Goal: Task Accomplishment & Management: Use online tool/utility

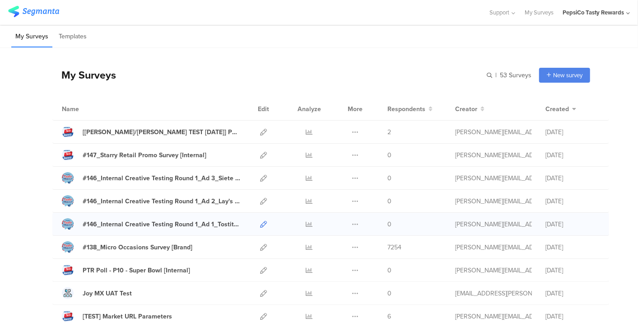
click at [260, 221] on icon at bounding box center [263, 224] width 7 height 7
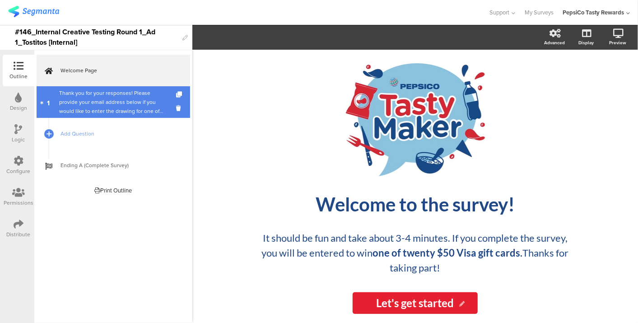
click at [94, 89] on div "Thank you for your responses! Please provide your email address below if you wo…" at bounding box center [113, 102] width 108 height 27
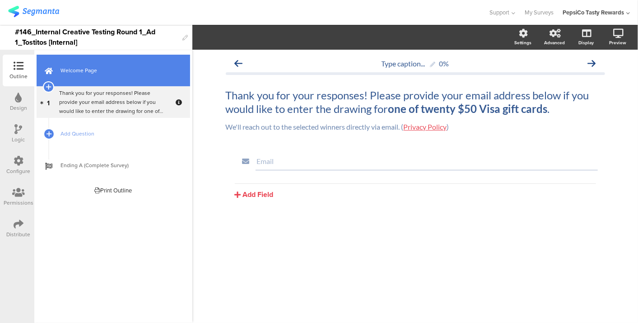
click at [92, 63] on link "Welcome Page" at bounding box center [114, 71] width 154 height 32
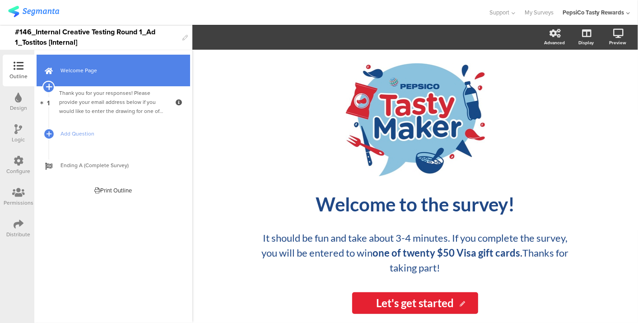
click at [51, 87] on div at bounding box center [48, 87] width 13 height 13
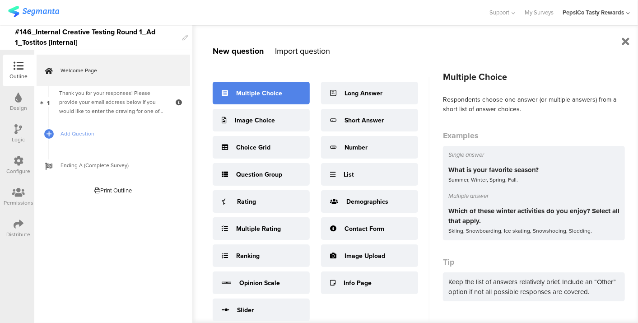
click at [244, 95] on div "Multiple Choice" at bounding box center [259, 93] width 46 height 9
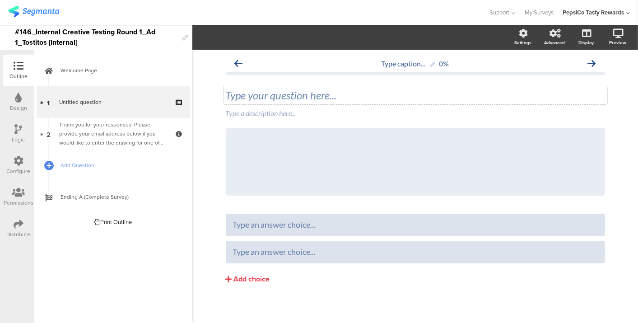
click at [318, 98] on div "Type your question here..." at bounding box center [415, 96] width 379 height 14
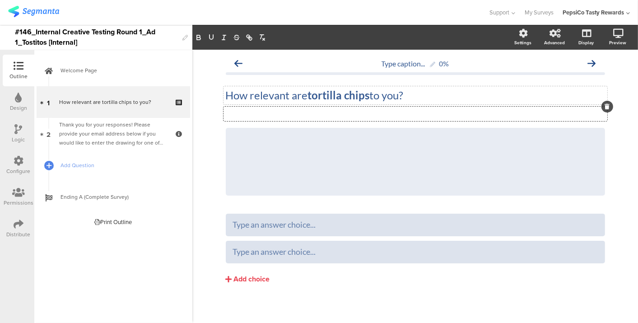
click at [324, 113] on div "Type a description here..." at bounding box center [416, 114] width 384 height 14
click at [603, 125] on icon at bounding box center [605, 127] width 5 height 5
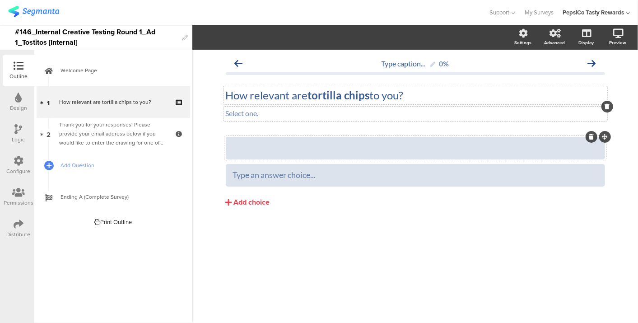
click at [328, 143] on div at bounding box center [415, 148] width 365 height 10
click at [261, 198] on div "Add choice" at bounding box center [252, 202] width 36 height 9
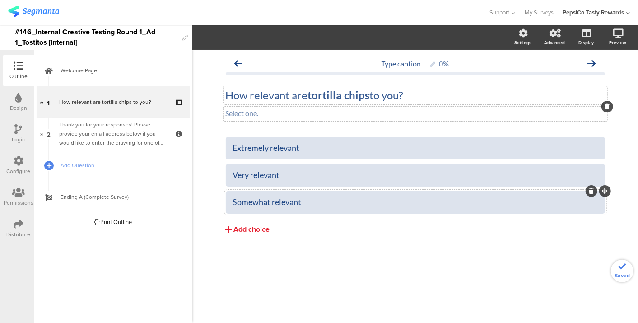
click at [253, 231] on div "Add choice" at bounding box center [252, 229] width 36 height 9
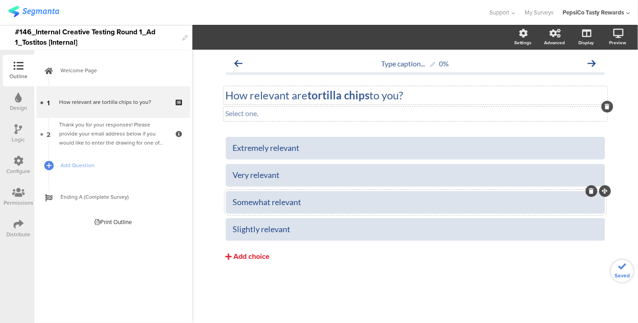
click at [246, 257] on div "Add choice" at bounding box center [252, 256] width 36 height 9
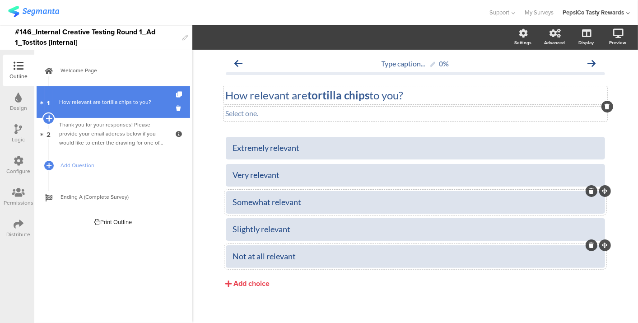
click at [46, 116] on icon at bounding box center [49, 118] width 6 height 8
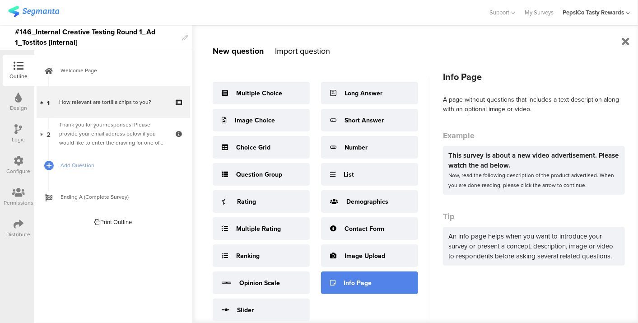
click at [352, 284] on div "Info Page" at bounding box center [358, 282] width 28 height 9
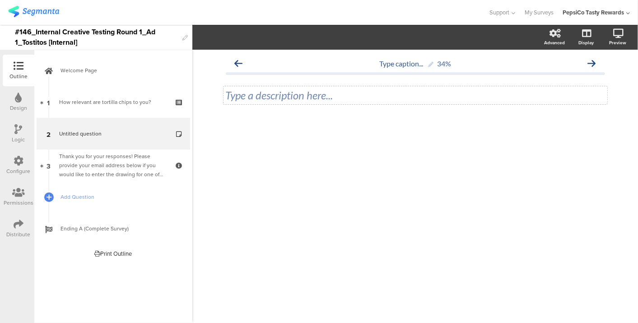
click at [253, 92] on div "Type a description here..." at bounding box center [415, 96] width 379 height 14
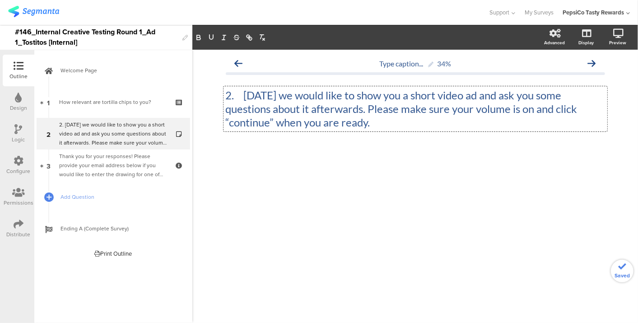
click at [242, 95] on p "2. Today we would like to show you a short video ad and ask you some questions …" at bounding box center [415, 109] width 379 height 41
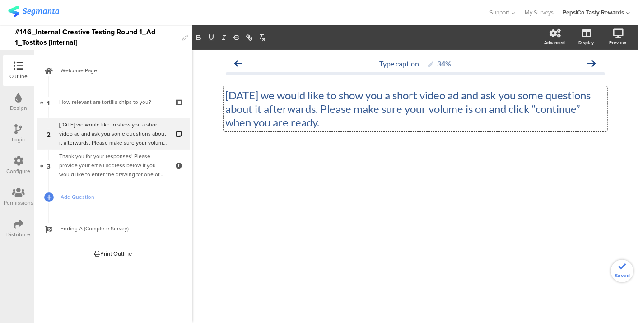
click at [323, 108] on p "[DATE] we would like to show you a short video ad and ask you some questions ab…" at bounding box center [415, 109] width 379 height 41
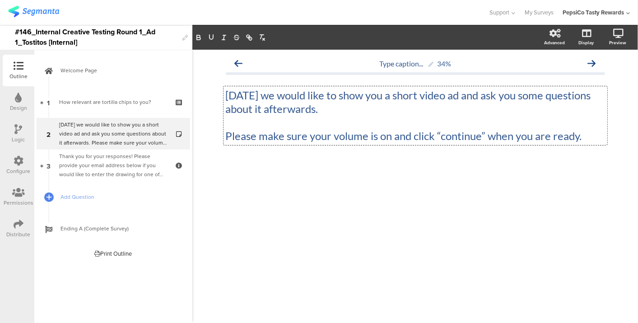
click at [490, 135] on p "Please make sure your volume is on and click “continue” when you are ready." at bounding box center [415, 136] width 379 height 14
click at [415, 192] on div "Type caption... 34% Today we would like to show you a short video ad and ask yo…" at bounding box center [416, 123] width 398 height 147
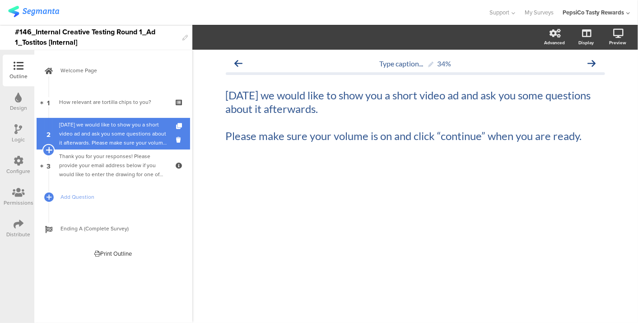
click at [48, 148] on icon at bounding box center [49, 150] width 6 height 8
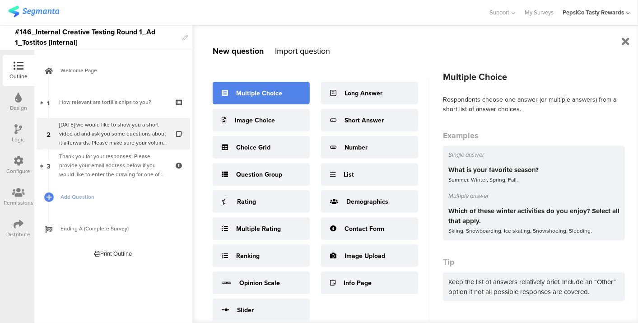
scroll to position [33, 0]
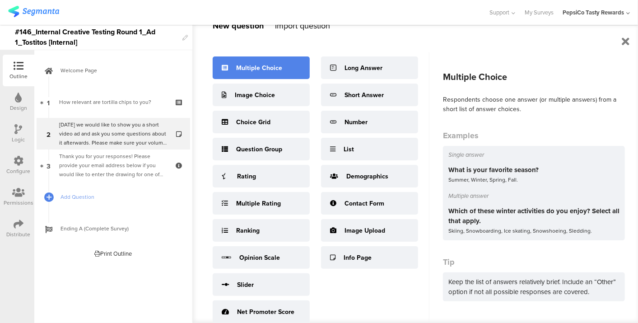
click at [276, 64] on div "Multiple Choice" at bounding box center [259, 67] width 46 height 9
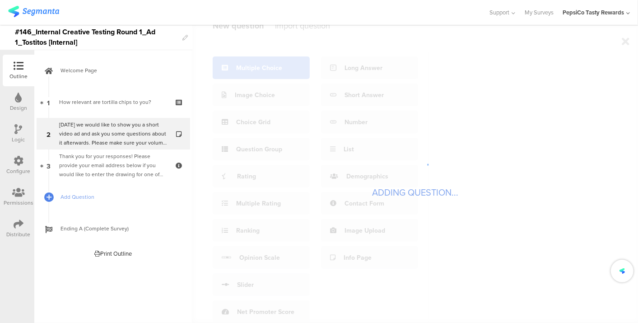
scroll to position [25, 0]
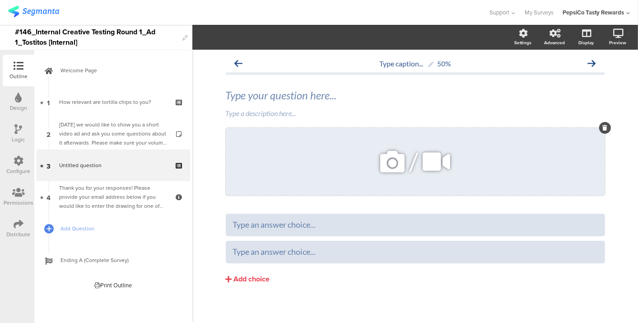
click at [272, 139] on div "/" at bounding box center [415, 162] width 379 height 68
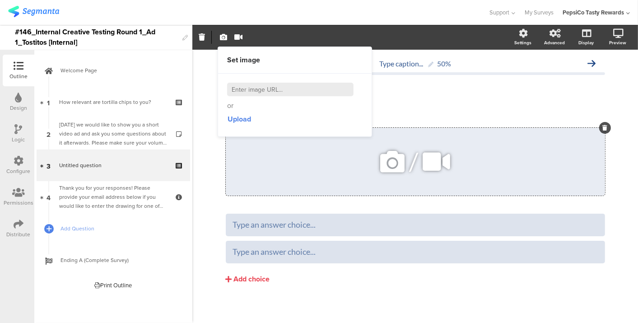
click at [435, 161] on icon at bounding box center [437, 161] width 34 height 31
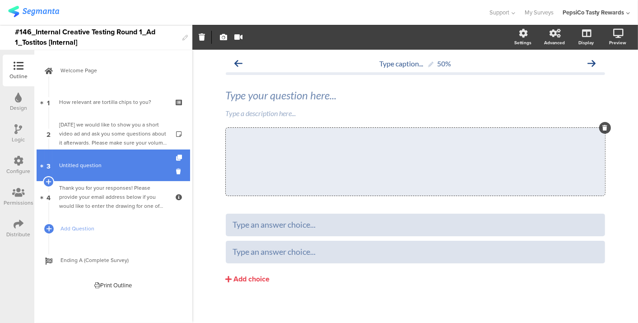
click at [166, 166] on span "Untitled question" at bounding box center [113, 165] width 108 height 9
click at [177, 172] on icon at bounding box center [180, 171] width 8 height 9
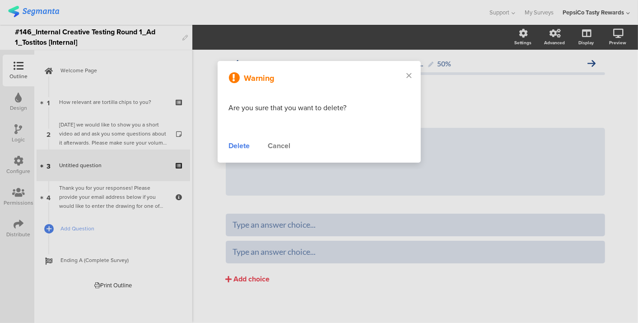
click at [244, 140] on div "Delete" at bounding box center [239, 145] width 21 height 11
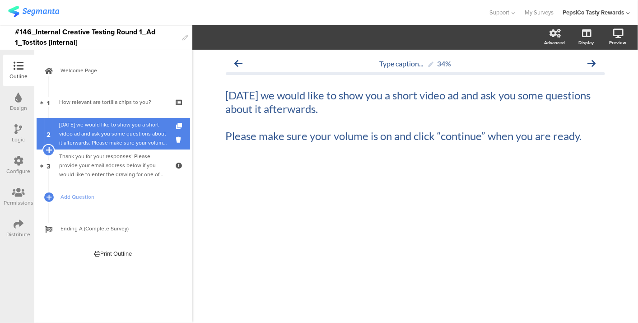
click at [49, 146] on icon at bounding box center [49, 150] width 6 height 8
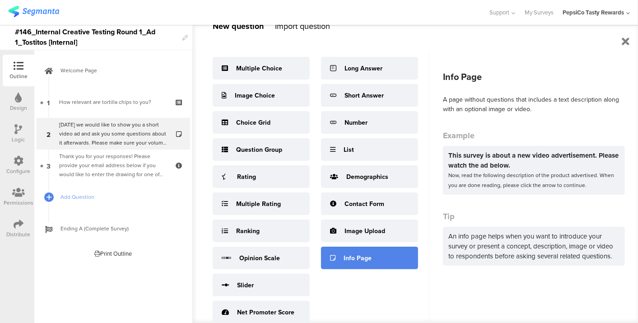
click at [344, 263] on div "Info Page" at bounding box center [369, 258] width 97 height 23
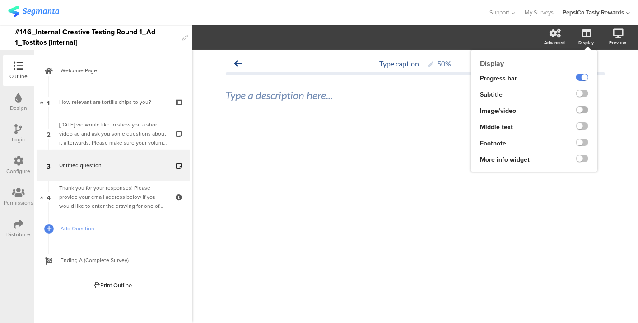
click at [583, 107] on label at bounding box center [582, 109] width 12 height 7
click at [0, 0] on input "checkbox" at bounding box center [0, 0] width 0 height 0
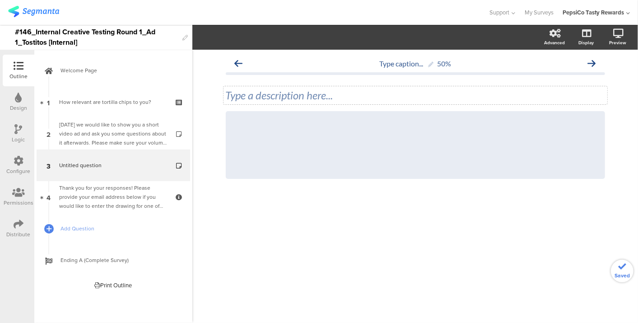
click at [253, 98] on div "Type a description here..." at bounding box center [416, 95] width 384 height 18
click at [468, 93] on p at bounding box center [415, 96] width 379 height 14
paste div
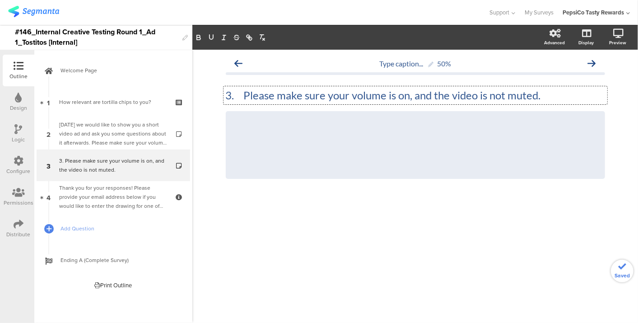
click at [240, 94] on p "3. Please make sure your volume is on, and the video is not muted." at bounding box center [415, 96] width 379 height 14
click at [351, 128] on div "/" at bounding box center [415, 145] width 379 height 68
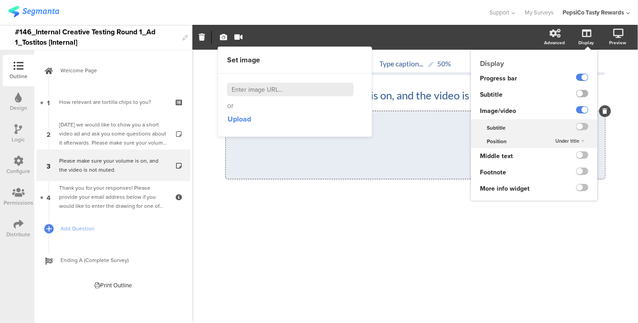
click at [578, 95] on label at bounding box center [582, 93] width 12 height 7
click at [0, 0] on input "checkbox" at bounding box center [0, 0] width 0 height 0
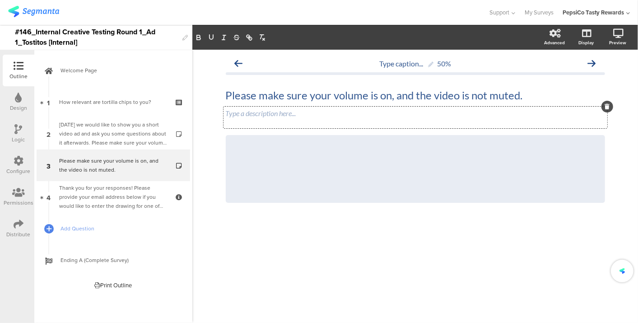
click at [273, 109] on div "Type a description here..." at bounding box center [416, 118] width 384 height 22
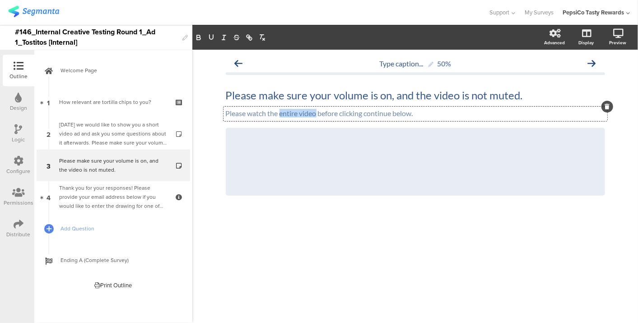
drag, startPoint x: 282, startPoint y: 112, endPoint x: 316, endPoint y: 114, distance: 33.9
click at [316, 114] on p "Please watch the entire video before clicking continue below." at bounding box center [415, 113] width 379 height 9
drag, startPoint x: 366, startPoint y: 238, endPoint x: 343, endPoint y: 222, distance: 27.3
click at [366, 238] on div at bounding box center [415, 230] width 379 height 32
click at [436, 158] on icon at bounding box center [437, 161] width 34 height 31
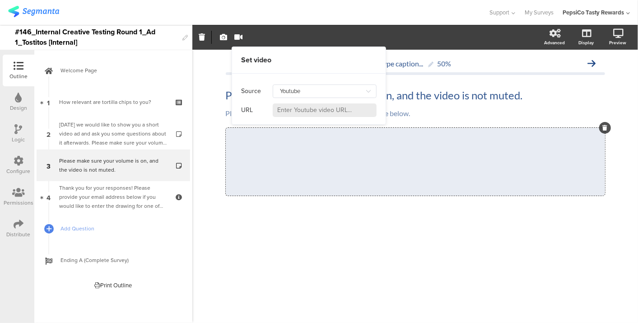
click at [346, 112] on input at bounding box center [325, 110] width 104 height 14
paste input "https://www.youtube.com/watch?v=OFAi7g1fzR8"
type input "https://www.youtube.com/watch?v=OFAi7g1fzR8"
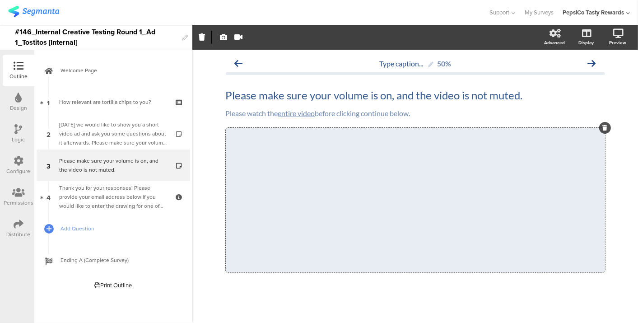
click at [271, 303] on div at bounding box center [415, 306] width 379 height 32
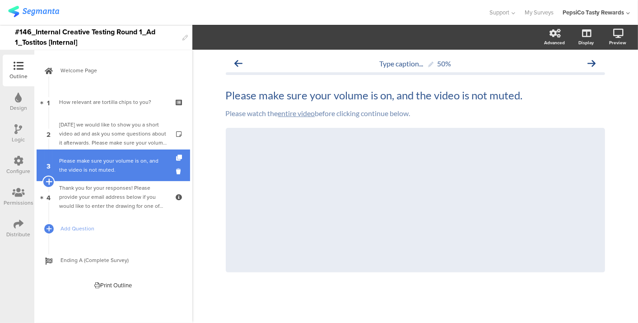
click at [47, 181] on icon at bounding box center [49, 182] width 6 height 8
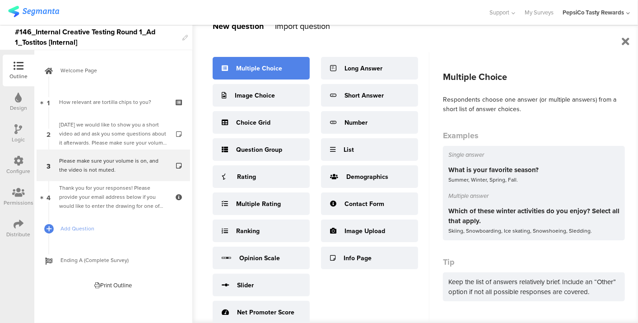
click at [239, 76] on div "Multiple Choice" at bounding box center [261, 68] width 97 height 23
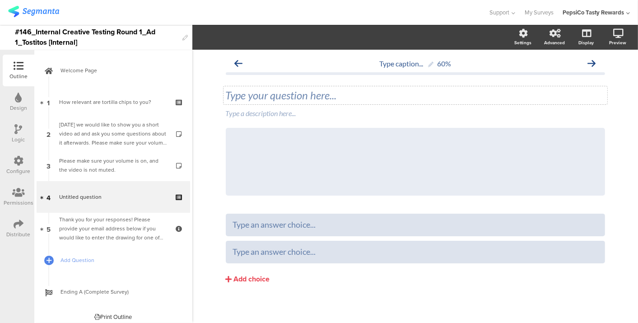
click at [332, 94] on div "Type your question here..." at bounding box center [415, 96] width 379 height 14
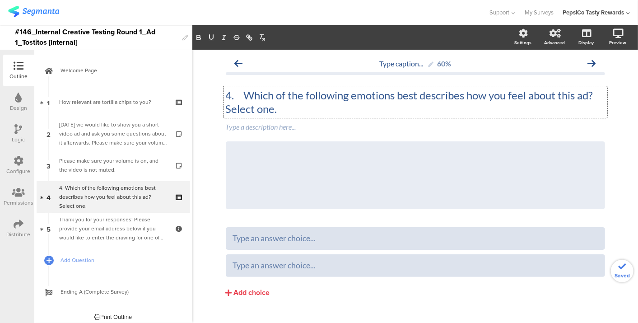
click at [243, 93] on p "4. Which of the following emotions best describes how you feel about this ad? S…" at bounding box center [415, 102] width 379 height 27
drag, startPoint x: 288, startPoint y: 107, endPoint x: 210, endPoint y: 109, distance: 77.7
click at [210, 109] on div "Type caption... 60% Which of the following emotions best describes how you feel…" at bounding box center [415, 195] width 446 height 290
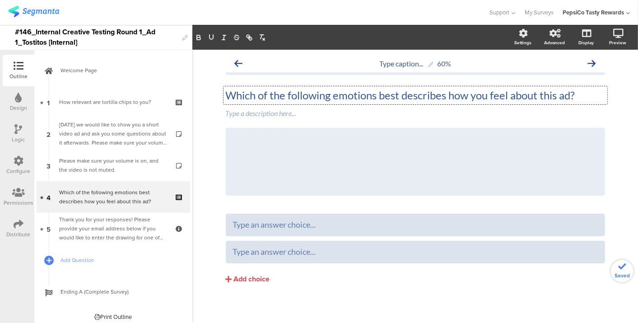
click at [391, 95] on p "Which of the following emotions best describes how you feel about this ad?" at bounding box center [415, 96] width 379 height 14
click at [325, 114] on div "Type a description here..." at bounding box center [416, 114] width 384 height 14
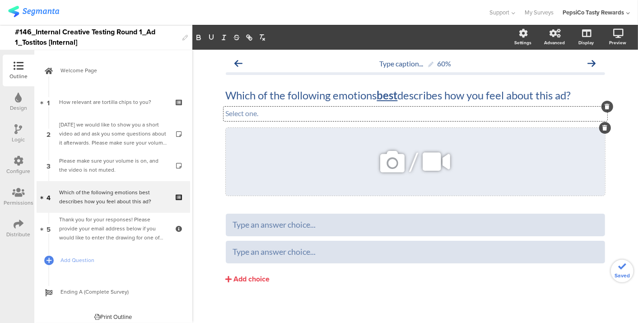
click at [304, 167] on div "/" at bounding box center [415, 162] width 379 height 68
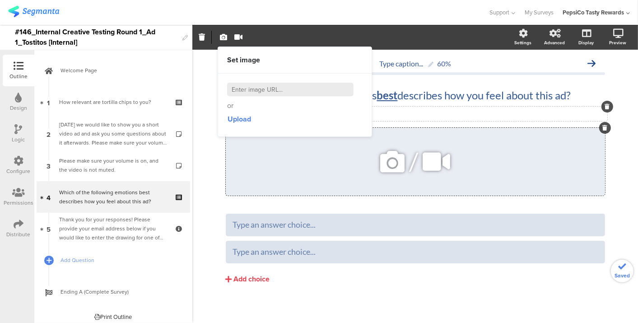
click at [599, 131] on div at bounding box center [605, 128] width 12 height 12
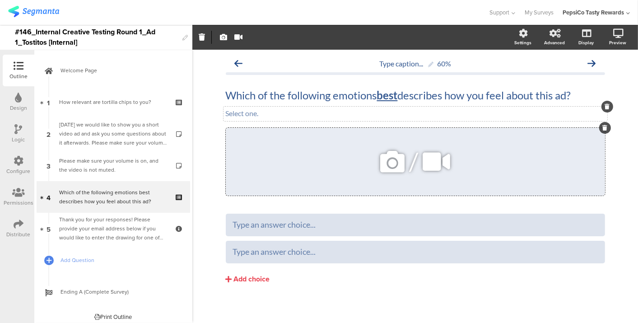
click at [599, 131] on div at bounding box center [605, 128] width 12 height 12
click at [603, 131] on div at bounding box center [605, 128] width 12 height 12
click at [603, 126] on icon at bounding box center [605, 127] width 5 height 5
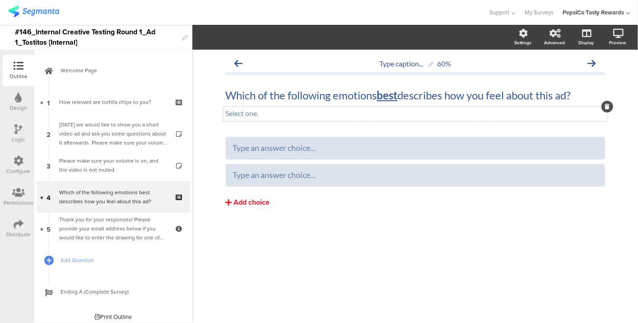
click at [250, 200] on div "Add choice" at bounding box center [252, 202] width 36 height 9
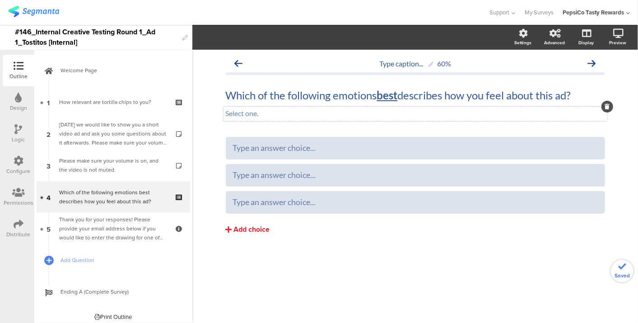
click at [243, 230] on div "Add choice" at bounding box center [252, 229] width 36 height 9
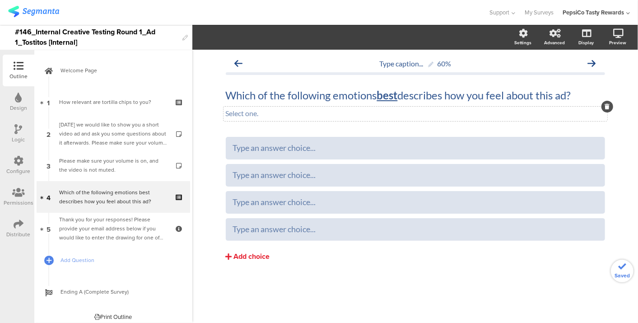
click at [253, 259] on div "Add choice" at bounding box center [252, 256] width 36 height 9
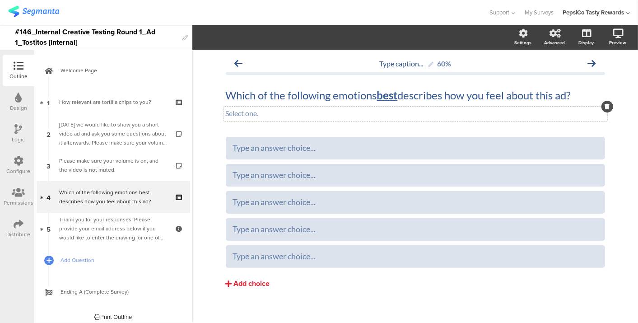
click at [256, 283] on div "Add choice" at bounding box center [252, 283] width 36 height 9
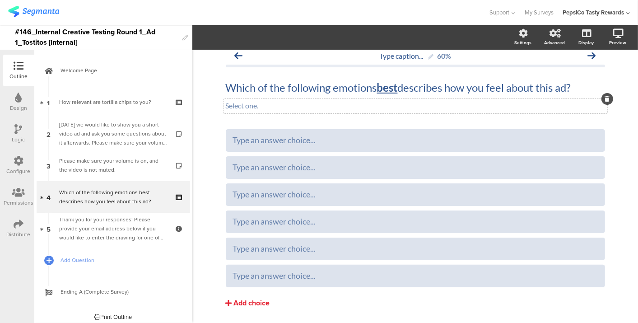
click at [245, 299] on div "Add choice" at bounding box center [252, 303] width 36 height 9
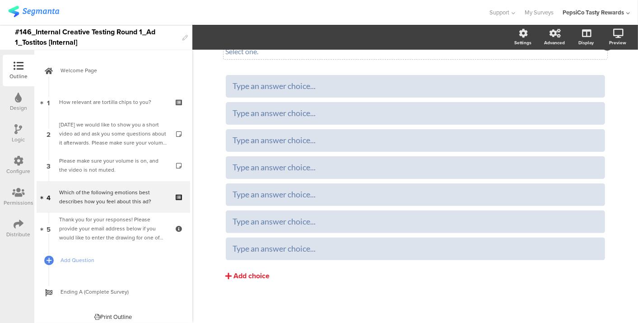
click at [248, 276] on div "Add choice" at bounding box center [252, 275] width 36 height 9
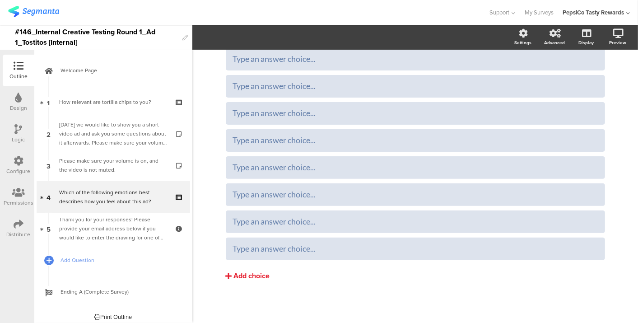
click at [248, 276] on div "Add choice" at bounding box center [252, 275] width 36 height 9
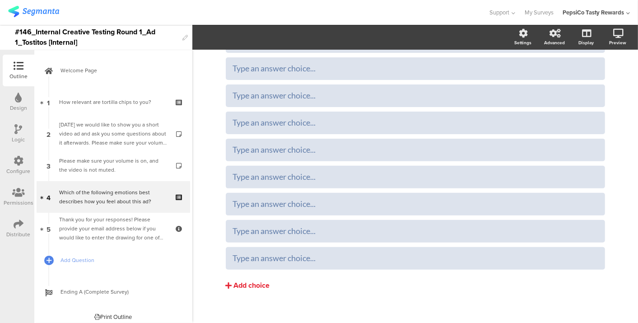
scroll to position [116, 0]
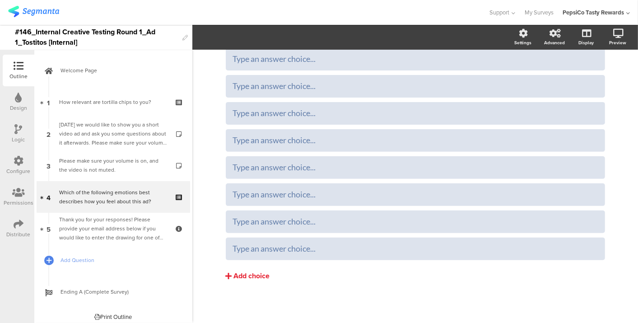
click at [248, 276] on div "Add choice" at bounding box center [252, 275] width 36 height 9
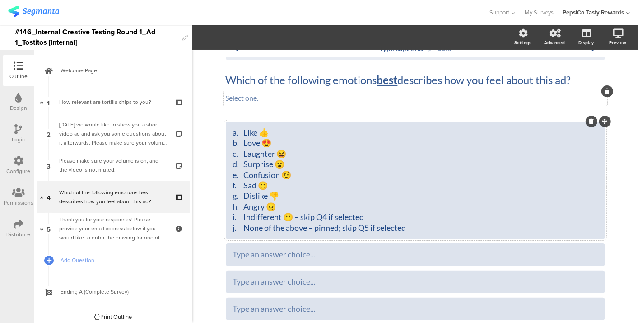
scroll to position [15, 0]
click at [243, 136] on div "a. Like 👍 b. Love 😍 c. Laughter 😆 d. Surprise 😮 e. Confusion 🤨 f. Sad 🙁 g. Disl…" at bounding box center [415, 180] width 365 height 106
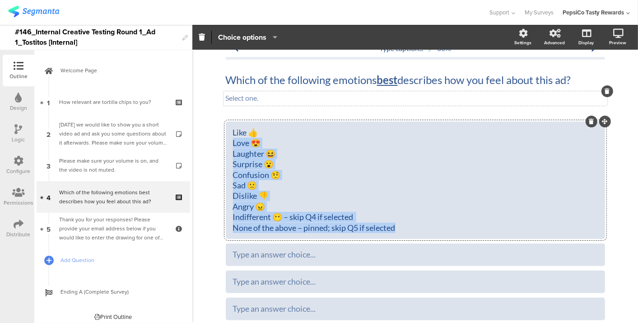
drag, startPoint x: 415, startPoint y: 225, endPoint x: 225, endPoint y: 145, distance: 206.1
click at [226, 145] on div "Like 👍 Love 😍 Laughter 😆 Surprise 😮 Confusion 🤨 Sad 🙁 Dislike 👎 Angry 😠 Indiffe…" at bounding box center [415, 180] width 379 height 117
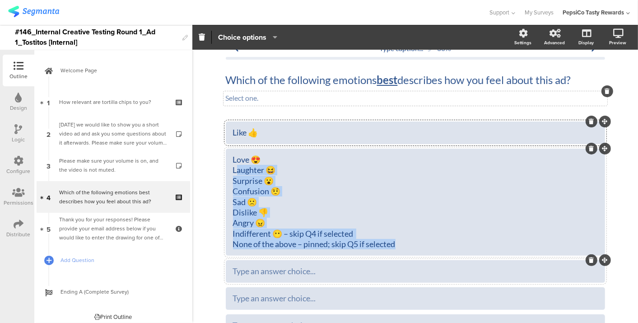
drag, startPoint x: 233, startPoint y: 170, endPoint x: 417, endPoint y: 261, distance: 205.9
click at [417, 261] on div "Like 👍 Love 😍 Laughter 😆 Surprise 😮 Confusion 🤨 Sad 🙁 Dislike 👎 Angry 😠 Indiffe…" at bounding box center [415, 297] width 379 height 351
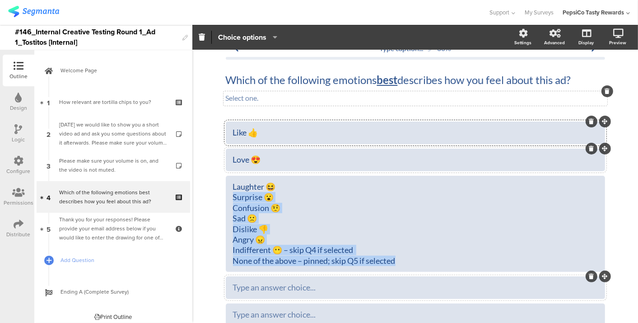
drag, startPoint x: 229, startPoint y: 195, endPoint x: 423, endPoint y: 297, distance: 219.4
click at [423, 297] on div "Like 👍 Love 😍 Laughter 😆 Surprise 😮 Confusion 🤨 Sad 🙁 Dislike 👎 Angry 😠 Indiffe…" at bounding box center [415, 292] width 379 height 340
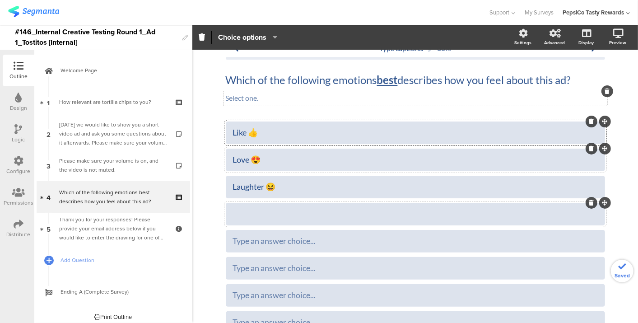
click at [351, 218] on div at bounding box center [415, 214] width 365 height 10
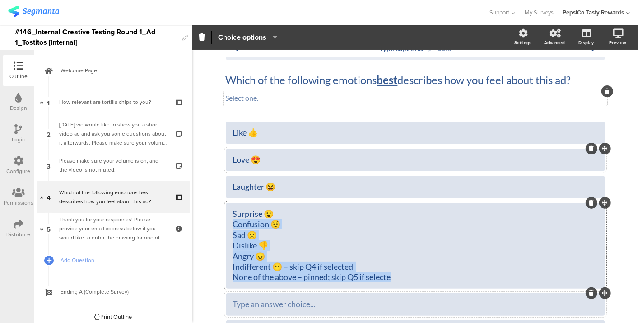
drag, startPoint x: 229, startPoint y: 225, endPoint x: 461, endPoint y: 313, distance: 248.1
click at [461, 313] on div "Like 👍 Love 😍 Laughter 😆" at bounding box center [415, 287] width 379 height 330
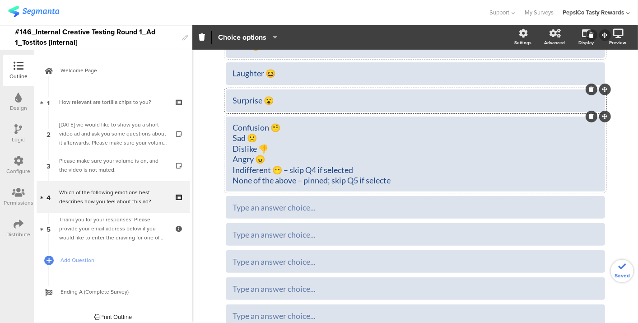
scroll to position [130, 0]
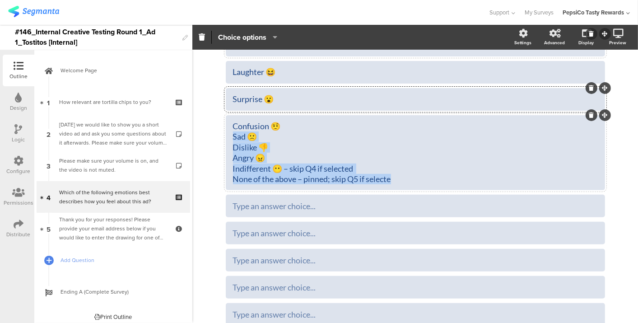
drag, startPoint x: 229, startPoint y: 134, endPoint x: 482, endPoint y: 182, distance: 256.5
click at [482, 182] on div "Confusion 🤨 Sad 🙁 Dislike 👎 Angry 😠 Indifferent 😶 – skip Q4 if selected None of…" at bounding box center [415, 152] width 365 height 63
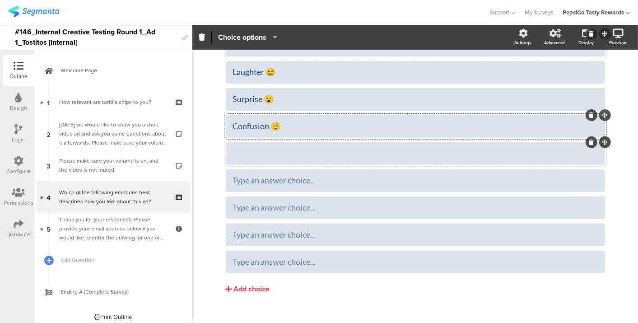
click at [365, 153] on div at bounding box center [415, 153] width 365 height 10
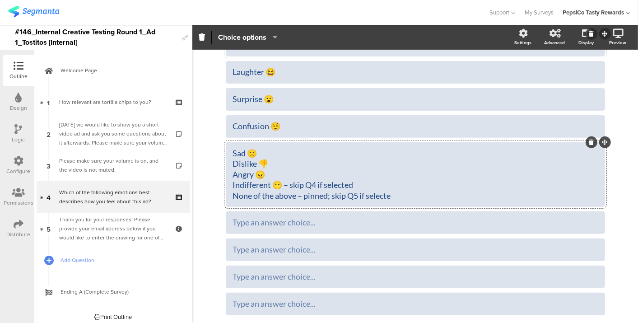
click at [365, 153] on div "Sad 🙁 Dislike 👎 Angry 😠 Indifferent 😶 – skip Q4 if selected None of the above –…" at bounding box center [415, 174] width 365 height 53
click at [228, 166] on div at bounding box center [415, 174] width 379 height 65
click at [233, 164] on div "Sad 🙁 Dislike 👎 Angry 😠 Indifferent 😶 – skip Q4 if selected None of the above –…" at bounding box center [415, 174] width 365 height 53
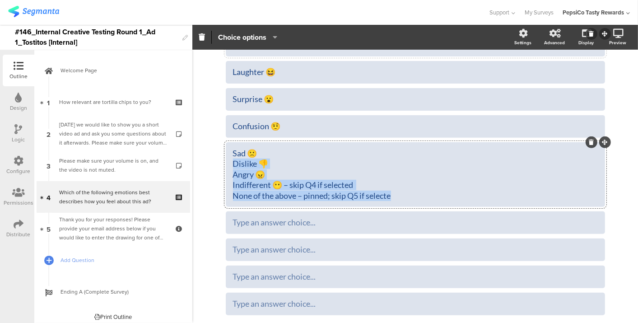
drag, startPoint x: 231, startPoint y: 164, endPoint x: 440, endPoint y: 206, distance: 212.9
click at [440, 206] on div "Like 👍 Love 😍 Laughter 😆 Surprise 😮" at bounding box center [415, 161] width 379 height 309
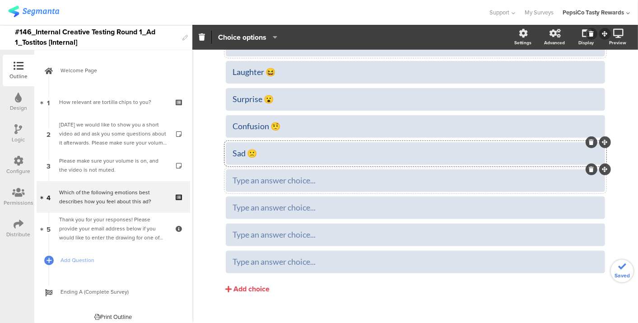
click at [343, 179] on div "Type an answer choice..." at bounding box center [415, 180] width 365 height 10
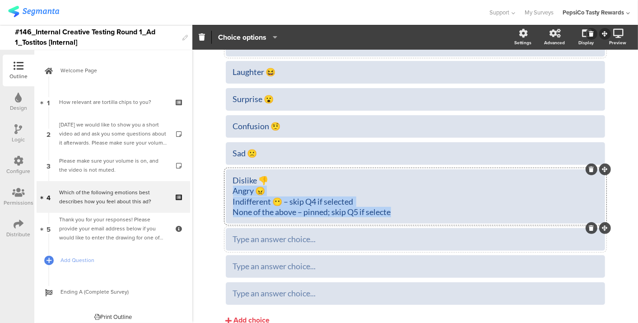
drag, startPoint x: 229, startPoint y: 193, endPoint x: 467, endPoint y: 240, distance: 242.3
click at [467, 240] on div "Like 👍 Love 😍 Laughter 😆 Surprise 😮" at bounding box center [415, 156] width 379 height 298
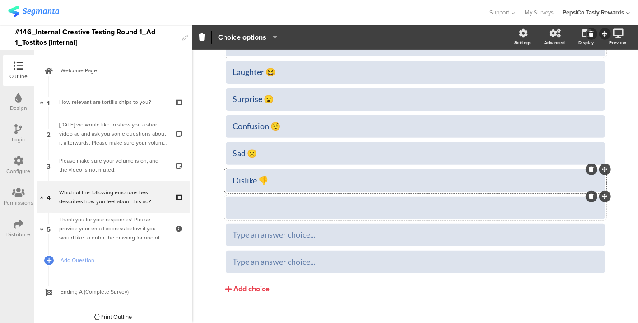
click at [370, 201] on div at bounding box center [415, 207] width 365 height 15
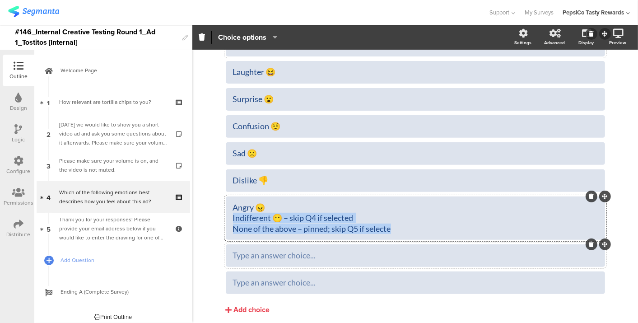
drag, startPoint x: 229, startPoint y: 220, endPoint x: 512, endPoint y: 248, distance: 284.6
click at [512, 248] on div "Like 👍 Love 😍 Laughter 😆 Surprise 😮" at bounding box center [415, 150] width 379 height 287
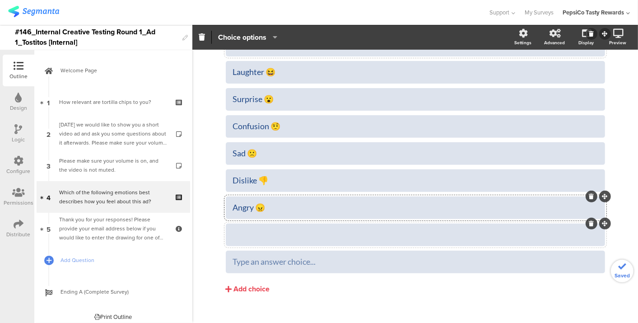
click at [367, 232] on div at bounding box center [415, 234] width 365 height 10
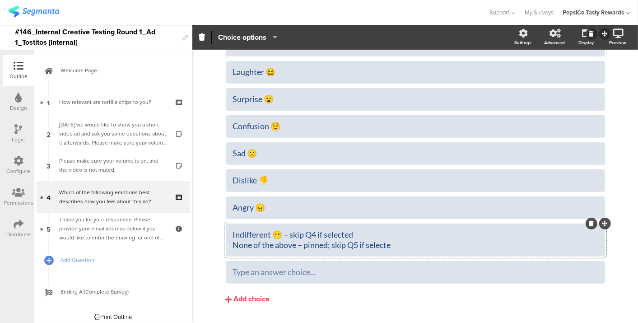
click at [233, 247] on div "Indifferent 😶 – skip Q4 if selected None of the above – pinned; skip Q5 if sele…" at bounding box center [415, 239] width 365 height 21
drag, startPoint x: 229, startPoint y: 246, endPoint x: 538, endPoint y: 257, distance: 308.7
click at [538, 257] on div "Like 👍 Love 😍 Laughter 😆 Surprise 😮" at bounding box center [415, 145] width 379 height 277
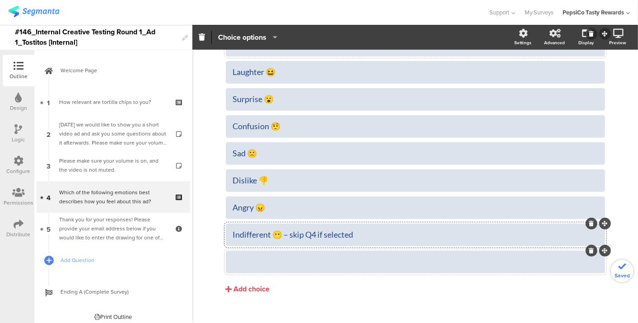
click at [374, 261] on div at bounding box center [415, 262] width 365 height 10
drag, startPoint x: 352, startPoint y: 237, endPoint x: 357, endPoint y: 235, distance: 5.9
click at [352, 237] on div "Indifferent 😶 – skip Q4 if selected" at bounding box center [415, 234] width 365 height 10
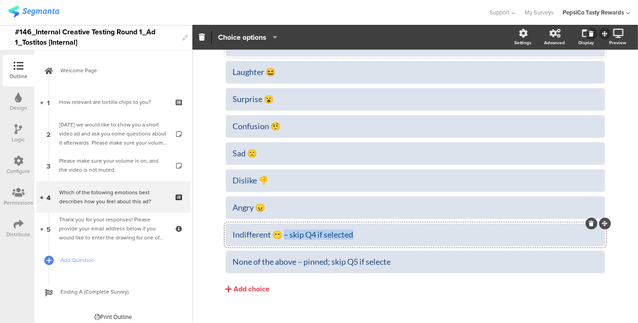
drag, startPoint x: 358, startPoint y: 234, endPoint x: 282, endPoint y: 236, distance: 76.4
click at [282, 236] on div "Indifferent 😶 – skip Q4 if selected" at bounding box center [415, 234] width 365 height 10
drag, startPoint x: 414, startPoint y: 258, endPoint x: 296, endPoint y: 265, distance: 118.5
click at [296, 265] on div "None of the above – pinned; skip Q5 if selecte" at bounding box center [415, 262] width 365 height 10
click at [291, 238] on div "Indifferent 😶" at bounding box center [415, 234] width 365 height 10
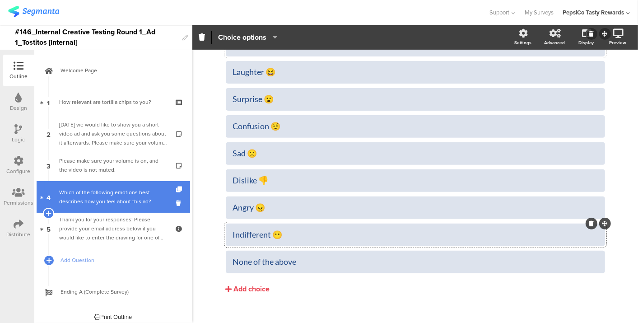
click at [126, 204] on div "Which of the following emotions best describes how you feel about this ad?" at bounding box center [113, 197] width 108 height 18
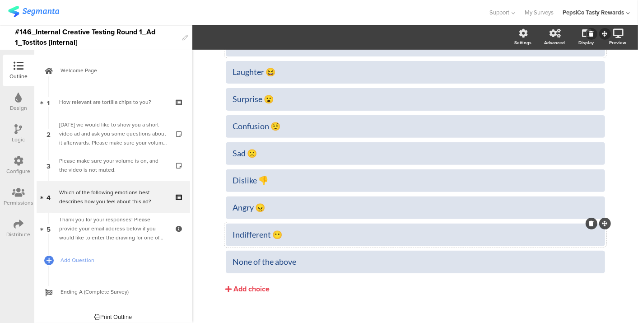
click at [314, 235] on div "Indifferent 😶" at bounding box center [415, 234] width 365 height 10
click at [252, 40] on span "Choice options" at bounding box center [242, 37] width 48 height 10
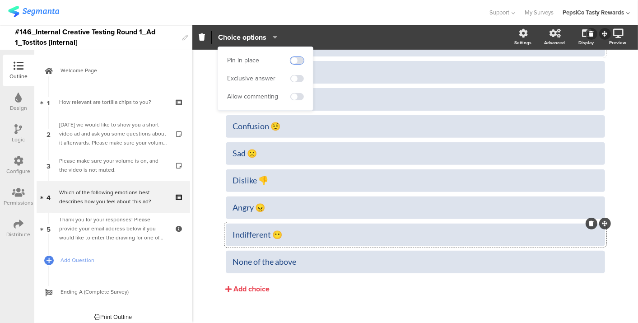
click at [292, 61] on span at bounding box center [297, 60] width 14 height 7
click at [302, 265] on div "None of the above" at bounding box center [415, 262] width 365 height 10
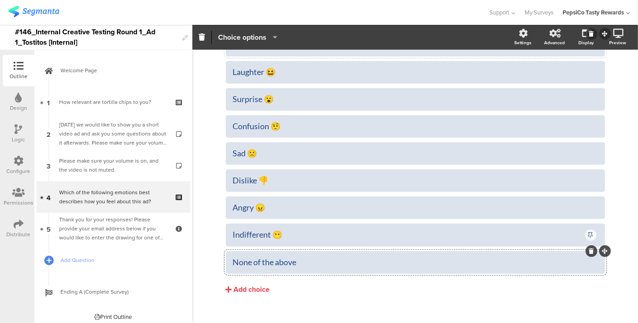
click at [249, 33] on span "Choice options" at bounding box center [242, 37] width 48 height 10
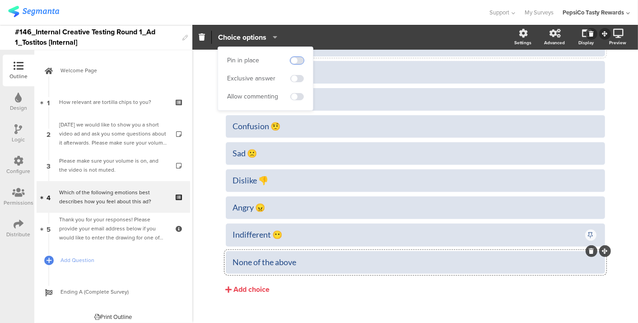
click at [299, 58] on span at bounding box center [297, 60] width 14 height 7
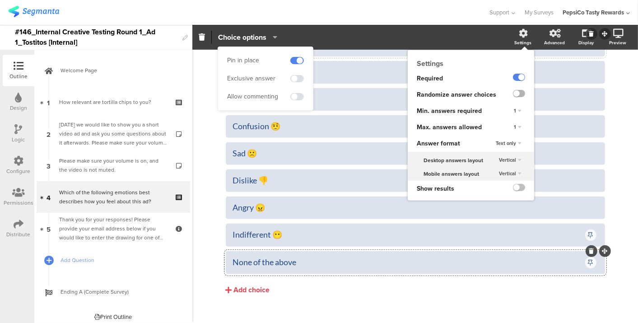
click at [514, 91] on label at bounding box center [519, 93] width 12 height 7
click at [0, 0] on input "checkbox" at bounding box center [0, 0] width 0 height 0
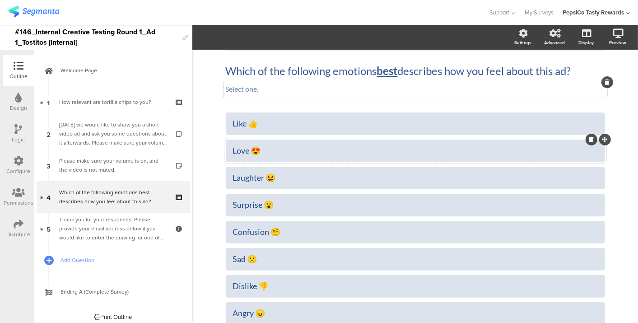
scroll to position [0, 0]
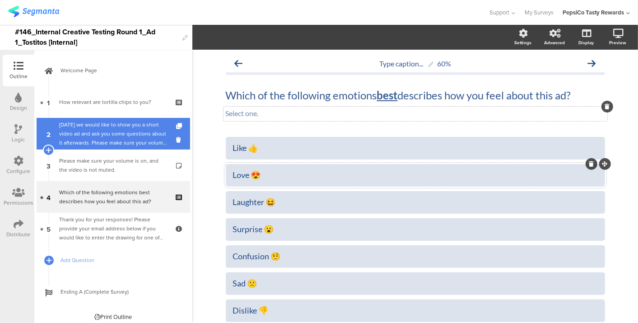
click at [86, 141] on div "Today we would like to show you a short video ad and ask you some questions abo…" at bounding box center [113, 133] width 108 height 27
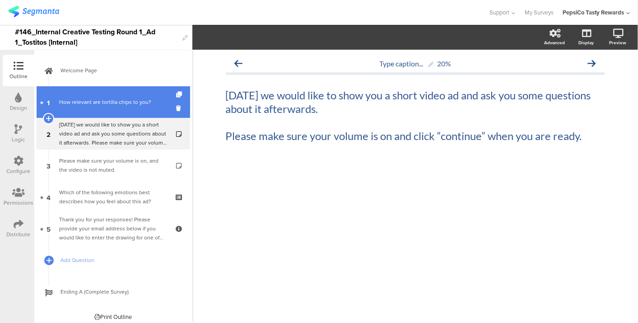
click at [123, 109] on link "1 How relevant are tortilla chips to you?" at bounding box center [114, 102] width 154 height 32
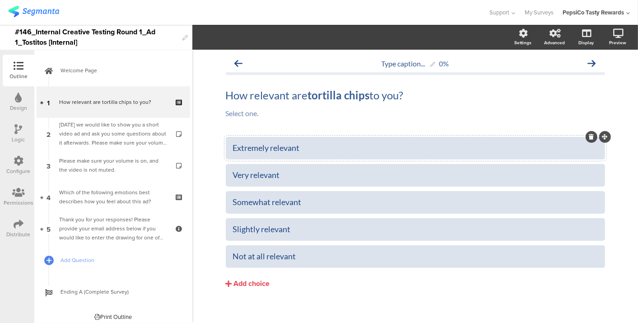
click at [329, 151] on div "Extremely relevant" at bounding box center [415, 148] width 365 height 10
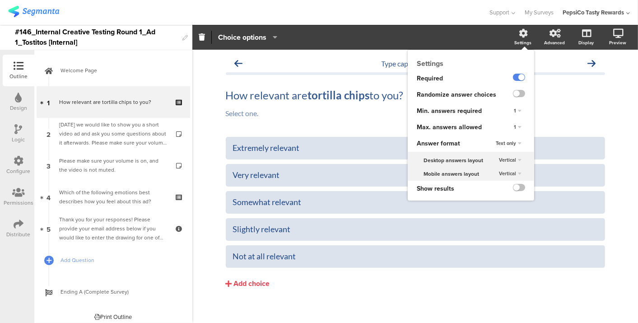
click at [512, 36] on div "Settings" at bounding box center [528, 37] width 32 height 23
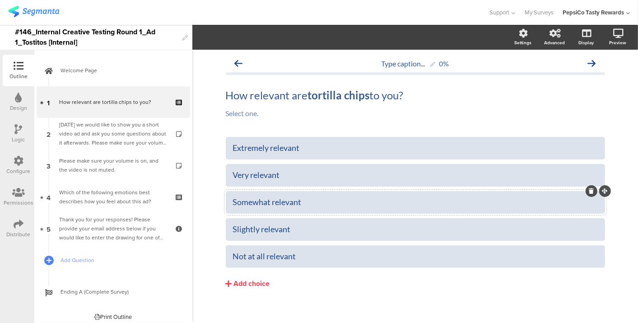
click at [326, 210] on div at bounding box center [415, 202] width 379 height 23
click at [250, 41] on span "Choice options" at bounding box center [242, 37] width 48 height 10
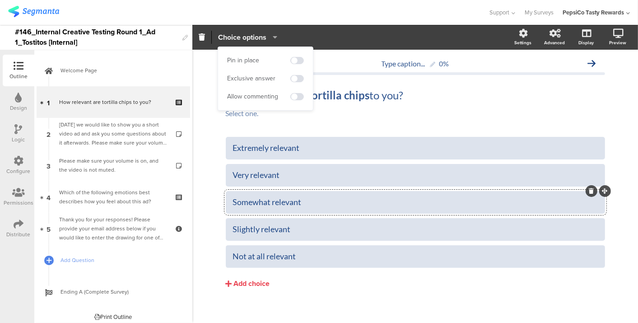
click at [250, 40] on span "Choice options" at bounding box center [242, 37] width 48 height 10
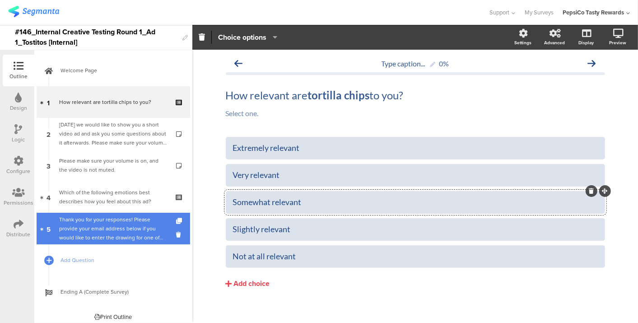
click at [105, 231] on div "Thank you for your responses! Please provide your email address below if you wo…" at bounding box center [113, 228] width 108 height 27
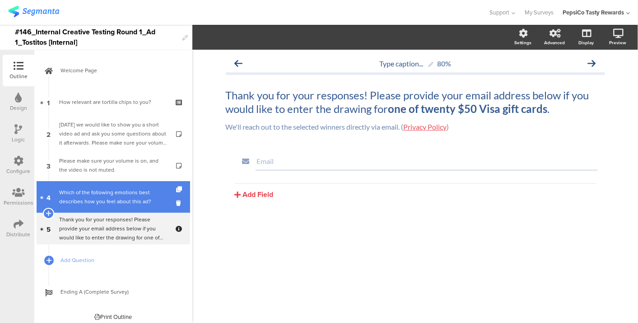
click at [116, 206] on link "4 Which of the following emotions best describes how you feel about this ad?" at bounding box center [114, 197] width 154 height 32
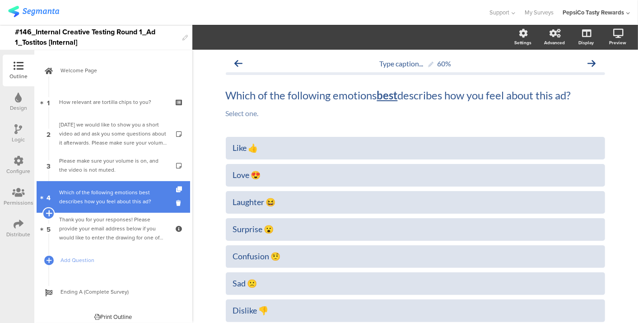
click at [47, 210] on icon at bounding box center [49, 213] width 6 height 8
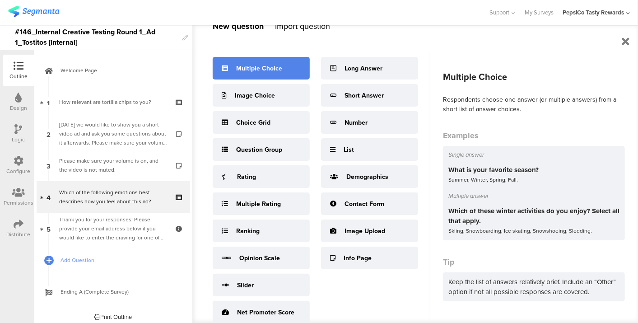
click at [259, 64] on div "Multiple Choice" at bounding box center [259, 68] width 46 height 9
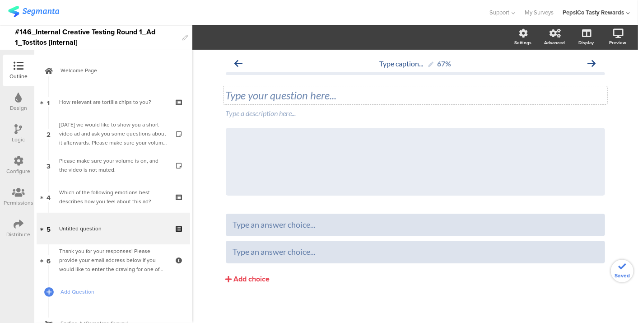
click at [335, 94] on div "Type your question here..." at bounding box center [416, 95] width 384 height 18
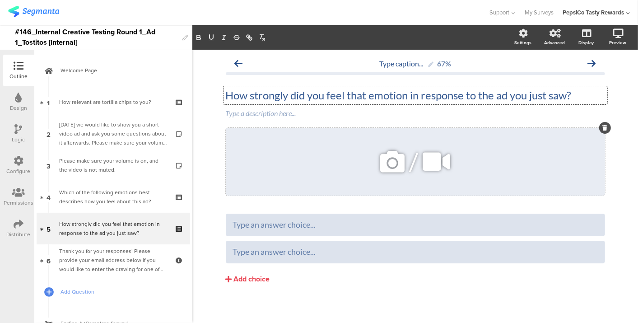
click at [603, 129] on icon at bounding box center [605, 127] width 5 height 5
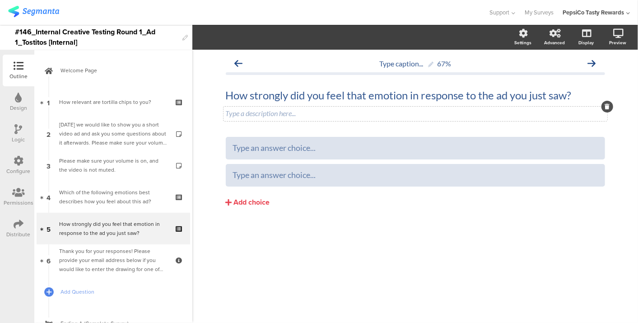
click at [368, 120] on div "Type a description here..." at bounding box center [416, 114] width 384 height 14
click at [341, 150] on div at bounding box center [415, 148] width 365 height 10
click at [250, 202] on div "Add choice" at bounding box center [252, 202] width 36 height 9
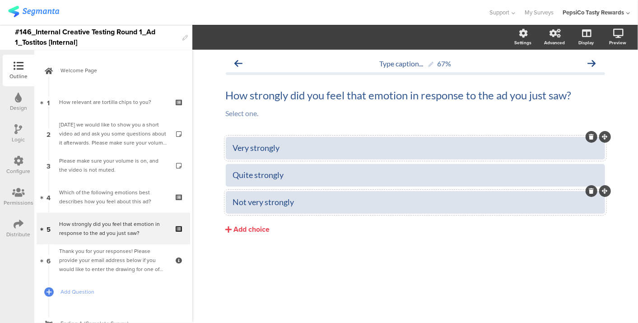
click at [346, 154] on div "Very strongly" at bounding box center [415, 147] width 365 height 15
click at [246, 33] on span "Choice options" at bounding box center [242, 37] width 48 height 10
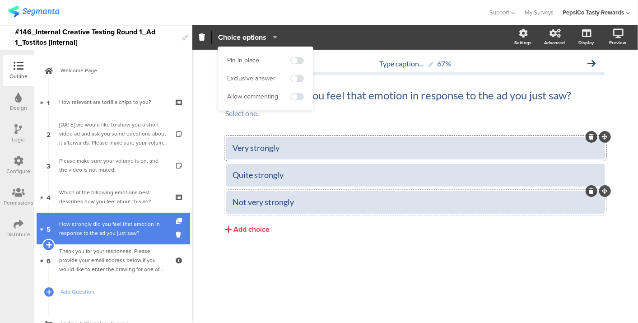
click at [49, 241] on icon at bounding box center [49, 245] width 6 height 8
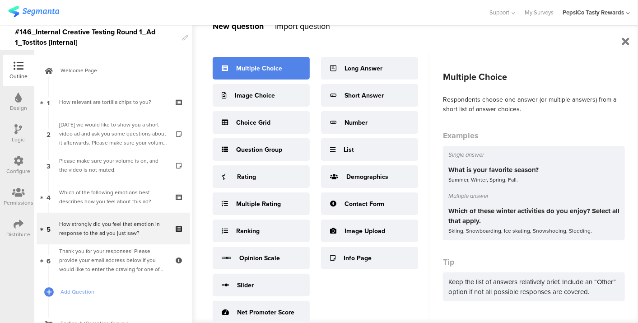
click at [273, 73] on div "Multiple Choice" at bounding box center [261, 68] width 97 height 23
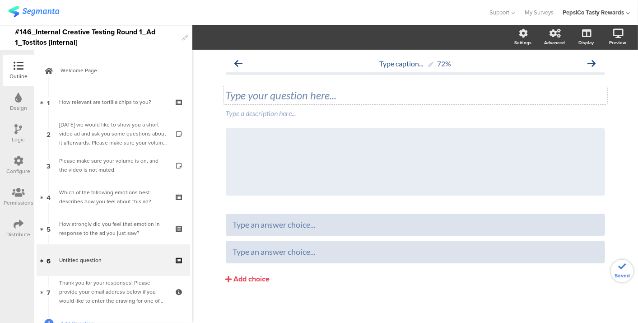
click at [313, 96] on div "Type your question here..." at bounding box center [416, 95] width 384 height 18
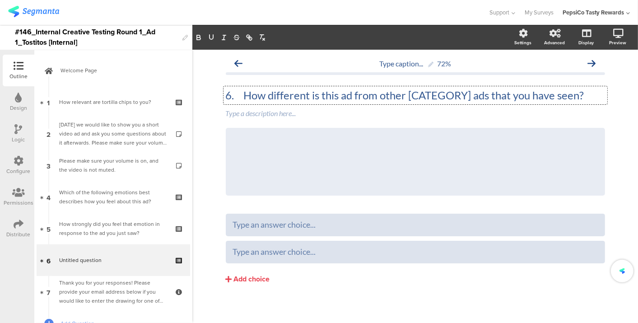
click at [242, 96] on p "6. How different is this ad from other [CATEGORY] ads that you have seen?" at bounding box center [415, 96] width 379 height 14
click at [454, 92] on p "How different is this ad from other [CATEGORY] ads that you have seen?" at bounding box center [415, 96] width 379 height 14
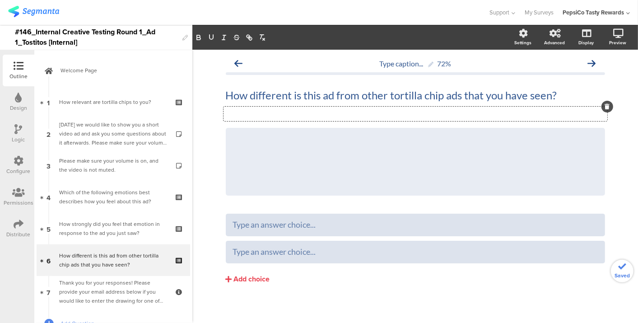
click at [386, 114] on div "Type a description here..." at bounding box center [416, 114] width 384 height 14
click at [263, 95] on div "How different is this ad from other tortilla chip ads that you have seen? How d…" at bounding box center [416, 95] width 384 height 18
click at [263, 95] on p "How different is this ad from other tortilla chip ads that you have seen?" at bounding box center [415, 96] width 379 height 14
click at [262, 155] on div "/" at bounding box center [415, 162] width 379 height 68
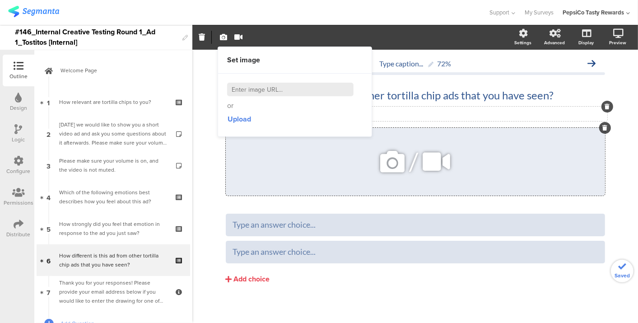
click at [603, 125] on icon at bounding box center [605, 127] width 5 height 5
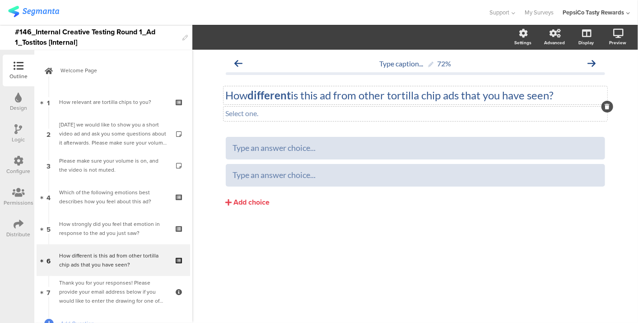
click at [320, 96] on div "How different is this ad from other tortilla chip ads that you have seen? How d…" at bounding box center [416, 95] width 384 height 18
click at [320, 96] on p "How different is this ad from other tortilla chip ads that you have seen?" at bounding box center [415, 96] width 379 height 14
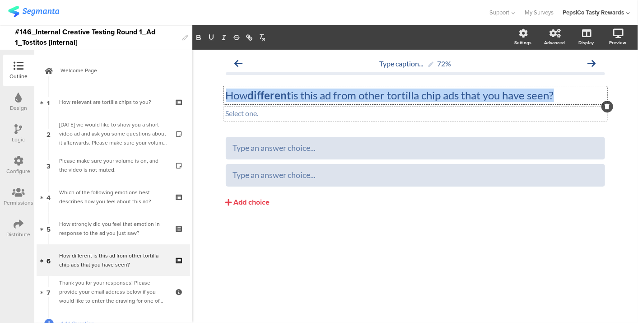
click at [320, 96] on p "How different is this ad from other tortilla chip ads that you have seen?" at bounding box center [415, 96] width 379 height 14
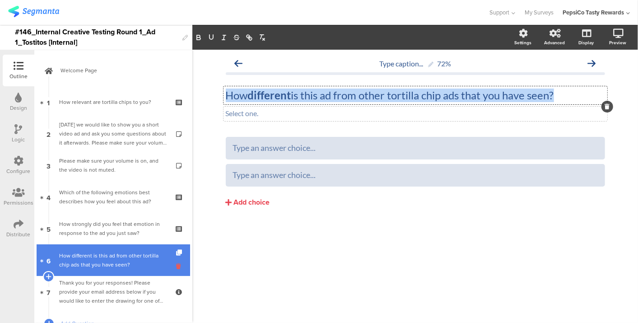
click at [176, 264] on icon at bounding box center [180, 266] width 8 height 9
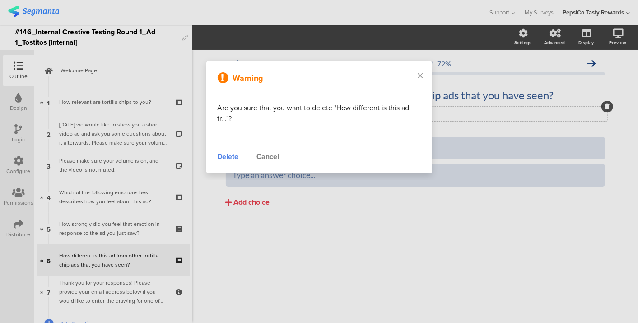
click at [230, 161] on div "Delete" at bounding box center [228, 156] width 21 height 11
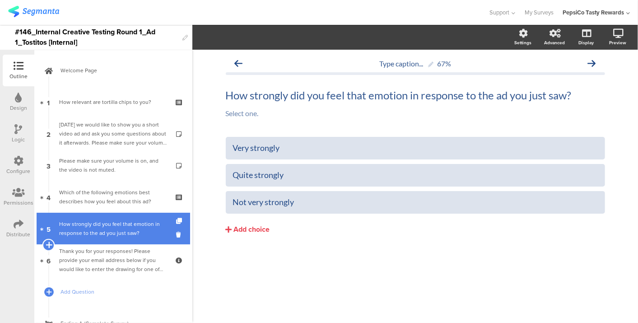
click at [49, 241] on icon at bounding box center [49, 245] width 6 height 8
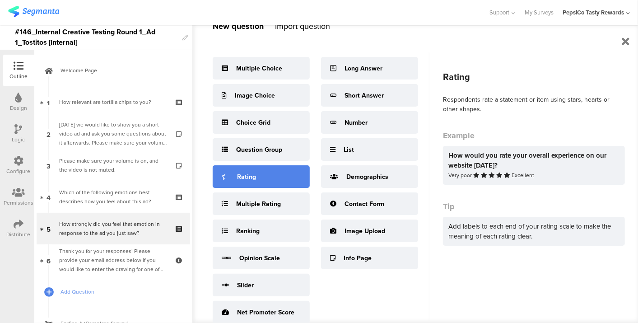
click at [250, 178] on div "Rating" at bounding box center [246, 176] width 19 height 9
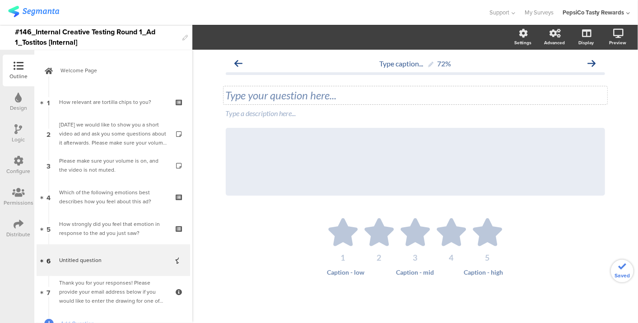
click at [280, 86] on div "Type your question here..." at bounding box center [416, 95] width 384 height 18
click at [280, 94] on p at bounding box center [415, 96] width 379 height 14
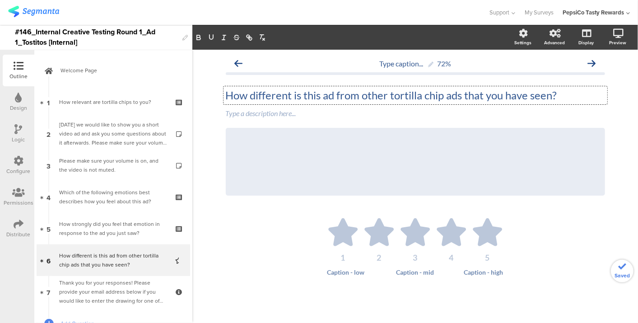
click at [269, 94] on p "How different is this ad from other tortilla chip ads that you have seen?" at bounding box center [415, 96] width 379 height 14
click at [281, 91] on p "How different is this ad from other tortilla chip ads that you have seen?" at bounding box center [415, 96] width 379 height 14
click at [276, 112] on div "Type a description here..." at bounding box center [416, 114] width 384 height 14
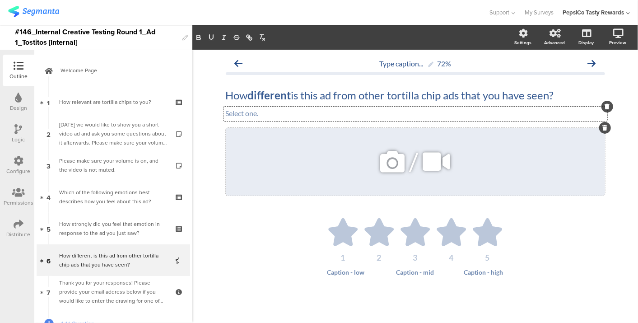
click at [603, 124] on div at bounding box center [605, 128] width 12 height 12
click at [604, 129] on icon at bounding box center [605, 127] width 5 height 5
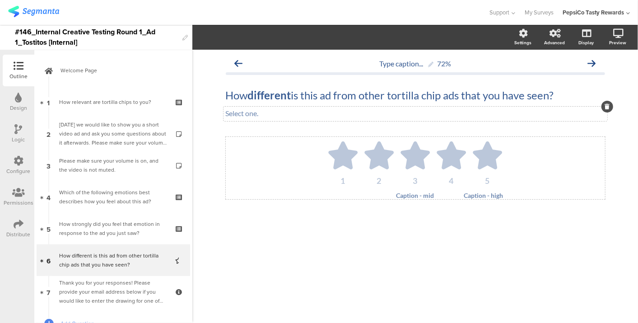
click at [352, 196] on div at bounding box center [353, 196] width 53 height 8
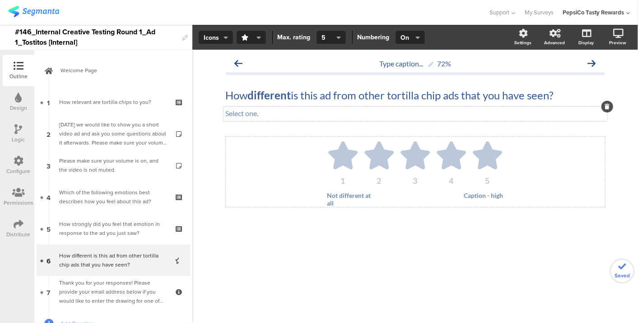
click at [417, 195] on div at bounding box center [415, 199] width 53 height 15
click at [322, 38] on span "5" at bounding box center [328, 37] width 13 height 9
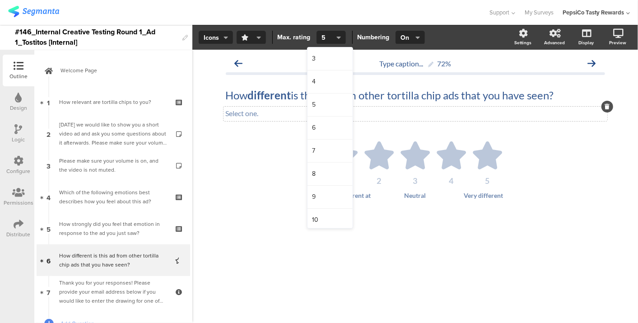
click at [257, 36] on icon "button" at bounding box center [259, 37] width 5 height 7
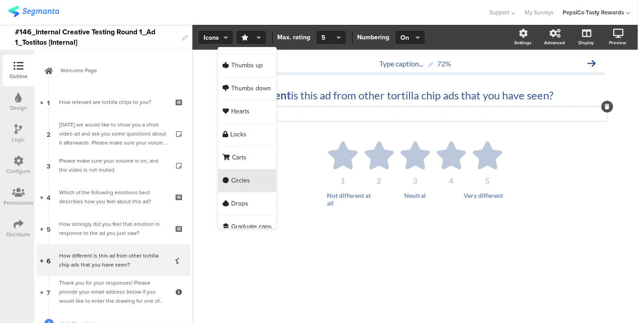
scroll to position [25, 0]
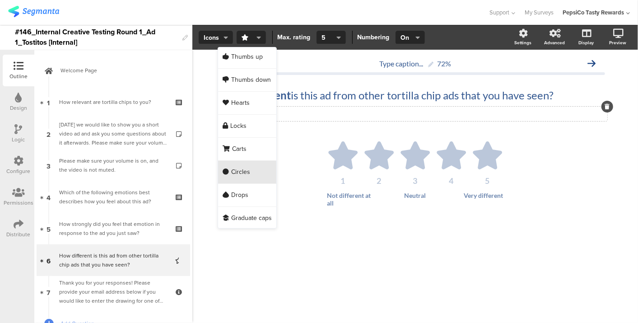
click at [259, 168] on div "Circles" at bounding box center [247, 172] width 58 height 23
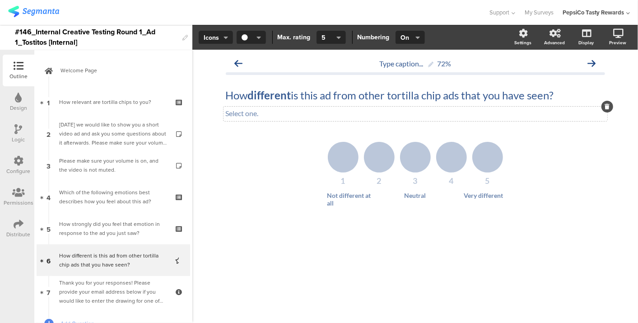
click at [277, 114] on div "Select one. Select one." at bounding box center [416, 114] width 384 height 14
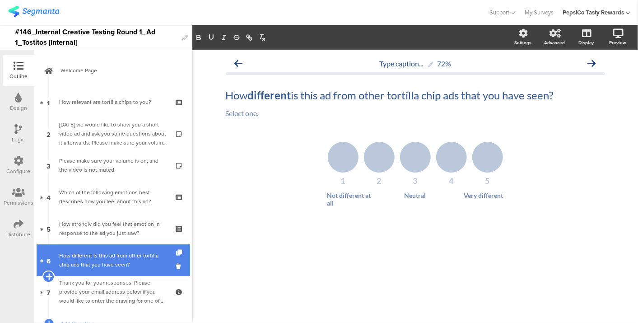
click at [47, 275] on icon at bounding box center [49, 276] width 6 height 8
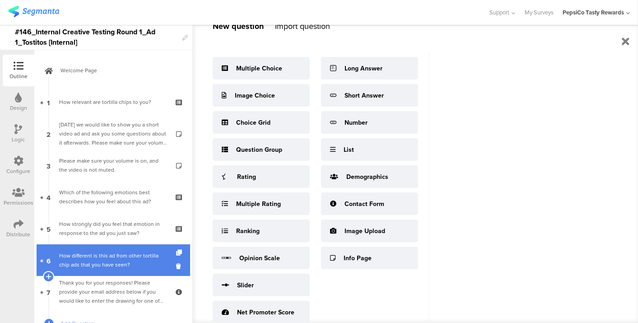
click at [78, 261] on div "How different is this ad from other tortilla chip ads that you have seen?" at bounding box center [113, 260] width 108 height 18
click at [126, 260] on div "How different is this ad from other tortilla chip ads that you have seen?" at bounding box center [113, 260] width 108 height 18
click at [44, 277] on div at bounding box center [48, 277] width 13 height 13
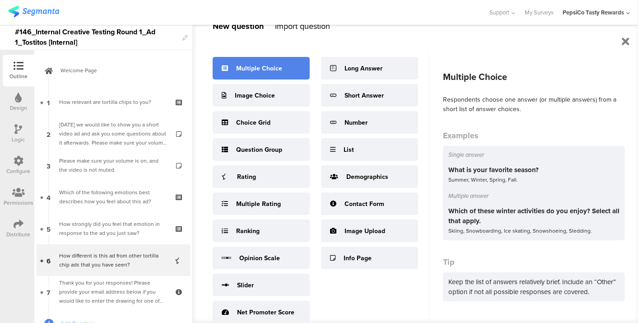
click at [254, 69] on div "Multiple Choice" at bounding box center [259, 68] width 46 height 9
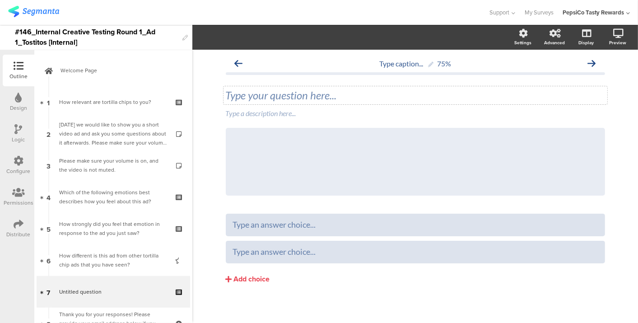
drag, startPoint x: 365, startPoint y: 109, endPoint x: 365, endPoint y: 99, distance: 9.9
click at [365, 109] on div "Type a description here..." at bounding box center [415, 113] width 379 height 9
click at [365, 98] on div "Type your question here..." at bounding box center [415, 96] width 379 height 14
click at [365, 98] on div "Type your question here..." at bounding box center [416, 95] width 384 height 18
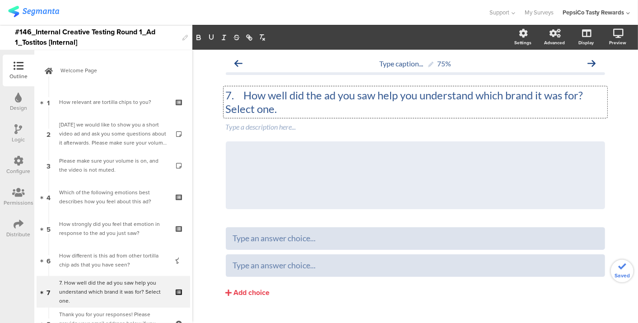
click at [238, 94] on p "7. How well did the ad you saw help you understand which brand it was for? Sele…" at bounding box center [415, 102] width 379 height 27
drag, startPoint x: 274, startPoint y: 105, endPoint x: 566, endPoint y: 85, distance: 292.9
click at [566, 85] on div "How well did the ad you saw help you understand which brand it was for? Select …" at bounding box center [415, 149] width 379 height 139
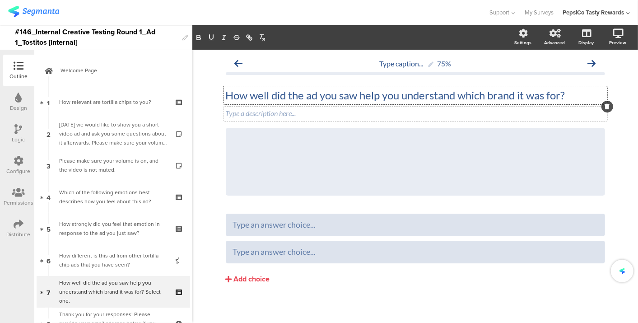
click at [523, 109] on div "Type a description here..." at bounding box center [416, 114] width 384 height 14
click at [603, 129] on icon at bounding box center [605, 127] width 5 height 5
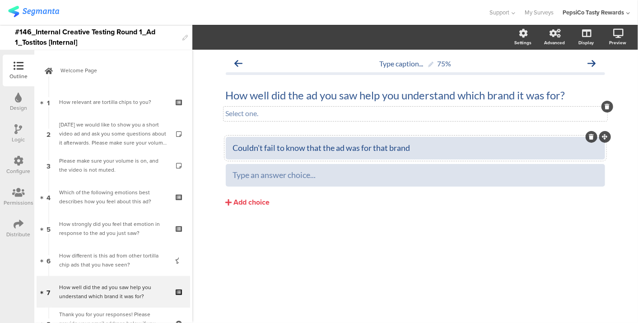
click at [314, 147] on div "Couldn't fail to know that the ad was for that brand" at bounding box center [415, 148] width 365 height 10
click at [326, 172] on div "Type an answer choice..." at bounding box center [415, 175] width 365 height 10
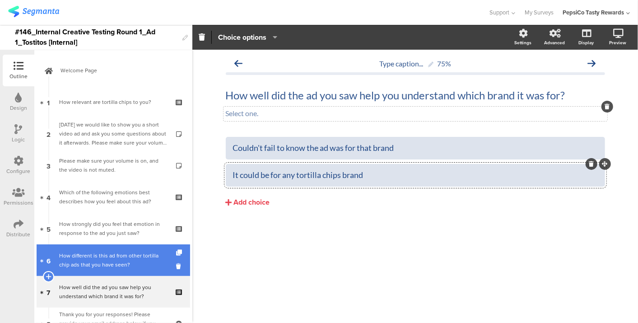
click at [109, 257] on div "How different is this ad from other tortilla chip ads that you have seen?" at bounding box center [113, 260] width 108 height 18
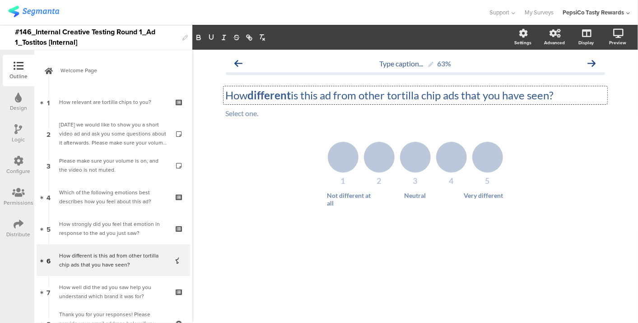
click at [445, 93] on div "How different is this ad from other tortilla chip ads that you have seen? How d…" at bounding box center [416, 95] width 384 height 18
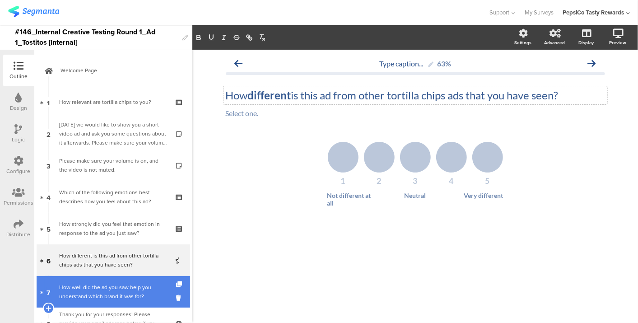
click at [112, 299] on div "How well did the ad you saw help you understand which brand it was for?" at bounding box center [113, 292] width 108 height 18
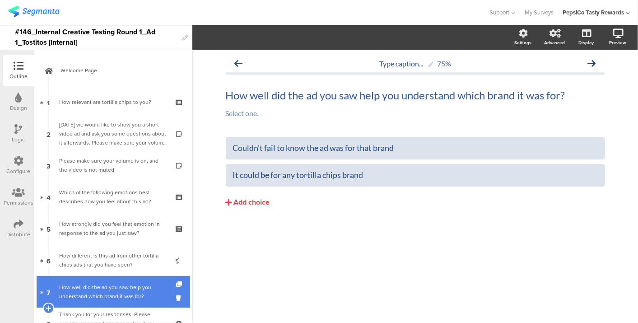
click at [112, 299] on div "How well did the ad you saw help you understand which brand it was for?" at bounding box center [113, 292] width 108 height 18
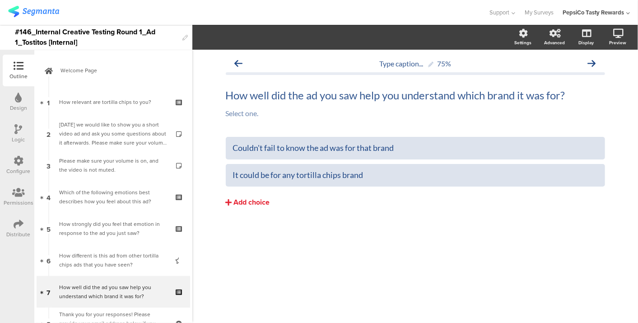
click at [260, 198] on div "Add choice" at bounding box center [252, 202] width 36 height 9
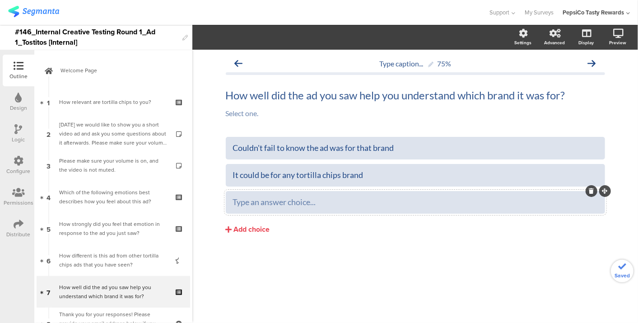
click at [269, 193] on div at bounding box center [415, 202] width 379 height 23
click at [268, 205] on div "Type an answer choice..." at bounding box center [415, 202] width 365 height 10
click at [257, 144] on div "Couldn't fail to know the ad was for that brand" at bounding box center [415, 148] width 365 height 10
click at [244, 37] on span "Choice options" at bounding box center [242, 37] width 48 height 10
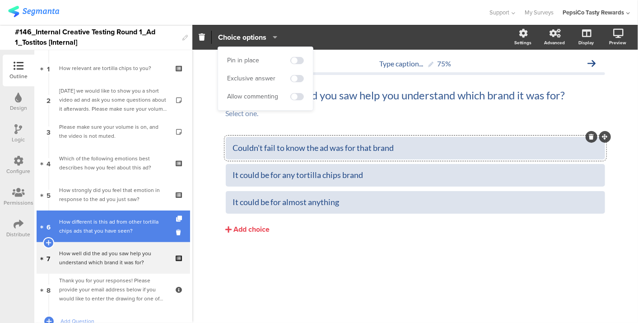
scroll to position [36, 0]
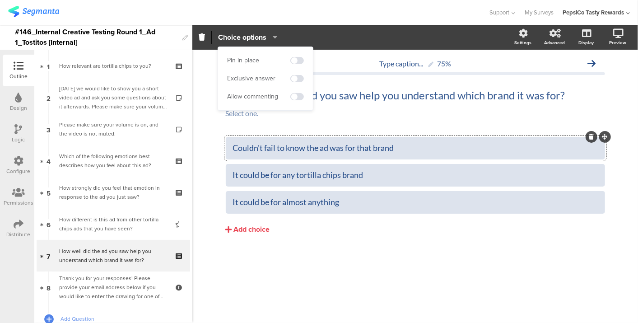
drag, startPoint x: 297, startPoint y: 286, endPoint x: 260, endPoint y: 292, distance: 37.0
click at [297, 286] on div "Type caption... 75% How well did the ad you saw help you understand which brand…" at bounding box center [415, 186] width 446 height 273
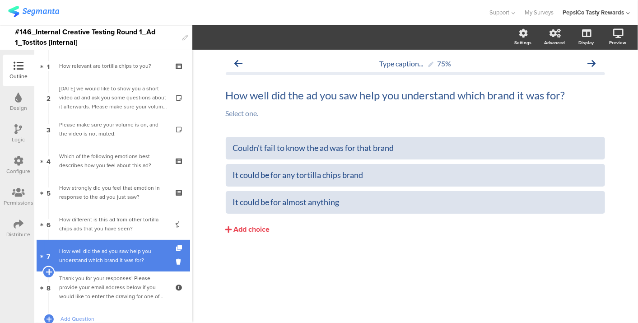
click at [47, 271] on icon at bounding box center [49, 272] width 6 height 8
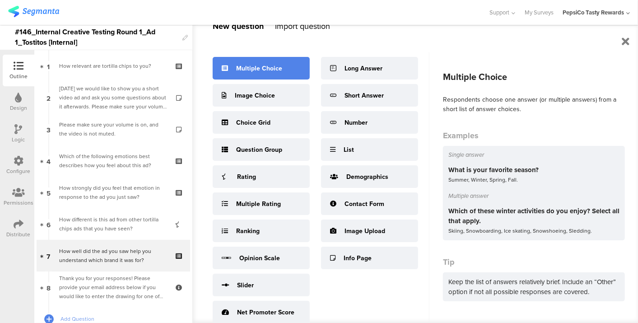
click at [278, 69] on div "Multiple Choice" at bounding box center [259, 68] width 46 height 9
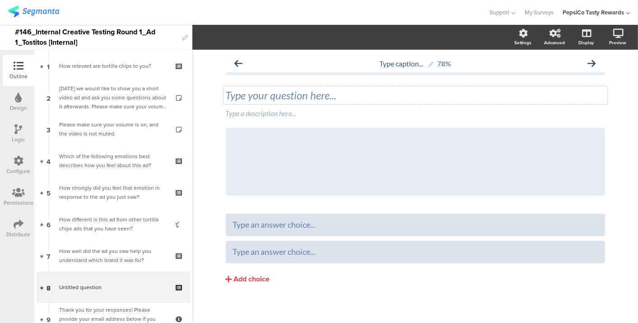
click at [254, 99] on div "Type your question here..." at bounding box center [415, 96] width 379 height 14
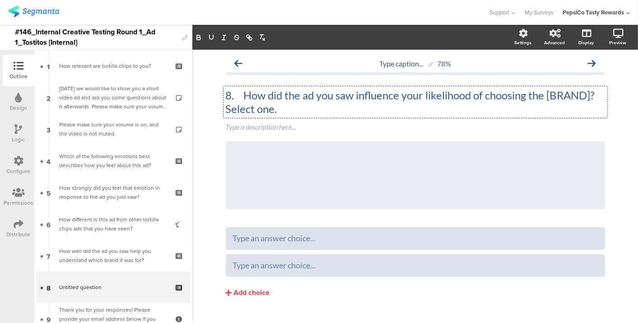
click at [239, 99] on p "8. How did the ad you saw influence your likelihood of choosing the [BRAND]? Se…" at bounding box center [415, 102] width 379 height 27
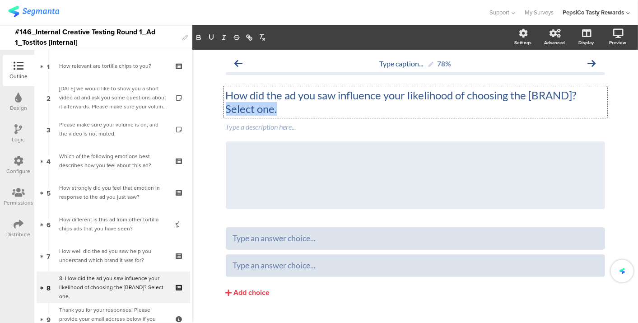
drag, startPoint x: 278, startPoint y: 104, endPoint x: 204, endPoint y: 112, distance: 74.1
click at [204, 112] on div "Type caption... 78% How did the ad you saw influence your likelihood of choosin…" at bounding box center [415, 195] width 446 height 290
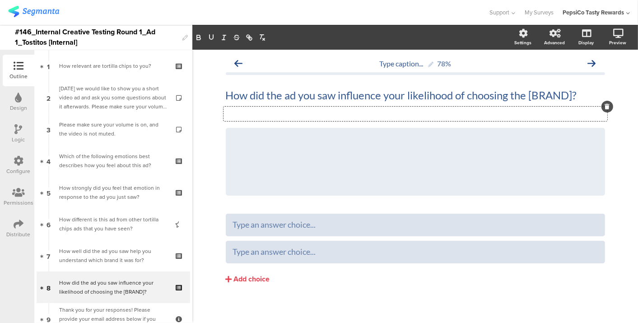
click at [253, 112] on div "Type a description here..." at bounding box center [416, 114] width 384 height 14
click at [571, 98] on div "How did the ad you saw influence your likelihood of choosing the [BRAND]? How d…" at bounding box center [416, 95] width 384 height 18
click at [520, 96] on p "How did the ad you saw influence your likelihood of choosing the Tostitos?" at bounding box center [415, 96] width 379 height 14
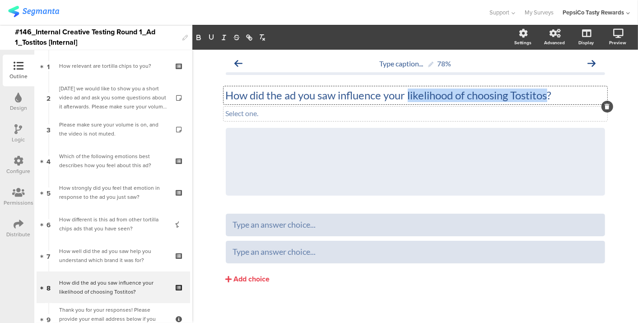
drag, startPoint x: 546, startPoint y: 93, endPoint x: 405, endPoint y: 85, distance: 140.7
click at [405, 85] on div "How did the ad you saw influence your likelihood of choosing Tostitos? How did …" at bounding box center [415, 142] width 379 height 125
click at [340, 108] on div "Select one. Select one." at bounding box center [416, 114] width 384 height 14
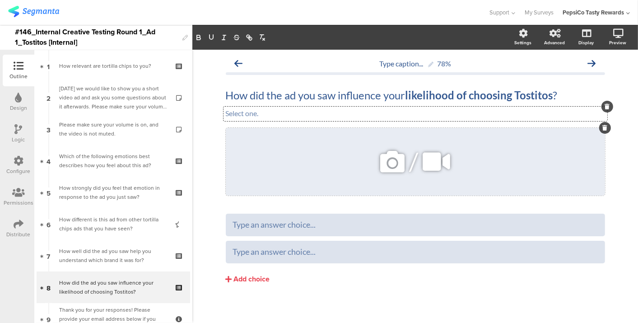
click at [324, 147] on div "/" at bounding box center [415, 162] width 379 height 68
click at [603, 129] on icon at bounding box center [605, 127] width 5 height 5
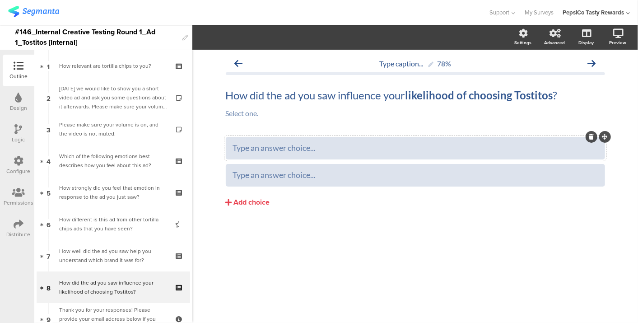
click at [359, 149] on div "Type an answer choice..." at bounding box center [415, 148] width 365 height 10
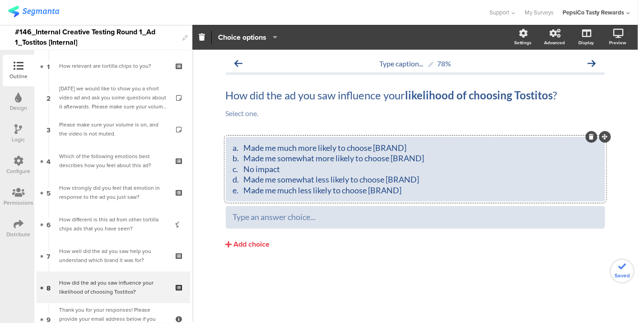
click at [247, 148] on div "a. Made me much more likely to choose [BRAND] b. Made me somewhat more likely t…" at bounding box center [415, 169] width 365 height 53
click at [391, 191] on div "Made me much more likely to choose [BRAND] Made me somewhat more likely to choo…" at bounding box center [415, 169] width 365 height 53
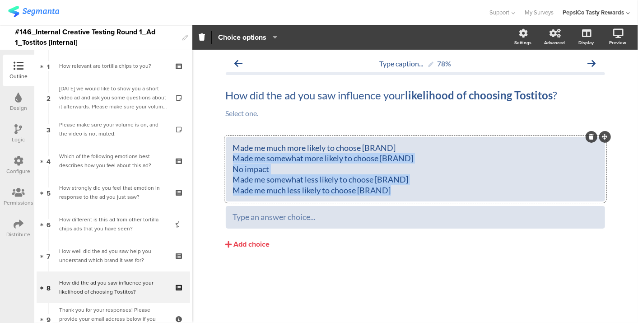
drag, startPoint x: 396, startPoint y: 191, endPoint x: 231, endPoint y: 153, distance: 169.5
click at [231, 153] on div "Made me much more likely to choose [BRAND] Made me somewhat more likely to choo…" at bounding box center [415, 169] width 379 height 65
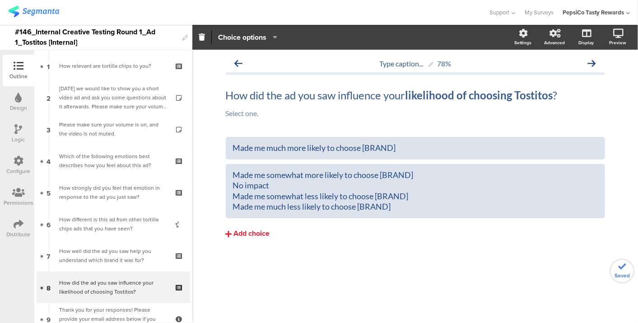
click at [260, 241] on button "Add choice" at bounding box center [415, 234] width 379 height 23
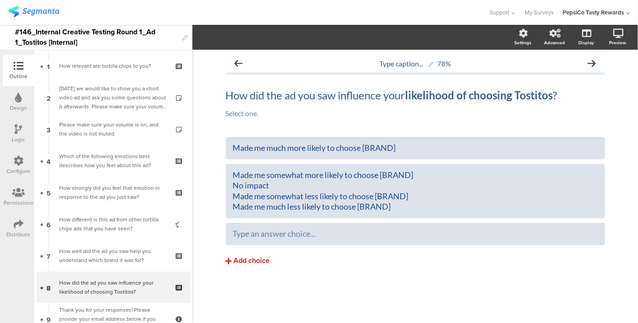
click at [260, 258] on div "Add choice" at bounding box center [252, 260] width 36 height 9
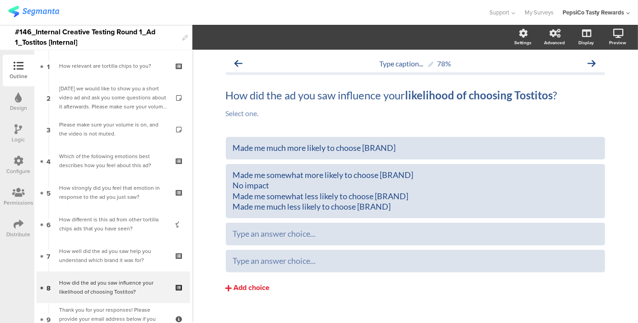
click at [260, 285] on div "Add choice" at bounding box center [252, 287] width 36 height 9
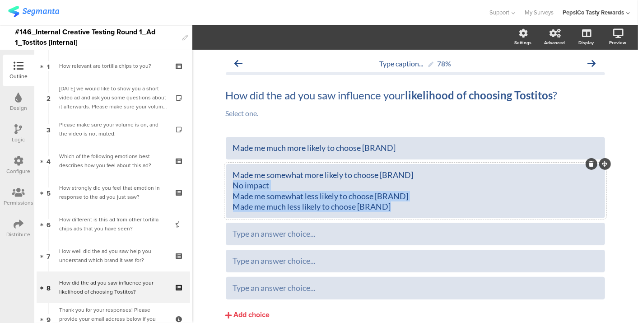
drag, startPoint x: 231, startPoint y: 186, endPoint x: 469, endPoint y: 208, distance: 239.1
click at [469, 208] on div "Made me somewhat more likely to choose [BRAND] No impact Made me somewhat less …" at bounding box center [415, 191] width 365 height 42
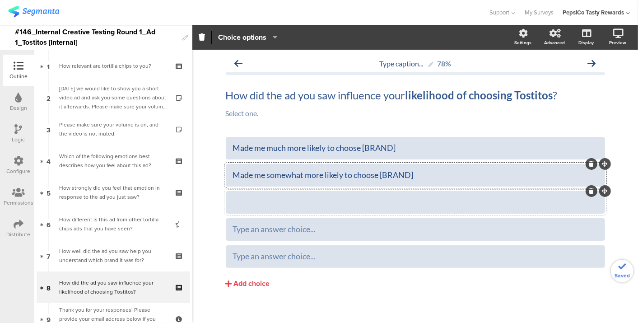
click at [416, 203] on div at bounding box center [415, 202] width 365 height 10
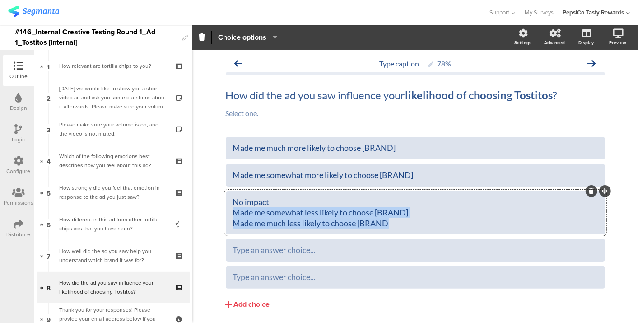
drag, startPoint x: 394, startPoint y: 222, endPoint x: 229, endPoint y: 216, distance: 165.9
click at [233, 216] on div "No impact Made me somewhat less likely to choose [BRAND] Made me much less like…" at bounding box center [415, 213] width 365 height 32
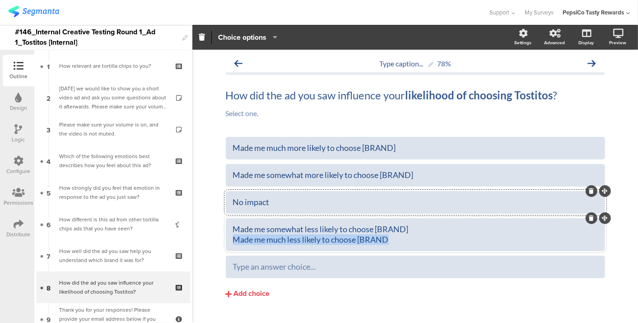
drag, startPoint x: 387, startPoint y: 241, endPoint x: 186, endPoint y: 251, distance: 201.3
click at [186, 251] on div "Outline Design Logic Configure Permissions Distribute New question Import quest…" at bounding box center [319, 174] width 638 height 298
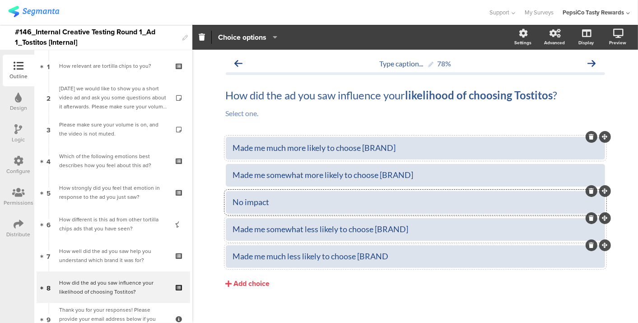
click at [398, 146] on div "Made me much more likely to choose [BRAND]" at bounding box center [415, 148] width 365 height 10
click at [415, 174] on div "Made me somewhat more likely to choose [BRAND]" at bounding box center [415, 175] width 365 height 10
copy div "Tostitos"
click at [419, 230] on div "Made me somewhat less likely to choose [BRAND]" at bounding box center [415, 229] width 365 height 10
click at [419, 230] on div "Made me somewhat less likely to choose [BRA" at bounding box center [415, 229] width 365 height 10
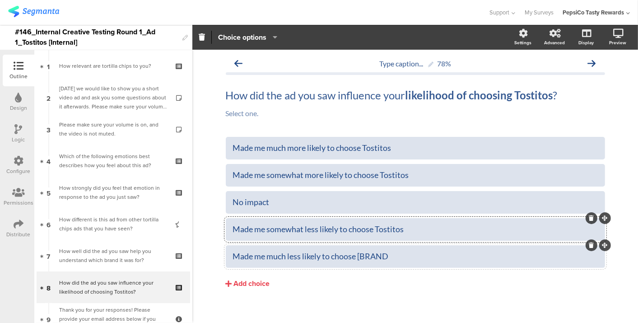
click at [406, 252] on div "Made me much less likely to choose [BRAND" at bounding box center [415, 256] width 365 height 10
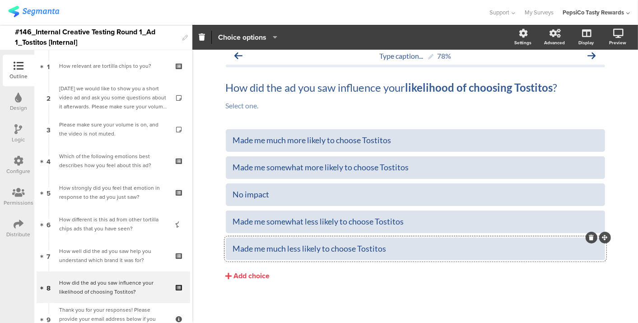
click at [249, 37] on span "Choice options" at bounding box center [242, 37] width 48 height 10
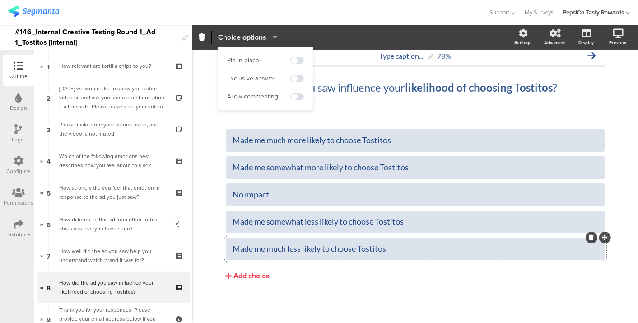
click at [249, 37] on span "Choice options" at bounding box center [242, 37] width 48 height 10
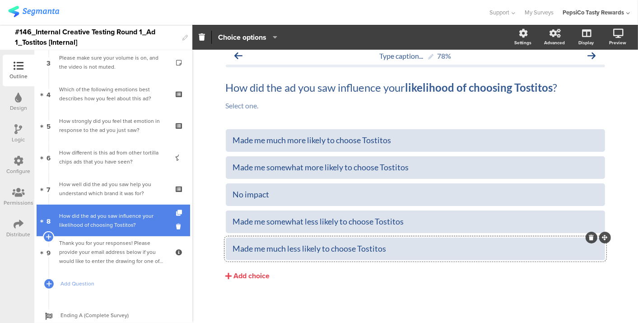
scroll to position [131, 0]
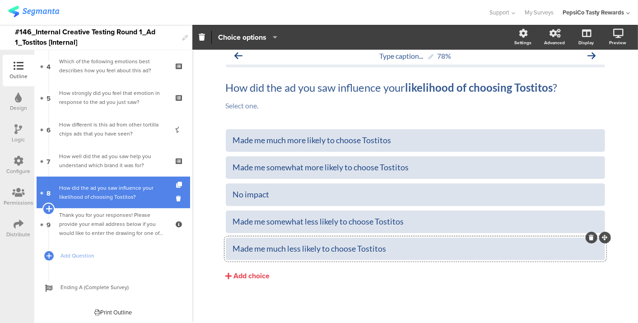
click at [48, 206] on icon at bounding box center [49, 209] width 6 height 8
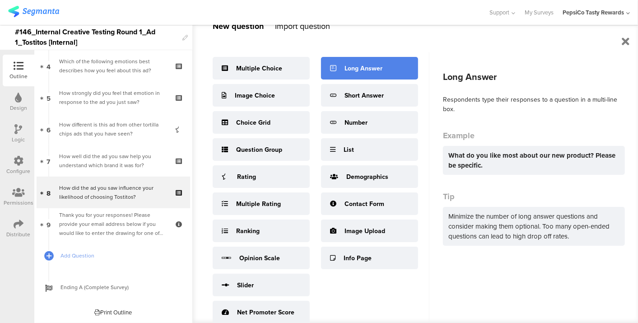
click at [399, 70] on div "Long Answer" at bounding box center [369, 68] width 97 height 23
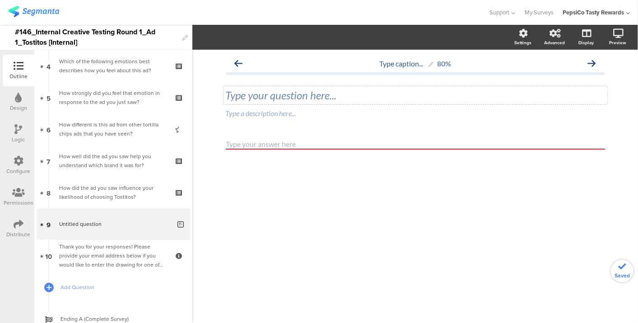
click at [330, 97] on div "Type your question here..." at bounding box center [416, 95] width 384 height 18
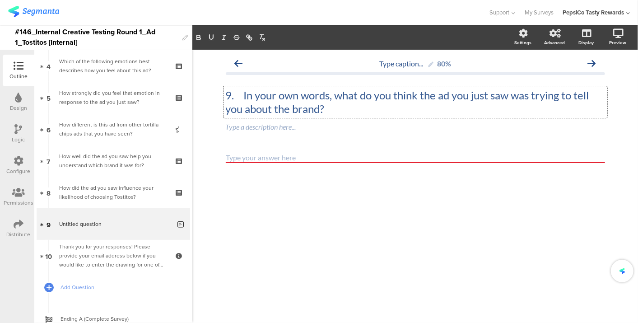
click at [240, 92] on p "9. In your own words, what do you think the ad you just saw was trying to tell …" at bounding box center [415, 102] width 379 height 27
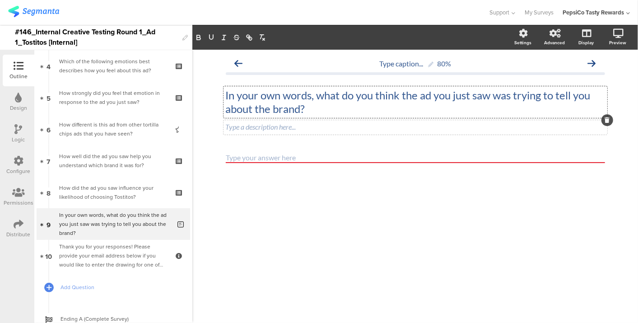
click at [450, 127] on div "Type a description here..." at bounding box center [415, 126] width 379 height 9
click at [452, 225] on div "Type caption... 80% In your own words, what do you think the ad you just saw wa…" at bounding box center [415, 186] width 446 height 273
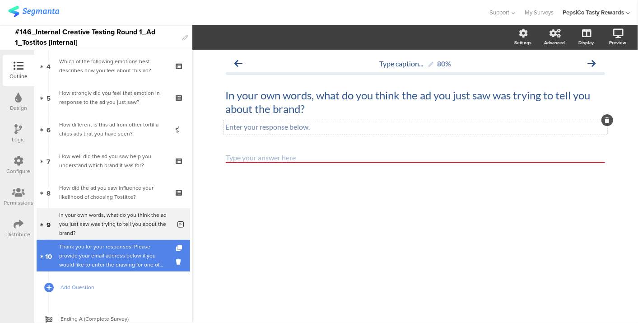
click at [50, 241] on div at bounding box center [49, 256] width 8 height 32
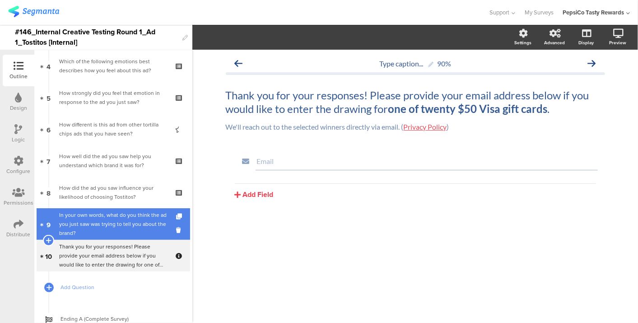
click at [53, 232] on link "9 In your own words, what do you think the ad you just saw was trying to tell y…" at bounding box center [114, 224] width 154 height 32
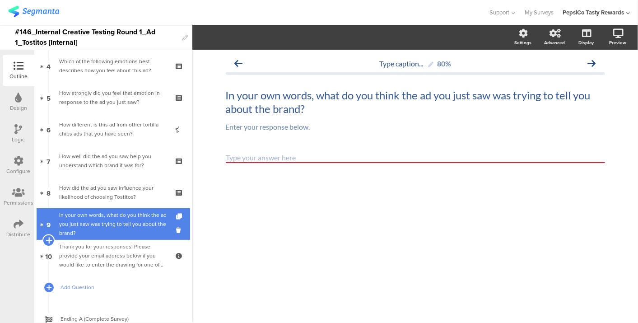
click at [48, 240] on icon at bounding box center [49, 240] width 6 height 8
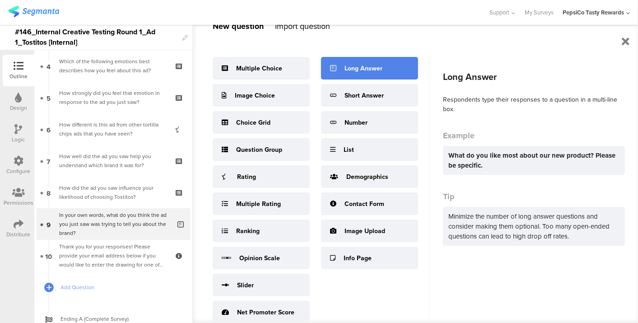
click at [388, 72] on div "Long Answer" at bounding box center [369, 68] width 97 height 23
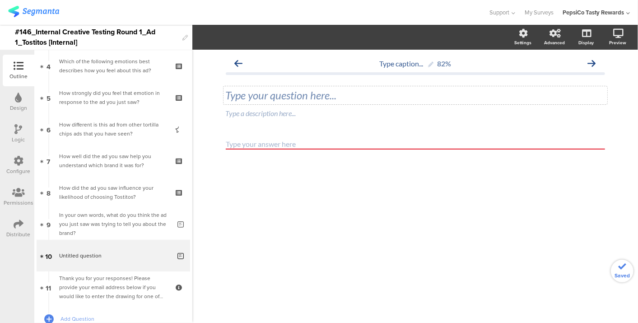
click at [273, 93] on div "Type your question here..." at bounding box center [416, 95] width 384 height 18
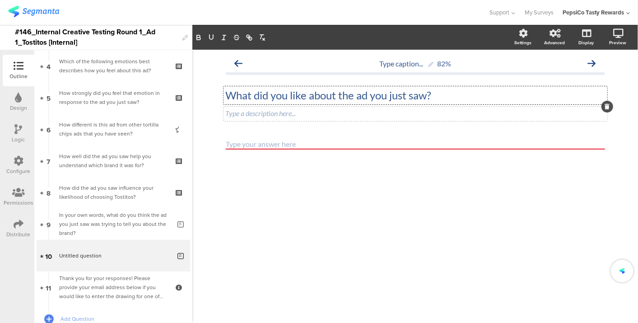
click at [263, 119] on div "Type a description here..." at bounding box center [416, 114] width 384 height 14
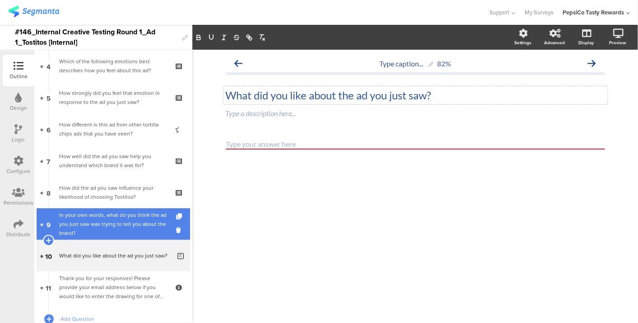
click at [136, 220] on div "In your own words, what do you think the ad you just saw was trying to tell you…" at bounding box center [115, 223] width 112 height 27
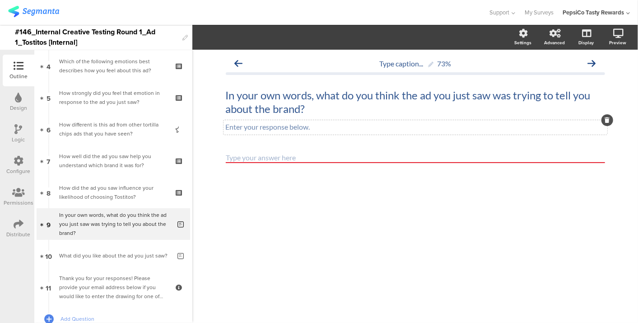
click at [244, 128] on div "Enter your response below. Enter your response below." at bounding box center [416, 127] width 384 height 14
click at [244, 128] on p "Enter your response below." at bounding box center [415, 126] width 379 height 9
copy p "Enter your response below."
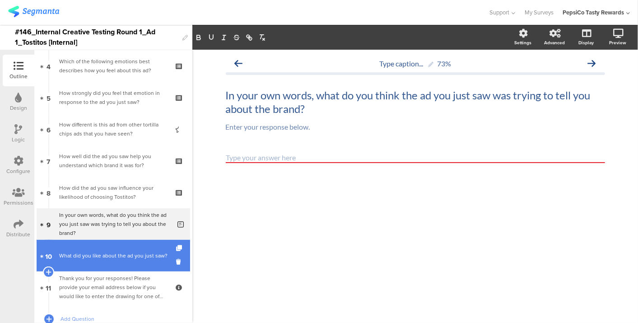
click at [96, 260] on div "What did you like about the ad you just saw?" at bounding box center [115, 255] width 112 height 9
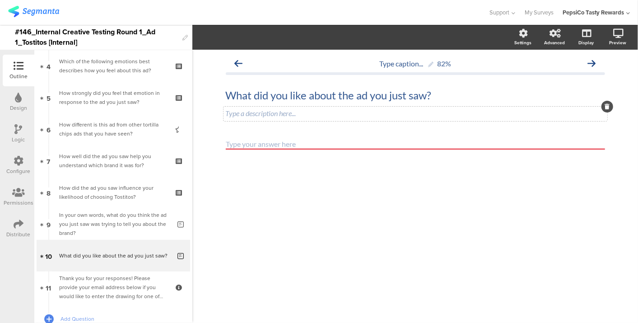
drag, startPoint x: 298, startPoint y: 122, endPoint x: 298, endPoint y: 118, distance: 4.5
click at [298, 122] on div "What did you like about the ad you just saw? What did you like about the ad you…" at bounding box center [415, 104] width 379 height 48
click at [299, 117] on div "Type a description here..." at bounding box center [416, 114] width 384 height 14
click at [296, 97] on div "What did you like about the ad you just saw? What did you like about the ad you…" at bounding box center [416, 95] width 384 height 18
click at [296, 97] on p "What did you like about the ad you just saw?" at bounding box center [415, 96] width 379 height 14
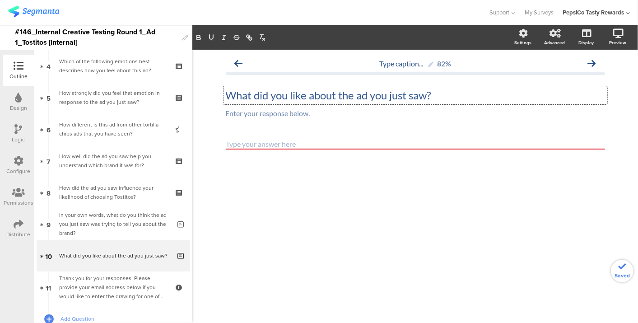
click at [295, 93] on p "What did you like about the ad you just saw?" at bounding box center [415, 96] width 379 height 14
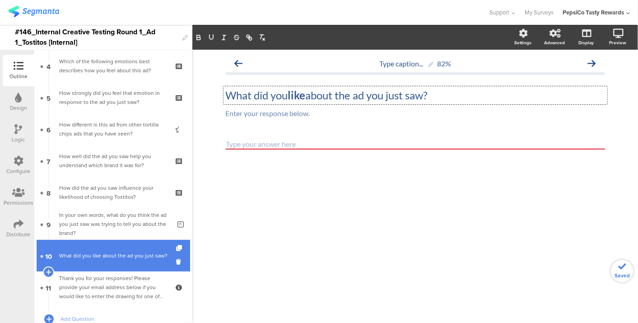
click at [107, 255] on div "What did you like about the ad you just saw?" at bounding box center [115, 255] width 112 height 9
click at [176, 248] on icon at bounding box center [180, 248] width 8 height 6
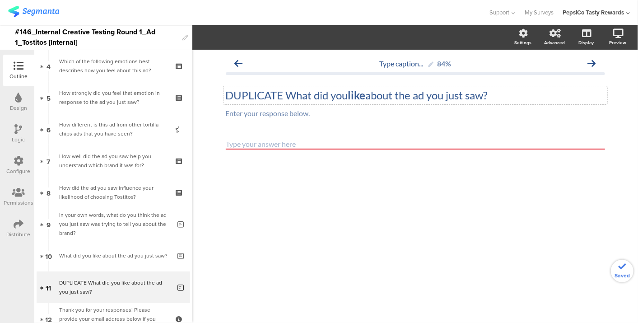
click at [270, 96] on p "DUPLICATE What did you like about the ad you just saw?" at bounding box center [415, 96] width 379 height 14
click at [293, 97] on strong "like" at bounding box center [297, 95] width 18 height 13
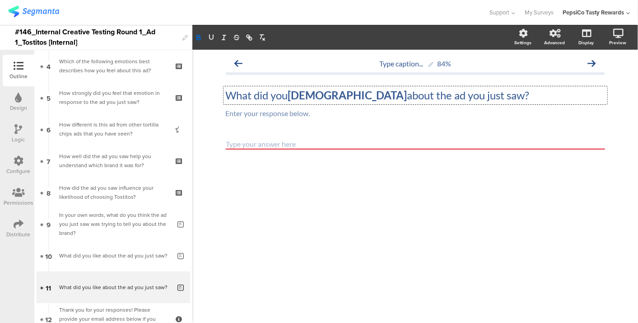
click at [293, 97] on strong "ldislike" at bounding box center [347, 95] width 119 height 13
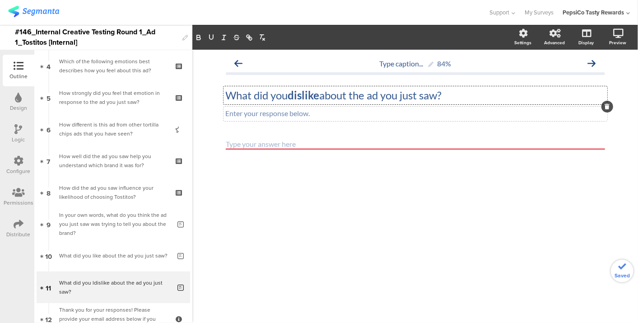
click at [289, 114] on div "Enter your response below. Enter your response below." at bounding box center [416, 114] width 384 height 14
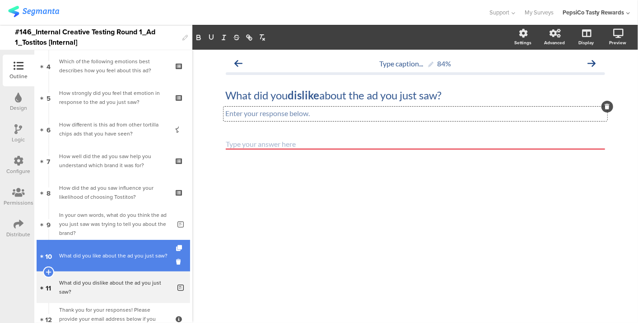
scroll to position [181, 0]
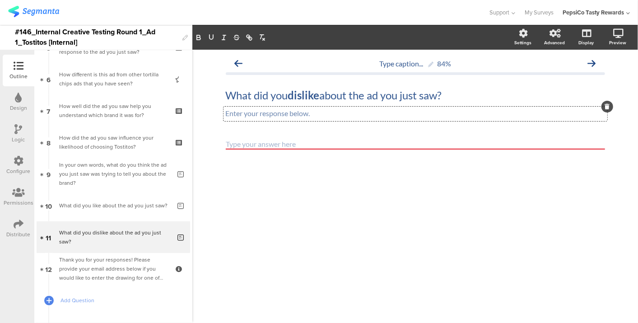
click at [382, 110] on p "Enter your response below." at bounding box center [415, 113] width 379 height 9
click at [366, 136] on div "Type caption... 84% What did you dislike about the ad you just saw? What did yo…" at bounding box center [415, 117] width 379 height 127
click at [363, 145] on textarea at bounding box center [415, 144] width 379 height 10
drag, startPoint x: 303, startPoint y: 137, endPoint x: 293, endPoint y: 139, distance: 10.1
click at [302, 137] on div "Type caption... 84% What did you dislike about the ad you just saw? What did yo…" at bounding box center [415, 117] width 379 height 127
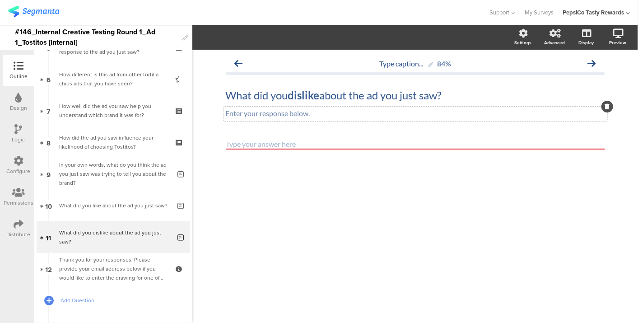
click at [288, 140] on textarea at bounding box center [415, 144] width 379 height 10
click at [284, 144] on textarea at bounding box center [415, 144] width 379 height 10
click at [364, 114] on div "Enter your response below. Enter your response below. Enter your response below." at bounding box center [416, 114] width 384 height 14
click at [352, 103] on div "What did you dislike about the ad you just saw? What did you dislike about the …" at bounding box center [416, 95] width 384 height 18
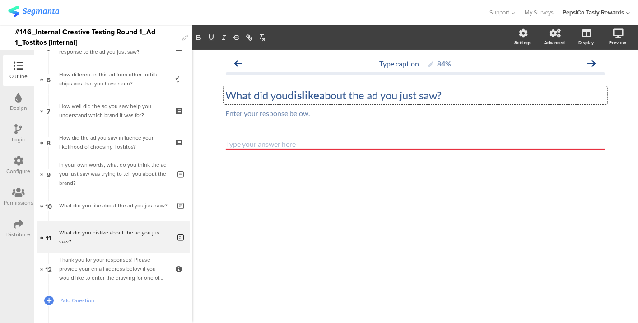
click at [321, 145] on textarea at bounding box center [415, 144] width 379 height 10
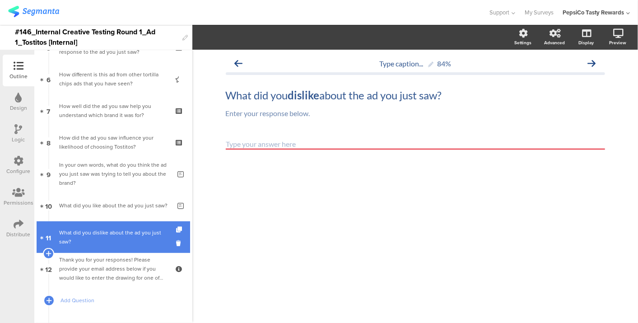
click at [118, 249] on link "11 What did you dislike about the ad you just saw?" at bounding box center [114, 237] width 154 height 32
click at [50, 254] on icon at bounding box center [49, 253] width 6 height 8
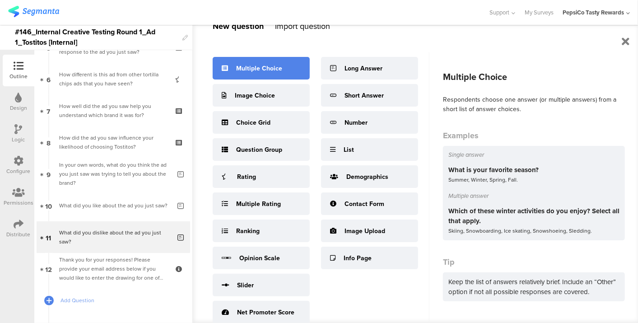
click at [244, 70] on div "Multiple Choice" at bounding box center [259, 68] width 46 height 9
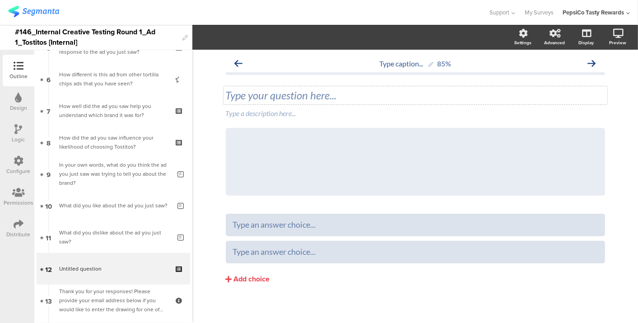
click at [309, 98] on div "Type your question here..." at bounding box center [415, 96] width 379 height 14
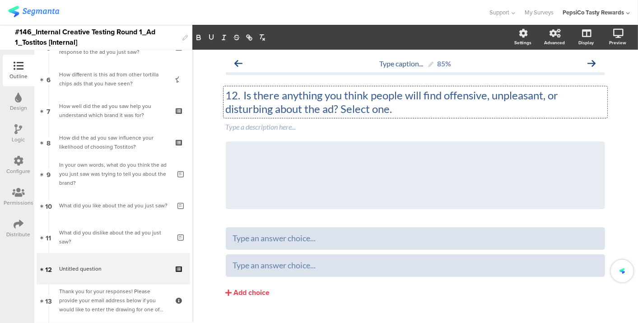
click at [239, 90] on p "12. Is there anything you think people will find offensive, unpleasant, or dist…" at bounding box center [415, 102] width 379 height 27
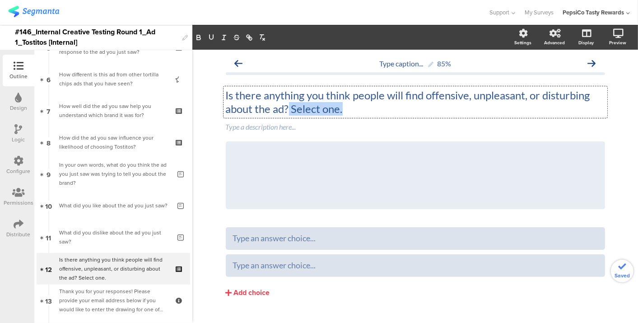
drag, startPoint x: 388, startPoint y: 112, endPoint x: 285, endPoint y: 110, distance: 103.5
click at [285, 110] on p "Is there anything you think people will find offensive, unpleasant, or disturbi…" at bounding box center [415, 102] width 379 height 27
click at [276, 129] on div "Type a description here..." at bounding box center [416, 127] width 384 height 14
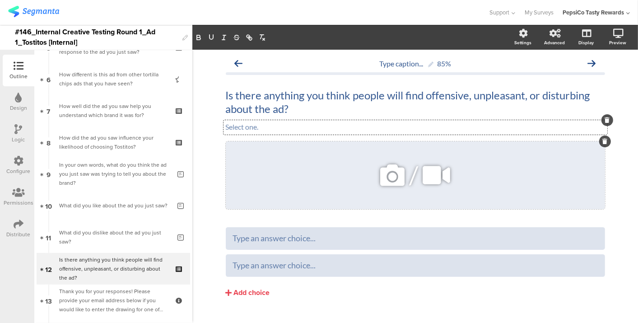
click at [262, 154] on div "/" at bounding box center [415, 175] width 379 height 68
click at [603, 144] on icon at bounding box center [605, 141] width 5 height 5
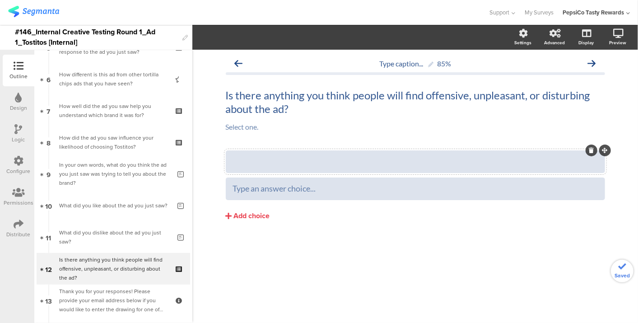
click at [365, 160] on div at bounding box center [415, 161] width 365 height 10
click at [253, 40] on span "Choice options" at bounding box center [242, 37] width 48 height 10
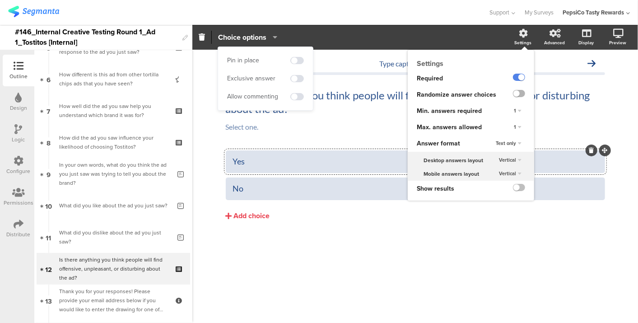
click at [518, 91] on label at bounding box center [519, 93] width 12 height 7
click at [0, 0] on input "checkbox" at bounding box center [0, 0] width 0 height 0
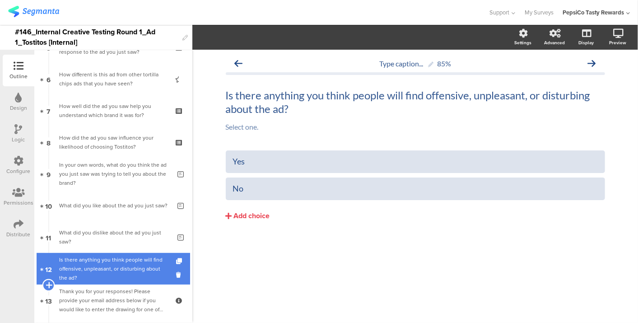
drag, startPoint x: 49, startPoint y: 286, endPoint x: 53, endPoint y: 285, distance: 4.6
click at [49, 286] on icon at bounding box center [49, 285] width 6 height 8
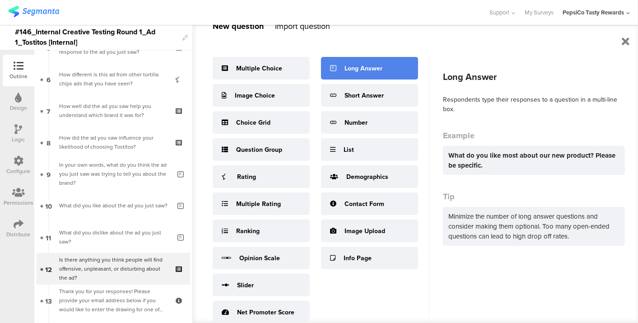
click at [388, 70] on div "Long Answer" at bounding box center [369, 68] width 97 height 23
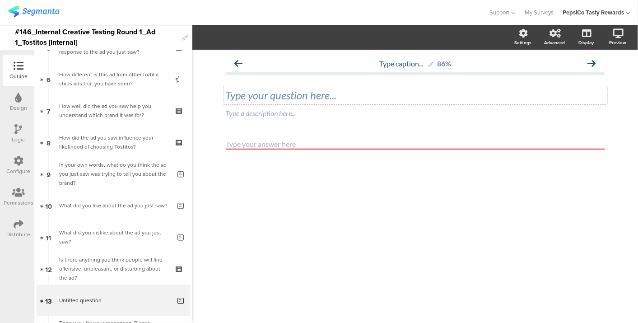
click at [311, 94] on div "Type your question here..." at bounding box center [415, 96] width 379 height 14
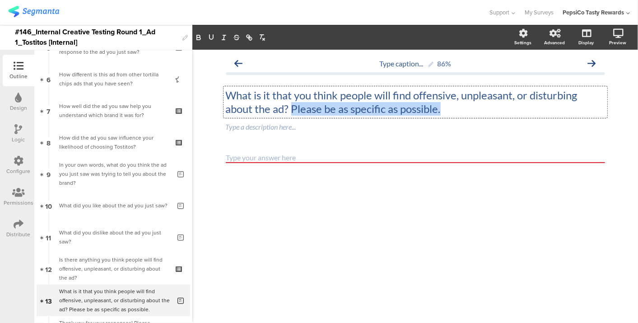
drag, startPoint x: 470, startPoint y: 108, endPoint x: 291, endPoint y: 113, distance: 179.0
click at [291, 113] on p "What is it that you think people will find offensive, unpleasant, or disturbing…" at bounding box center [415, 102] width 379 height 27
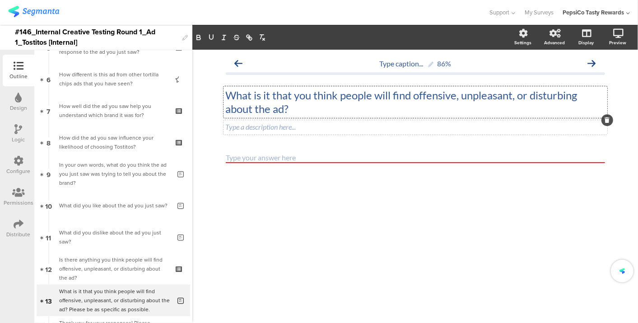
click at [274, 128] on div "Type a description here..." at bounding box center [416, 127] width 384 height 14
click at [274, 128] on p "Please be as specific as possible." at bounding box center [415, 126] width 379 height 9
click at [294, 110] on div "What is it that you think people will find offensive, unpleasant, or disturbing…" at bounding box center [416, 102] width 384 height 32
click at [294, 110] on p "What is it that you think people will find offensive, unpleasant, or disturbing…" at bounding box center [415, 102] width 379 height 27
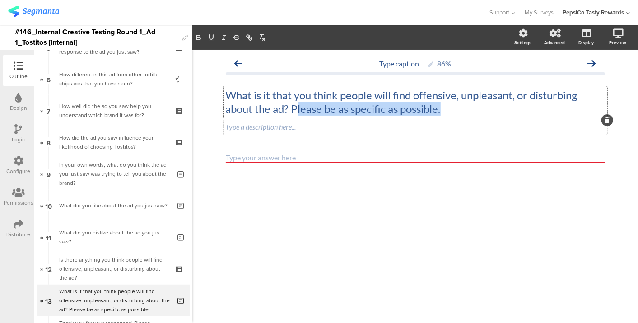
drag, startPoint x: 295, startPoint y: 108, endPoint x: 515, endPoint y: 104, distance: 220.0
click at [515, 104] on p "What is it that you think people will find offensive, unpleasant, or disturbing…" at bounding box center [415, 102] width 379 height 27
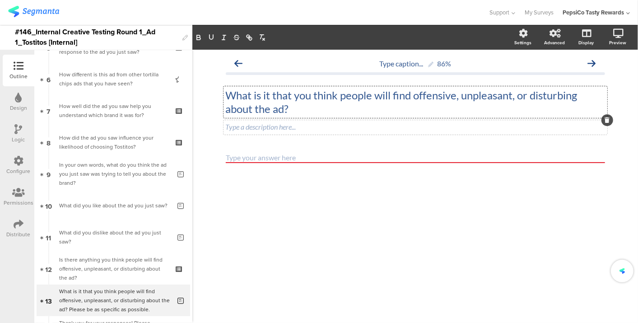
click at [449, 127] on div "Type a description here..." at bounding box center [416, 127] width 384 height 14
click at [228, 127] on p "lease be as specific as possible, and enter your response below." at bounding box center [415, 126] width 379 height 9
click at [351, 125] on p "Please be as specific as possible, and enter your response below." at bounding box center [415, 126] width 379 height 9
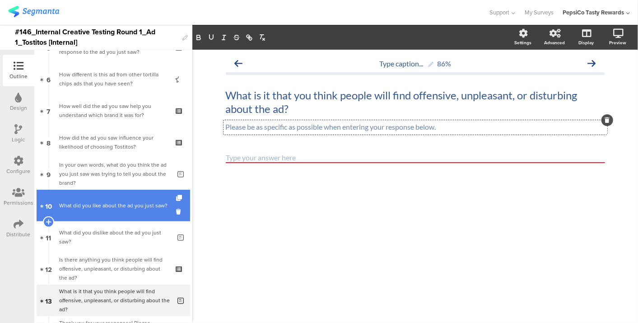
click at [127, 204] on div "What did you like about the ad you just saw?" at bounding box center [115, 205] width 112 height 9
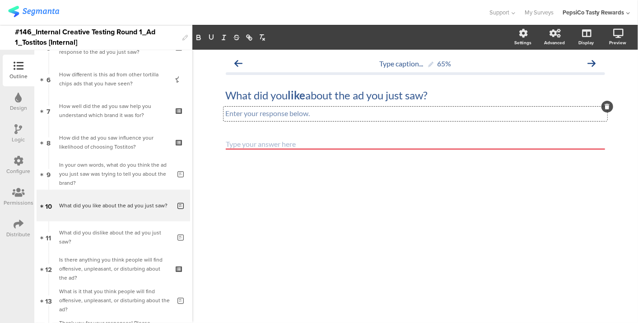
click at [299, 117] on div "Enter your response below. Enter your response below. Enter your response below." at bounding box center [416, 114] width 384 height 14
click at [299, 117] on p "Enter your response below." at bounding box center [415, 113] width 379 height 9
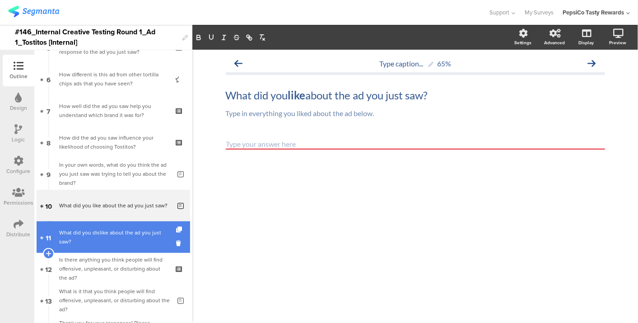
click at [129, 252] on link "11 What did you dislike about the ad you just saw?" at bounding box center [114, 237] width 154 height 32
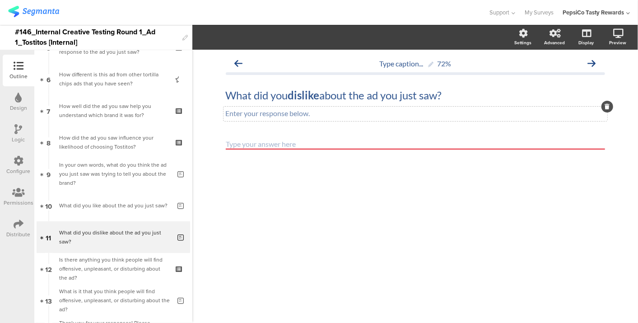
click at [299, 112] on div "Enter your response below. Enter your response below." at bounding box center [416, 114] width 384 height 14
click at [298, 112] on p "Enter your response below." at bounding box center [415, 113] width 379 height 9
click at [299, 113] on p "Type in everything you liked about the ad below." at bounding box center [415, 113] width 379 height 9
click at [374, 277] on div "Type caption... 72% What did you dislike about the ad you just saw? What did yo…" at bounding box center [415, 186] width 446 height 273
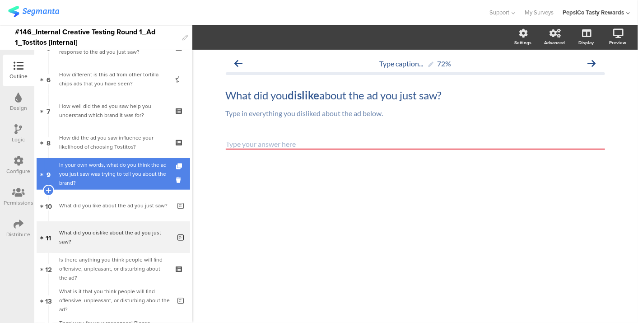
click at [114, 168] on div "In your own words, what do you think the ad you just saw was trying to tell you…" at bounding box center [115, 173] width 112 height 27
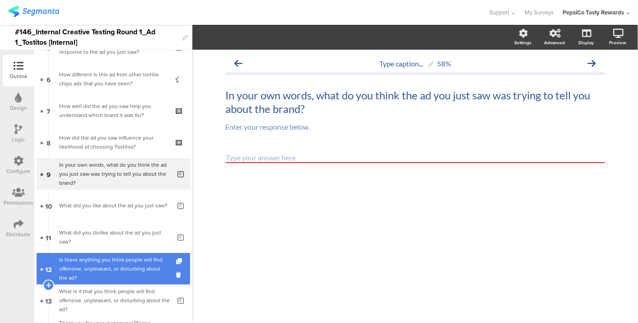
scroll to position [289, 0]
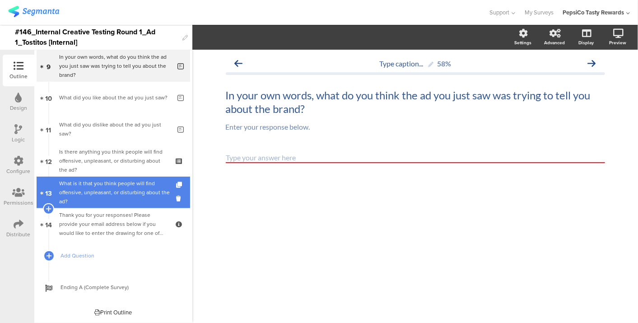
click at [120, 179] on div "What is it that you think people will find offensive, unpleasant, or disturbing…" at bounding box center [115, 192] width 112 height 27
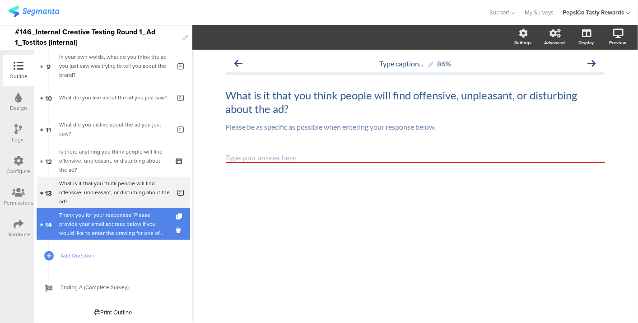
click at [106, 228] on div "Thank you for your responses! Please provide your email address below if you wo…" at bounding box center [113, 223] width 108 height 27
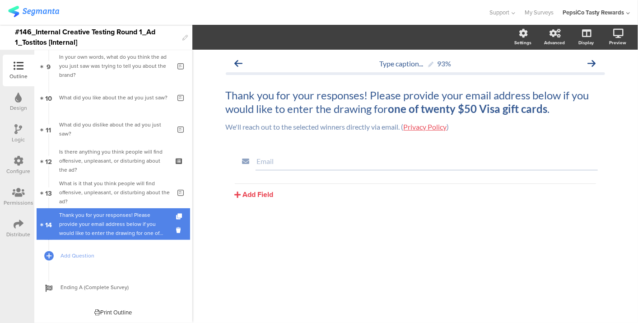
scroll to position [239, 0]
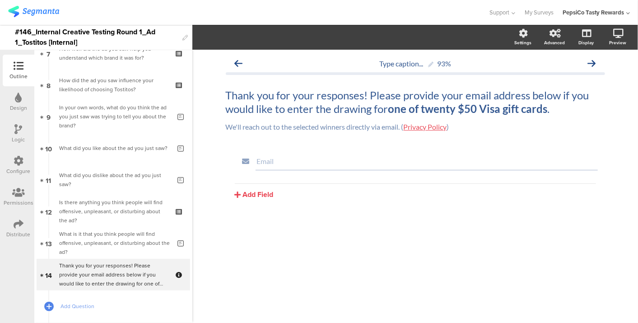
click at [14, 138] on div "Logic" at bounding box center [18, 140] width 13 height 8
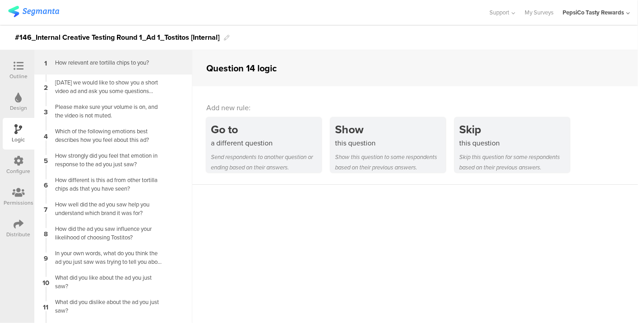
click at [108, 71] on div "1 How relevant are tortilla chips to you?" at bounding box center [113, 62] width 158 height 24
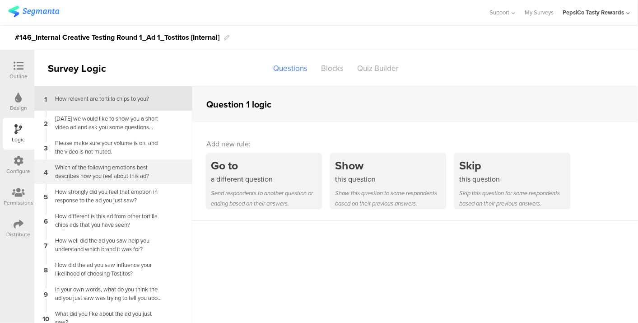
click at [106, 168] on div "Which of the following emotions best describes how you feel about this ad?" at bounding box center [106, 171] width 113 height 17
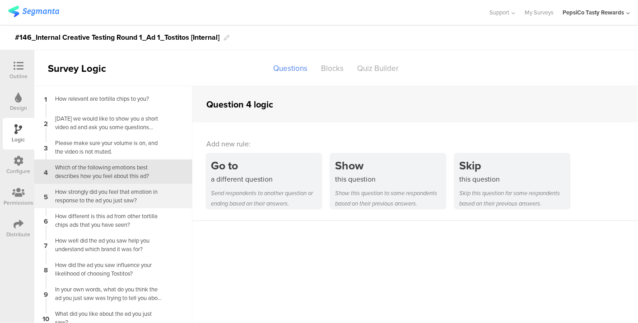
click at [70, 205] on div "5 How strongly did you feel that emotion in response to the ad you just saw?" at bounding box center [113, 196] width 158 height 24
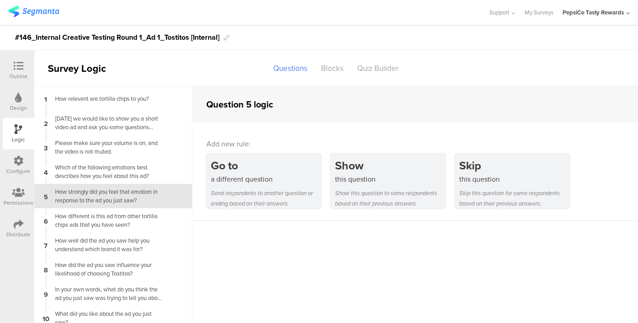
scroll to position [9, 0]
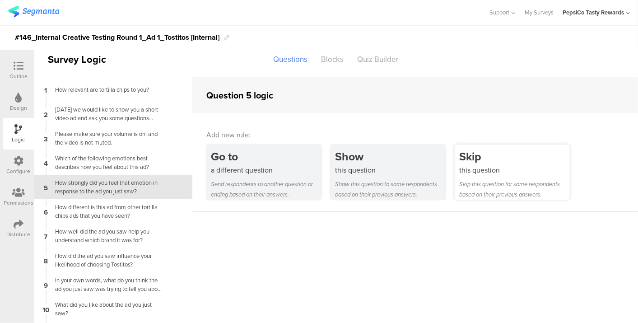
click at [482, 166] on div "this question" at bounding box center [514, 170] width 111 height 10
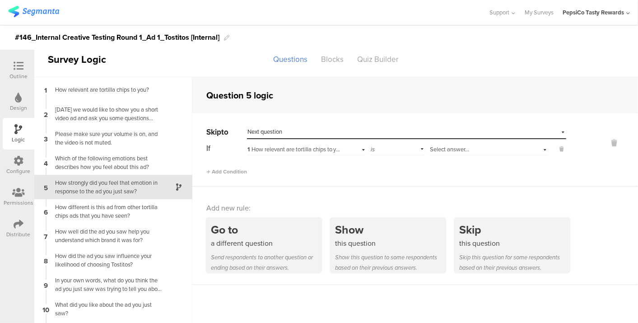
click at [292, 132] on div "Select destination... Next question" at bounding box center [401, 132] width 307 height 8
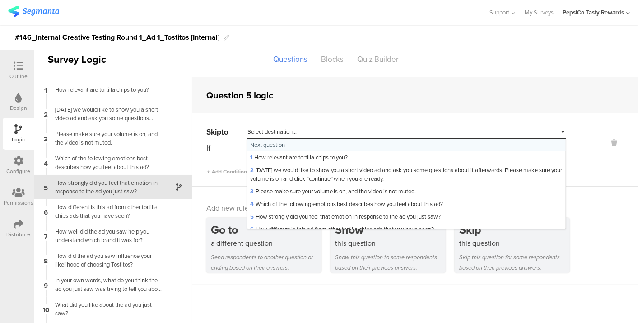
click at [292, 132] on span "Select destination..." at bounding box center [272, 131] width 49 height 9
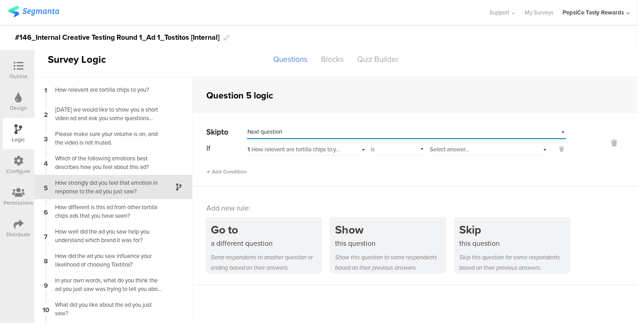
click at [295, 152] on span "1 How relevant are tortilla chips to you?" at bounding box center [297, 149] width 98 height 9
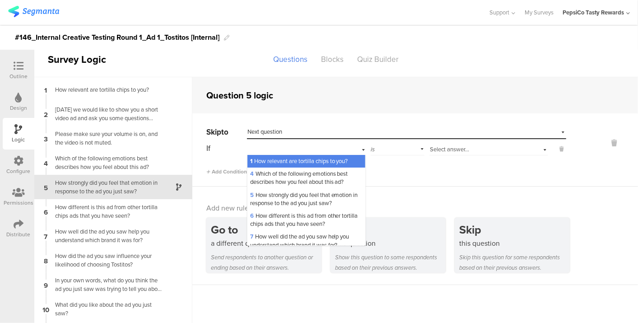
click at [295, 126] on div "Select destination... Next question" at bounding box center [406, 132] width 319 height 14
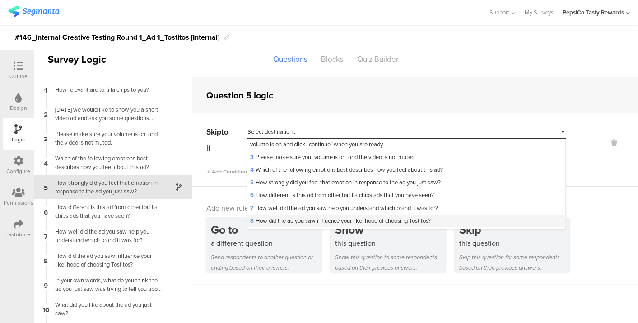
scroll to position [50, 0]
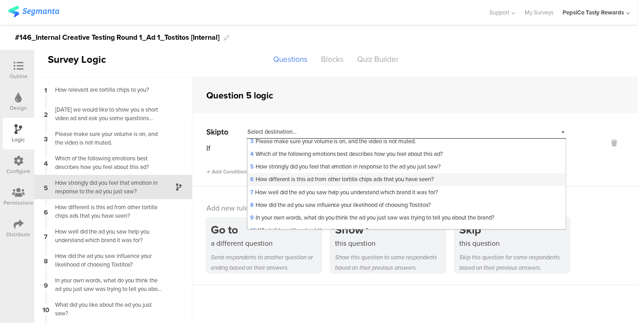
click at [335, 179] on span "6 How different is this ad from other tortilla chips ads that you have seen?" at bounding box center [342, 179] width 184 height 9
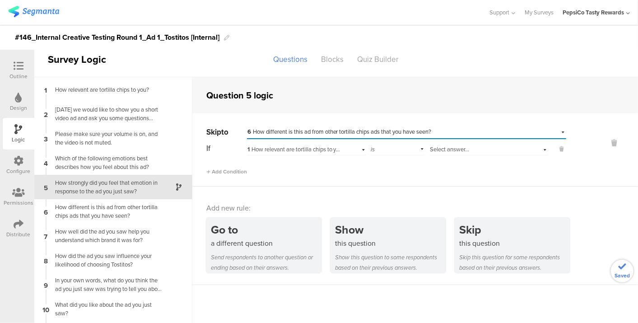
click at [323, 151] on span "1 How relevant are tortilla chips to you?" at bounding box center [297, 149] width 98 height 9
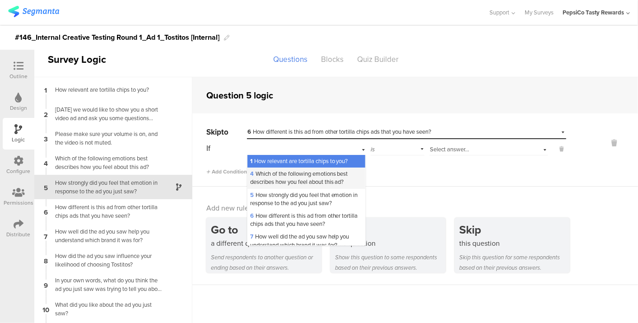
click at [320, 181] on span "4 Which of the following emotions best describes how you feel about this ad?" at bounding box center [299, 177] width 98 height 17
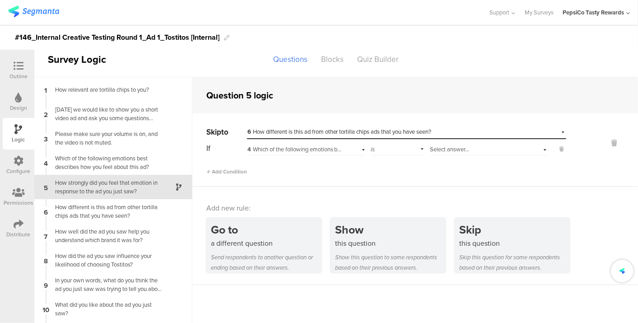
click at [398, 152] on div "is" at bounding box center [398, 148] width 54 height 14
click at [432, 144] on div "Select answer..." at bounding box center [489, 148] width 119 height 14
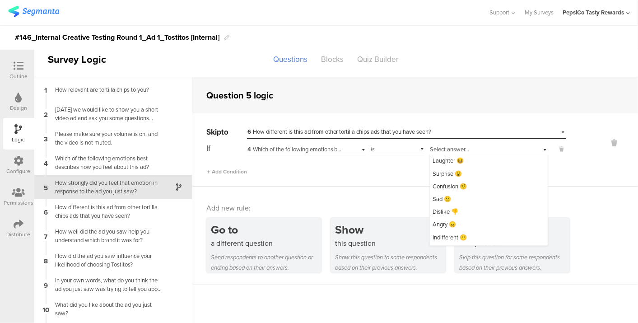
scroll to position [37, 0]
click at [466, 228] on div "Indifferent 😶" at bounding box center [489, 226] width 118 height 13
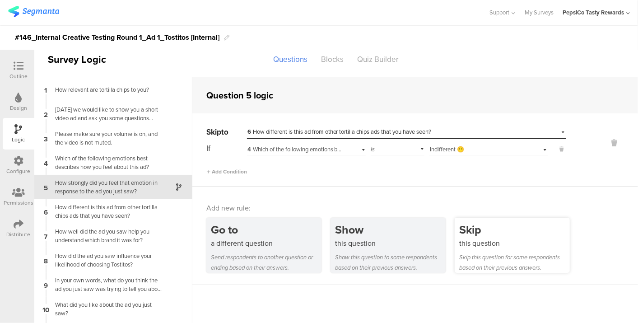
scroll to position [0, 0]
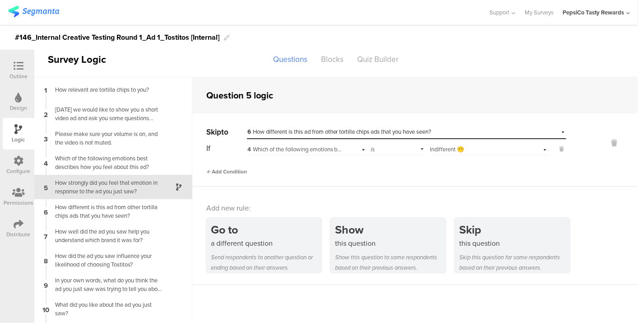
click at [239, 172] on span "Add Condition" at bounding box center [226, 172] width 41 height 8
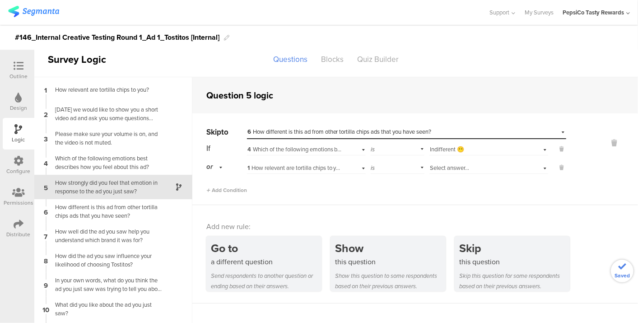
click at [280, 164] on span "1 How relevant are tortilla chips to you?" at bounding box center [297, 168] width 98 height 9
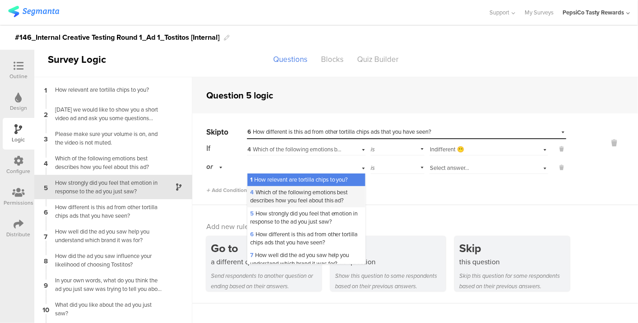
click at [292, 193] on span "4 Which of the following emotions best describes how you feel about this ad?" at bounding box center [299, 196] width 98 height 17
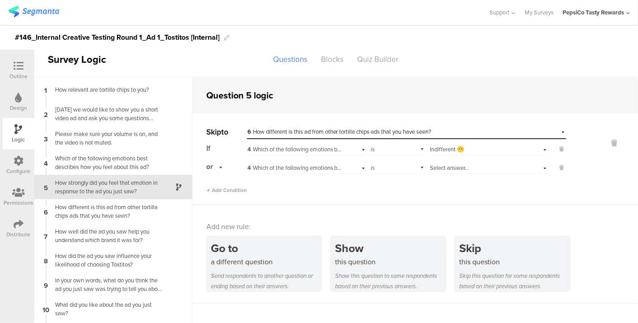
click at [457, 164] on span "Select answer..." at bounding box center [449, 168] width 39 height 9
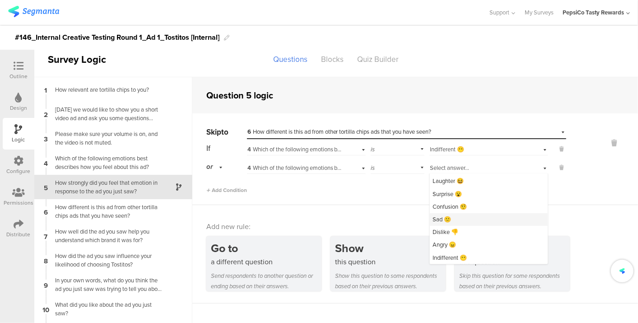
scroll to position [37, 0]
click at [471, 254] on span "None of the above" at bounding box center [456, 257] width 46 height 9
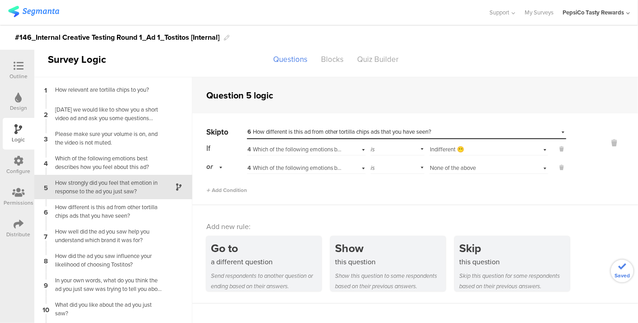
click at [339, 195] on div "Skip to Select destination... 6 How different is this ad from other tortilla ch…" at bounding box center [415, 159] width 446 height 92
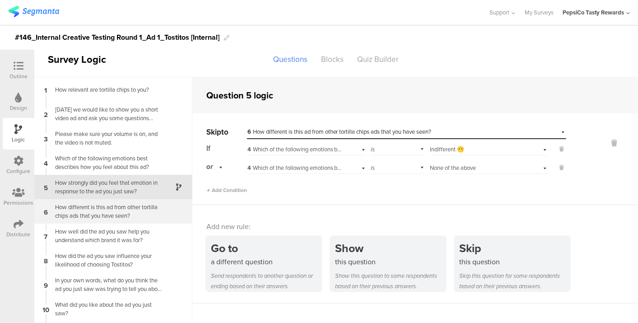
click at [118, 212] on div "How different is this ad from other tortilla chips ads that you have seen?" at bounding box center [106, 211] width 113 height 17
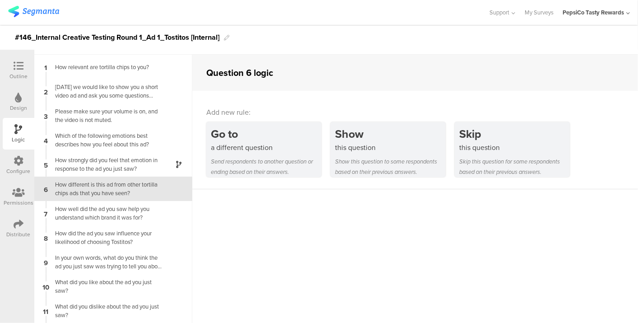
scroll to position [33, 0]
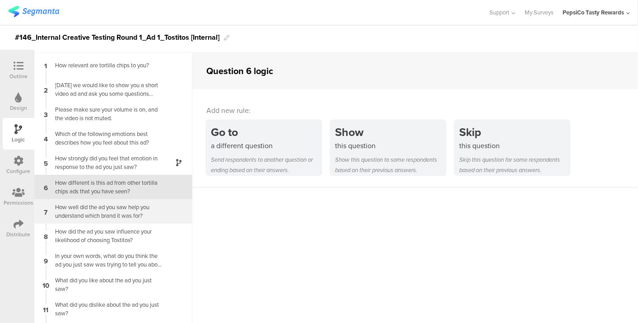
click at [95, 210] on div "How well did the ad you saw help you understand which brand it was for?" at bounding box center [106, 211] width 113 height 17
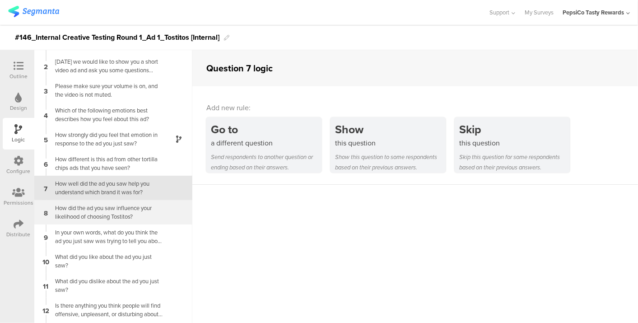
scroll to position [22, 0]
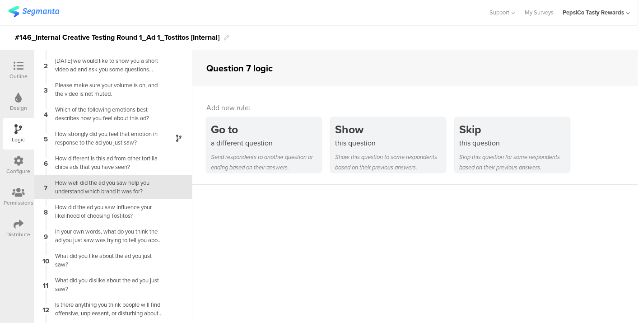
click at [19, 70] on icon at bounding box center [19, 66] width 10 height 10
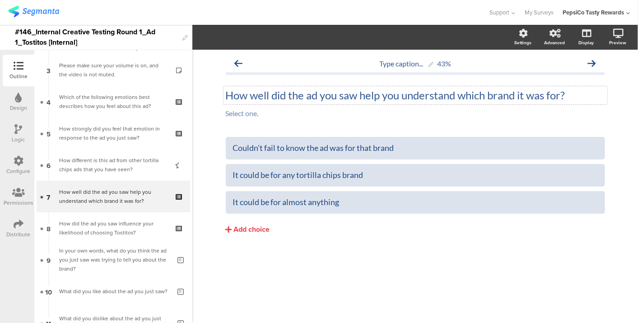
scroll to position [105, 0]
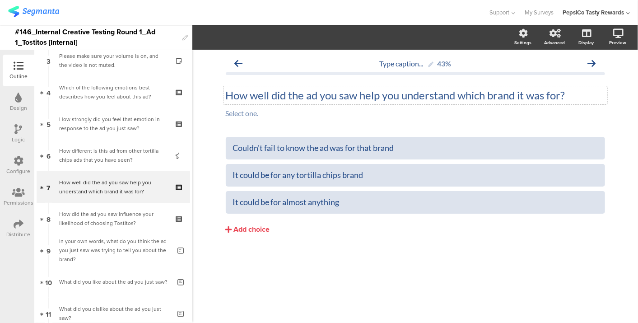
click at [337, 94] on div "How well did the ad you saw help you understand which brand it was for? How wel…" at bounding box center [416, 95] width 384 height 18
click at [363, 259] on div "Couldn't fail to know the ad was for that brand It could be for any tortilla ch…" at bounding box center [415, 205] width 379 height 136
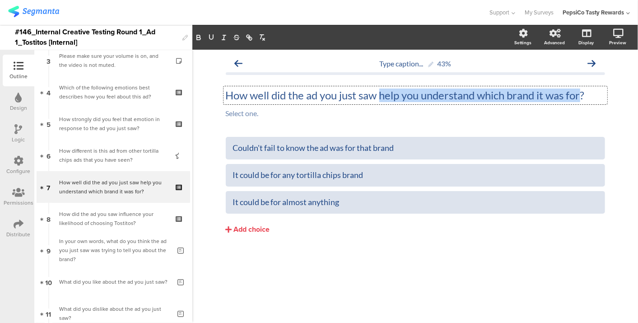
drag, startPoint x: 383, startPoint y: 92, endPoint x: 580, endPoint y: 99, distance: 198.0
click at [580, 99] on div "How well did the ad you just saw help you understand which brand it was for? Ho…" at bounding box center [416, 95] width 384 height 18
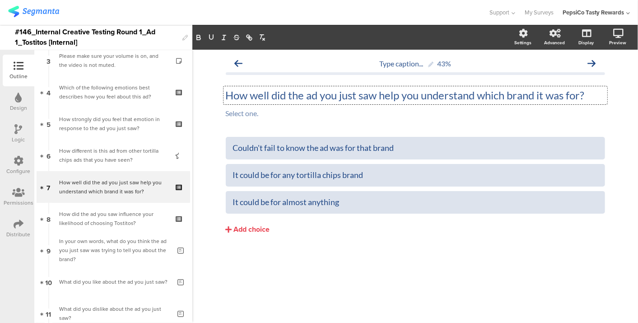
click at [373, 256] on div "Couldn't fail to know the ad was for that brand It could be for any tortilla ch…" at bounding box center [415, 205] width 379 height 136
click at [263, 179] on div "It could be for any tortilla chips brand" at bounding box center [415, 175] width 365 height 10
click at [264, 177] on div "It could be for any tortilla chips brand" at bounding box center [415, 175] width 365 height 10
click at [307, 294] on div "Type caption... 43% How well did the ad you just saw help you understand which …" at bounding box center [415, 186] width 446 height 273
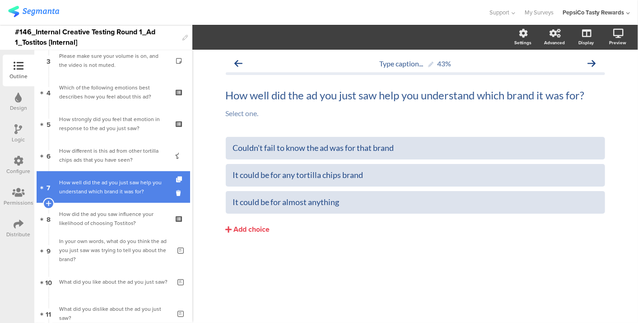
click at [138, 183] on div "How well did the ad you just saw help you understand which brand it was for?" at bounding box center [113, 187] width 108 height 18
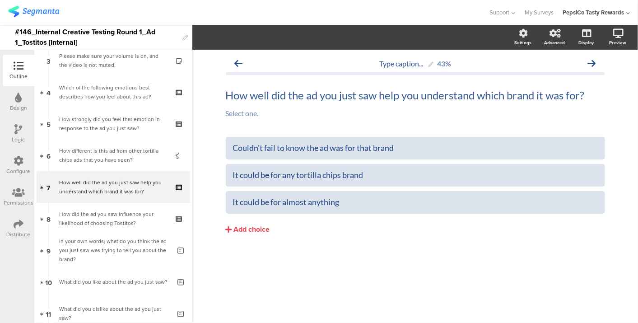
click at [9, 128] on div "Logic" at bounding box center [19, 134] width 32 height 32
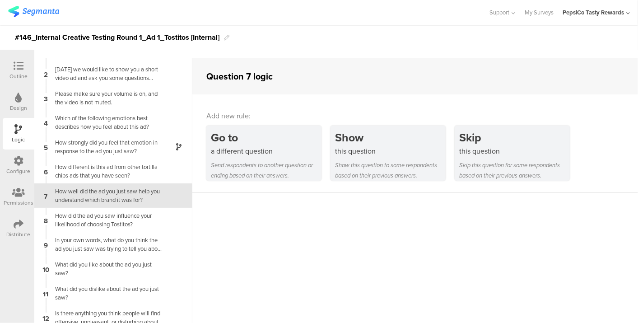
scroll to position [22, 0]
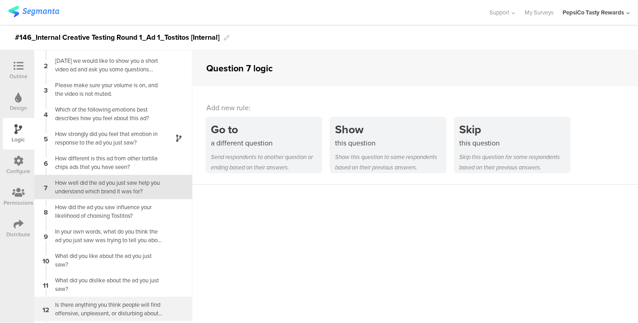
click at [112, 303] on div "Is there anything you think people will find offensive, unpleasant, or disturbi…" at bounding box center [106, 308] width 113 height 17
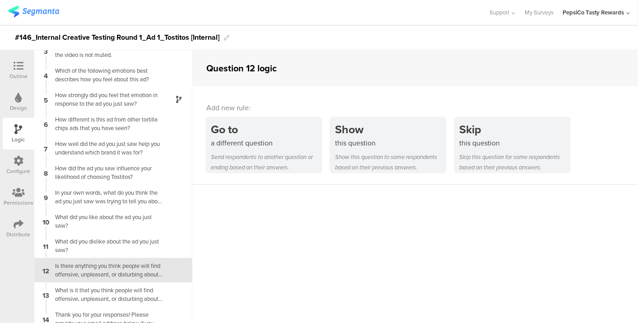
scroll to position [68, 0]
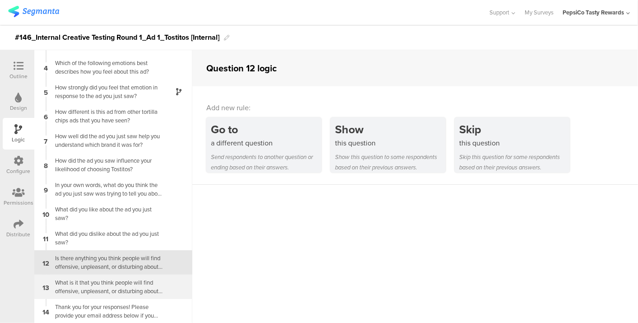
click at [122, 282] on div "What is it that you think people will find offensive, unpleasant, or disturbing…" at bounding box center [106, 286] width 113 height 17
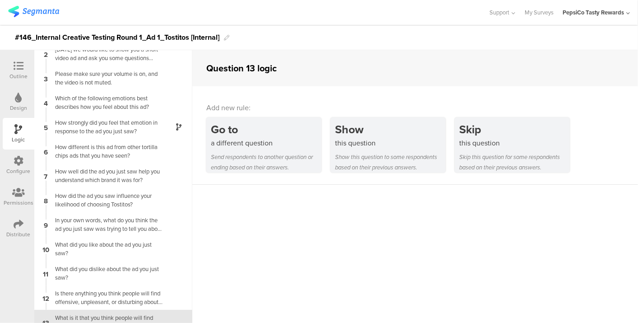
scroll to position [68, 0]
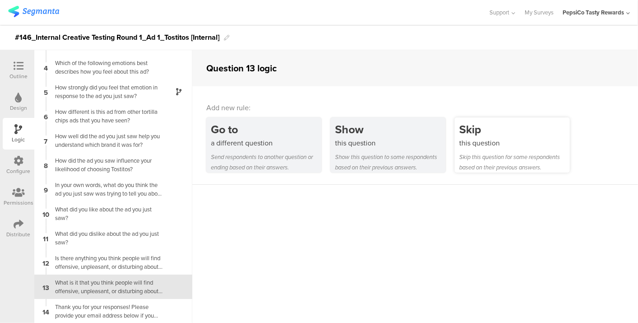
click at [473, 156] on div "Skip this question for some respondents based on their previous answers." at bounding box center [514, 162] width 111 height 21
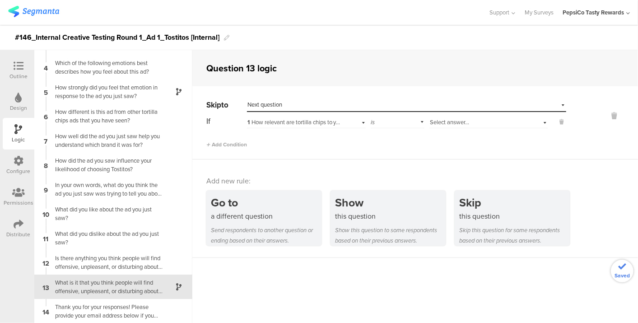
click at [313, 107] on div "Select destination... Next question" at bounding box center [401, 105] width 307 height 8
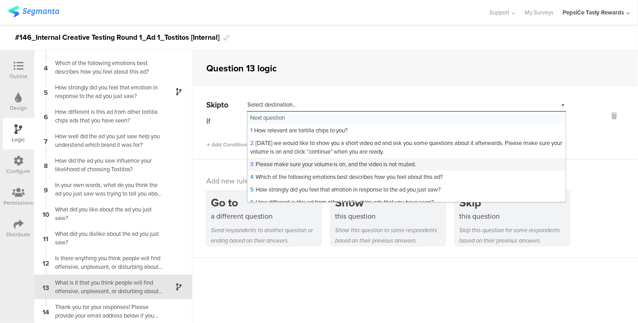
scroll to position [100, 0]
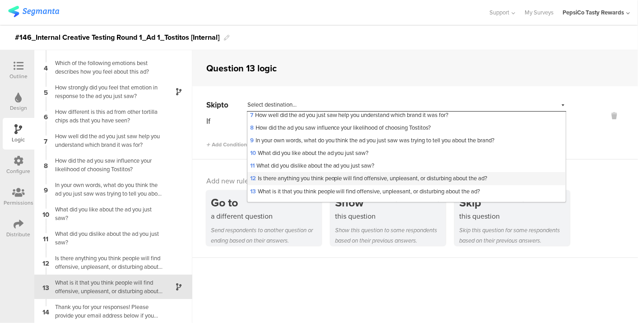
click at [318, 174] on span "12 Is there anything you think people will find offensive, unpleasant, or distu…" at bounding box center [369, 178] width 238 height 9
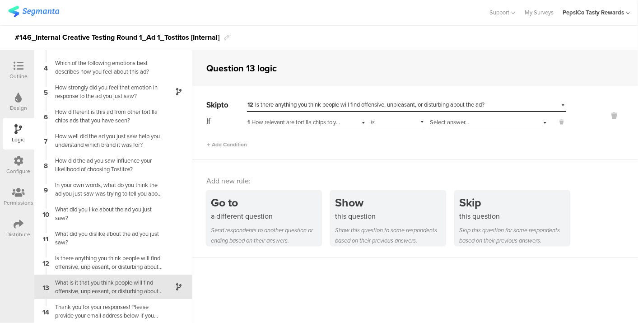
click at [347, 108] on span "12 Is there anything you think people will find offensive, unpleasant, or distu…" at bounding box center [367, 104] width 238 height 9
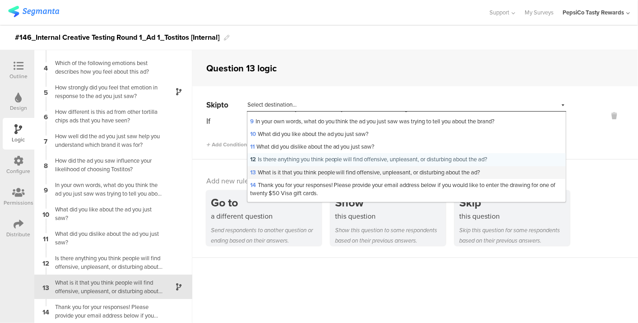
scroll to position [130, 0]
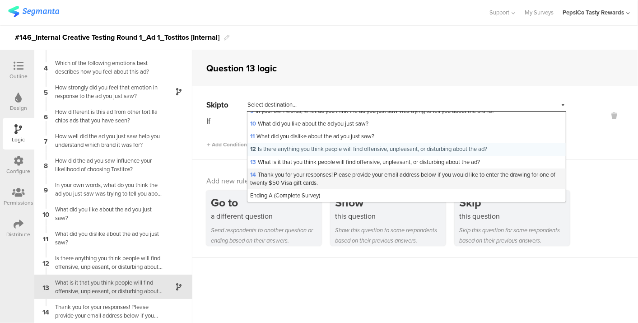
click at [315, 173] on span "14 Thank you for your responses! Please provide your email address below if you…" at bounding box center [403, 178] width 306 height 17
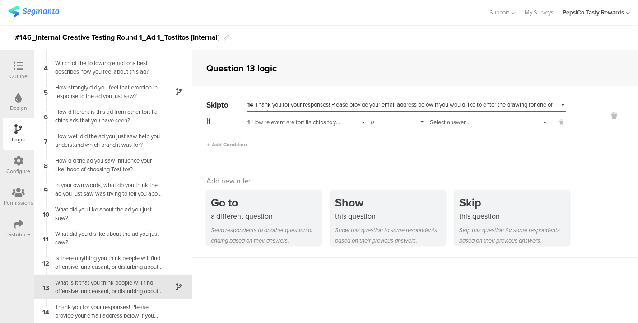
click at [304, 122] on span "1 How relevant are tortilla chips to you?" at bounding box center [297, 122] width 98 height 9
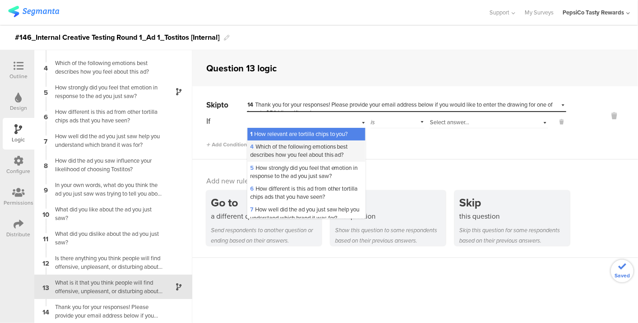
scroll to position [202, 0]
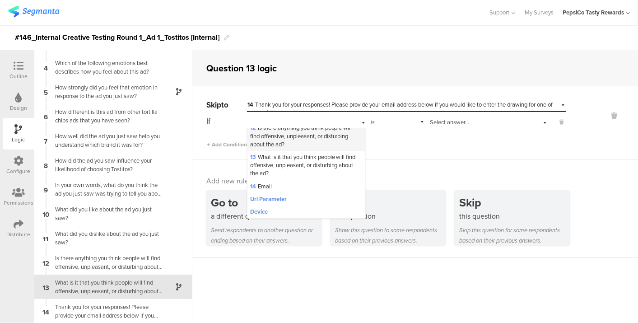
click at [293, 136] on span "12 Is there anything you think people will find offensive, unpleasant, or distu…" at bounding box center [301, 135] width 102 height 25
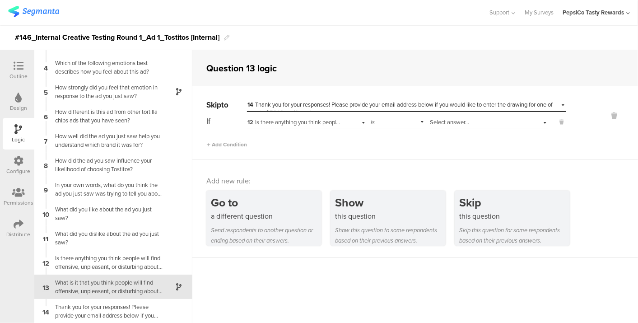
scroll to position [0, 0]
click at [459, 123] on span "Select answer..." at bounding box center [449, 122] width 39 height 9
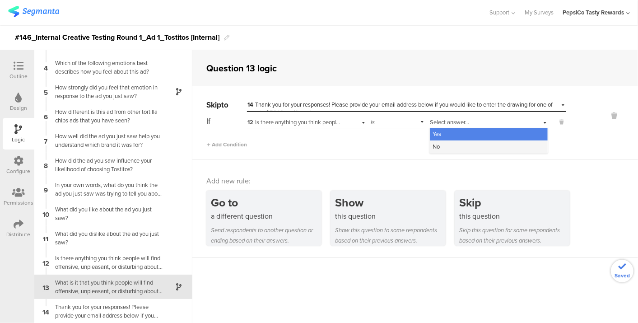
click at [447, 145] on div "No" at bounding box center [489, 146] width 118 height 13
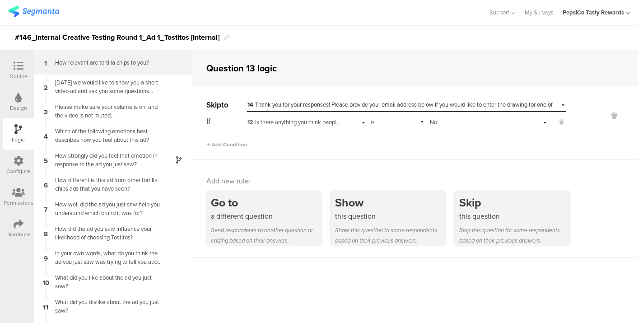
click at [107, 65] on div "How relevant are tortilla chips to you?" at bounding box center [106, 62] width 113 height 9
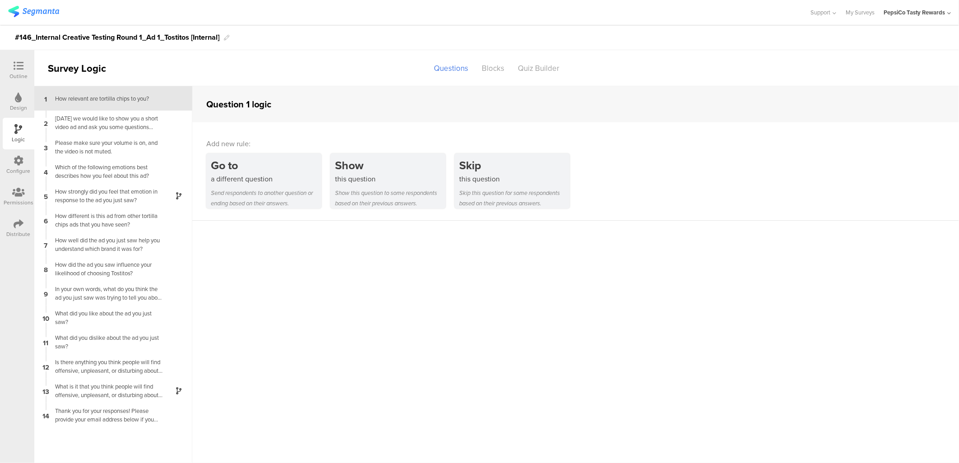
click at [14, 65] on icon at bounding box center [19, 66] width 10 height 10
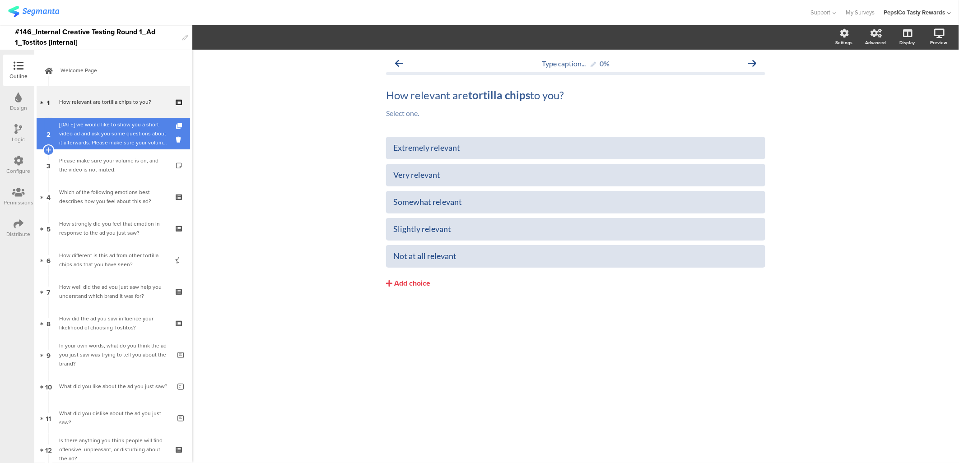
click at [109, 143] on div "Today we would like to show you a short video ad and ask you some questions abo…" at bounding box center [113, 133] width 108 height 27
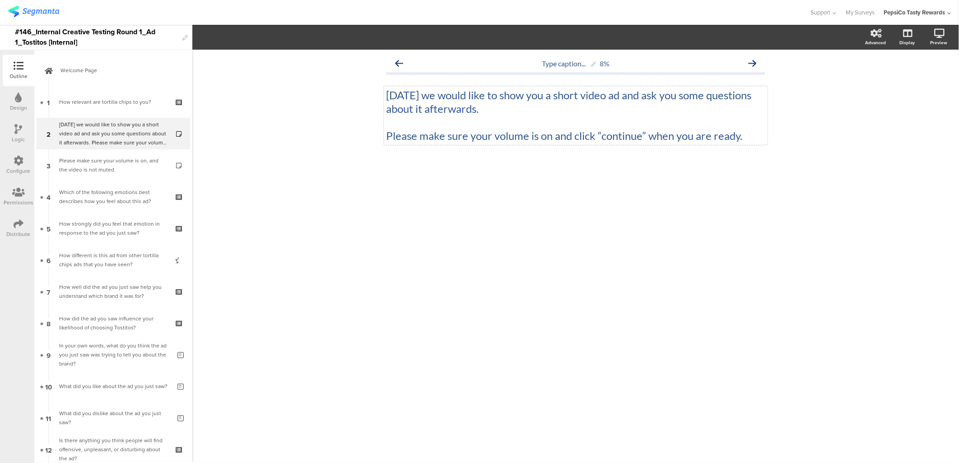
click at [477, 108] on div "Today we would like to show you a short video ad and ask you some questions abo…" at bounding box center [576, 115] width 384 height 59
click at [477, 108] on p "[DATE] we would like to show you a short video ad and ask you some questions ab…" at bounding box center [575, 102] width 379 height 27
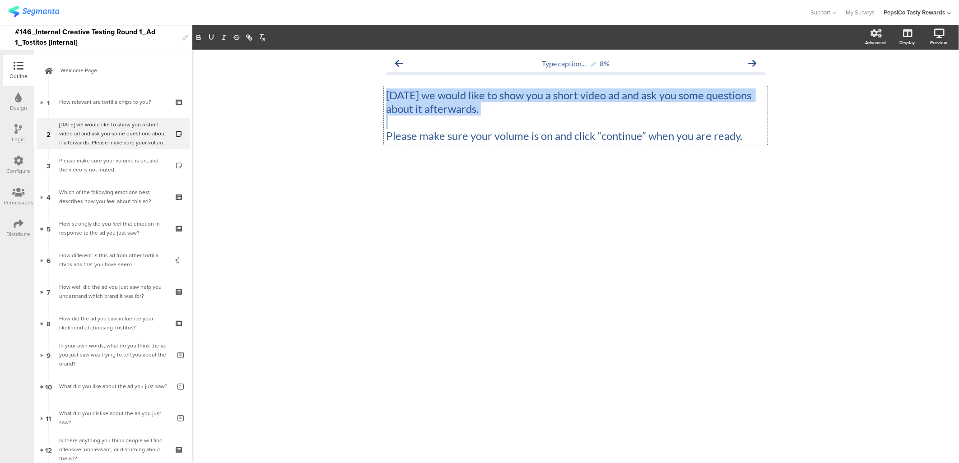
click at [477, 108] on p "[DATE] we would like to show you a short video ad and ask you some questions ab…" at bounding box center [575, 102] width 379 height 27
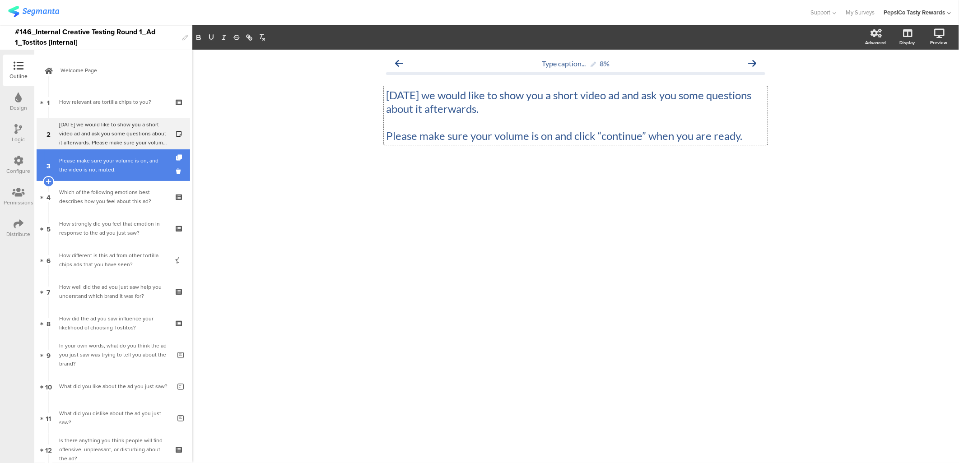
drag, startPoint x: 103, startPoint y: 155, endPoint x: 106, endPoint y: 149, distance: 6.9
click at [103, 155] on link "3 Please make sure your volume is on, and the video is not muted." at bounding box center [114, 166] width 154 height 32
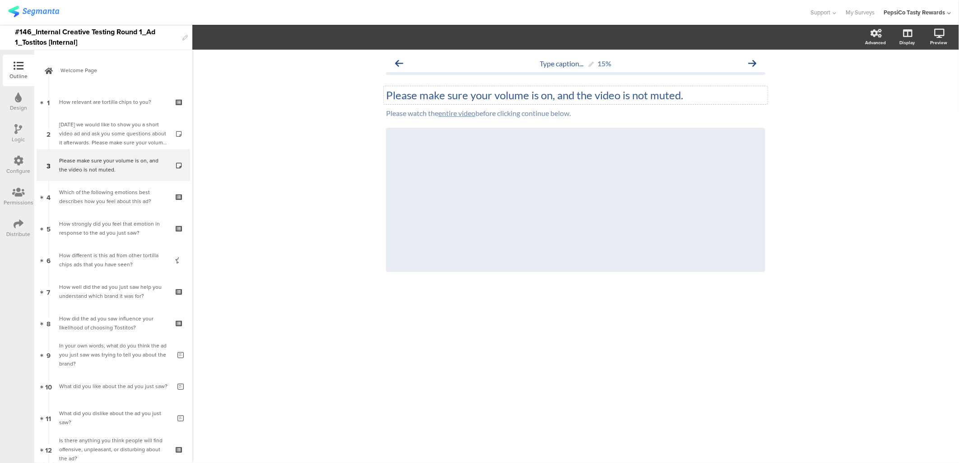
click at [472, 93] on div "Please make sure your volume is on, and the video is not muted. Please make sur…" at bounding box center [576, 95] width 384 height 18
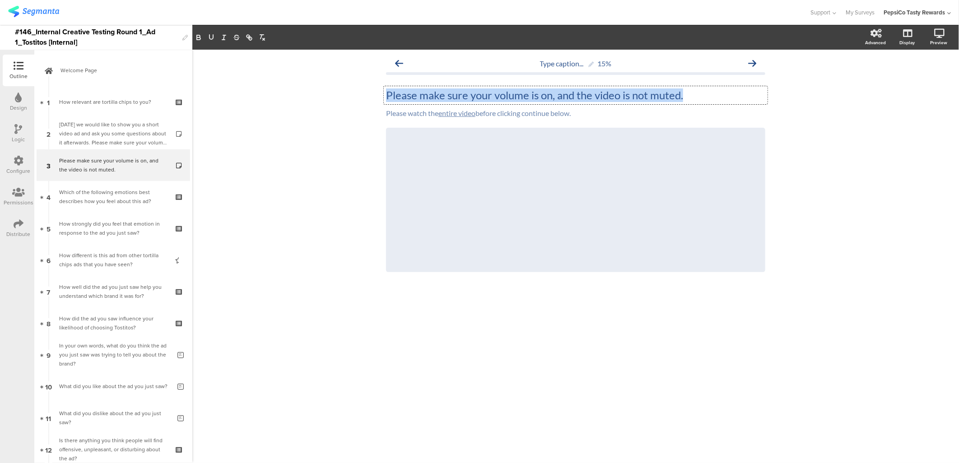
click at [472, 93] on p "Please make sure your volume is on, and the video is not muted." at bounding box center [575, 96] width 379 height 14
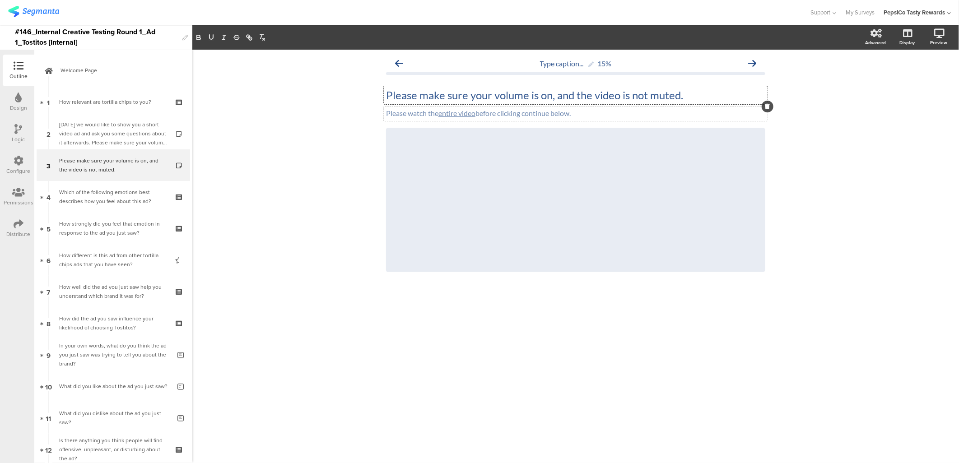
click at [503, 121] on div "Please watch the entire video before clicking continue below. Please watch the …" at bounding box center [576, 114] width 384 height 14
click at [503, 116] on p "Please watch the entire video before clicking continue below." at bounding box center [575, 113] width 379 height 9
copy p "Please watch the entire video before clicking continue below."
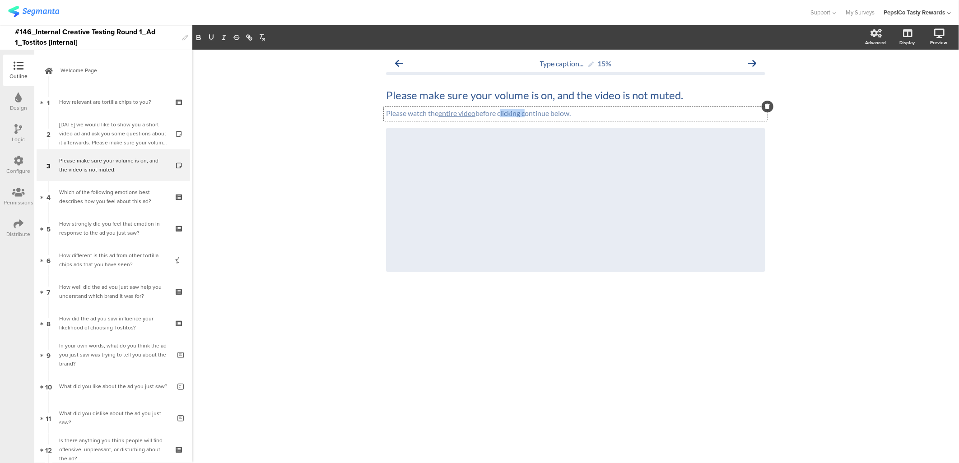
click at [420, 113] on p "Please watch the entire video before clicking continue below." at bounding box center [575, 113] width 379 height 9
click at [426, 98] on div "Please make sure your volume is on, and the video is not muted. Please make sur…" at bounding box center [576, 95] width 384 height 18
click at [426, 98] on p "Please make sure your volume is on, and the video is not muted." at bounding box center [575, 96] width 379 height 14
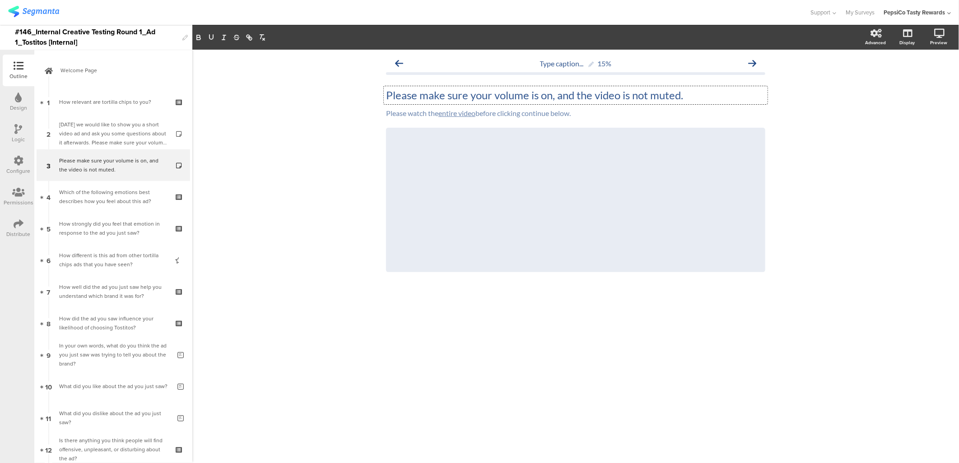
click at [426, 98] on p "Please make sure your volume is on, and the video is not muted." at bounding box center [575, 96] width 379 height 14
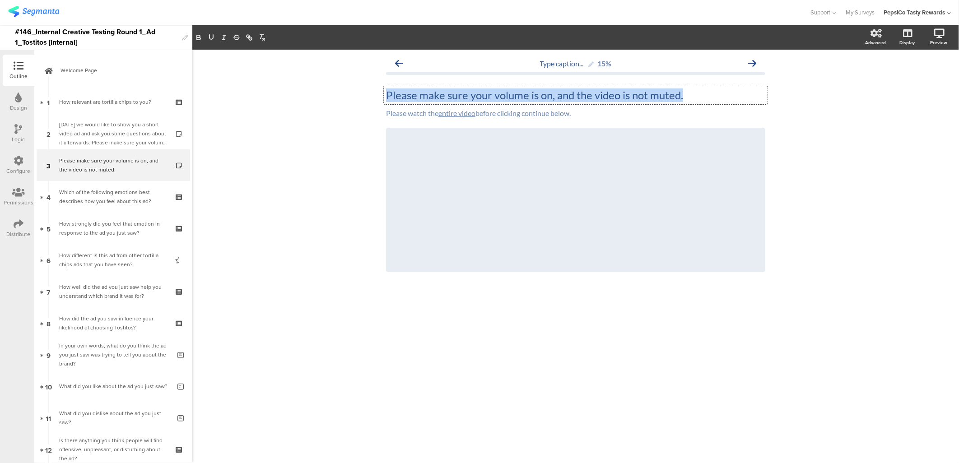
click at [426, 98] on p "Please make sure your volume is on, and the video is not muted." at bounding box center [575, 96] width 379 height 14
copy p "Please make sure your volume is on, and the video is not muted."
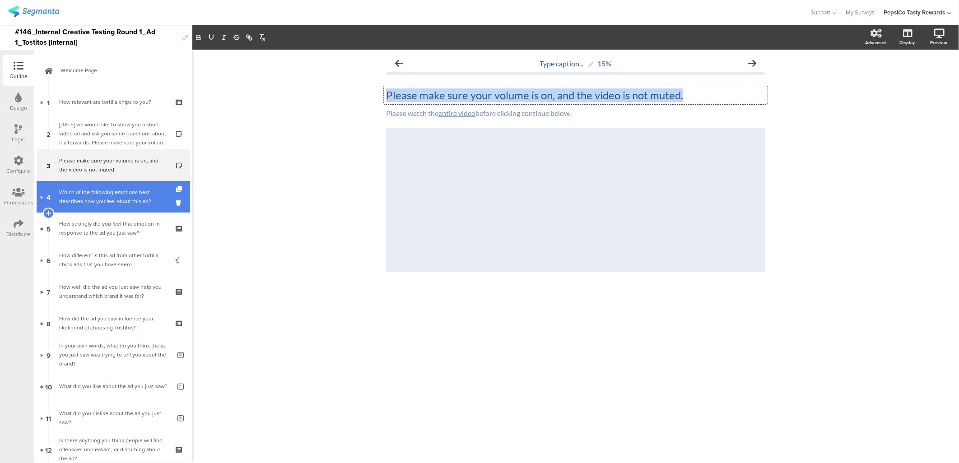
click at [116, 192] on div "Which of the following emotions best describes how you feel about this ad?" at bounding box center [113, 197] width 108 height 18
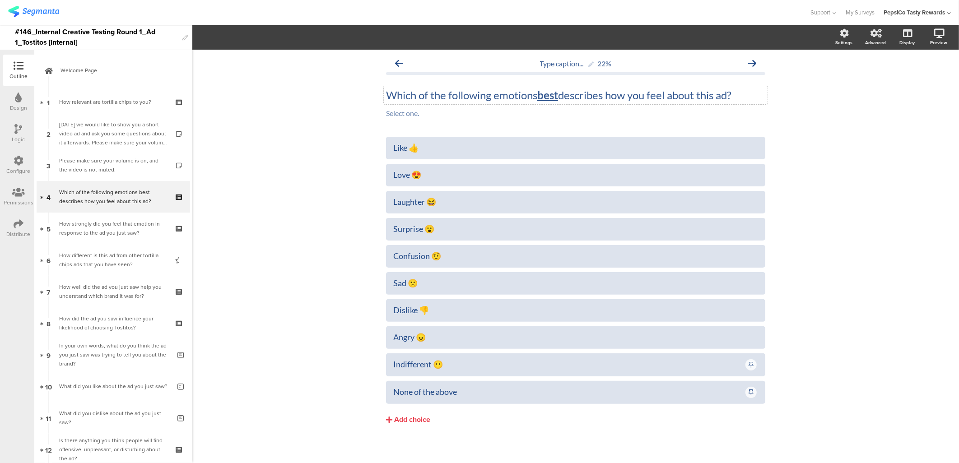
click at [533, 89] on div "Which of the following emotions best describes how you feel about this ad? Whic…" at bounding box center [576, 95] width 384 height 18
click at [533, 89] on p "Which of the following emotions best describes how you feel about this ad?" at bounding box center [575, 96] width 379 height 14
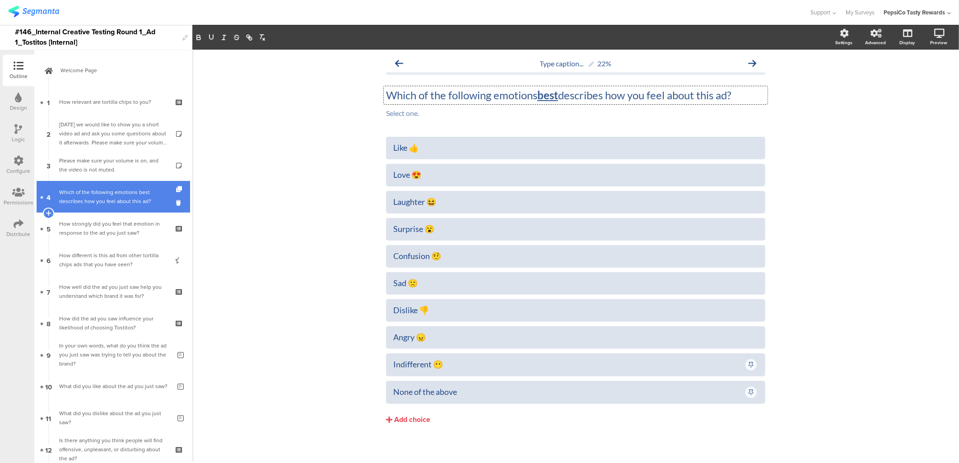
click at [138, 203] on div "Which of the following emotions best describes how you feel about this ad?" at bounding box center [113, 197] width 108 height 18
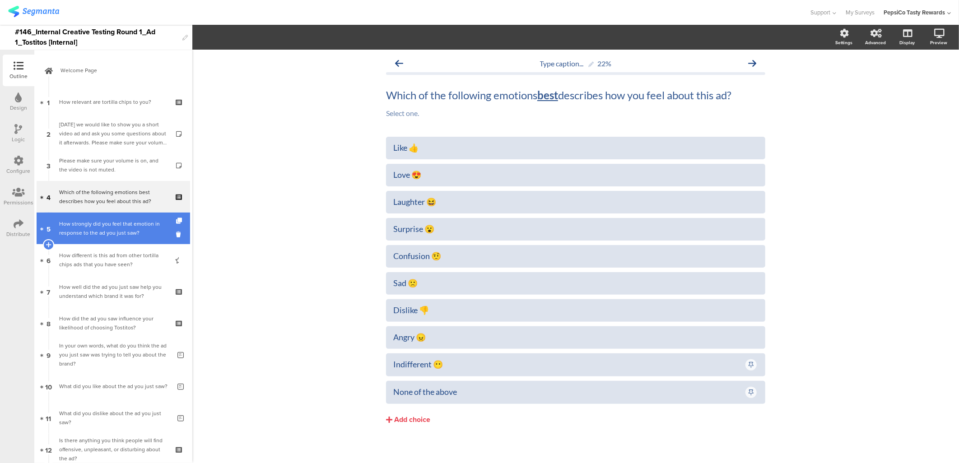
click at [120, 236] on div "How strongly did you feel that emotion in response to the ad you just saw?" at bounding box center [113, 229] width 108 height 18
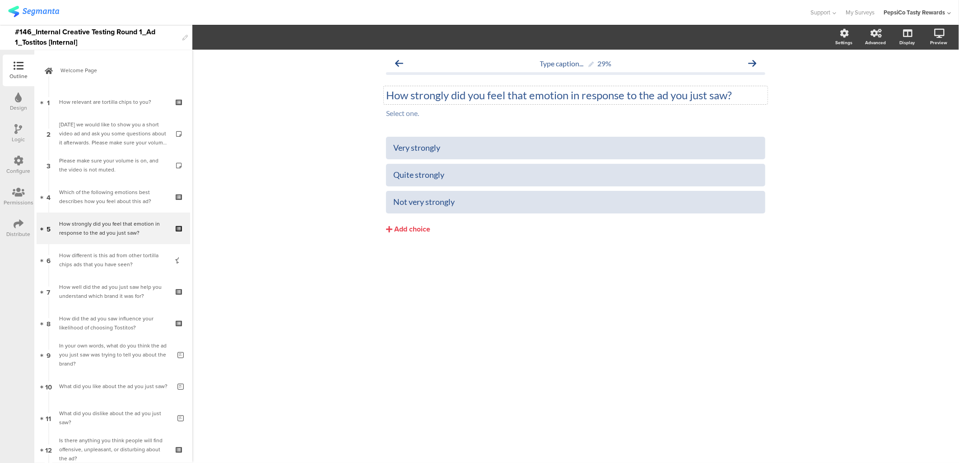
click at [544, 96] on div "How strongly did you feel that emotion in response to the ad you just saw? How …" at bounding box center [576, 95] width 384 height 18
click at [544, 96] on p "How strongly did you feel that emotion in response to the ad you just saw?" at bounding box center [575, 96] width 379 height 14
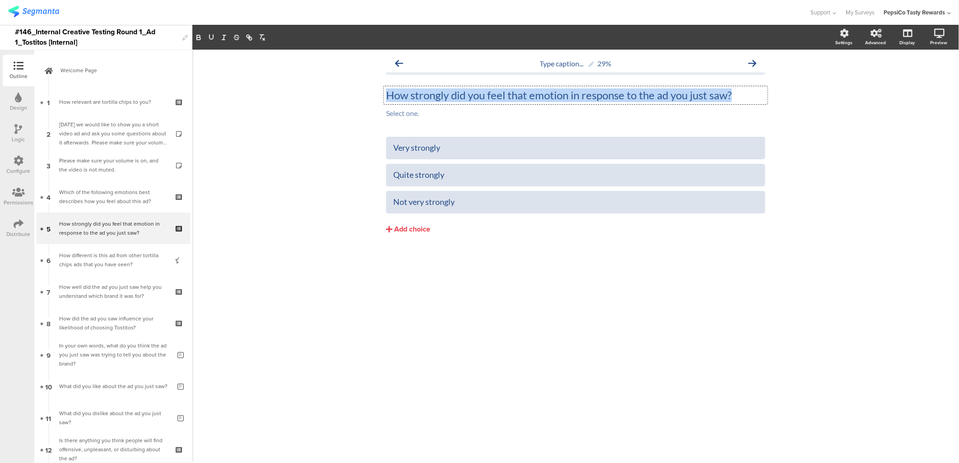
click at [544, 96] on p "How strongly did you feel that emotion in response to the ad you just saw?" at bounding box center [575, 96] width 379 height 14
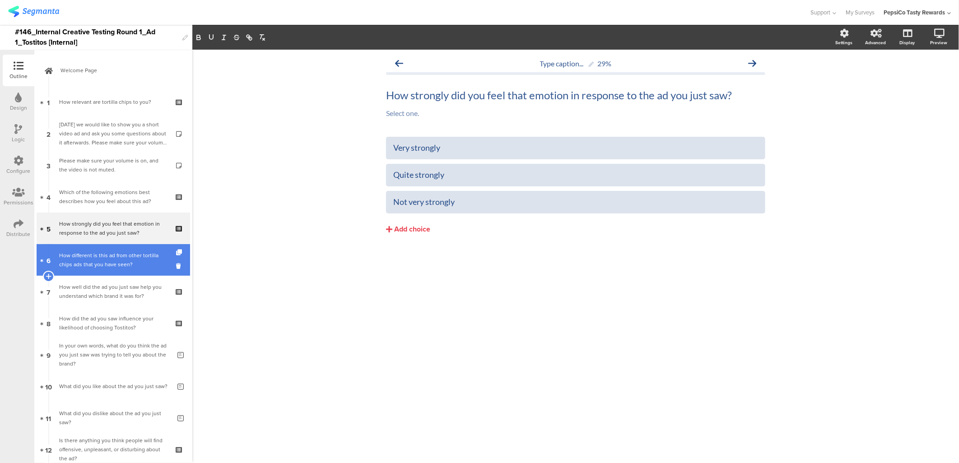
click at [86, 259] on div "How different is this ad from other tortilla chips ads that you have seen?" at bounding box center [113, 260] width 108 height 18
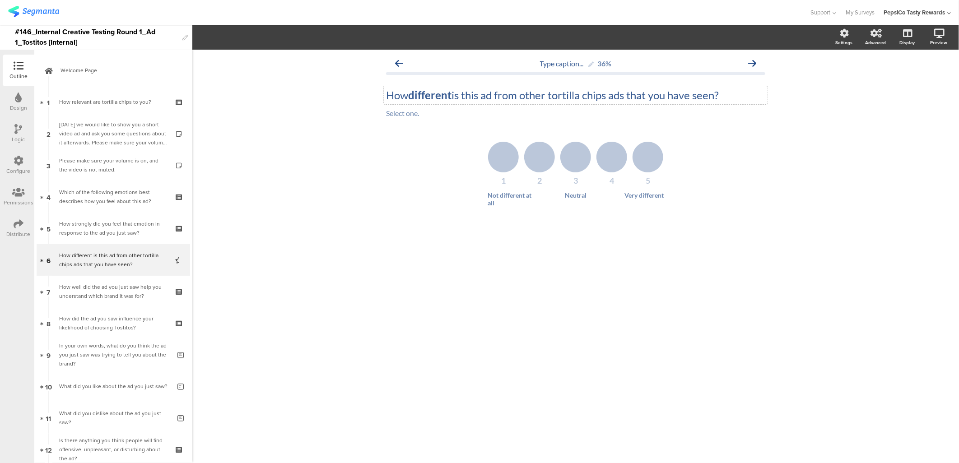
click at [523, 95] on div "How different is this ad from other tortilla chips ads that you have seen? How …" at bounding box center [576, 95] width 384 height 18
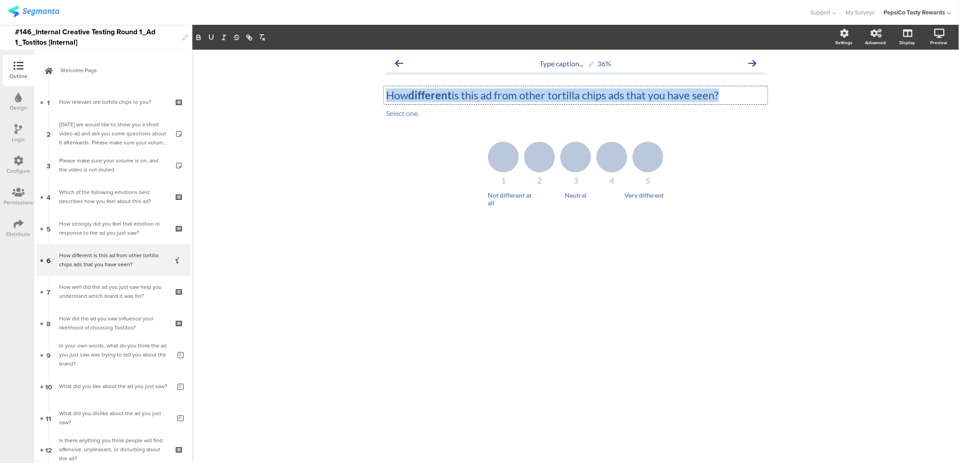
click at [523, 95] on p "How different is this ad from other tortilla chips ads that you have seen?" at bounding box center [575, 96] width 379 height 14
click at [624, 95] on p "How different is this ad from other tortilla chips ads that you have seen?" at bounding box center [575, 96] width 379 height 14
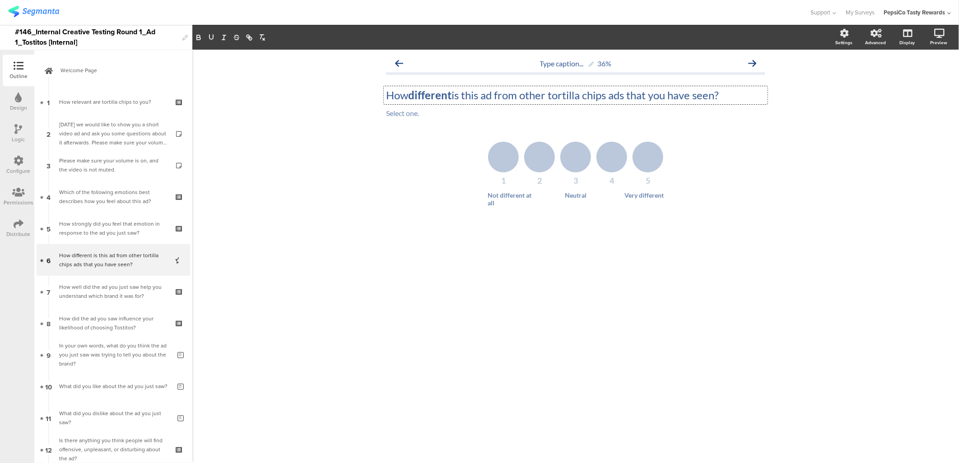
click at [611, 98] on p "How different is this ad from other tortilla chips ads that you have seen?" at bounding box center [575, 96] width 379 height 14
click at [638, 323] on div "Type caption... 36% How different is this ad from other tortilla chip ads that …" at bounding box center [575, 257] width 767 height 414
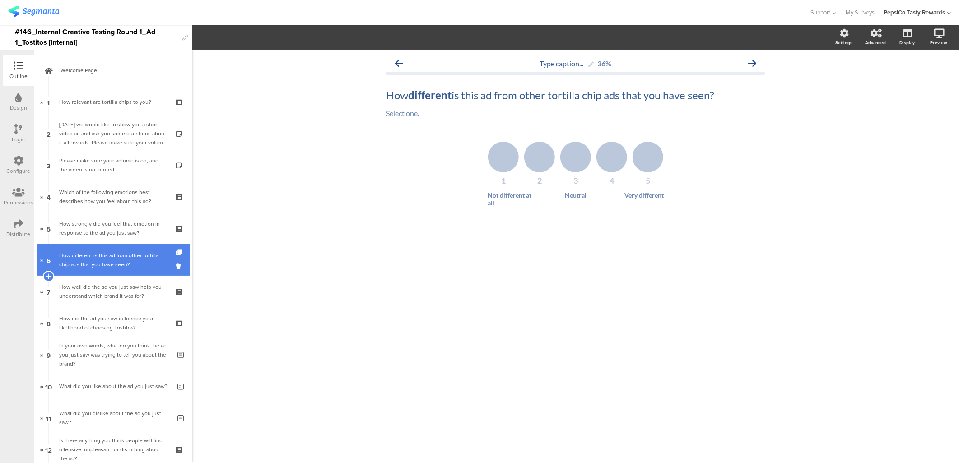
click at [89, 264] on div "How different is this ad from other tortilla chip ads that you have seen?" at bounding box center [113, 260] width 108 height 18
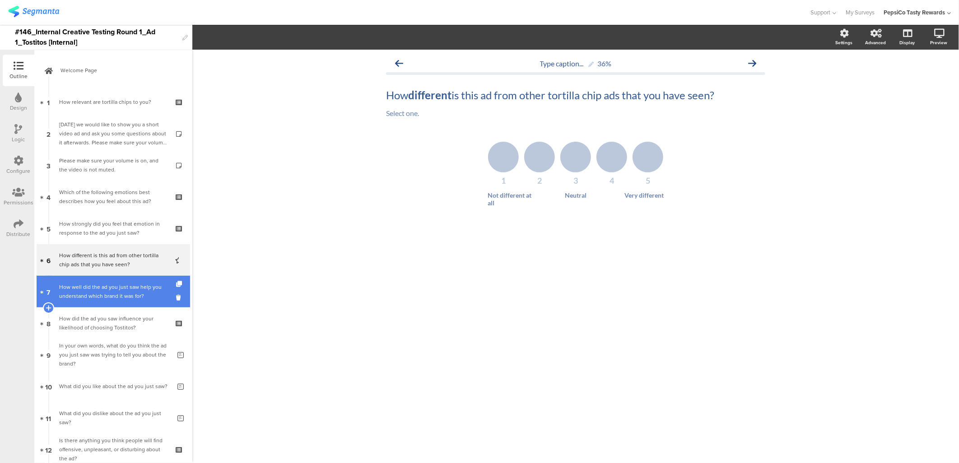
click at [86, 293] on div "How well did the ad you just saw help you understand which brand it was for?" at bounding box center [113, 292] width 108 height 18
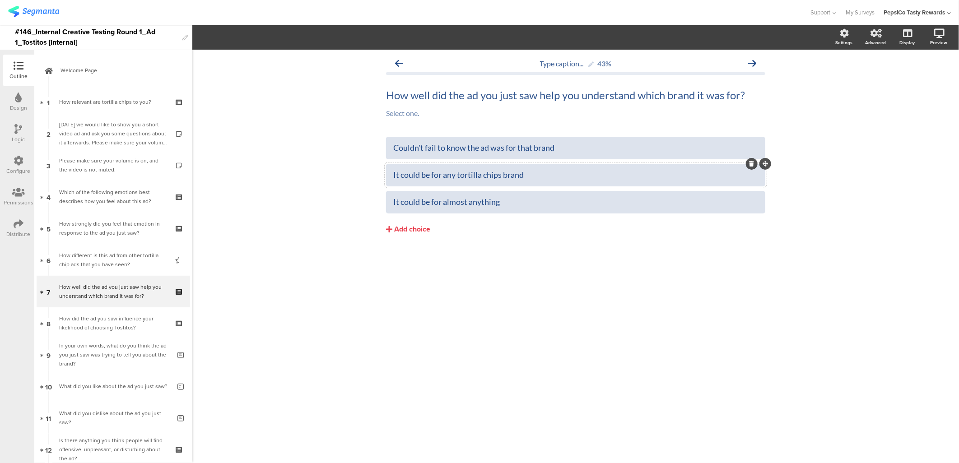
click at [504, 166] on div at bounding box center [575, 175] width 379 height 23
click at [505, 175] on div "It could be for any tortilla chips brand" at bounding box center [575, 175] width 365 height 10
click at [513, 250] on div "Couldn't fail to know the ad was for that brand It could be for any tortilla ch…" at bounding box center [575, 205] width 379 height 136
click at [547, 182] on div "It could be for any tortilla chip brand" at bounding box center [575, 175] width 365 height 15
click at [496, 175] on div "It could be for any tortilla chip brand" at bounding box center [575, 175] width 365 height 10
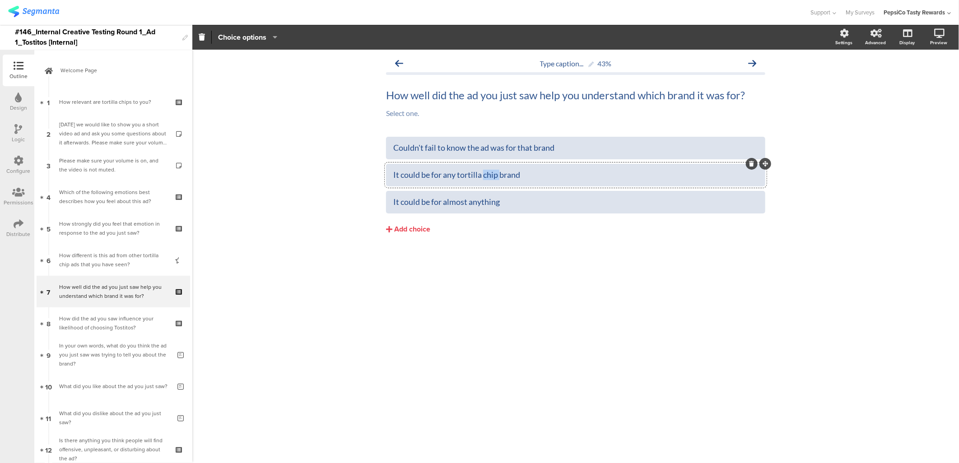
click at [496, 175] on div "It could be for any tortilla chip brand" at bounding box center [575, 175] width 365 height 10
click at [517, 177] on div "It could be for any brand" at bounding box center [575, 175] width 365 height 10
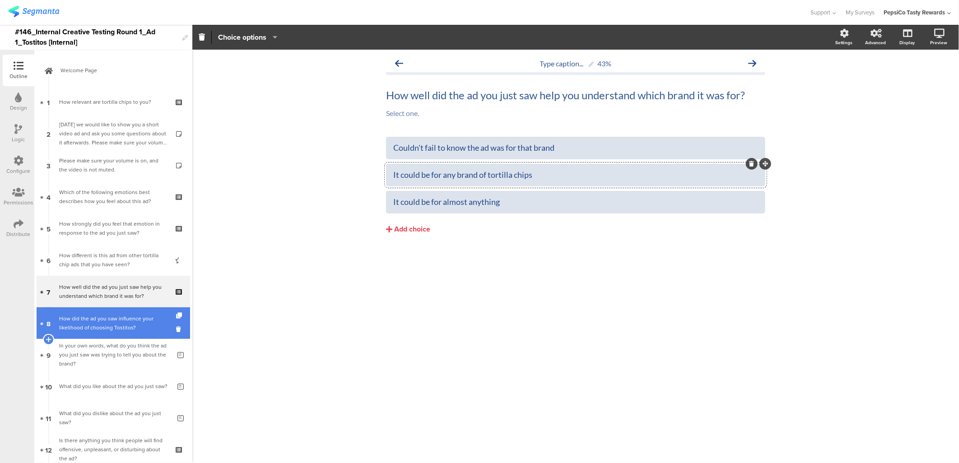
click at [110, 323] on div "How did the ad you saw influence your likelihood of choosing Tostitos?" at bounding box center [113, 323] width 108 height 18
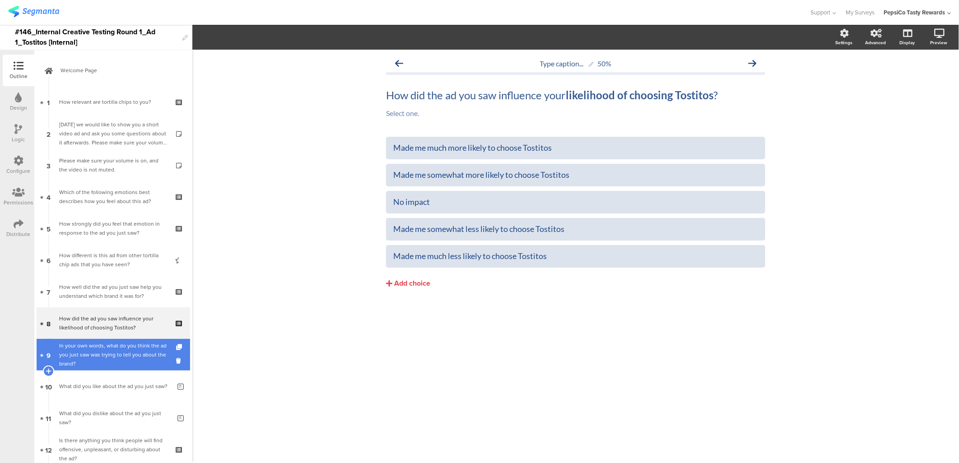
click at [94, 323] on div "In your own words, what do you think the ad you just saw was trying to tell you…" at bounding box center [115, 354] width 112 height 27
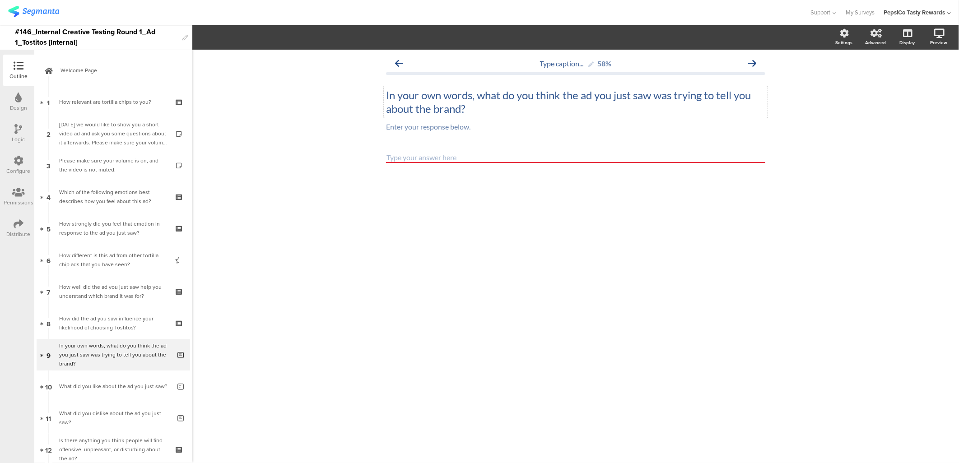
click at [504, 108] on div "In your own words, what do you think the ad you just saw was trying to tell you…" at bounding box center [576, 102] width 384 height 32
click at [504, 108] on p "In your own words, what do you think the ad you just saw was trying to tell you…" at bounding box center [575, 102] width 379 height 27
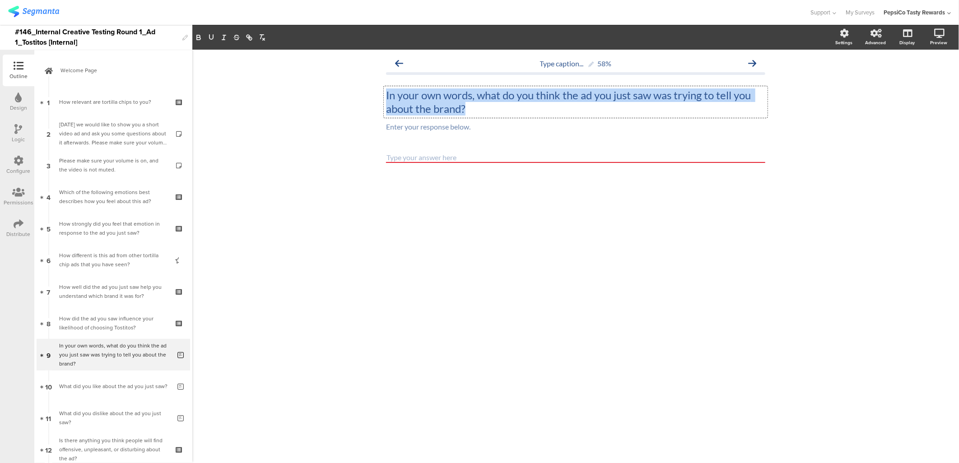
click at [504, 108] on p "In your own words, what do you think the ad you just saw was trying to tell you…" at bounding box center [575, 102] width 379 height 27
copy p "In your own words, what do you think the ad you just saw was trying to tell you…"
click at [430, 109] on p "In your own words, what do you think the ad you just saw was trying to tell you…" at bounding box center [575, 102] width 379 height 27
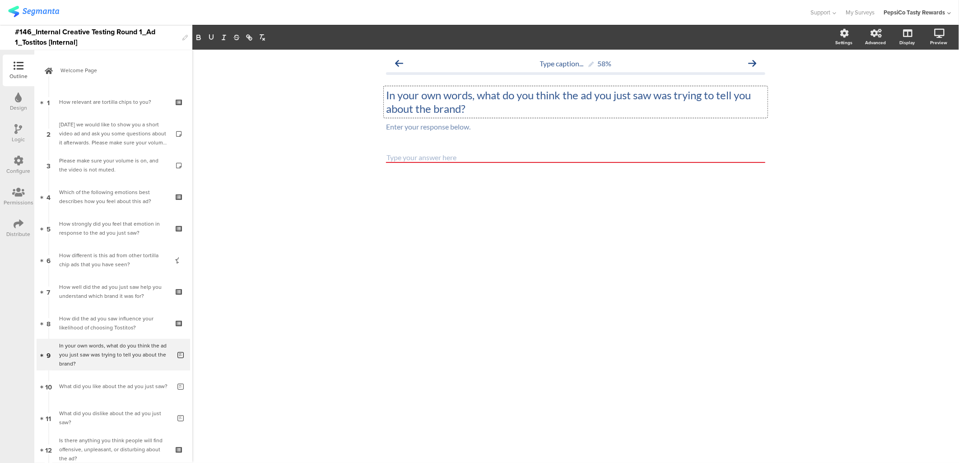
click at [433, 110] on p "In your own words, what do you think the ad you just saw was trying to tell you…" at bounding box center [575, 102] width 379 height 27
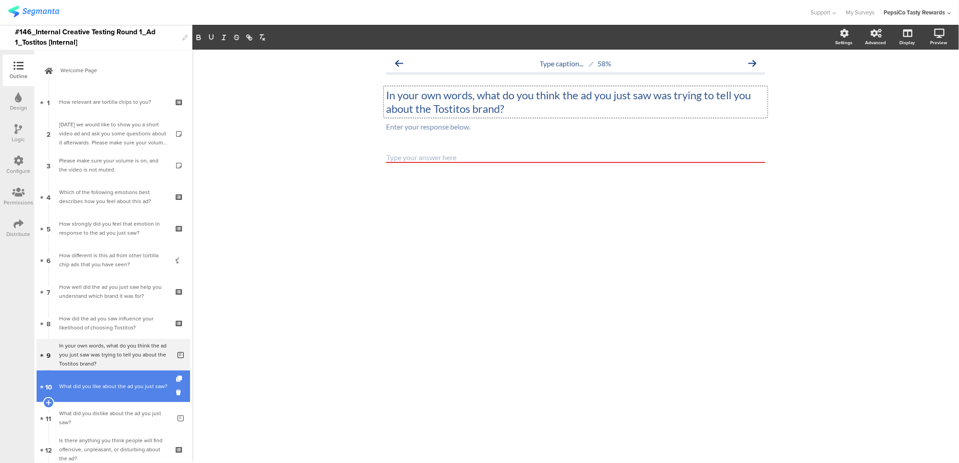
scroll to position [148, 0]
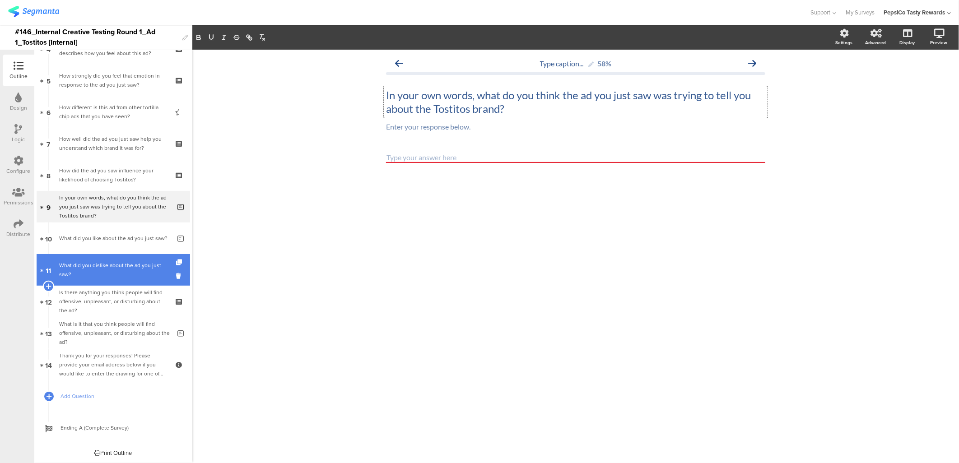
click at [121, 255] on link "11 What did you dislike about the ad you just saw?" at bounding box center [114, 270] width 154 height 32
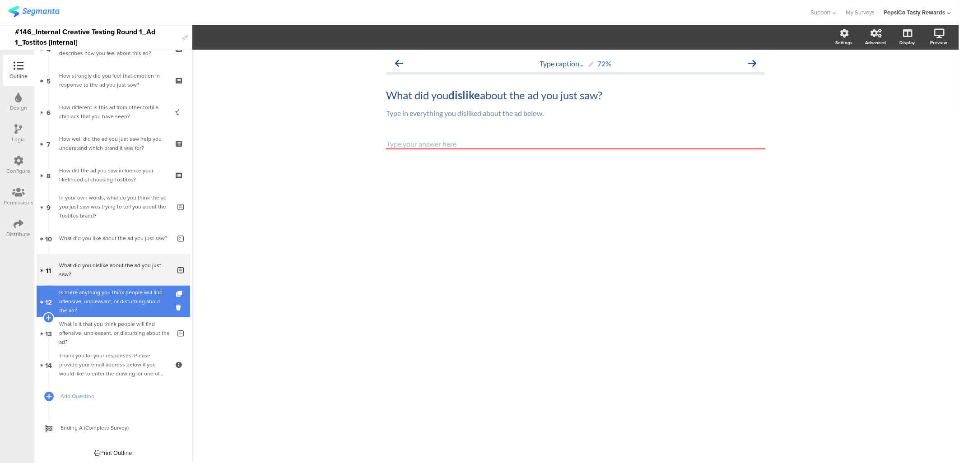
click at [110, 299] on div "Is there anything you think people will find offensive, unpleasant, or disturbi…" at bounding box center [113, 301] width 108 height 27
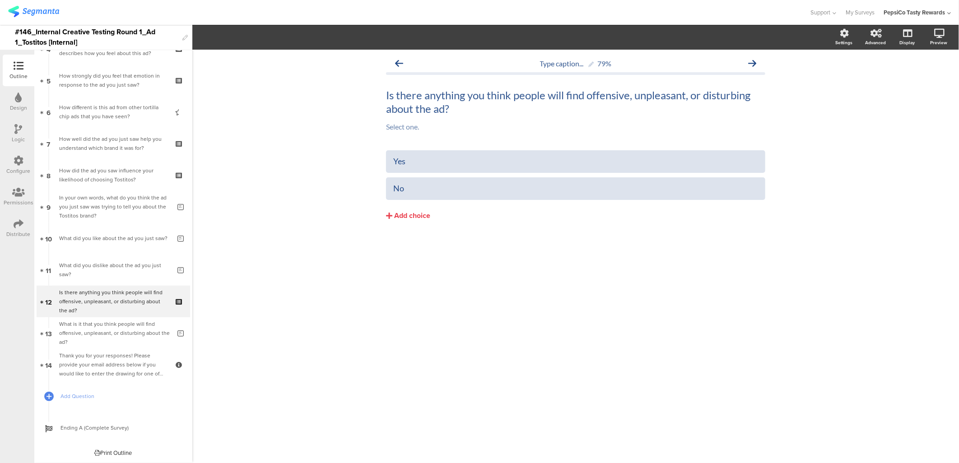
click at [14, 122] on div "Logic" at bounding box center [19, 134] width 32 height 32
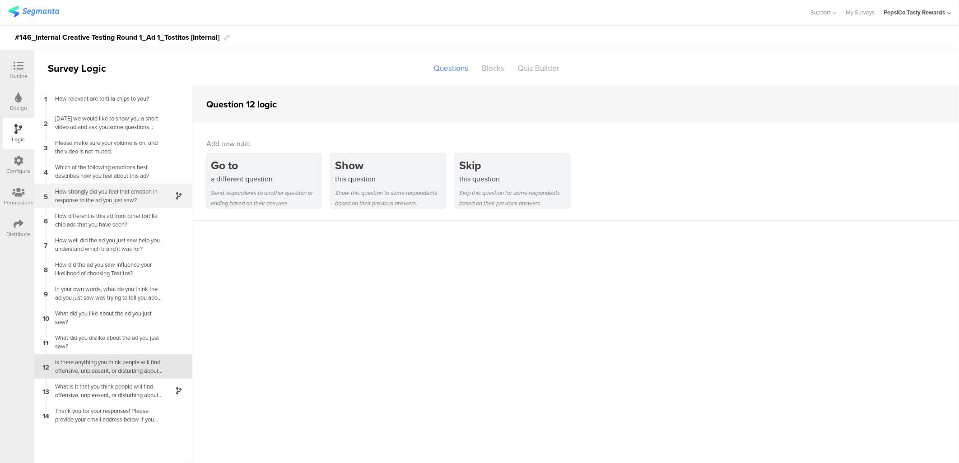
click at [104, 199] on div "How strongly did you feel that emotion in response to the ad you just saw?" at bounding box center [106, 195] width 113 height 17
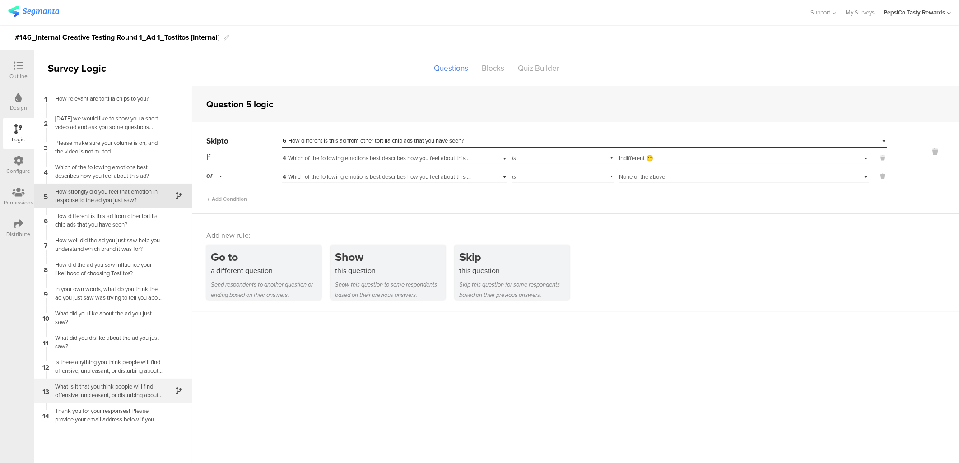
click at [114, 323] on div "What is it that you think people will find offensive, unpleasant, or disturbing…" at bounding box center [106, 391] width 113 height 17
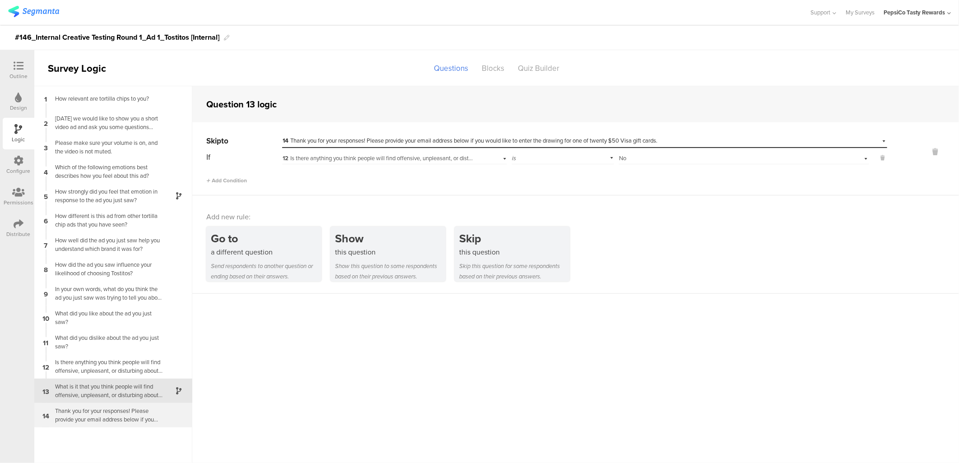
click at [96, 323] on div "Thank you for your responses! Please provide your email address below if you wo…" at bounding box center [106, 415] width 113 height 17
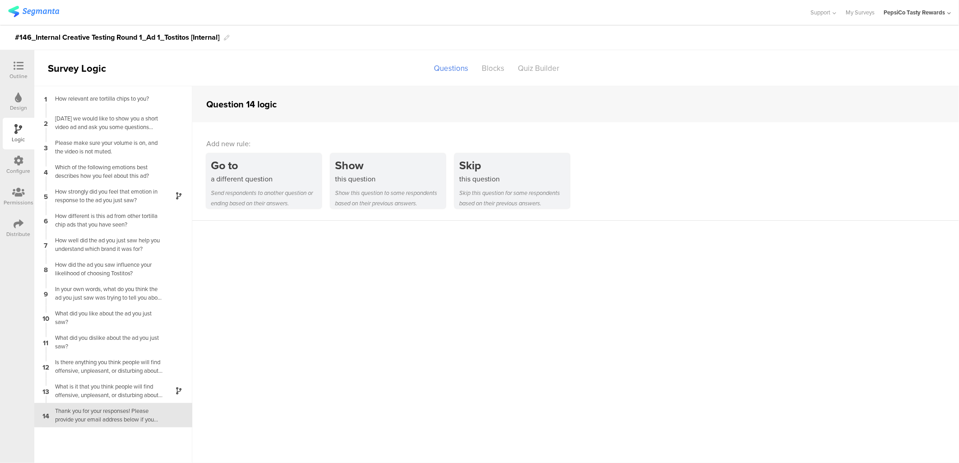
click at [14, 65] on icon at bounding box center [19, 66] width 10 height 10
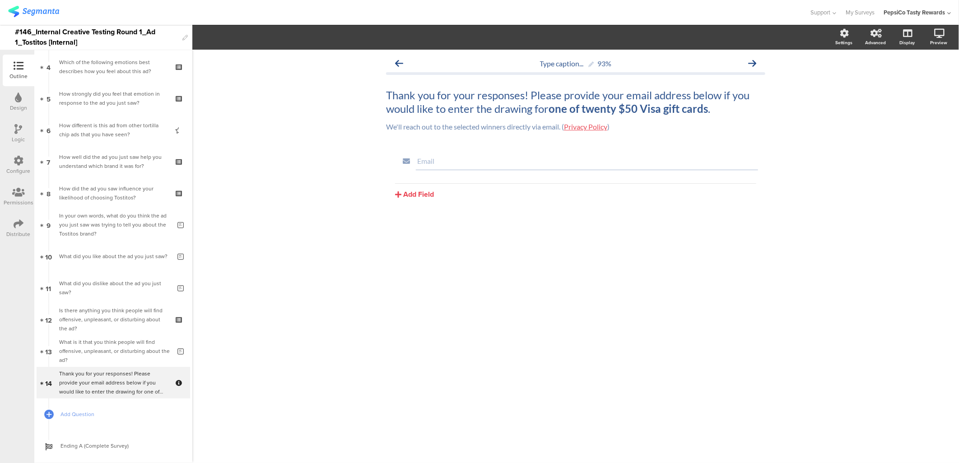
scroll to position [149, 0]
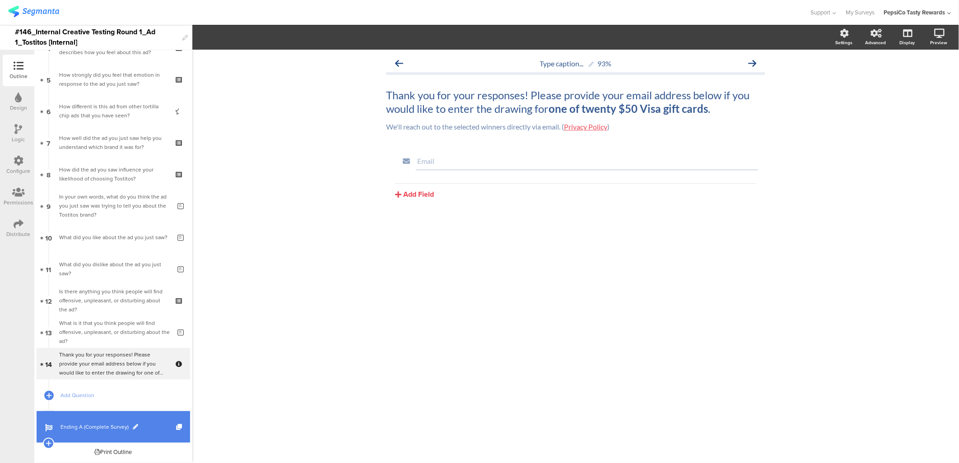
click at [139, 323] on span "Ending A (Complete Survey)" at bounding box center [119, 427] width 116 height 9
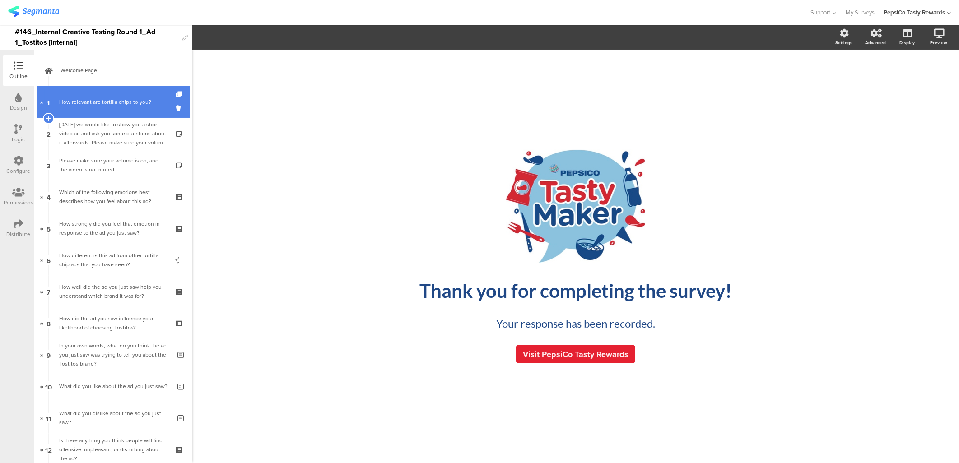
click at [124, 103] on div "How relevant are tortilla chips to you?" at bounding box center [113, 102] width 108 height 9
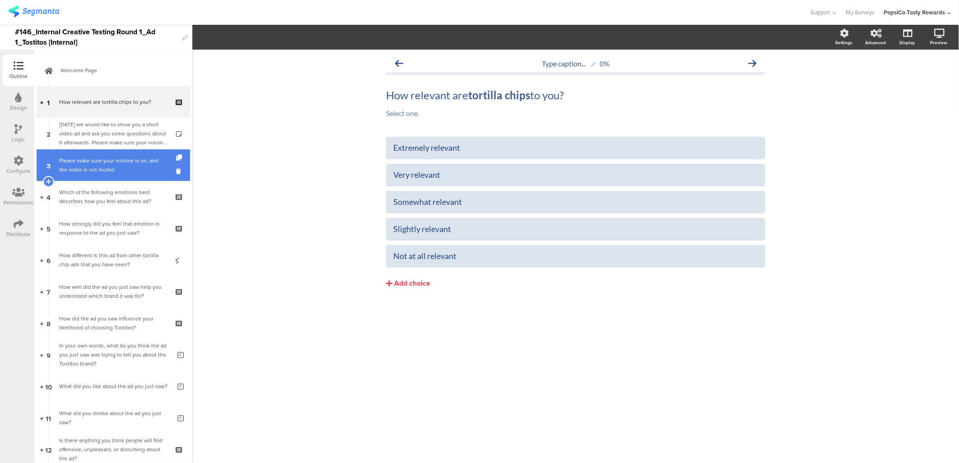
click at [84, 176] on link "3 Please make sure your volume is on, and the video is not muted." at bounding box center [114, 166] width 154 height 32
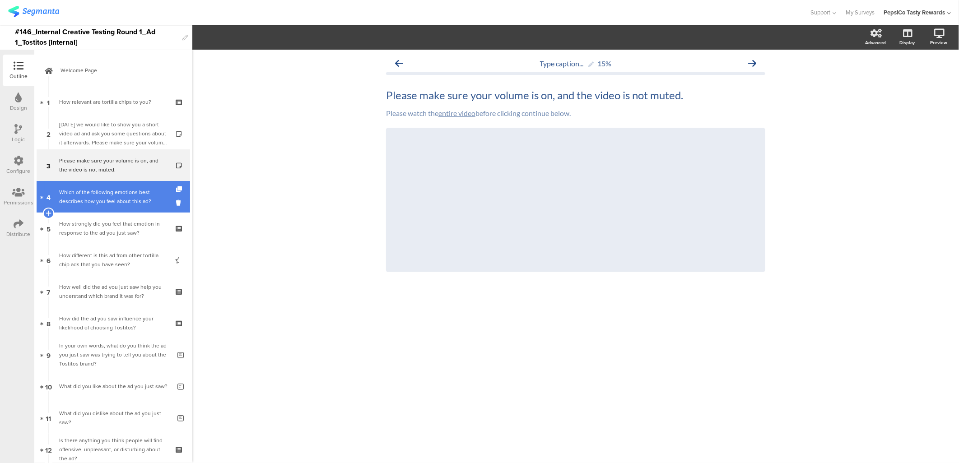
click at [110, 194] on div "Which of the following emotions best describes how you feel about this ad?" at bounding box center [113, 197] width 108 height 18
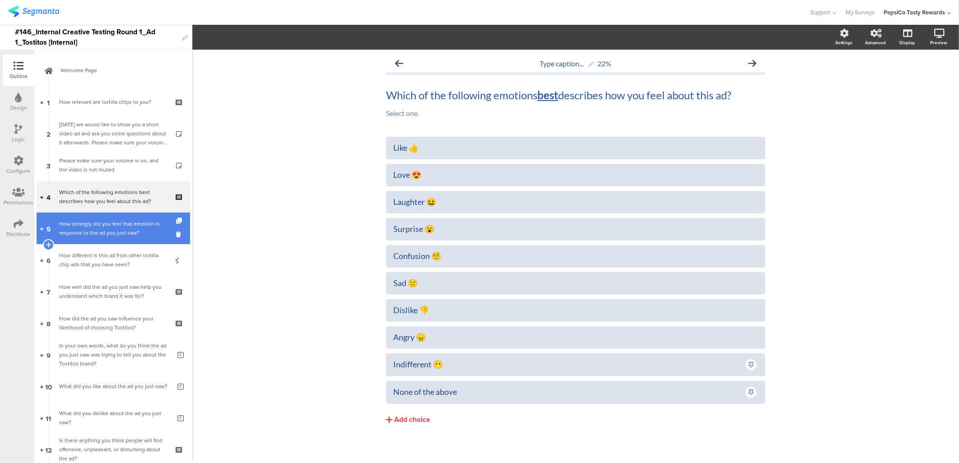
click at [102, 224] on div "How strongly did you feel that emotion in response to the ad you just saw?" at bounding box center [113, 229] width 108 height 18
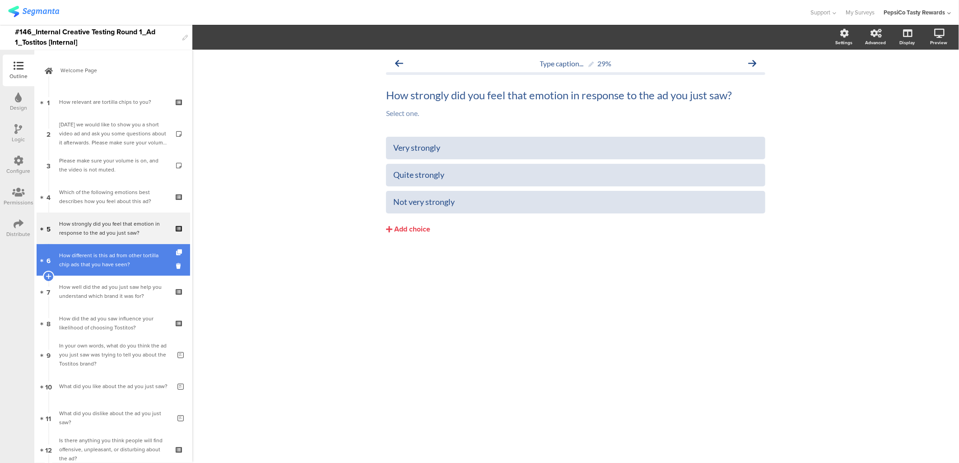
click at [102, 260] on div "How different is this ad from other tortilla chip ads that you have seen?" at bounding box center [113, 260] width 108 height 18
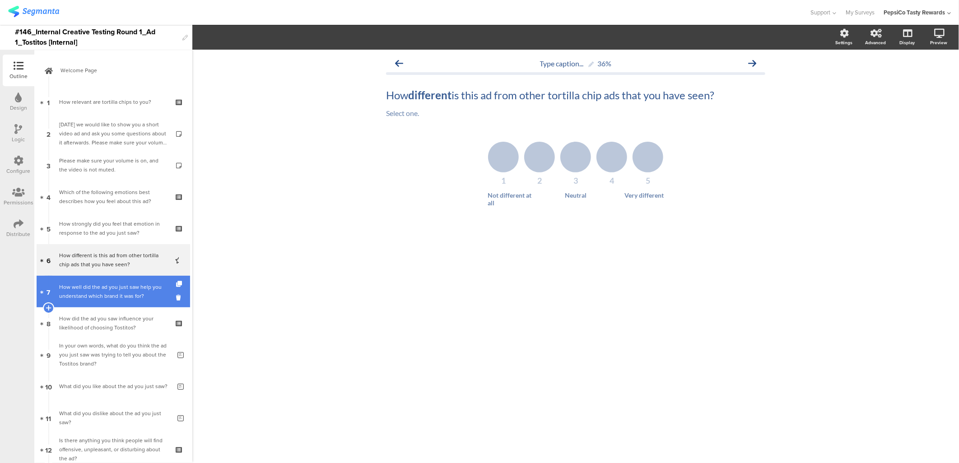
click at [112, 283] on div "How well did the ad you just saw help you understand which brand it was for?" at bounding box center [113, 292] width 108 height 18
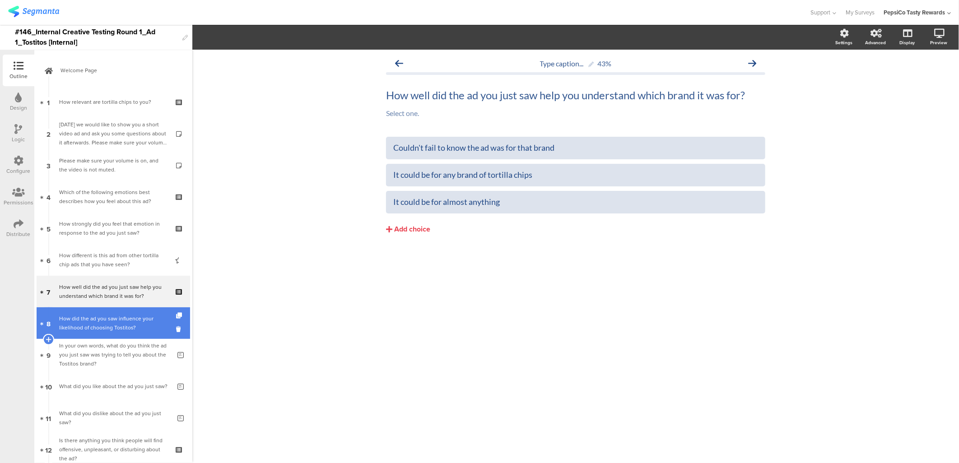
click at [118, 317] on div "How did the ad you saw influence your likelihood of choosing Tostitos?" at bounding box center [113, 323] width 108 height 18
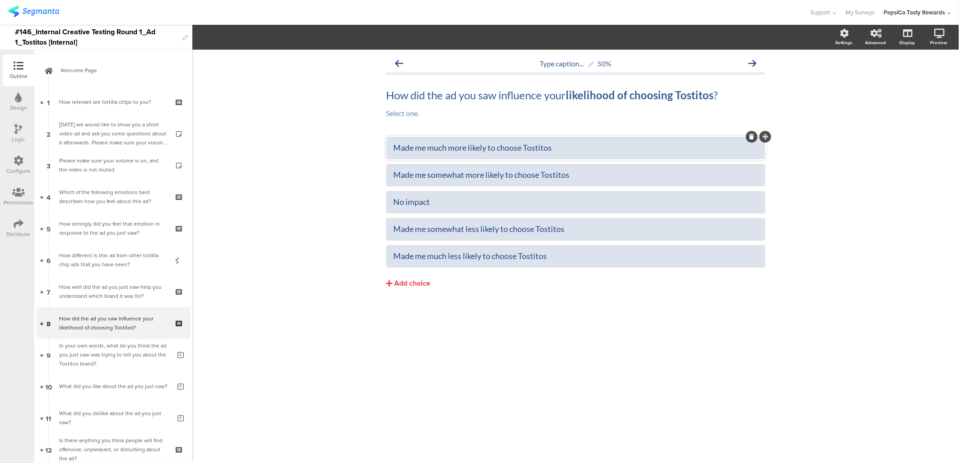
click at [541, 137] on div at bounding box center [575, 148] width 379 height 23
click at [638, 91] on div "How did the ad you saw influence your likelihood of choosing Tostitos ? How did…" at bounding box center [576, 95] width 384 height 18
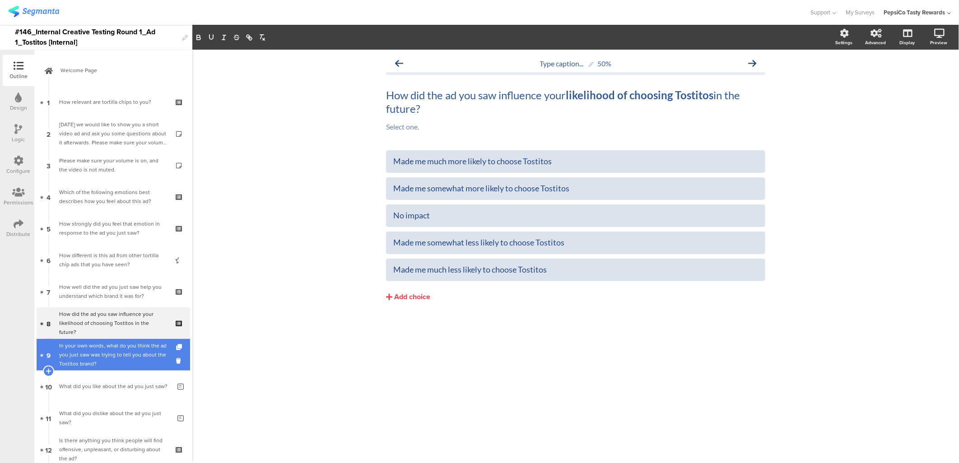
click at [105, 323] on div "In your own words, what do you think the ad you just saw was trying to tell you…" at bounding box center [115, 354] width 112 height 27
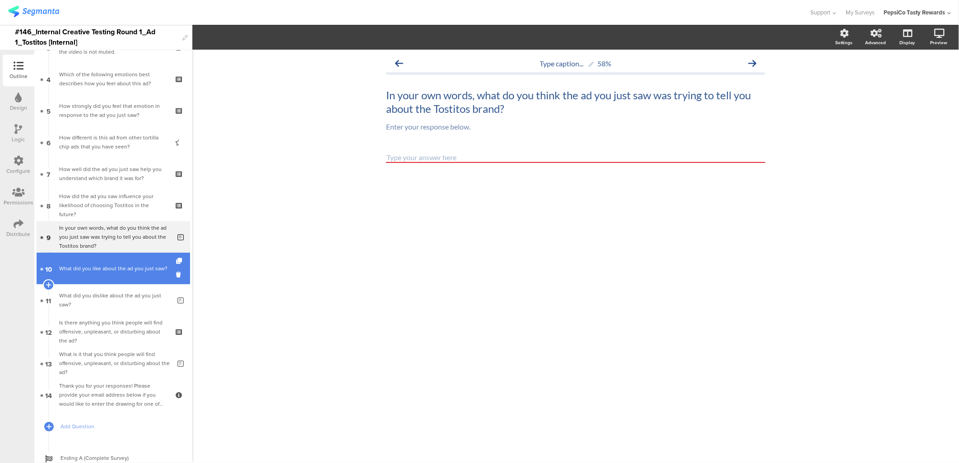
scroll to position [148, 0]
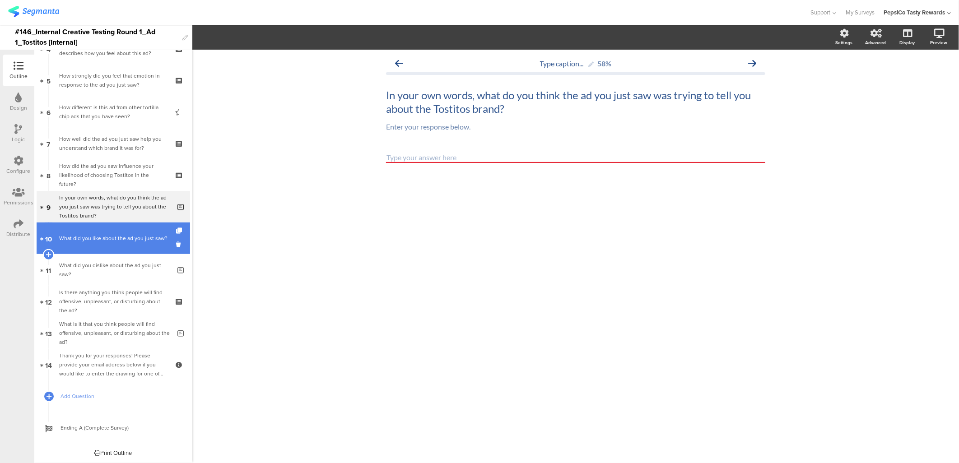
click at [104, 243] on div "What did you like about the ad you just saw?" at bounding box center [115, 238] width 112 height 9
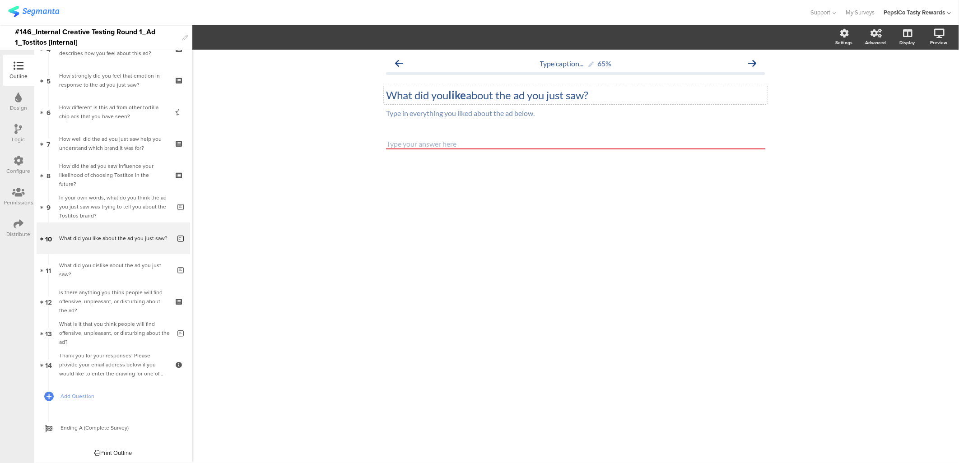
click at [478, 98] on div "What did you like about the ad you just saw? What did you like about the ad you…" at bounding box center [576, 95] width 384 height 18
click at [478, 98] on p "What did you like about the ad you just saw?" at bounding box center [575, 96] width 379 height 14
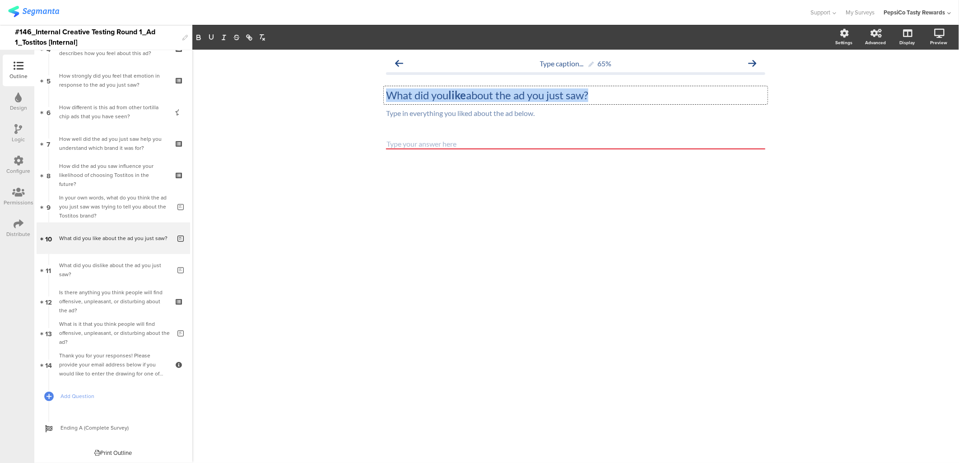
click at [478, 98] on p "What did you like about the ad you just saw?" at bounding box center [575, 96] width 379 height 14
click at [420, 103] on div "What did you like about the ad you just saw? What did you like about the ad you…" at bounding box center [576, 95] width 384 height 18
click at [421, 111] on div "Type in everything you liked about the ad below. Type in everything you liked a…" at bounding box center [576, 114] width 384 height 14
click at [421, 111] on p "Type in everything you liked about the ad below." at bounding box center [575, 113] width 379 height 9
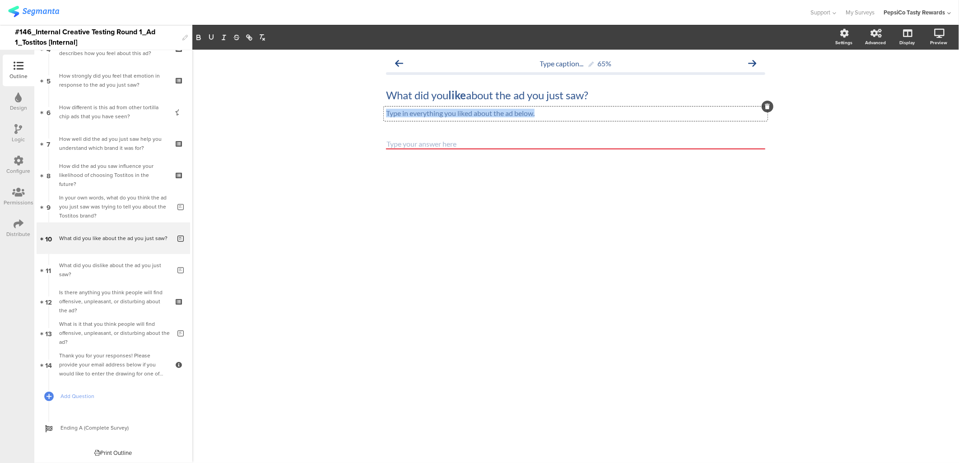
click at [421, 111] on p "Type in everything you liked about the ad below." at bounding box center [575, 113] width 379 height 9
click at [497, 211] on div "Type caption... 65% What did you like about the ad you just saw? What did you l…" at bounding box center [575, 257] width 767 height 414
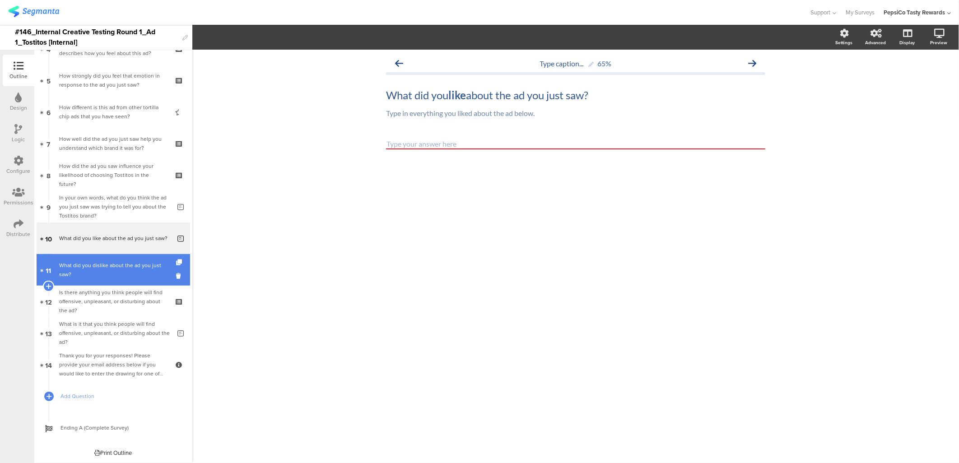
click at [86, 272] on div "What did you dislike about the ad you just saw?" at bounding box center [115, 270] width 112 height 18
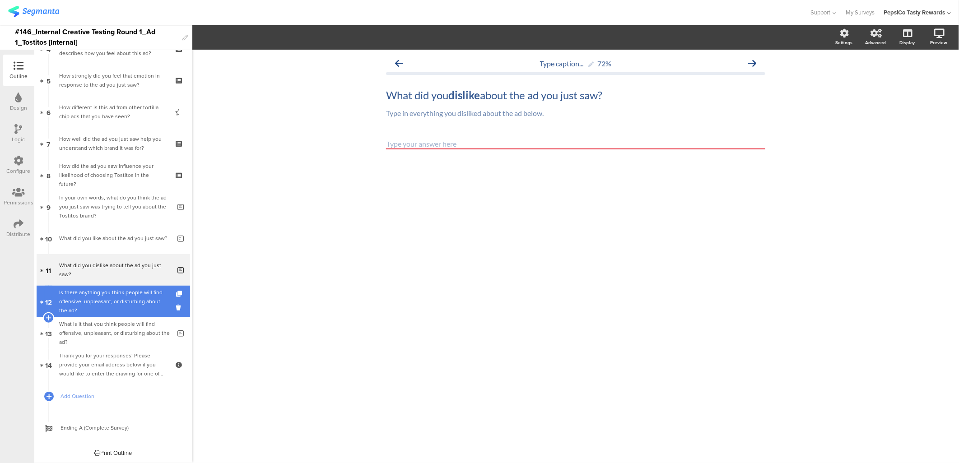
click at [123, 313] on div "Is there anything you think people will find offensive, unpleasant, or disturbi…" at bounding box center [113, 301] width 108 height 27
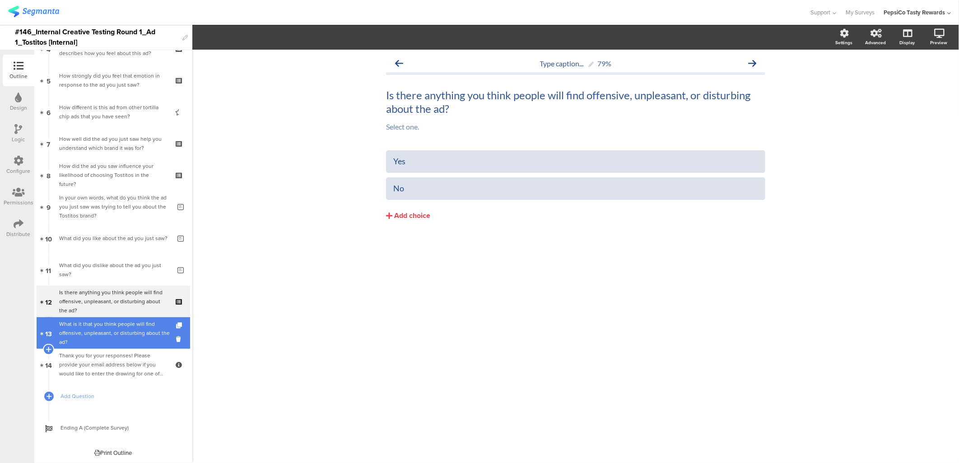
click at [139, 323] on div "What is it that you think people will find offensive, unpleasant, or disturbing…" at bounding box center [115, 333] width 112 height 27
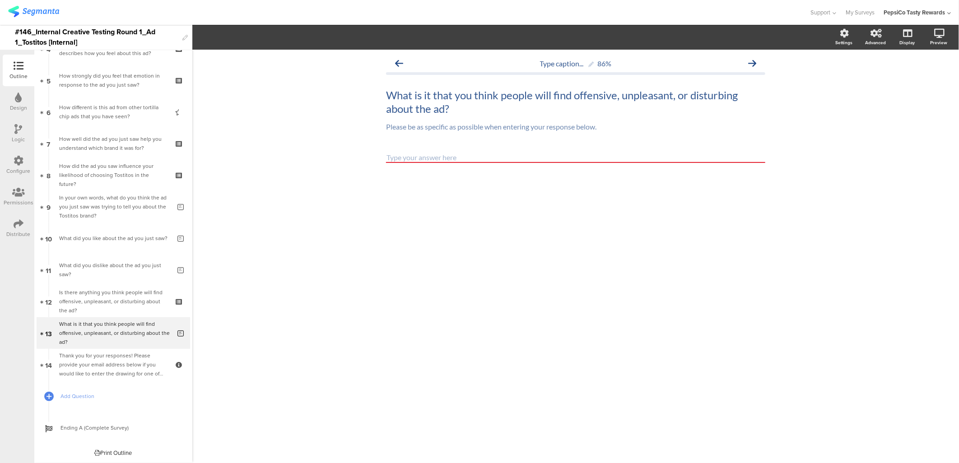
click at [250, 202] on div "Type caption... 86% What is it that you think people will find offensive, unple…" at bounding box center [575, 257] width 767 height 414
click at [15, 131] on icon at bounding box center [19, 129] width 8 height 10
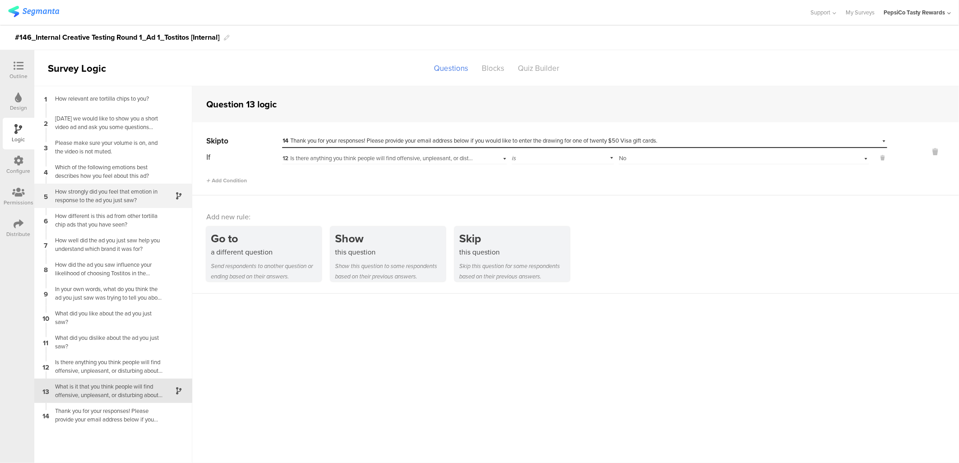
click at [127, 196] on div "How strongly did you feel that emotion in response to the ad you just saw?" at bounding box center [106, 195] width 113 height 17
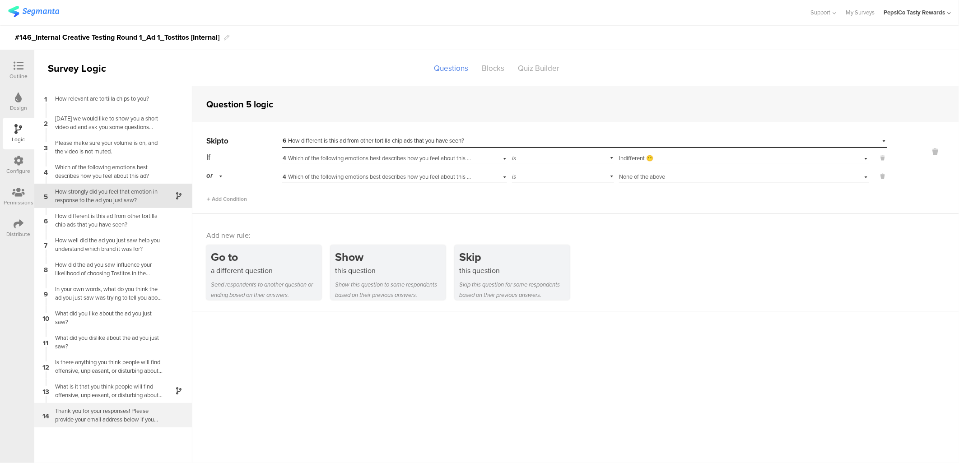
click at [92, 323] on div "Thank you for your responses! Please provide your email address below if you wo…" at bounding box center [106, 415] width 113 height 17
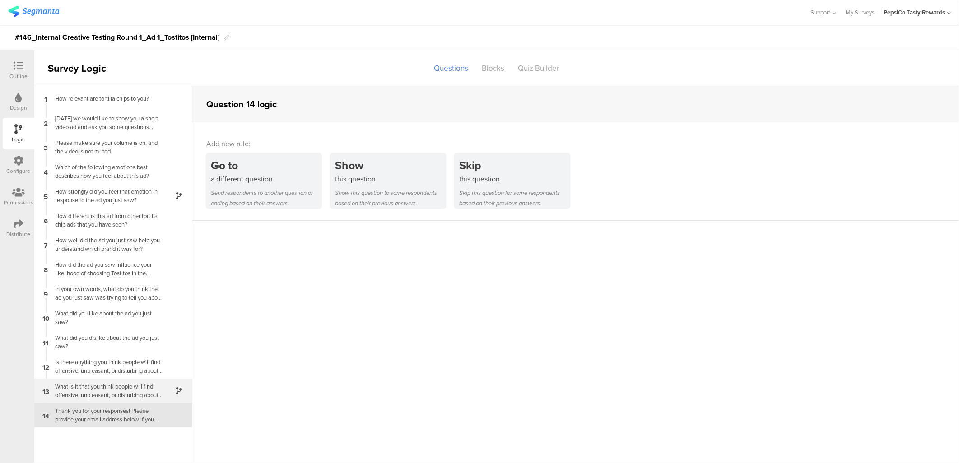
click at [93, 323] on div "What is it that you think people will find offensive, unpleasant, or disturbing…" at bounding box center [106, 391] width 113 height 17
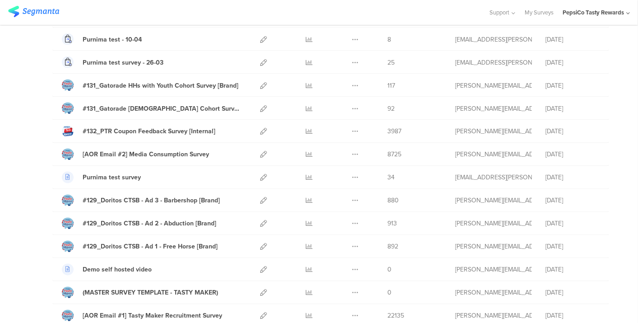
scroll to position [903, 0]
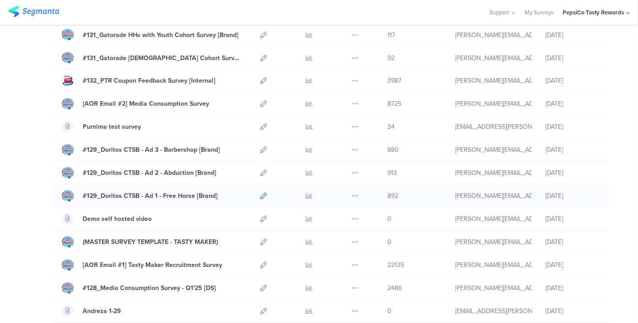
click at [260, 193] on icon at bounding box center [263, 196] width 7 height 7
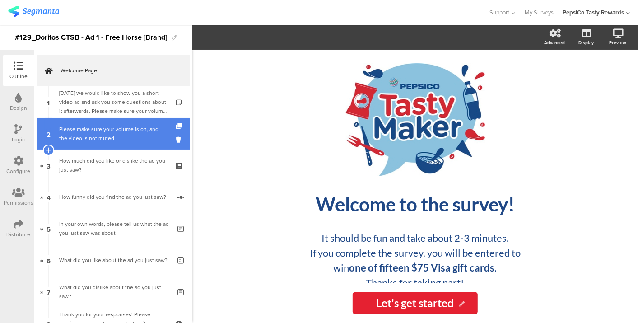
click at [123, 136] on div "Please make sure your volume is on, and the video is not muted." at bounding box center [113, 134] width 108 height 18
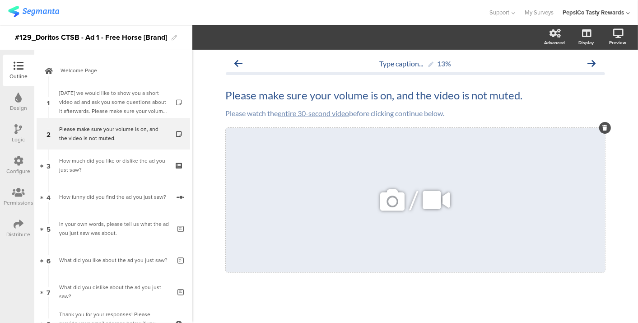
scroll to position [3, 0]
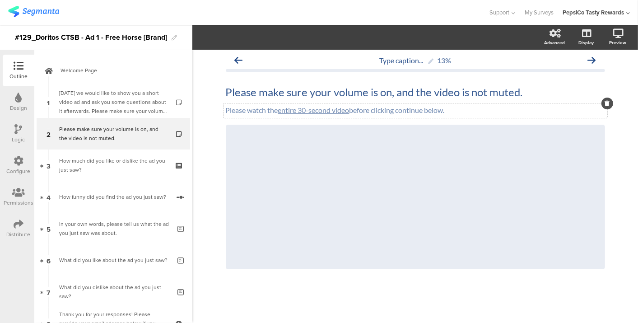
click at [404, 112] on div "Please watch the entire 30-second video before clicking continue below. Please …" at bounding box center [416, 110] width 384 height 14
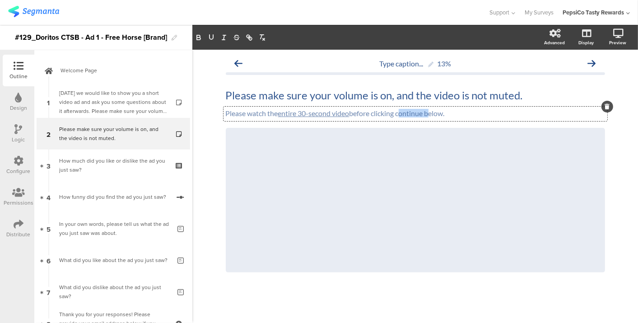
click at [404, 112] on p "Please watch the entire 30-second video before clicking continue below." at bounding box center [415, 113] width 379 height 9
copy p "Please watch the entire 30-second video before clicking continue below."
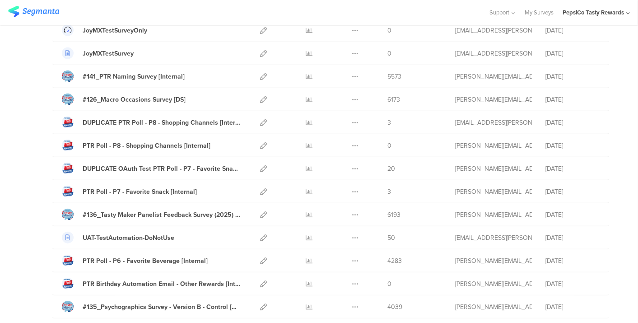
scroll to position [100, 0]
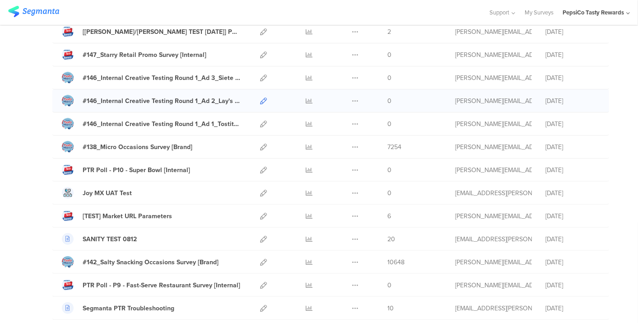
click at [260, 99] on icon at bounding box center [263, 101] width 7 height 7
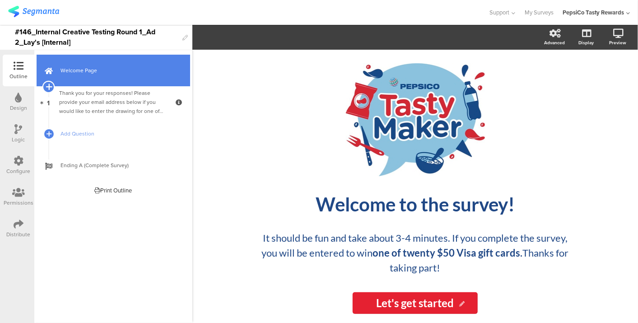
click at [46, 87] on icon at bounding box center [49, 87] width 6 height 8
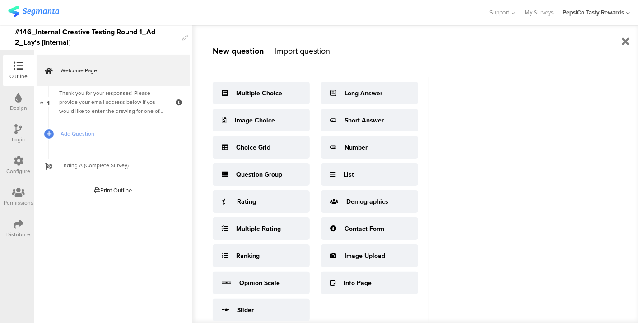
click at [314, 49] on div "Import question" at bounding box center [302, 51] width 55 height 12
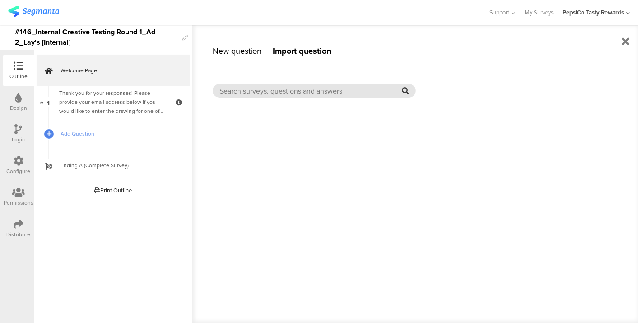
click at [345, 87] on input "text" at bounding box center [311, 91] width 182 height 10
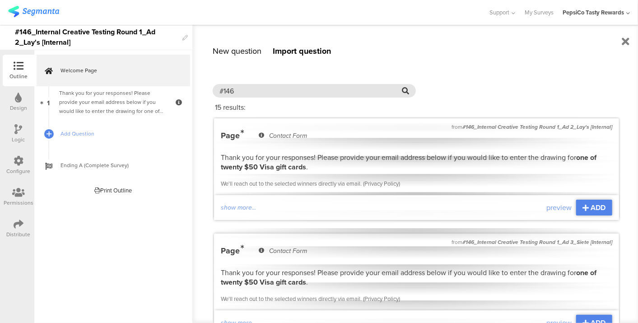
click at [275, 89] on input "#146" at bounding box center [311, 91] width 182 height 10
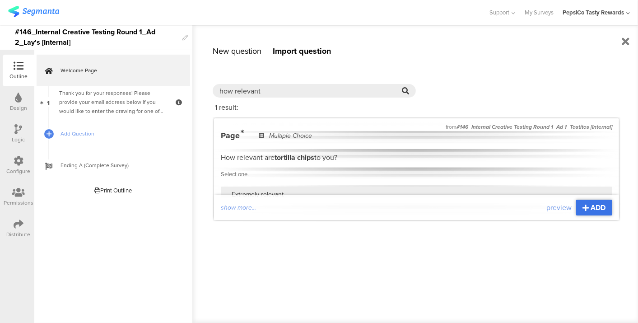
type input "how relevant"
click at [600, 211] on span "ADD" at bounding box center [598, 207] width 15 height 10
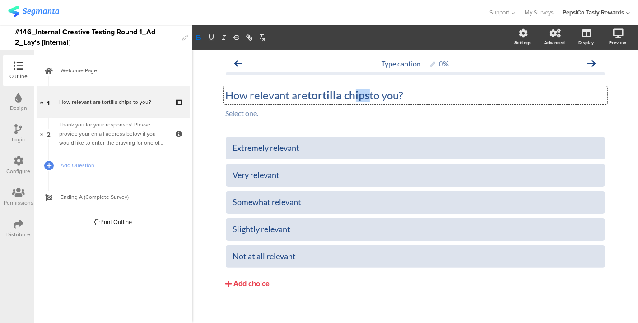
drag, startPoint x: 364, startPoint y: 98, endPoint x: 351, endPoint y: 97, distance: 12.7
click at [351, 97] on div "How relevant are tortilla chips to you? How relevant are tortilla chips to you?…" at bounding box center [416, 95] width 384 height 18
click at [327, 96] on strong "tortilla chips" at bounding box center [339, 95] width 62 height 13
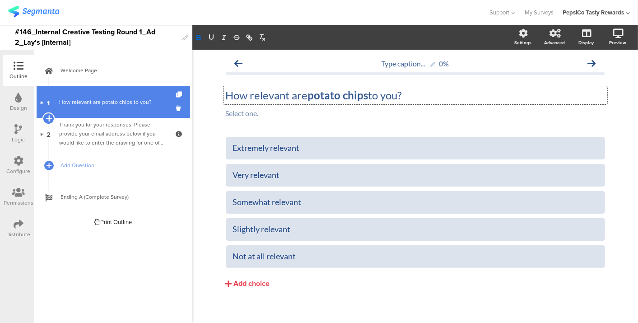
click at [48, 117] on icon at bounding box center [49, 118] width 6 height 8
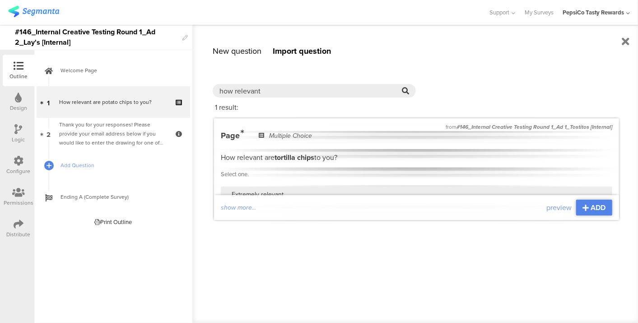
drag, startPoint x: 322, startPoint y: 88, endPoint x: -2, endPoint y: 75, distance: 324.6
click at [0, 75] on html "You are using an unsupported version of Internet Explorer. Unsupported browsers…" at bounding box center [319, 161] width 638 height 323
click at [273, 84] on div "how relevant" at bounding box center [314, 91] width 203 height 14
click at [269, 88] on input "how relevant" at bounding box center [311, 91] width 182 height 10
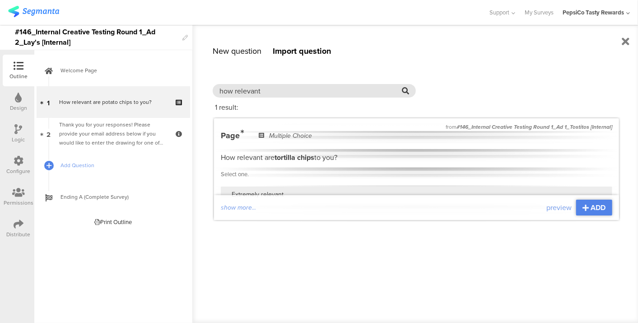
click at [269, 88] on input "how relevant" at bounding box center [311, 91] width 182 height 10
paste input "[DATE] we would like to show you a short video ad and ask you some questions ab…"
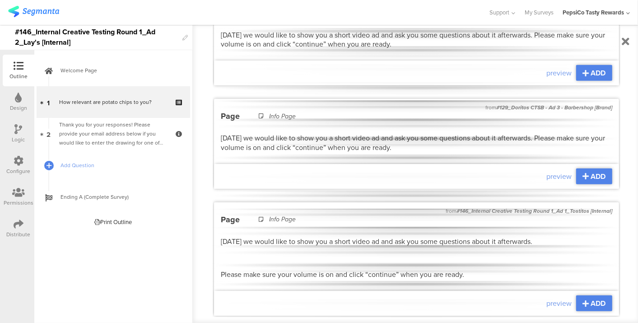
scroll to position [239, 0]
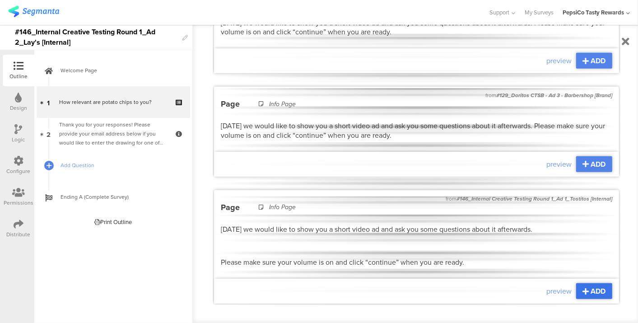
click at [581, 291] on div "ADD" at bounding box center [594, 291] width 36 height 16
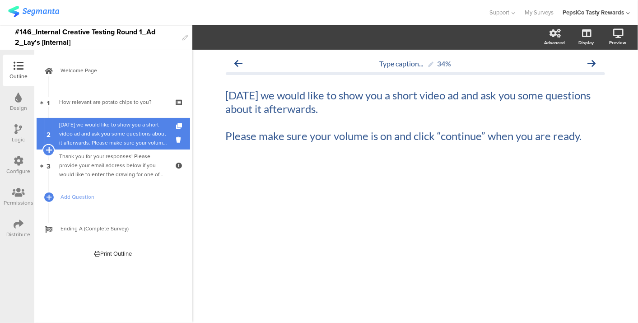
click at [47, 148] on icon at bounding box center [49, 150] width 6 height 8
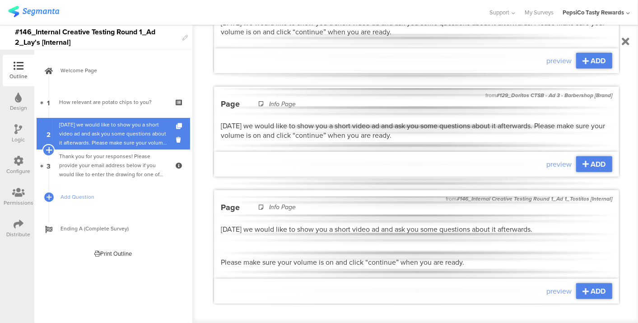
click at [48, 150] on icon at bounding box center [49, 150] width 6 height 8
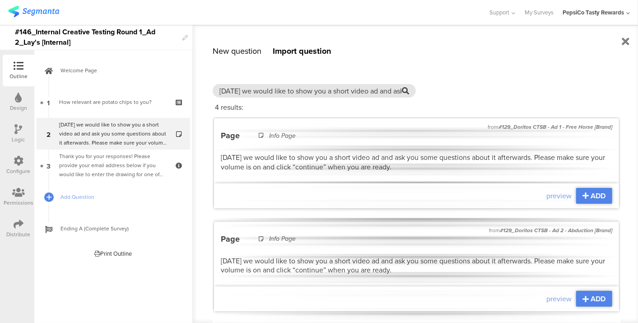
click at [293, 89] on input "[DATE] we would like to show you a short video ad and ask you some questions ab…" at bounding box center [311, 91] width 182 height 10
paste input "Please watch the entire video before clicking continue below"
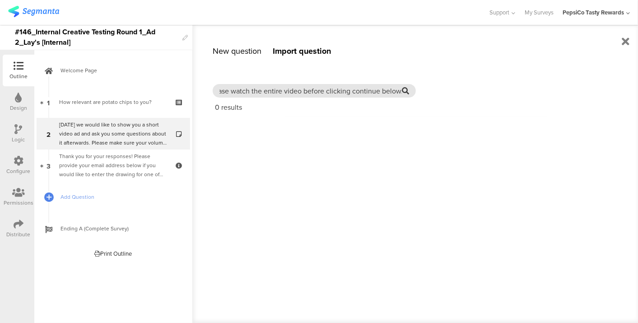
click at [285, 89] on input "Please watch the entire video before clicking continue below." at bounding box center [311, 91] width 182 height 10
click at [356, 86] on input "Please watch the entire video before clicking continue below." at bounding box center [311, 91] width 182 height 10
click at [353, 88] on input "Please watch the entire video before clicking continue below." at bounding box center [311, 91] width 182 height 10
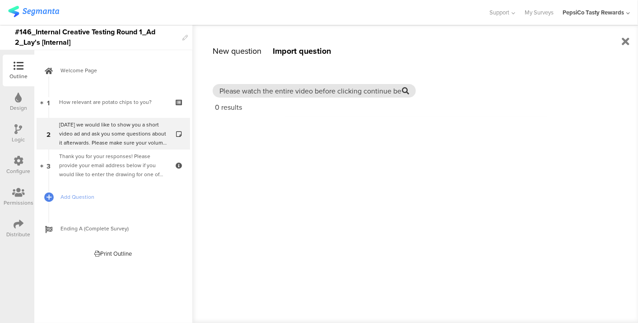
click at [353, 88] on input "Please watch the entire video before clicking continue below." at bounding box center [311, 91] width 182 height 10
paste input "make sure your volume is on, and the video is not muted"
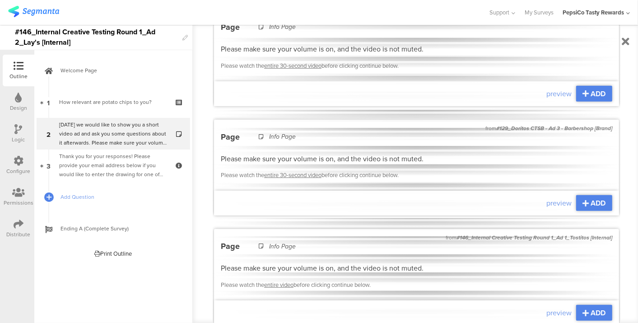
scroll to position [249, 0]
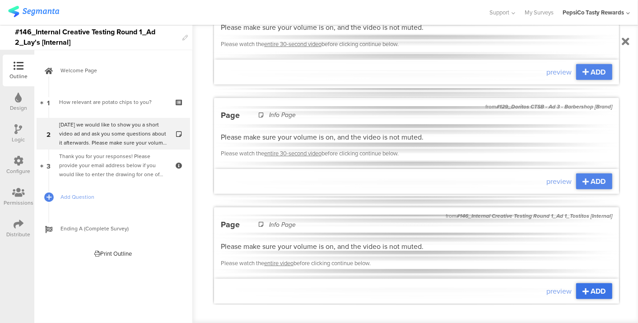
type input "Please make sure your volume is on, and the video is not muted."
click at [591, 286] on span "ADD" at bounding box center [598, 291] width 15 height 10
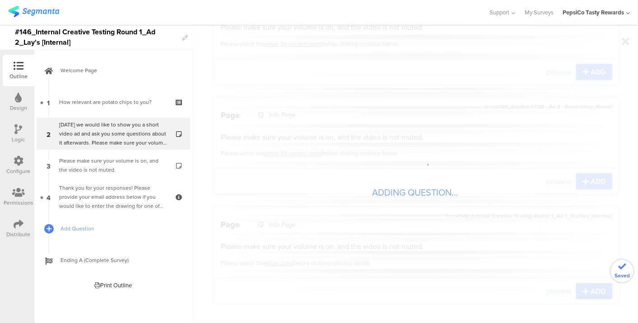
scroll to position [241, 0]
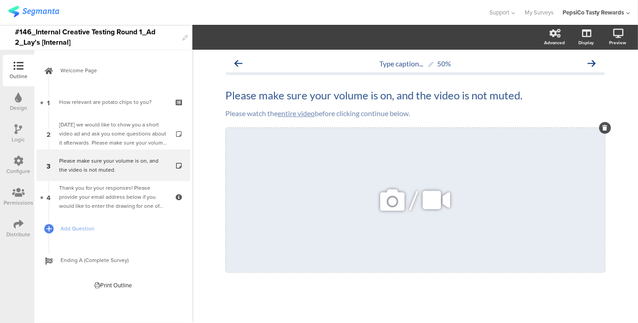
click at [430, 209] on icon at bounding box center [437, 200] width 34 height 31
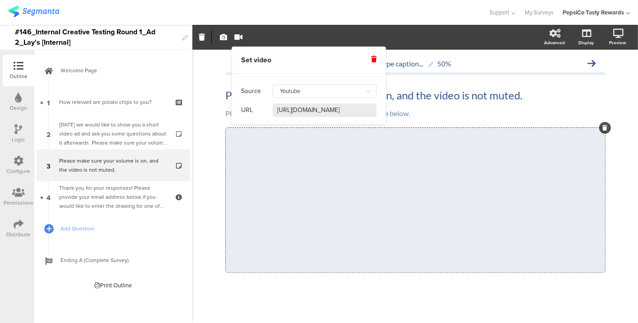
click at [356, 112] on input "https://www.youtube.com/watch?v=OFAi7g1fzR8" at bounding box center [325, 110] width 104 height 14
paste input "qmAuAkWkdaA"
type input "https://www.youtube.com/watch?v=qmAuAkWkdaA"
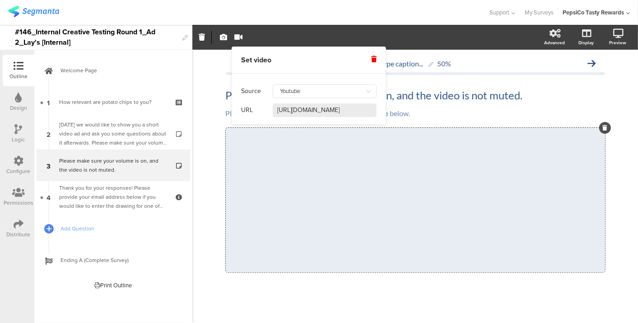
scroll to position [0, 45]
click at [620, 116] on div "Type caption... 50% Please make sure your volume is on, and the video is not mu…" at bounding box center [415, 188] width 446 height 277
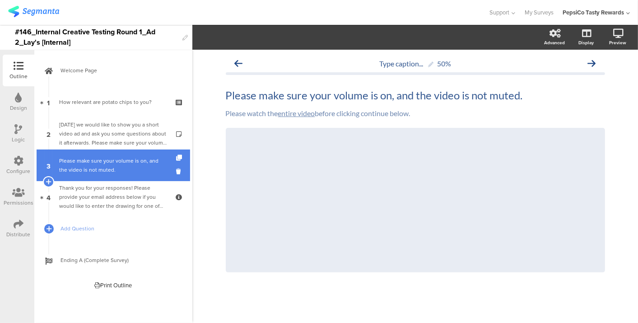
click at [97, 165] on div "Please make sure your volume is on, and the video is not muted." at bounding box center [113, 165] width 108 height 18
click at [50, 178] on icon at bounding box center [49, 182] width 6 height 8
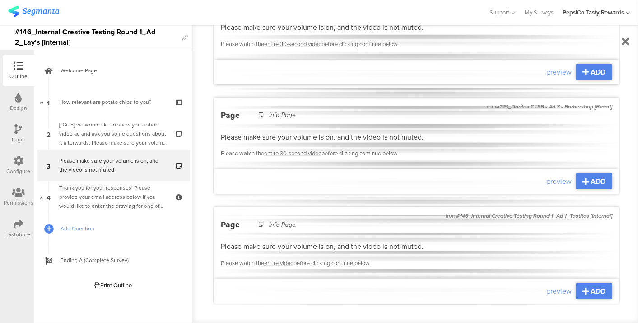
scroll to position [0, 0]
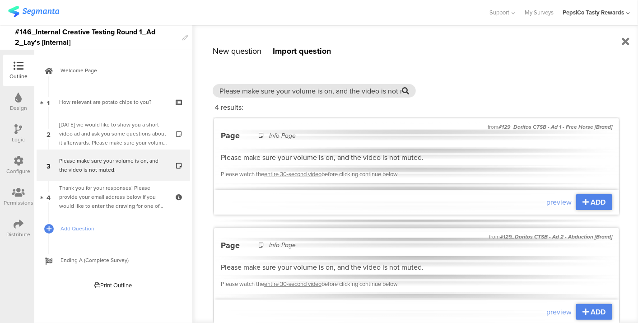
click at [294, 91] on input "Please make sure your volume is on, and the video is not muted." at bounding box center [311, 91] width 182 height 10
paste input "Which of the following emotions best describes how you feel about this ad?"
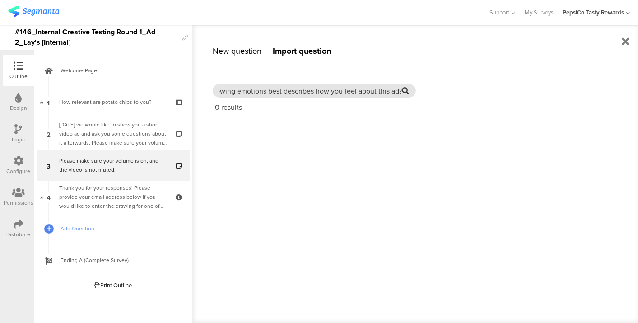
type input "x"
type input "e"
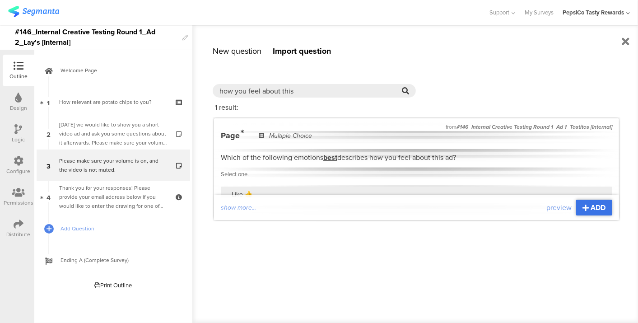
click at [595, 206] on span "ADD" at bounding box center [598, 207] width 15 height 10
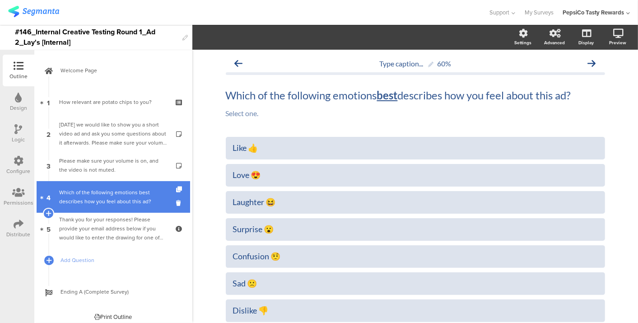
scroll to position [5, 0]
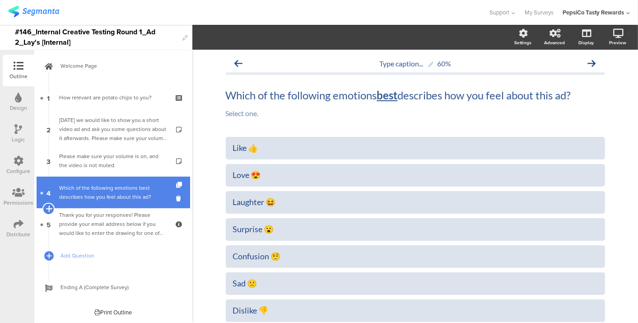
click at [48, 208] on icon at bounding box center [49, 209] width 6 height 8
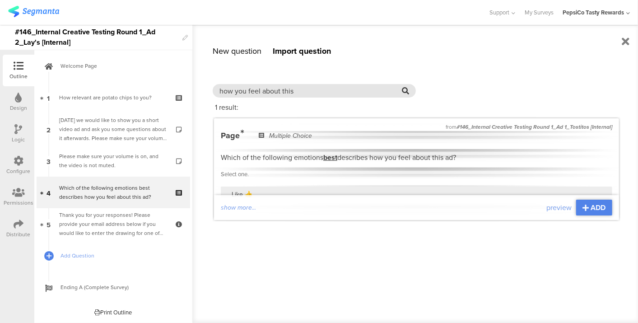
click at [314, 89] on input "how you feel about this" at bounding box center [311, 91] width 182 height 10
paste input "How strongly did you feel that emotion in response to the ad you just saw?"
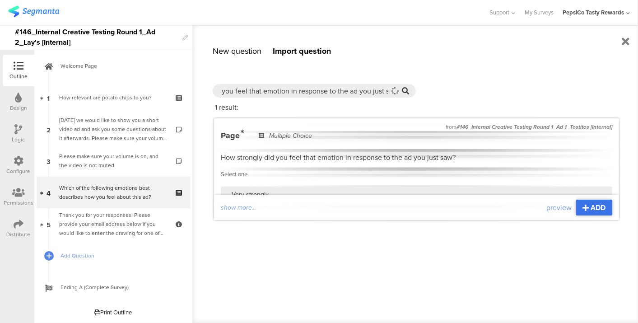
click at [595, 206] on span "ADD" at bounding box center [598, 207] width 15 height 10
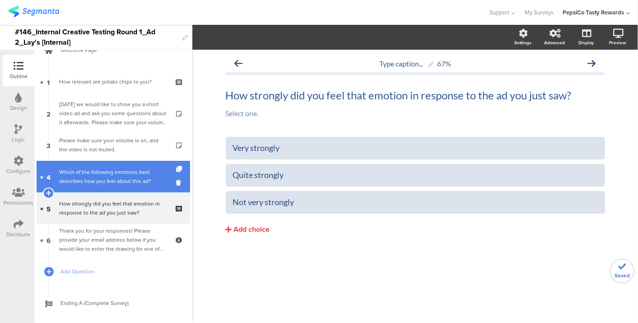
scroll to position [36, 0]
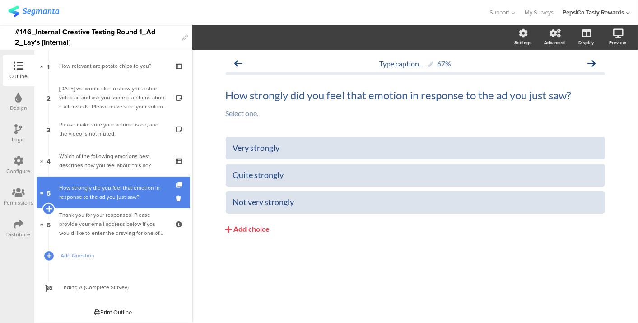
click at [49, 208] on icon at bounding box center [49, 209] width 6 height 8
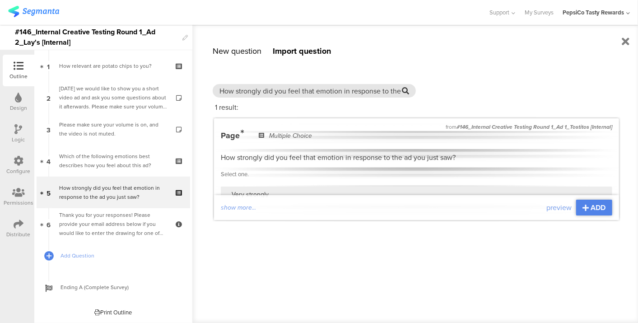
click at [353, 94] on input "How strongly did you feel that emotion in response to the ad you just saw?" at bounding box center [311, 91] width 182 height 10
paste input "different is this ad from other tortilla chips ads that you have seen"
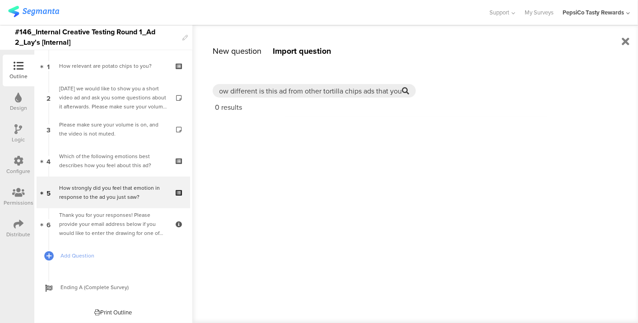
scroll to position [0, 0]
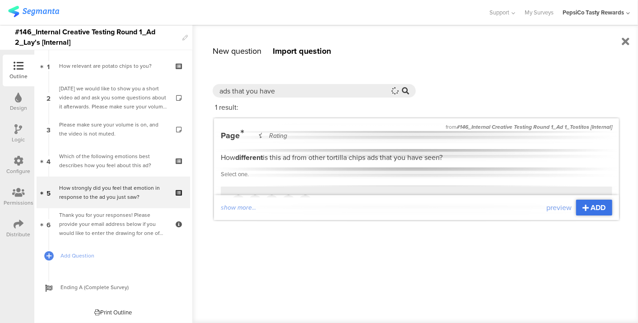
type input "ads that you have"
click at [590, 208] on div "ADD" at bounding box center [594, 208] width 36 height 16
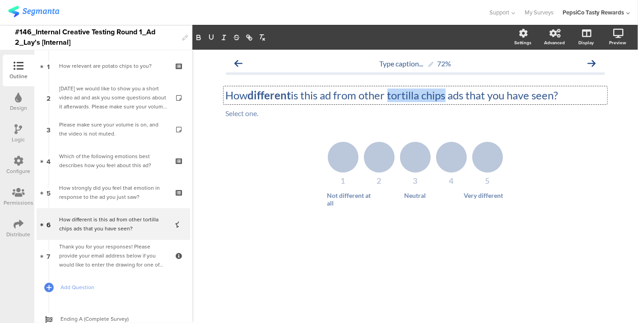
drag, startPoint x: 449, startPoint y: 94, endPoint x: 393, endPoint y: 95, distance: 56.0
click at [393, 95] on div "How different is this ad from other tortilla chips ads that you have seen? How …" at bounding box center [416, 95] width 384 height 18
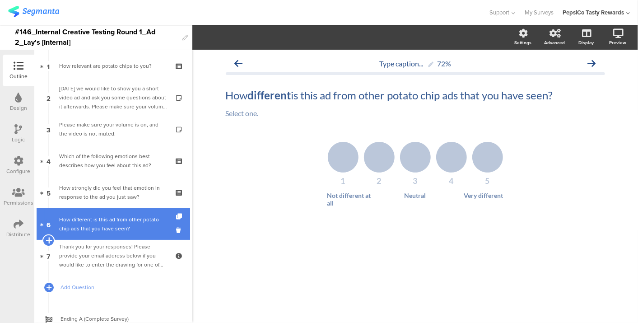
click at [46, 240] on icon at bounding box center [49, 240] width 6 height 8
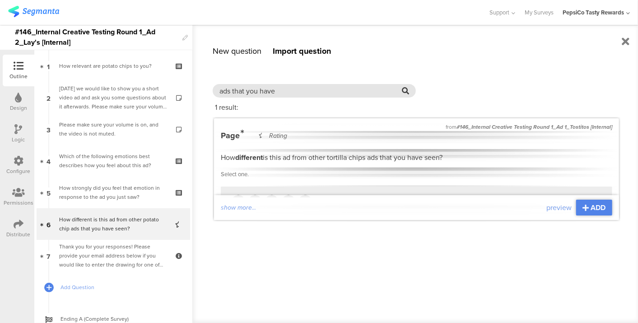
click at [306, 91] on input "ads that you have" at bounding box center [311, 91] width 182 height 10
type input "how well did the ad"
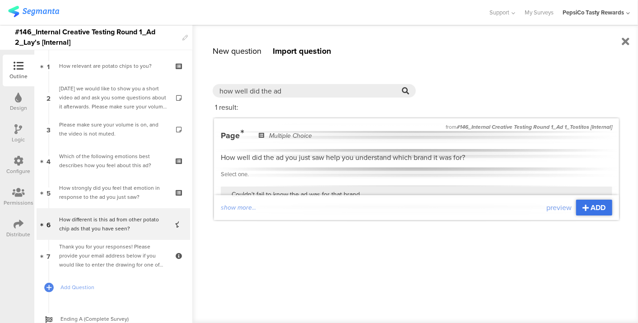
click at [597, 204] on span "ADD" at bounding box center [598, 207] width 15 height 10
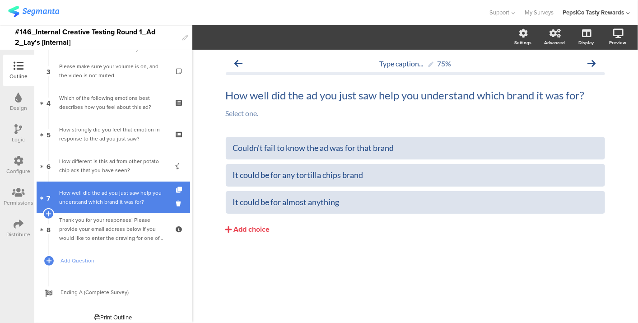
scroll to position [99, 0]
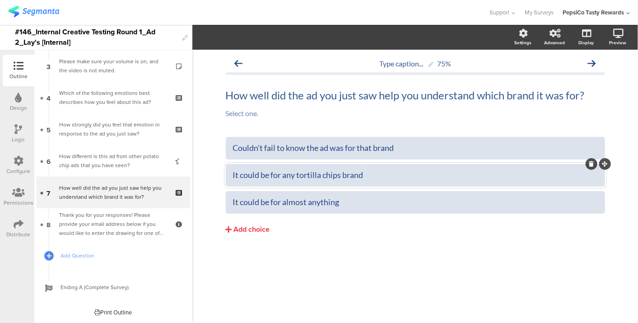
click at [311, 175] on div "It could be for any tortilla chips brand" at bounding box center [415, 175] width 365 height 10
click at [341, 176] on div "It could be for any potato chips brand" at bounding box center [415, 175] width 365 height 10
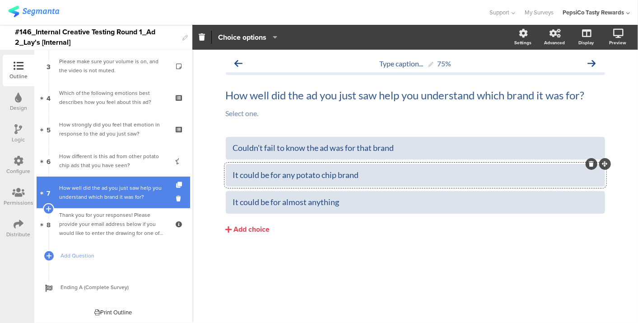
click at [125, 191] on div "How well did the ad you just saw help you understand which brand it was for?" at bounding box center [113, 192] width 108 height 18
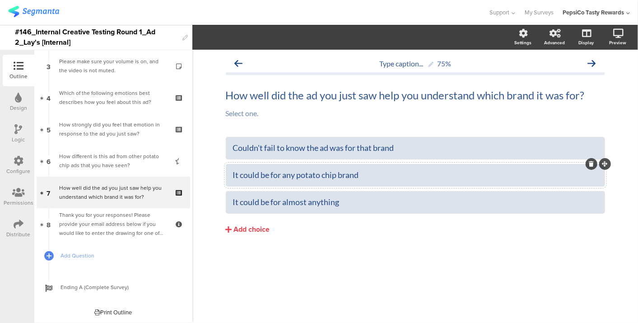
click at [366, 177] on div "It could be for any potato chip brand" at bounding box center [415, 175] width 365 height 10
drag, startPoint x: 339, startPoint y: 174, endPoint x: 298, endPoint y: 179, distance: 41.9
click at [298, 179] on div "It could be for any potato chip brand" at bounding box center [415, 175] width 365 height 10
click at [346, 179] on div "It could be for any brand of brand" at bounding box center [415, 175] width 365 height 10
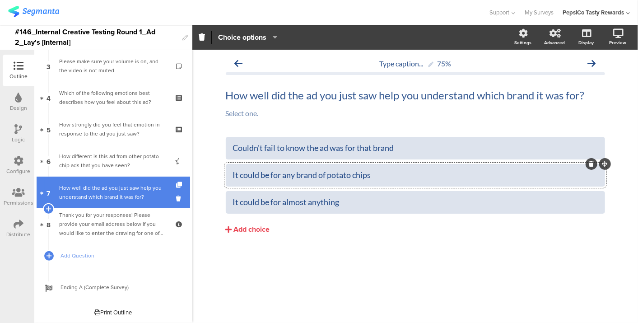
click at [110, 201] on link "7 How well did the ad you just saw help you understand which brand it was for?" at bounding box center [114, 193] width 154 height 32
click at [48, 205] on icon at bounding box center [49, 209] width 6 height 8
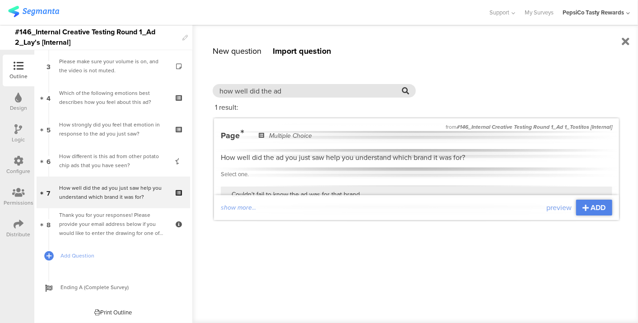
click at [266, 89] on input "how well did the ad" at bounding box center [311, 91] width 182 height 10
type input "likelihood of cho"
click at [586, 207] on icon at bounding box center [586, 207] width 6 height 7
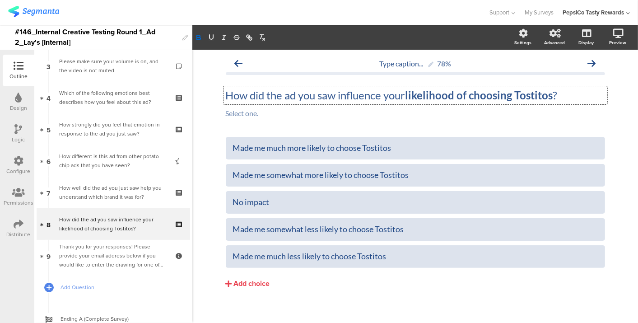
click at [525, 93] on div "How did the ad you saw influence your likelihood of choosing Tostitos ? How did…" at bounding box center [416, 95] width 384 height 18
click at [525, 93] on strong "likelihood of choosing Tostitos" at bounding box center [480, 95] width 148 height 13
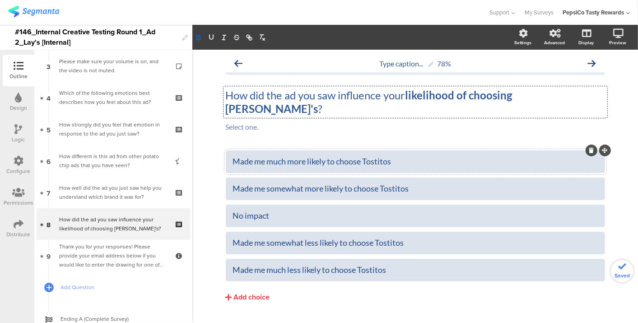
click at [365, 156] on div "Made me much more likely to choose Tostitos" at bounding box center [415, 161] width 365 height 10
copy div "Lay's"
click at [393, 183] on div "Made me somewhat more likely to choose Tostitos" at bounding box center [415, 188] width 365 height 10
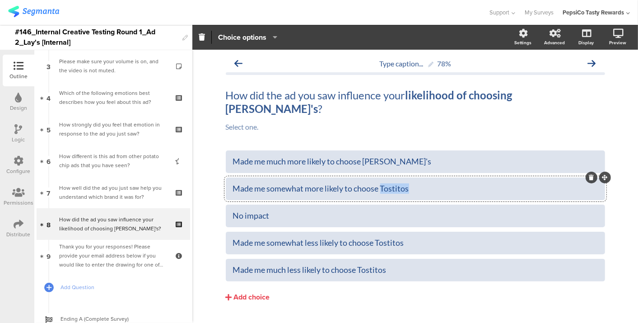
paste div
click at [392, 238] on div "Made me somewhat less likely to choose Tostitos" at bounding box center [415, 243] width 365 height 10
paste div
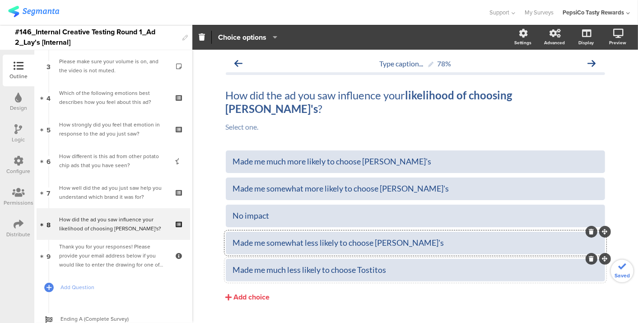
click at [369, 265] on div "Made me much less likely to choose Tostitos" at bounding box center [415, 270] width 365 height 10
paste div
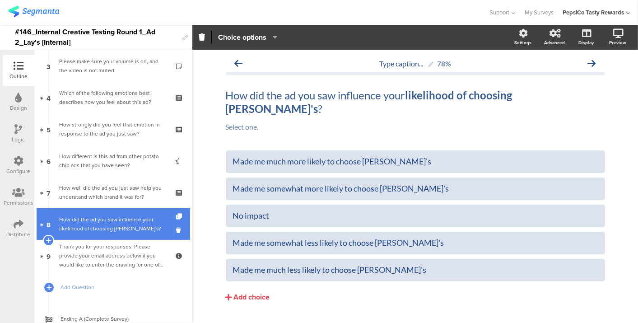
click at [139, 222] on div "How did the ad you saw influence your likelihood of choosing [PERSON_NAME]'s?" at bounding box center [113, 224] width 108 height 18
click at [49, 239] on icon at bounding box center [49, 240] width 6 height 8
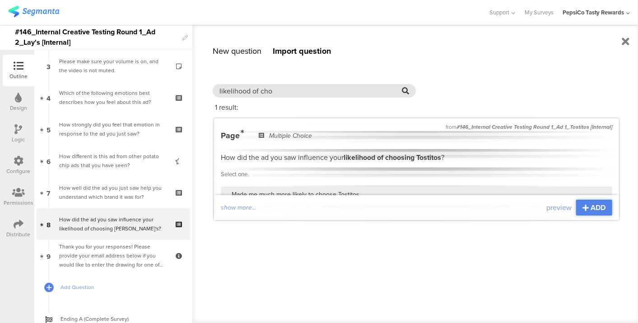
click at [284, 86] on input "likelihood of cho" at bounding box center [311, 91] width 182 height 10
paste input "In your own words, what do you think the ad you just saw was trying to tell you…"
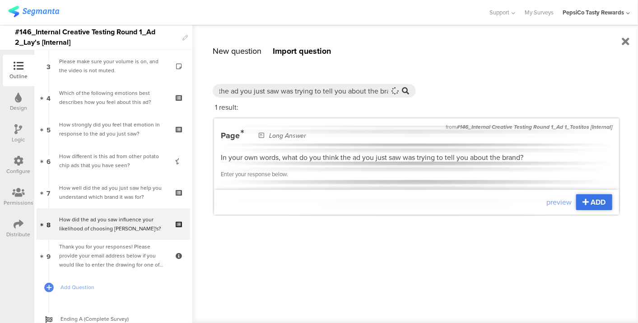
type input "In your own words, what do you think the ad you just saw was trying to tell you…"
click at [591, 200] on span "ADD" at bounding box center [598, 202] width 15 height 10
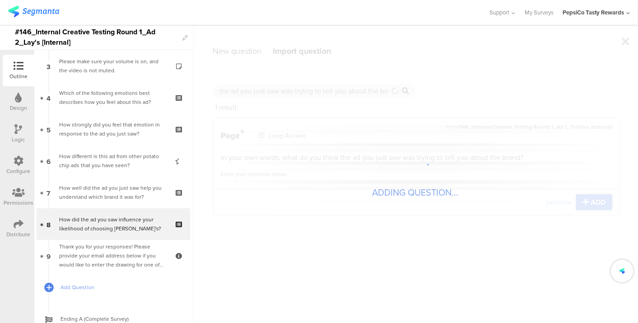
scroll to position [0, 0]
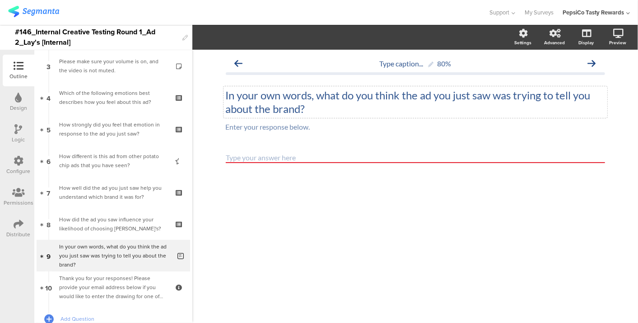
click at [285, 108] on div "In your own words, what do you think the ad you just saw was trying to tell you…" at bounding box center [416, 102] width 384 height 32
click at [285, 108] on p "In your own words, what do you think the ad you just saw was trying to tell you…" at bounding box center [415, 102] width 379 height 27
click at [261, 232] on div "Type caption... 80% In your own words, what do you think the ad you just saw wa…" at bounding box center [415, 186] width 446 height 273
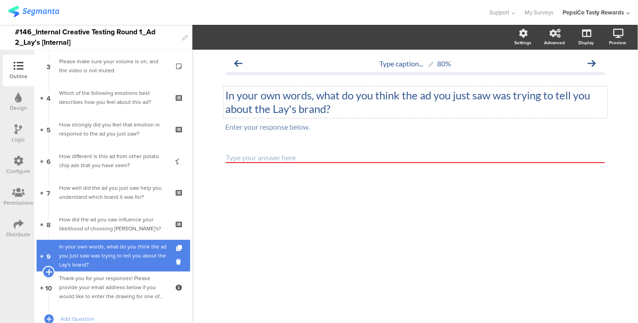
click at [47, 270] on icon at bounding box center [49, 272] width 6 height 8
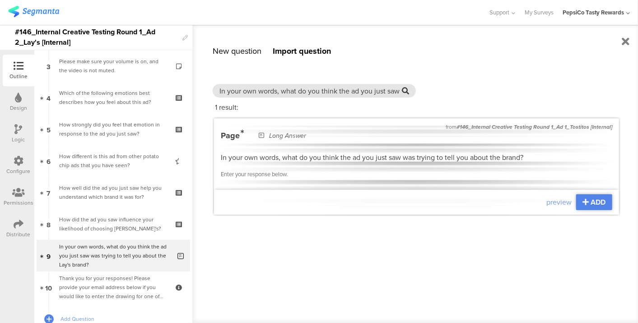
click at [298, 84] on div "In your own words, what do you think the ad you just saw was trying to tell you…" at bounding box center [314, 91] width 203 height 14
click at [298, 90] on input "In your own words, what do you think the ad you just saw was trying to tell you…" at bounding box center [311, 91] width 182 height 10
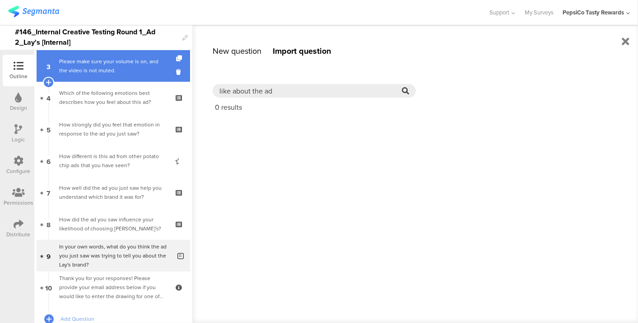
drag, startPoint x: 309, startPoint y: 90, endPoint x: 93, endPoint y: 75, distance: 216.9
click at [93, 75] on sg-editor-questions-list "New question Import question Multiple Choice Image Choice Choice Grid Question …" at bounding box center [113, 186] width 158 height 273
type input "y"
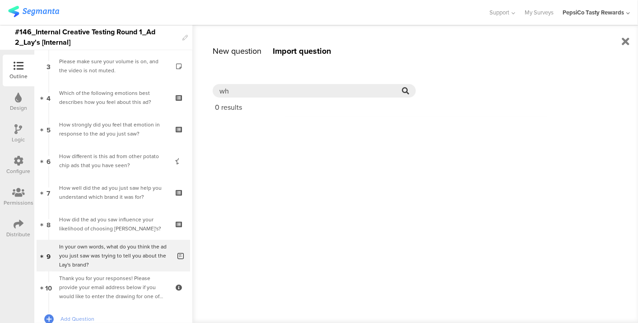
type input "w"
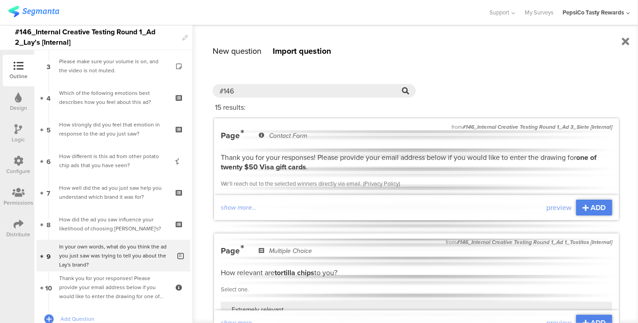
type input "#146"
click at [235, 45] on div "New question" at bounding box center [237, 51] width 49 height 12
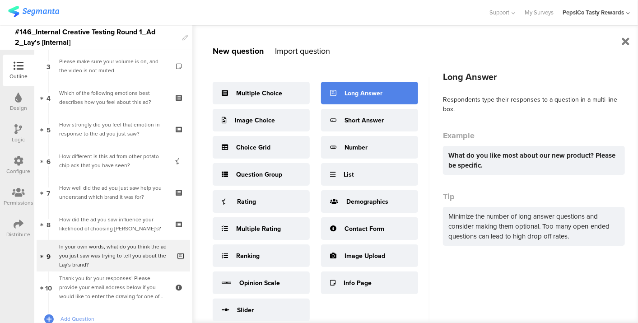
click at [359, 90] on div "Long Answer" at bounding box center [369, 93] width 97 height 23
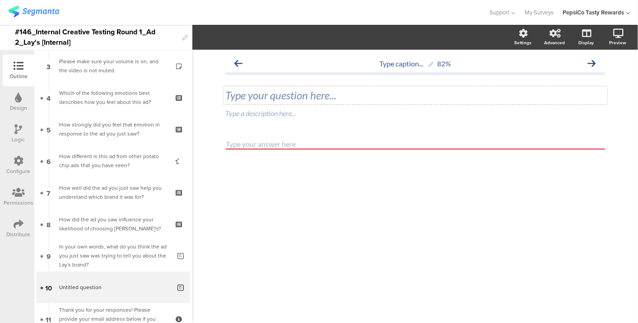
click at [241, 97] on div "Type your question here..." at bounding box center [415, 96] width 379 height 14
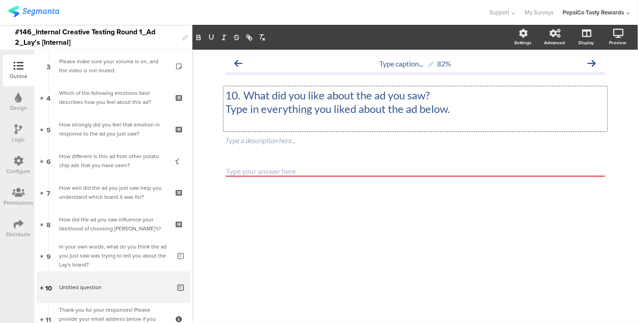
click at [241, 97] on p "10. What did you like about the ad you saw?" at bounding box center [415, 96] width 379 height 14
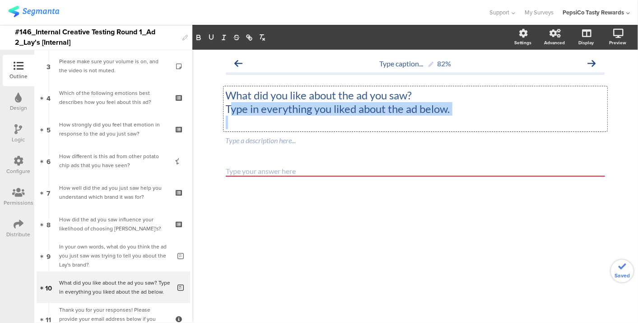
drag, startPoint x: 228, startPoint y: 108, endPoint x: 587, endPoint y: 122, distance: 358.9
click at [587, 122] on div "What did you like about the ad you saw? Type in everything you liked about the …" at bounding box center [415, 109] width 379 height 41
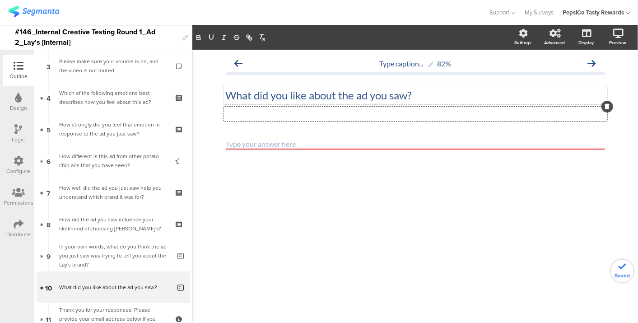
click at [520, 115] on div "Type a description here..." at bounding box center [416, 114] width 384 height 14
click at [296, 94] on div "What did you like about the ad you saw? What did you like about the ad you saw?" at bounding box center [416, 95] width 384 height 18
click at [299, 97] on p "What did you li ﻿ ke about the ad you saw?" at bounding box center [415, 96] width 379 height 14
click at [299, 97] on p "What did you like about the ad you saw?" at bounding box center [415, 96] width 379 height 14
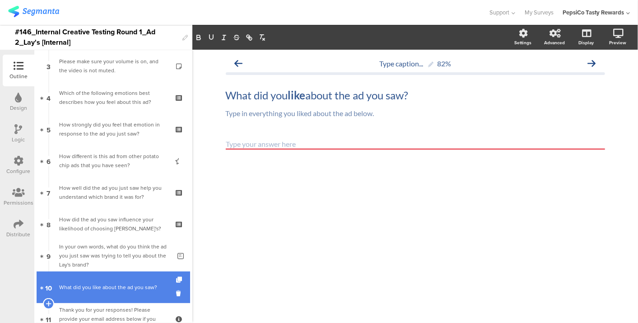
click at [79, 283] on div "What did you like about the ad you saw?" at bounding box center [115, 287] width 112 height 9
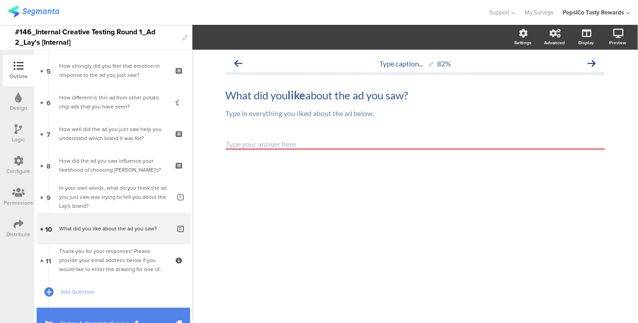
scroll to position [194, 0]
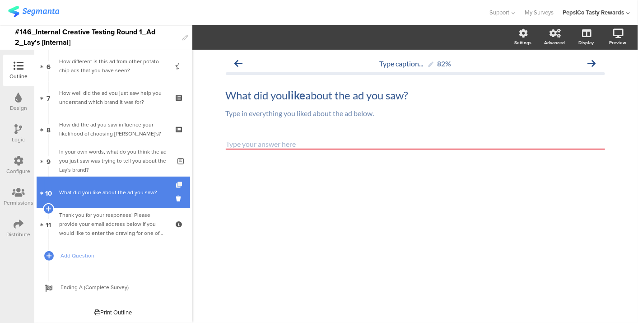
click at [176, 186] on icon at bounding box center [180, 185] width 8 height 6
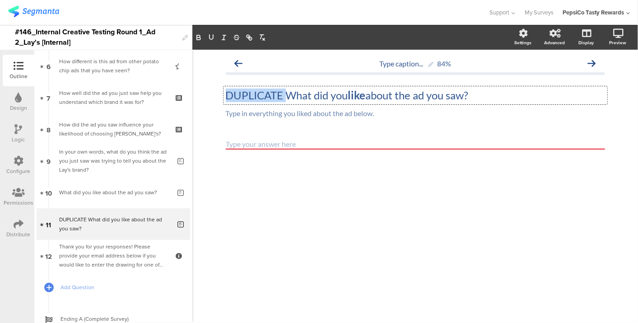
drag, startPoint x: 289, startPoint y: 97, endPoint x: 201, endPoint y: 89, distance: 88.5
click at [201, 89] on div "Type caption... 84% DUPLICATE What did you like about the ad you saw? DUPLICATE…" at bounding box center [415, 186] width 446 height 273
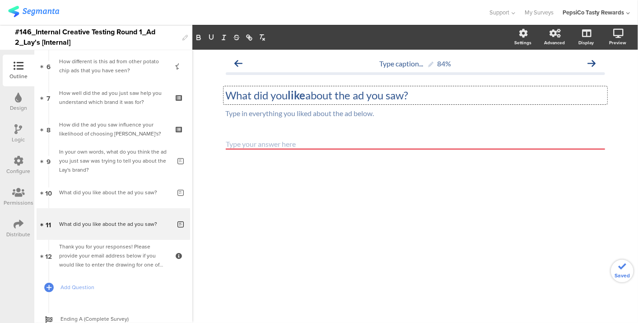
click at [293, 94] on strong "like" at bounding box center [297, 95] width 18 height 13
click at [293, 94] on p "What did you disl ike about the ad you saw?" at bounding box center [415, 96] width 379 height 14
click at [298, 115] on div "Type in everything you liked about the ad below. Type in everything you liked a…" at bounding box center [416, 114] width 384 height 14
click at [299, 174] on div at bounding box center [415, 160] width 379 height 42
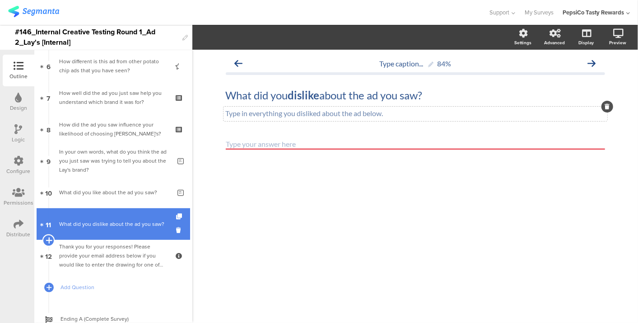
click at [48, 239] on icon at bounding box center [49, 240] width 6 height 8
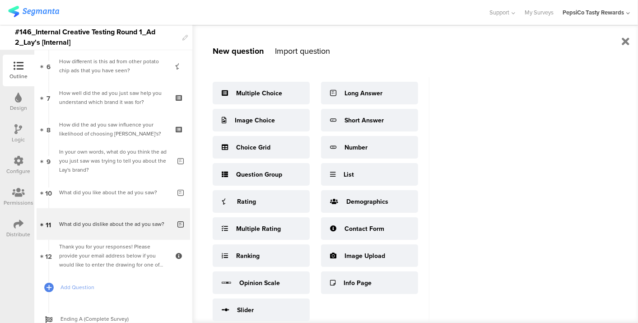
click at [311, 49] on div "Import question" at bounding box center [302, 51] width 55 height 12
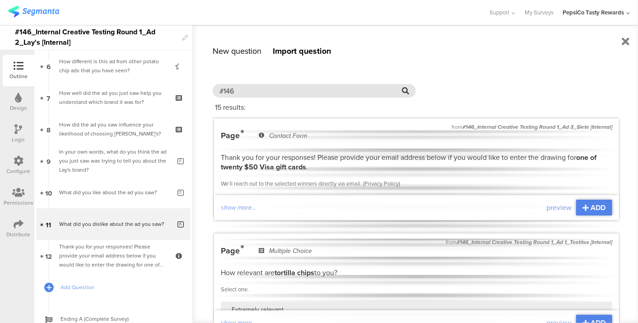
click at [300, 90] on input "#146" at bounding box center [311, 91] width 182 height 10
type input "#"
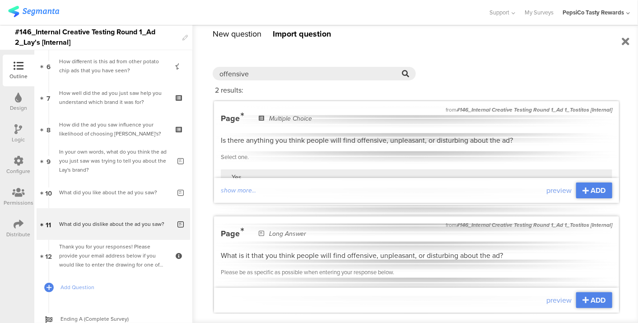
scroll to position [27, 0]
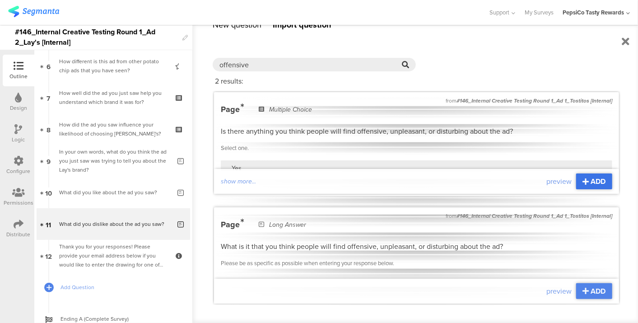
type input "offensive"
click at [596, 181] on span "ADD" at bounding box center [598, 181] width 15 height 10
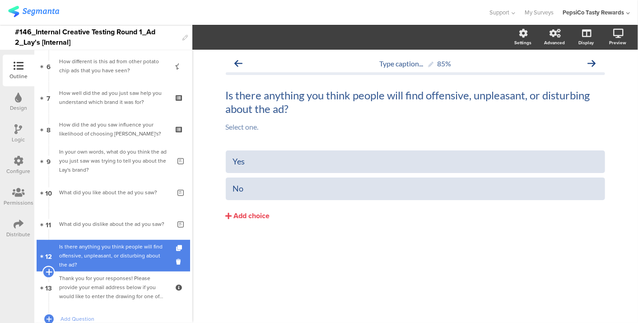
click at [46, 273] on icon at bounding box center [49, 272] width 6 height 8
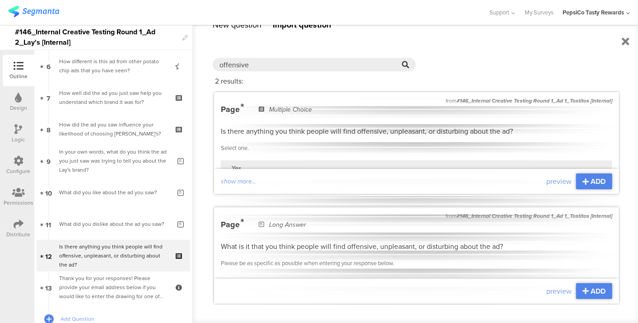
scroll to position [8, 0]
click at [597, 292] on div "preview ADD" at bounding box center [416, 291] width 405 height 25
click at [595, 289] on div "ADD" at bounding box center [594, 291] width 36 height 16
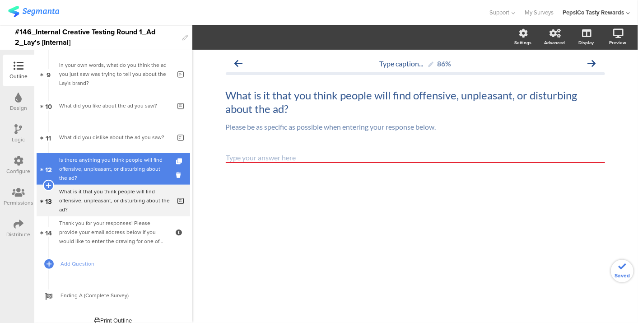
scroll to position [289, 0]
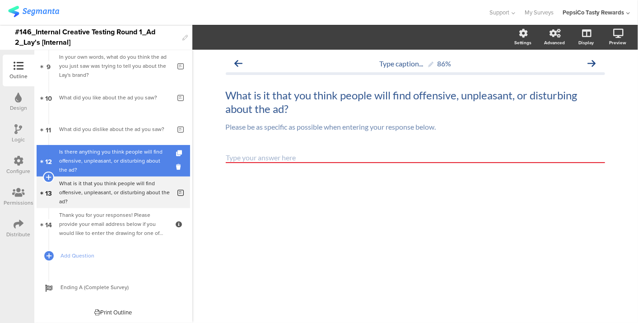
click at [102, 155] on div "Is there anything you think people will find offensive, unpleasant, or disturbi…" at bounding box center [113, 160] width 108 height 27
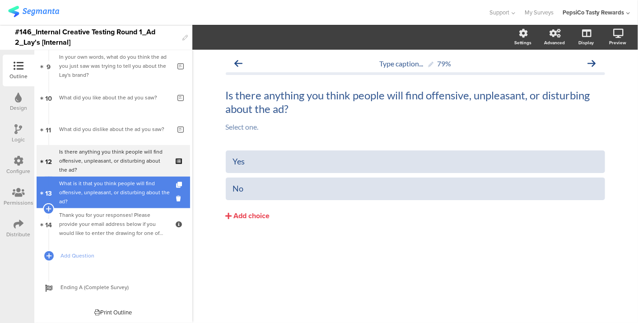
click at [92, 184] on div "What is it that you think people will find offensive, unpleasant, or disturbing…" at bounding box center [115, 192] width 112 height 27
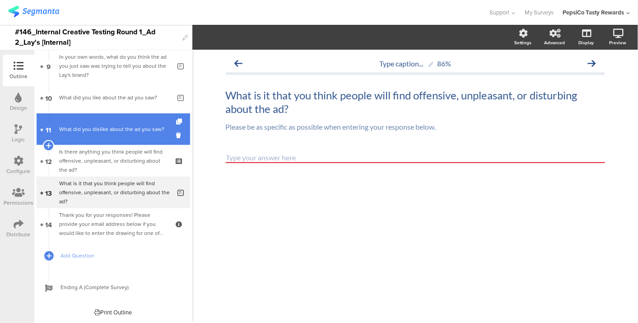
click at [98, 134] on link "11 What did you dislike about the ad you saw?" at bounding box center [114, 129] width 154 height 32
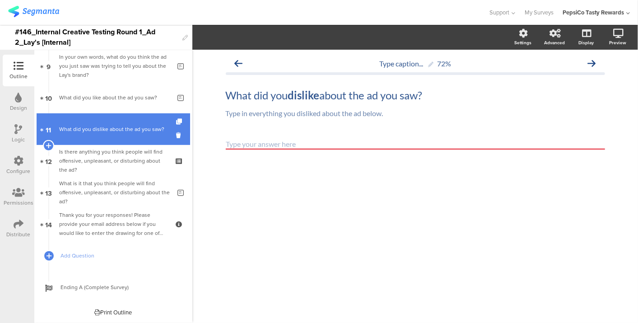
scroll to position [239, 0]
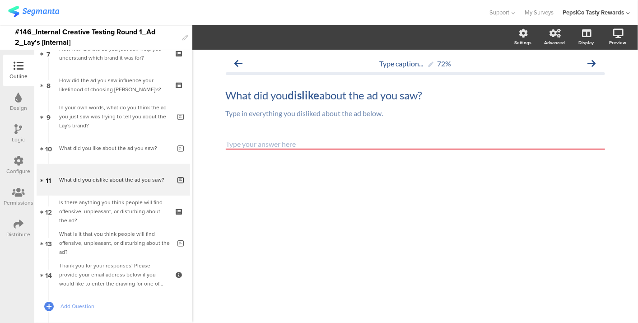
click at [13, 131] on div "Logic" at bounding box center [19, 134] width 32 height 32
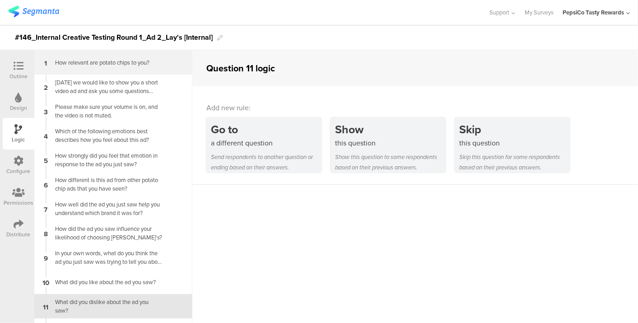
click at [145, 59] on div "How relevant are potato chips to you?" at bounding box center [106, 62] width 113 height 9
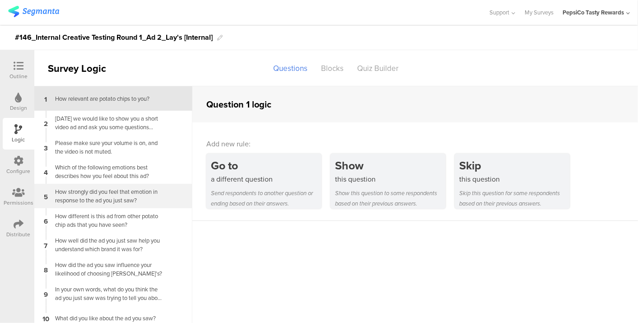
click at [65, 191] on div "How strongly did you feel that emotion in response to the ad you just saw?" at bounding box center [106, 195] width 113 height 17
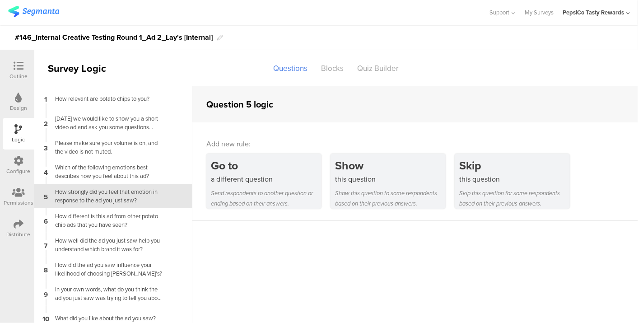
scroll to position [9, 0]
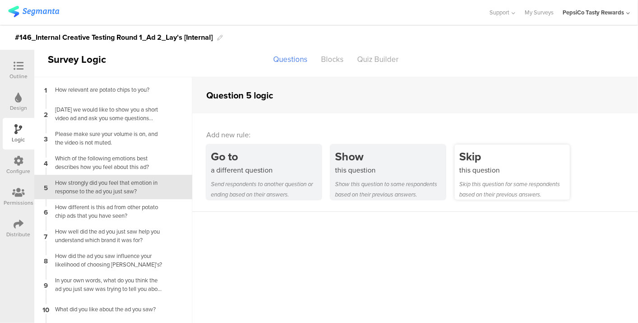
click at [510, 175] on div "this question" at bounding box center [514, 170] width 111 height 10
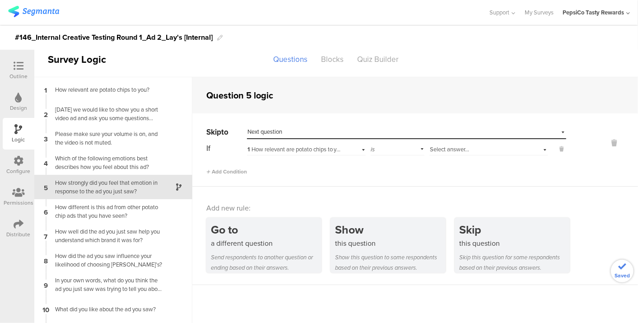
click at [327, 133] on div "Select destination... Next question" at bounding box center [401, 132] width 307 height 8
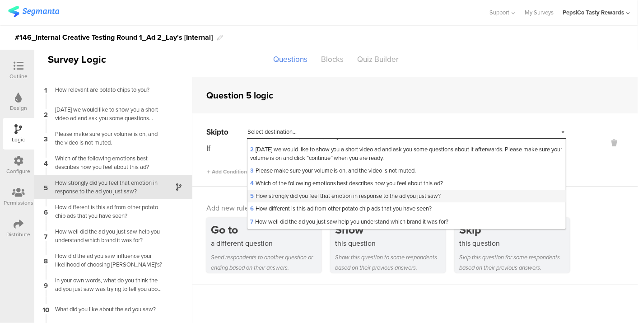
scroll to position [50, 0]
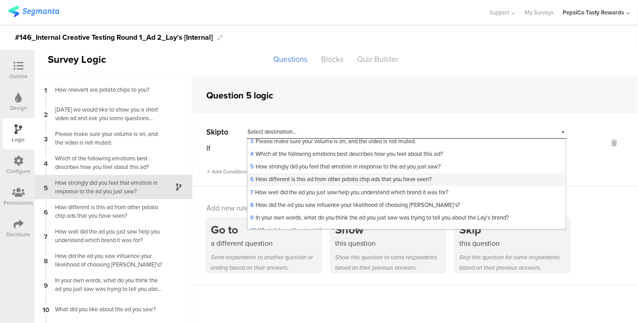
click at [316, 181] on span "6 How different is this ad from other potato chip ads that you have seen?" at bounding box center [341, 179] width 182 height 9
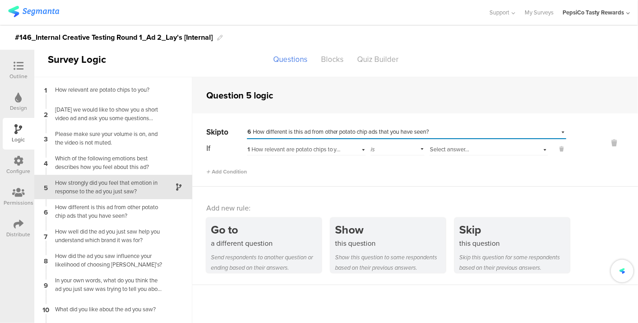
click at [324, 146] on span "1 How relevant are potato chips to you?" at bounding box center [297, 149] width 98 height 9
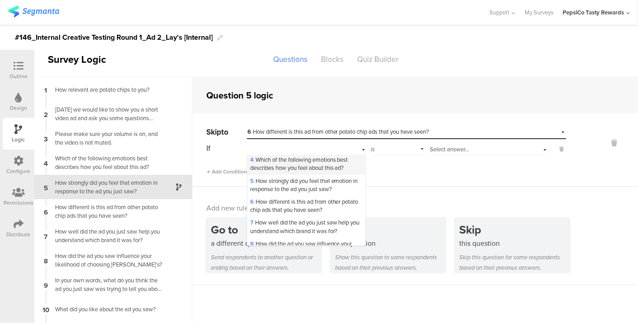
scroll to position [0, 0]
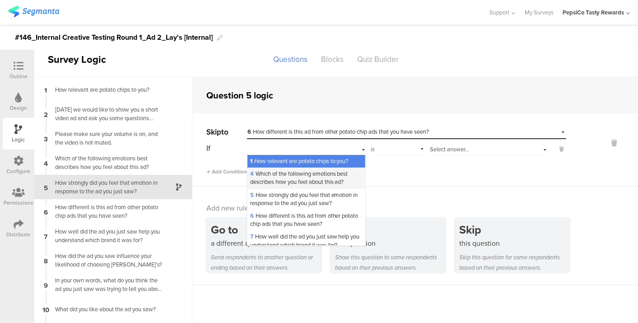
click at [305, 178] on span "4 Which of the following emotions best describes how you feel about this ad?" at bounding box center [299, 177] width 98 height 17
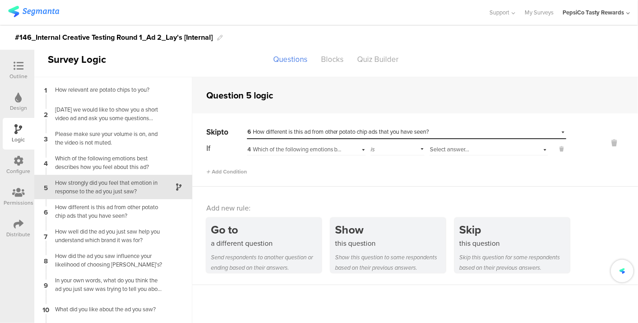
click at [431, 146] on span "Select answer..." at bounding box center [449, 149] width 39 height 9
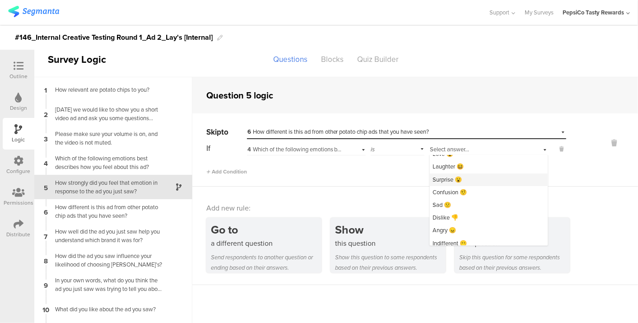
scroll to position [37, 0]
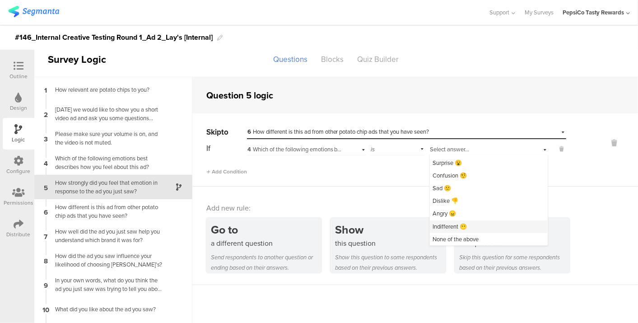
click at [461, 222] on span "Indifferent 😶" at bounding box center [450, 226] width 34 height 9
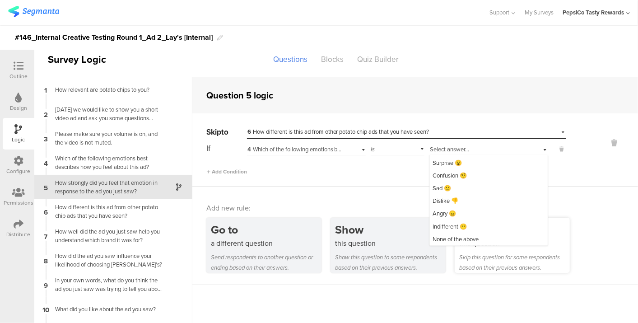
scroll to position [0, 0]
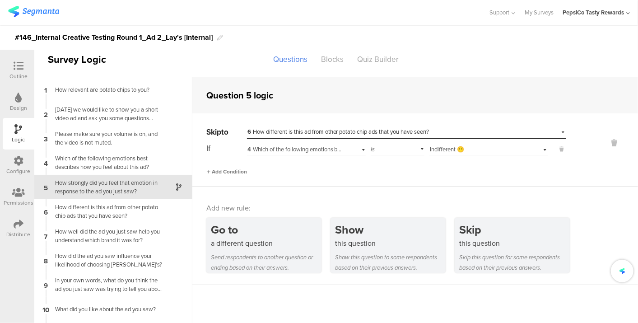
click at [242, 172] on span "Add Condition" at bounding box center [226, 172] width 41 height 8
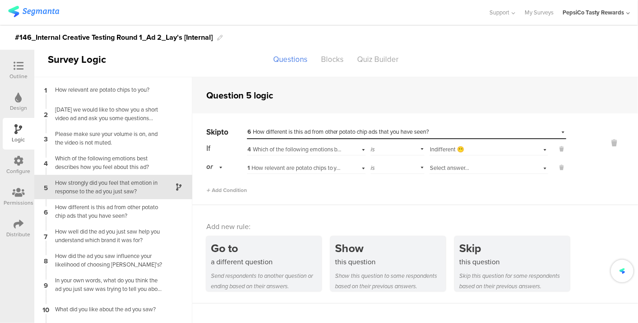
click at [286, 168] on span "1 How relevant are potato chips to you?" at bounding box center [297, 168] width 98 height 9
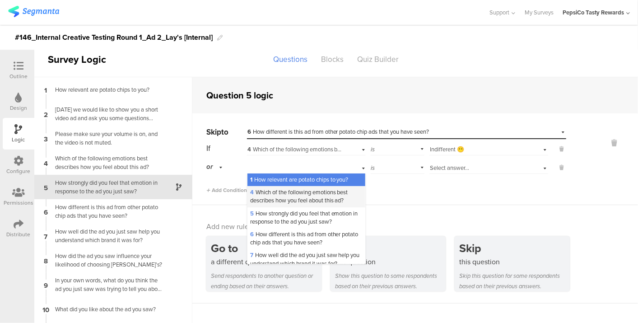
click at [285, 195] on span "4 Which of the following emotions best describes how you feel about this ad?" at bounding box center [299, 196] width 98 height 17
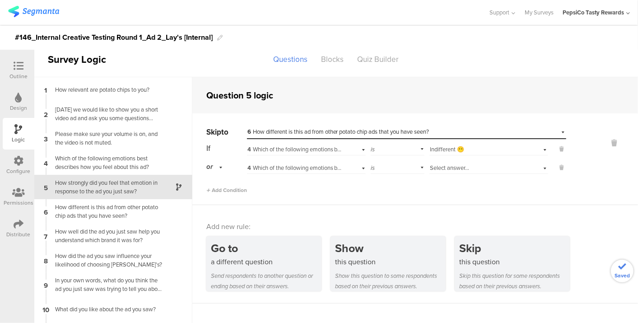
click at [451, 166] on span "Select answer..." at bounding box center [449, 168] width 39 height 9
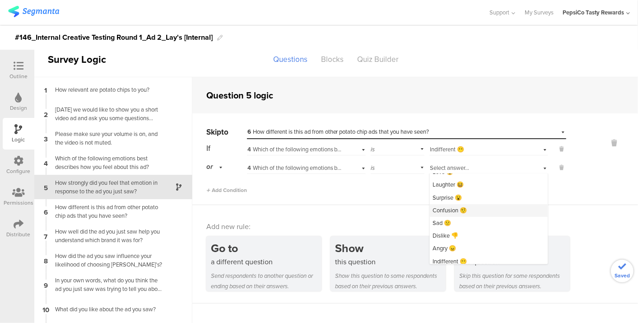
scroll to position [37, 0]
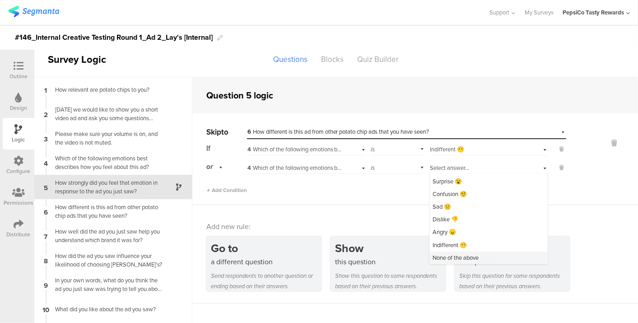
click at [464, 257] on span "None of the above" at bounding box center [456, 257] width 46 height 9
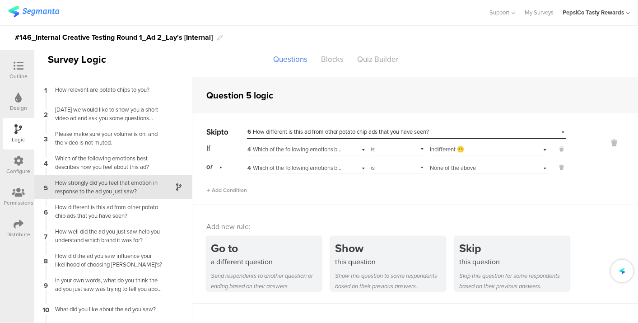
click at [126, 190] on div "How strongly did you feel that emotion in response to the ad you just saw?" at bounding box center [106, 186] width 113 height 17
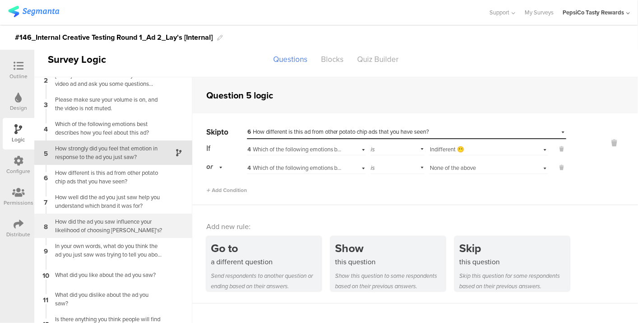
scroll to position [68, 0]
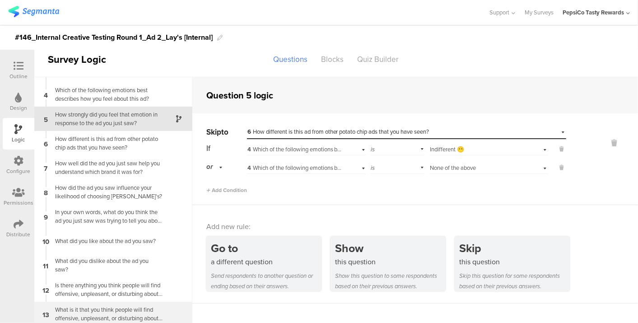
click at [89, 312] on div "What is it that you think people will find offensive, unpleasant, or disturbing…" at bounding box center [106, 313] width 113 height 17
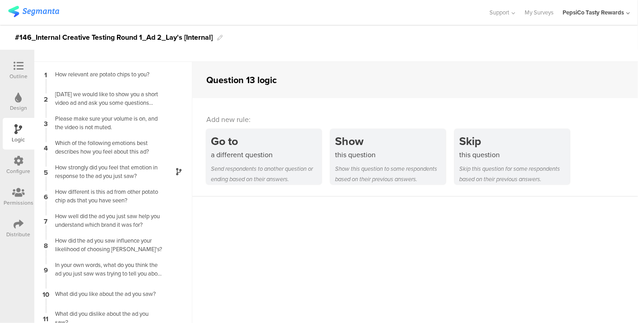
scroll to position [36, 0]
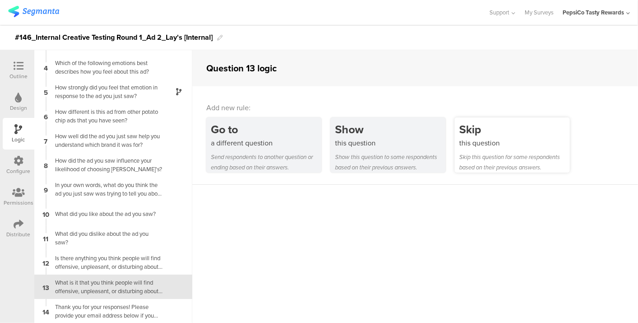
click at [503, 149] on div "Skip this question Skip this question for some respondents based on their previ…" at bounding box center [512, 144] width 115 height 55
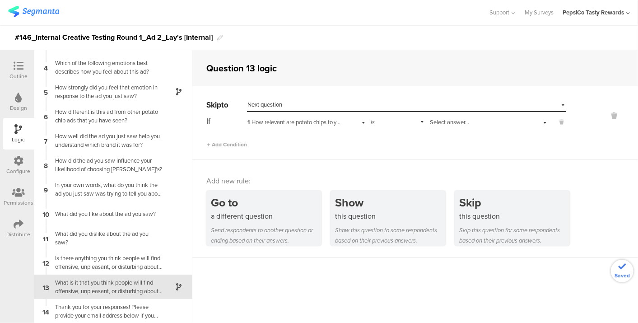
click at [306, 106] on div "Select destination... Next question" at bounding box center [401, 105] width 307 height 8
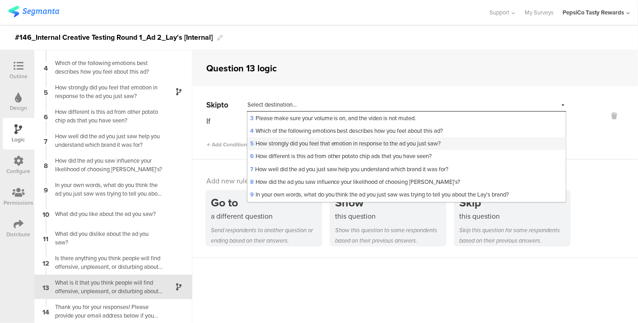
scroll to position [130, 0]
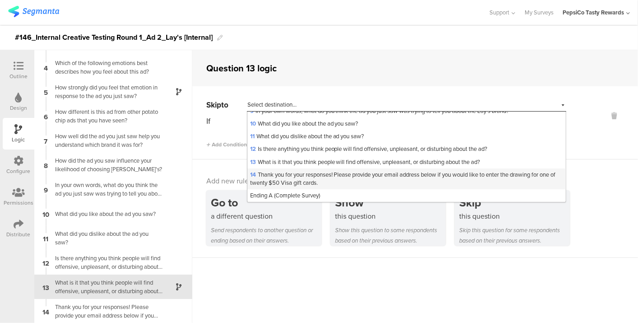
click at [292, 176] on span "14 Thank you for your responses! Please provide your email address below if you…" at bounding box center [403, 178] width 306 height 17
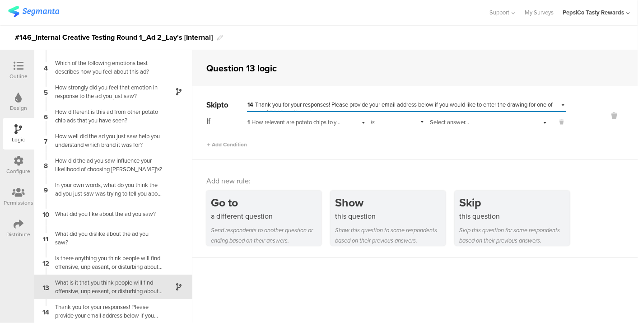
click at [338, 118] on span "1 How relevant are potato chips to you?" at bounding box center [297, 122] width 98 height 9
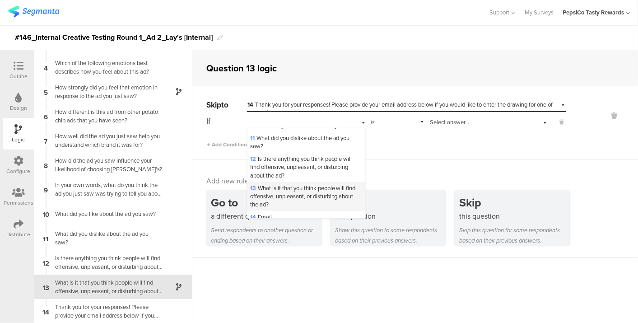
scroll to position [202, 0]
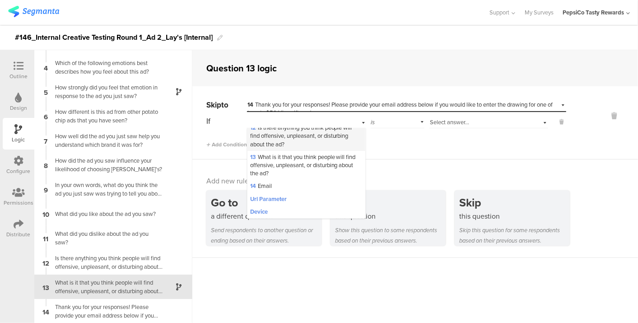
click at [293, 133] on span "12 Is there anything you think people will find offensive, unpleasant, or distu…" at bounding box center [301, 135] width 102 height 25
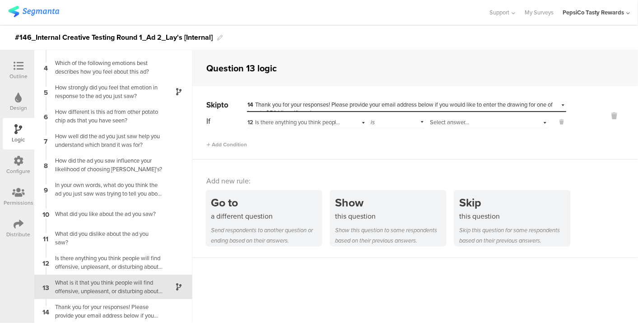
click at [463, 125] on div "Select answer..." at bounding box center [478, 122] width 96 height 8
drag, startPoint x: 463, startPoint y: 125, endPoint x: 458, endPoint y: 144, distance: 19.1
click at [459, 144] on div "No" at bounding box center [489, 146] width 118 height 13
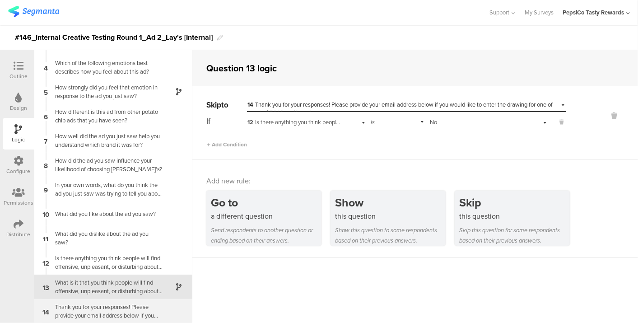
click at [56, 308] on div "Thank you for your responses! Please provide your email address below if you wo…" at bounding box center [106, 311] width 113 height 17
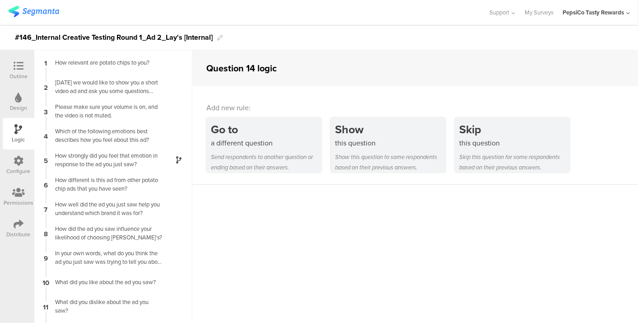
scroll to position [68, 0]
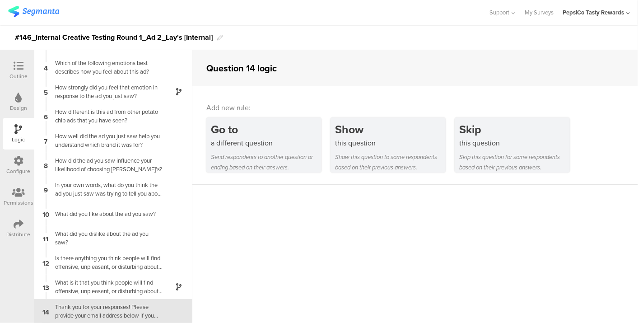
click at [3, 70] on div "Outline" at bounding box center [19, 71] width 32 height 32
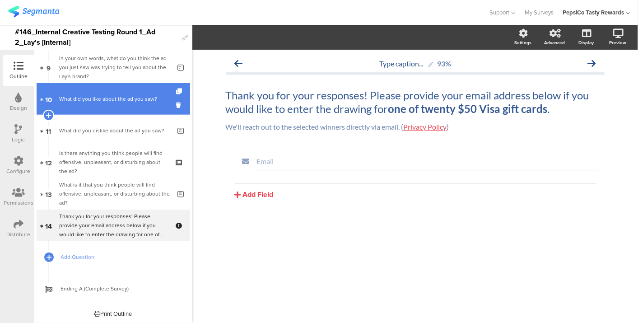
scroll to position [289, 0]
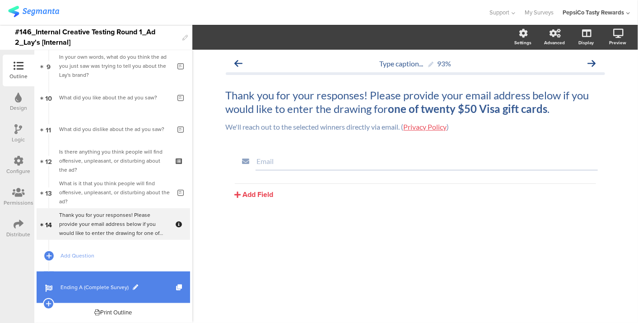
click at [129, 290] on span "Ending A (Complete Survey)" at bounding box center [119, 287] width 116 height 9
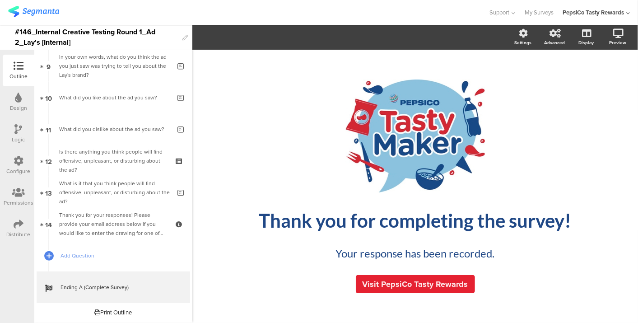
click at [18, 72] on div "Outline" at bounding box center [18, 76] width 18 height 8
click at [35, 11] on img at bounding box center [33, 11] width 51 height 11
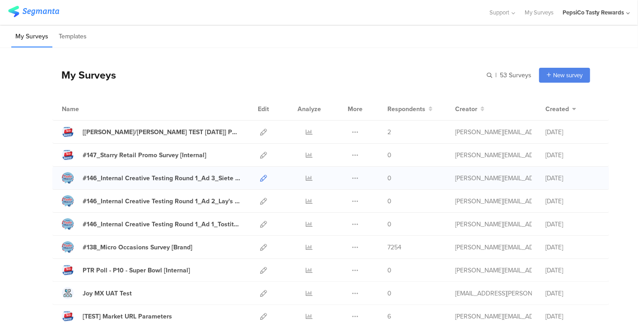
click at [260, 176] on icon at bounding box center [263, 178] width 7 height 7
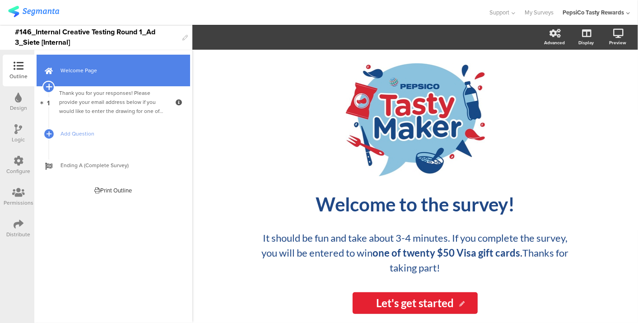
click at [48, 84] on icon at bounding box center [49, 87] width 6 height 8
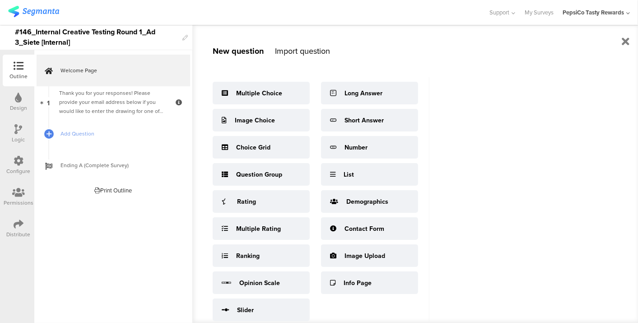
click at [318, 41] on div "New question Import question Multiple Choice Image Choice Choice Grid Question …" at bounding box center [310, 174] width 237 height 298
click at [313, 52] on div "Import question" at bounding box center [302, 51] width 55 height 12
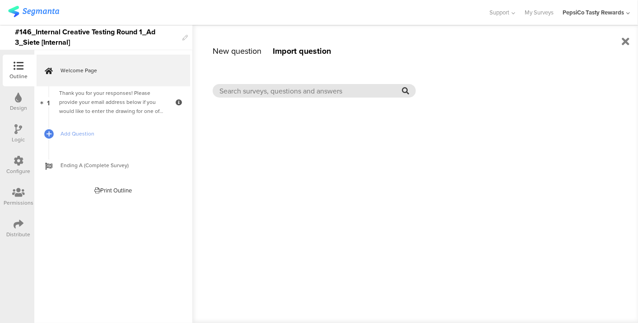
click at [318, 94] on input "text" at bounding box center [311, 91] width 182 height 10
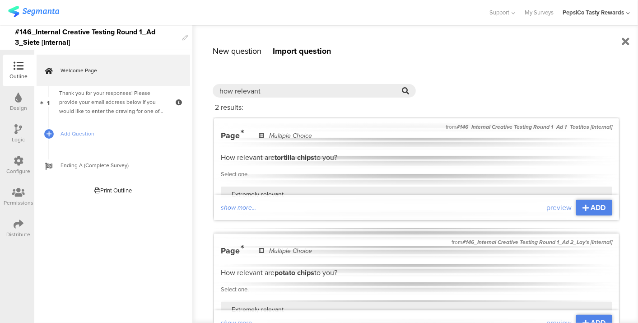
scroll to position [32, 0]
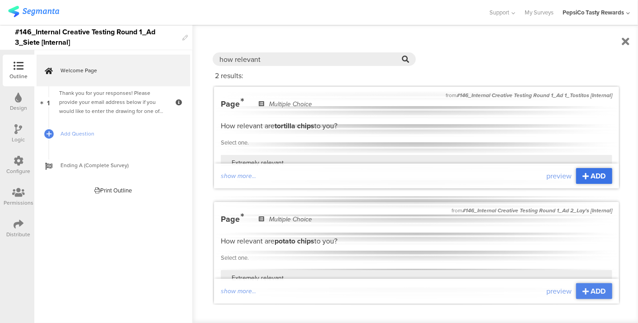
click at [591, 177] on span "ADD" at bounding box center [598, 176] width 15 height 10
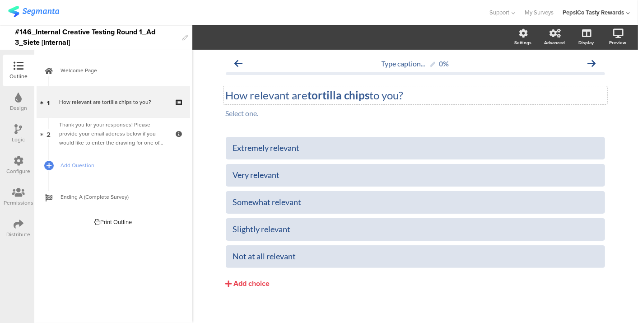
click at [345, 97] on div "How relevant are tortilla chips to you? How relevant are tortilla chips to you?" at bounding box center [416, 95] width 384 height 18
click at [345, 97] on strong "tortilla chips" at bounding box center [339, 95] width 62 height 13
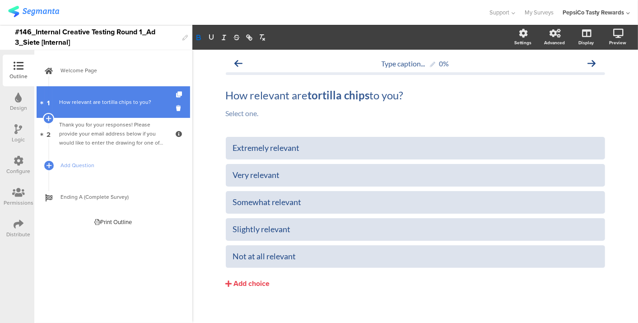
click at [89, 103] on div "How relevant are tortilla chips to you?" at bounding box center [113, 102] width 108 height 9
click at [46, 117] on icon at bounding box center [49, 118] width 6 height 8
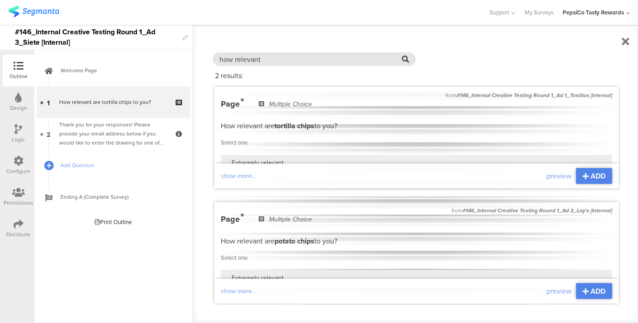
click at [266, 62] on input "how relevant" at bounding box center [311, 59] width 182 height 10
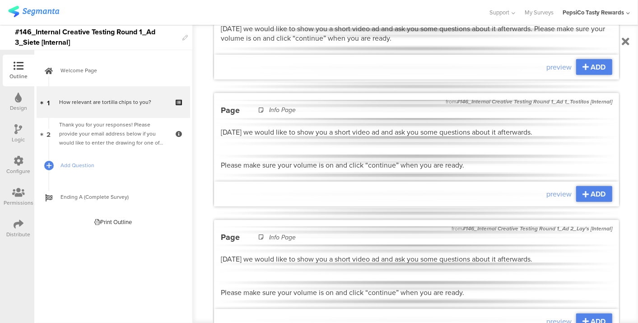
scroll to position [351, 0]
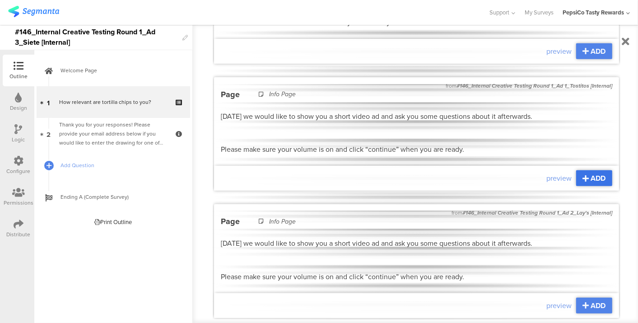
click at [583, 178] on icon at bounding box center [586, 178] width 6 height 7
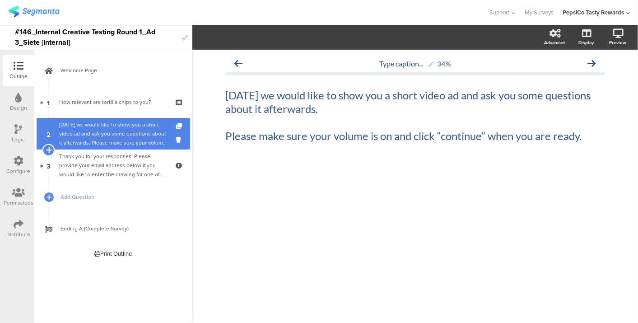
click at [49, 151] on icon at bounding box center [49, 150] width 6 height 8
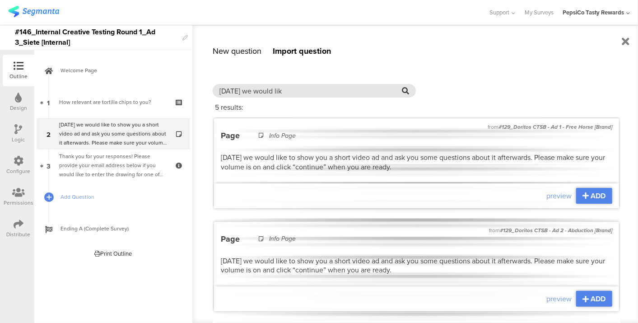
click at [276, 95] on input "today we would lik" at bounding box center [311, 91] width 182 height 10
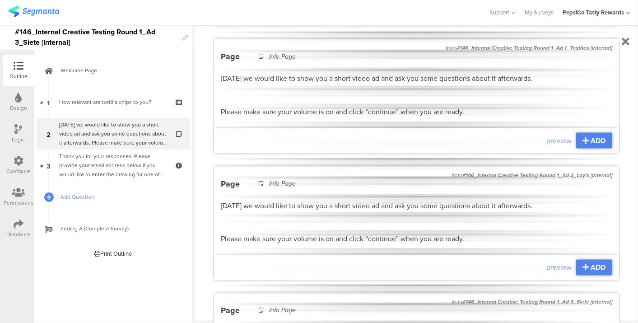
scroll to position [702, 0]
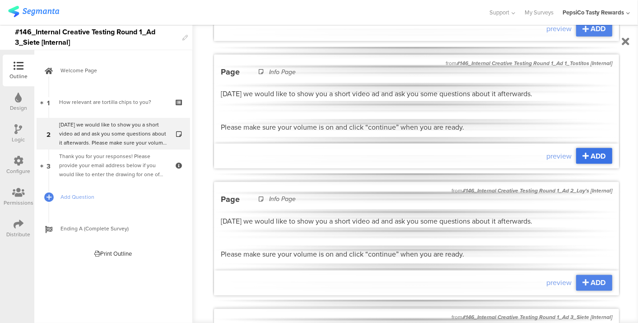
type input "please make sure"
click at [591, 161] on span "ADD" at bounding box center [598, 156] width 15 height 10
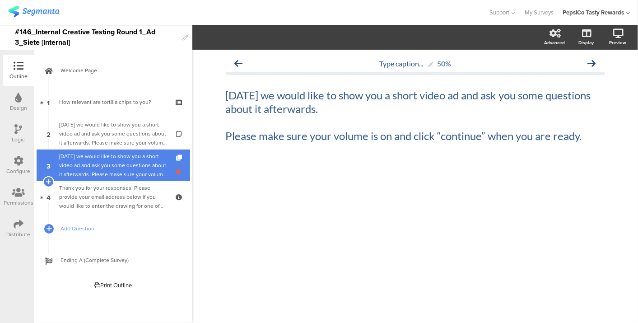
click at [177, 175] on icon at bounding box center [180, 171] width 8 height 9
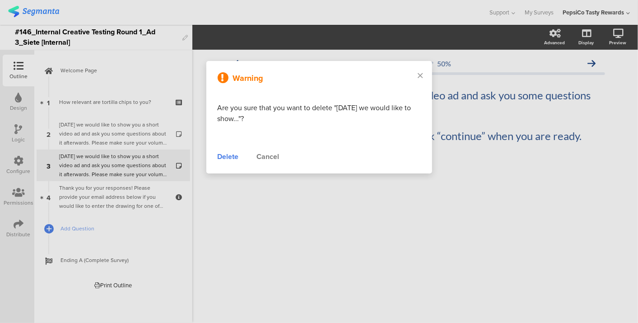
click at [232, 158] on div "Delete" at bounding box center [228, 156] width 21 height 11
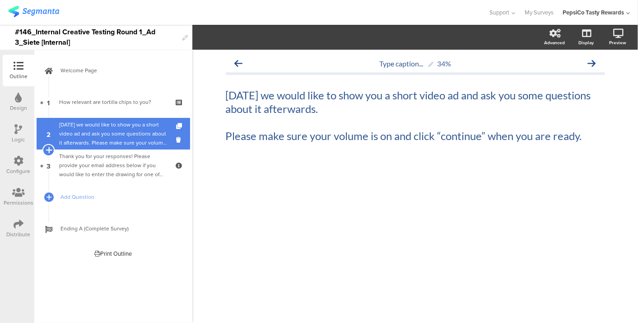
click at [46, 147] on icon at bounding box center [49, 150] width 6 height 8
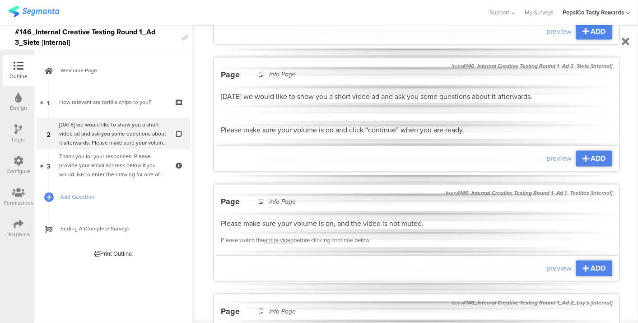
scroll to position [1052, 0]
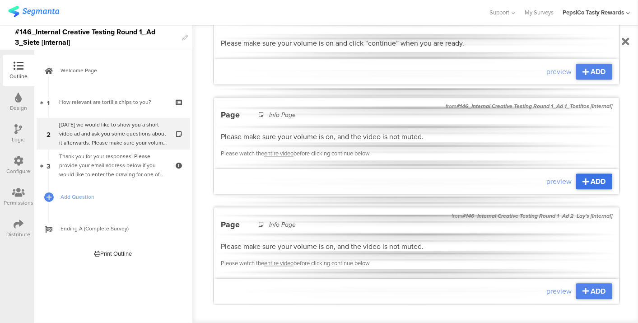
click at [601, 173] on div "ADD" at bounding box center [594, 181] width 36 height 16
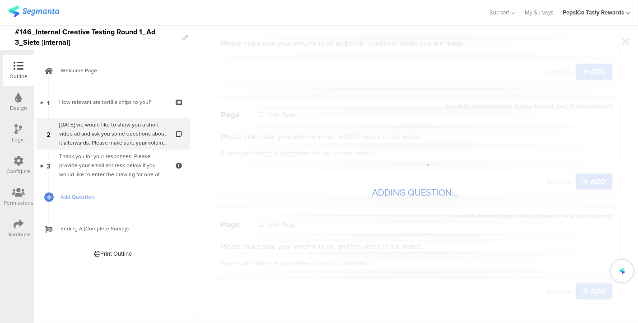
scroll to position [1044, 0]
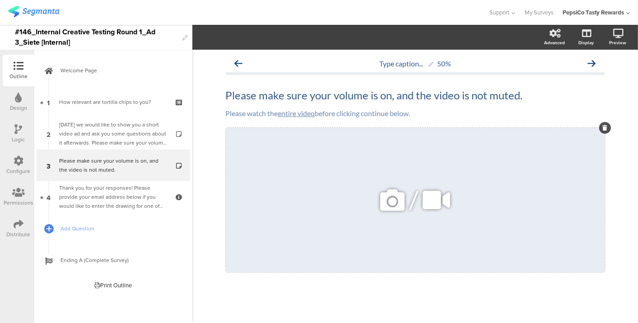
click at [436, 206] on icon at bounding box center [437, 200] width 34 height 31
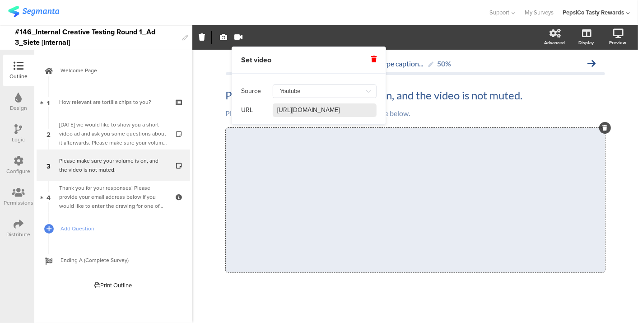
click at [339, 104] on input "https://www.youtube.com/watch?v=OFAi7g1fzR8" at bounding box center [325, 110] width 104 height 14
paste input "9vgVGBhYVdg"
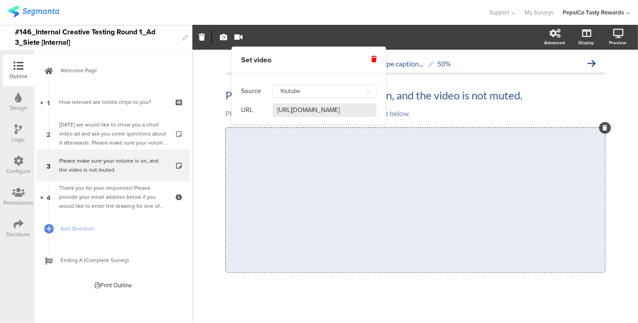
type input "https://www.youtube.com/watch?v=9vgVGBhYVdg"
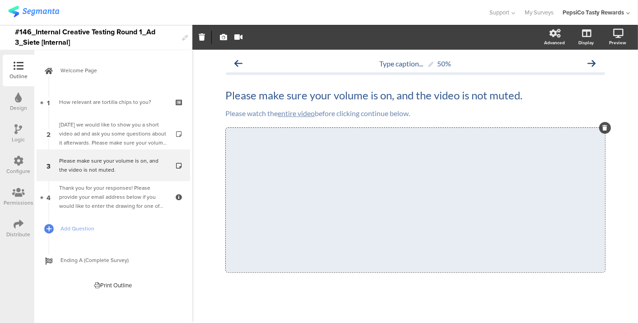
click at [621, 200] on div "Type caption... 50% Please make sure your volume is on, and the video is not mu…" at bounding box center [415, 188] width 446 height 277
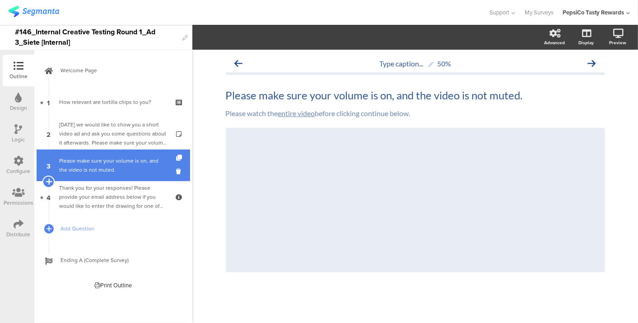
click at [46, 184] on icon at bounding box center [49, 182] width 6 height 8
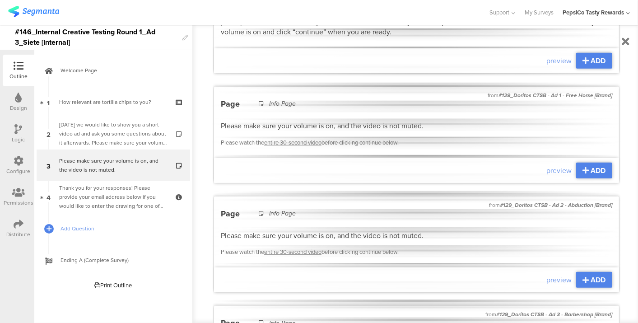
scroll to position [0, 0]
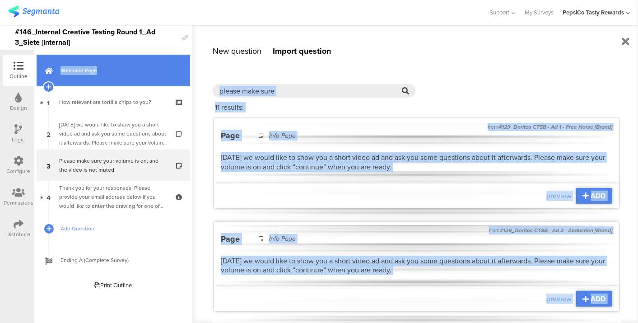
drag, startPoint x: 293, startPoint y: 84, endPoint x: 133, endPoint y: 85, distance: 159.9
click at [133, 85] on sg-editor-questions-list "New question Import question Multiple Choice Image Choice Choice Grid Question …" at bounding box center [113, 186] width 158 height 273
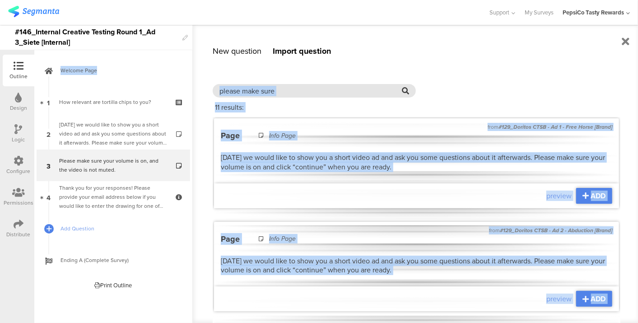
drag, startPoint x: 133, startPoint y: 85, endPoint x: 248, endPoint y: 85, distance: 114.7
click at [248, 85] on div "please make sure" at bounding box center [314, 91] width 203 height 14
click at [249, 91] on input "please make sure" at bounding box center [311, 91] width 182 height 10
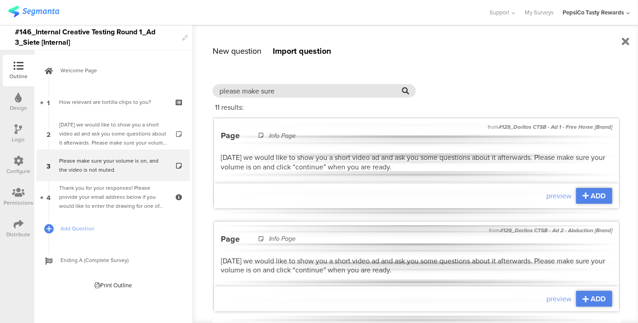
click at [249, 91] on input "please make sure" at bounding box center [311, 91] width 182 height 10
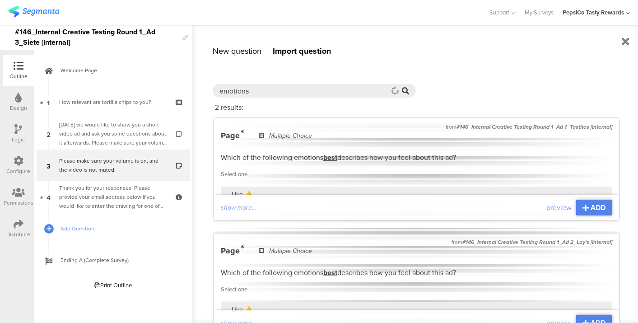
scroll to position [32, 0]
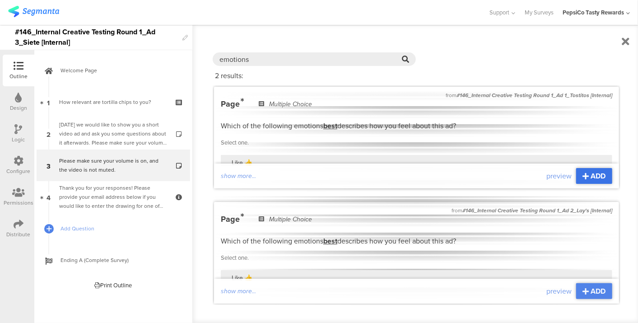
click at [595, 176] on span "ADD" at bounding box center [598, 176] width 15 height 10
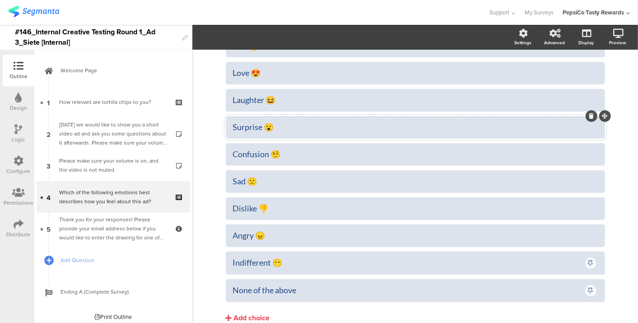
scroll to position [144, 0]
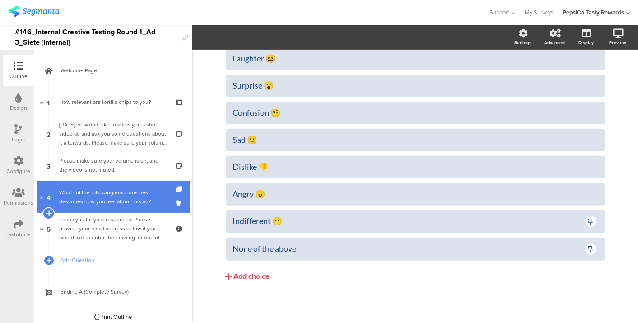
click at [49, 210] on icon at bounding box center [49, 213] width 6 height 8
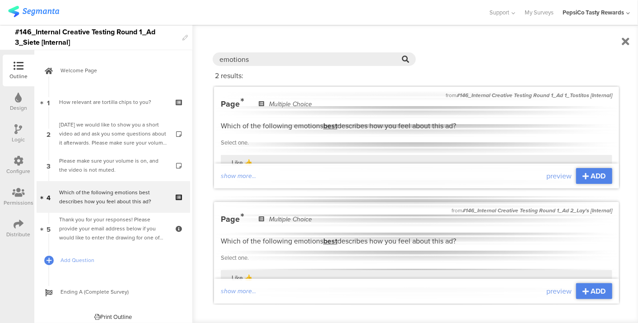
scroll to position [0, 0]
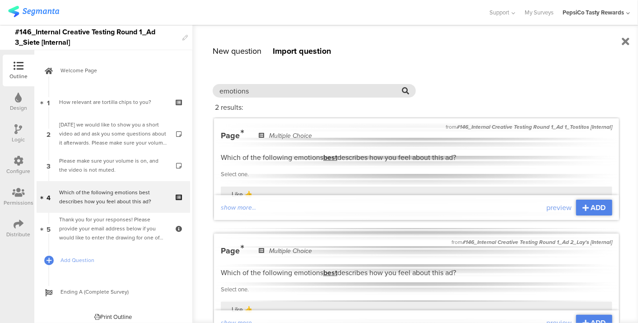
click at [275, 86] on input "emotions" at bounding box center [311, 91] width 182 height 10
click at [274, 86] on input "emotions" at bounding box center [311, 91] width 182 height 10
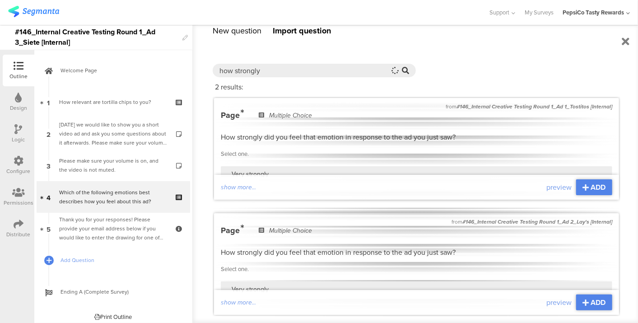
scroll to position [32, 0]
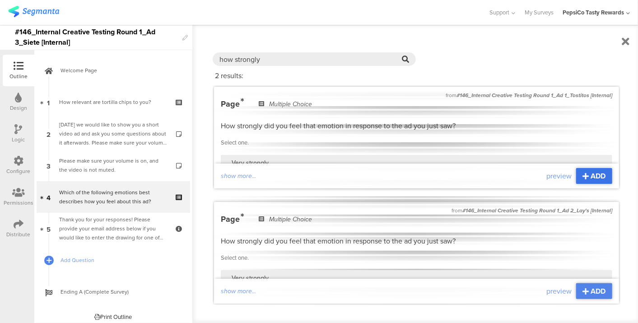
click at [583, 177] on icon at bounding box center [586, 176] width 6 height 7
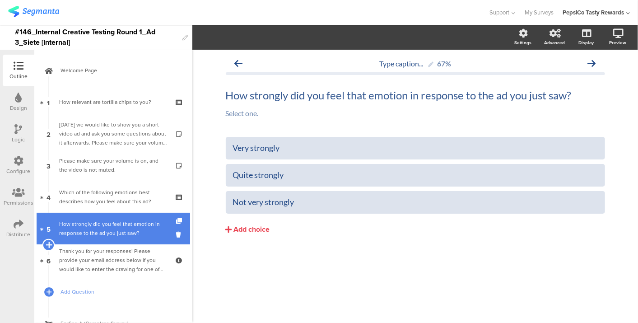
click at [49, 243] on icon at bounding box center [49, 245] width 6 height 8
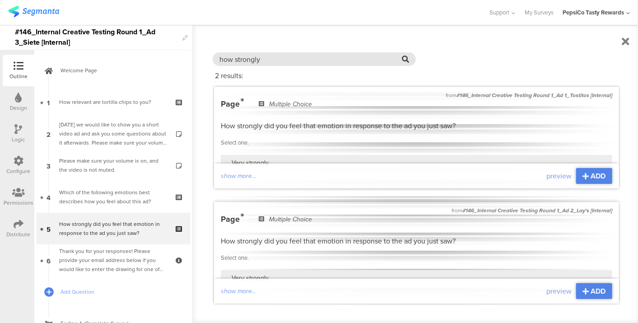
click at [328, 65] on div "how strongly" at bounding box center [314, 59] width 203 height 14
click at [328, 60] on input "how strongly" at bounding box center [311, 59] width 182 height 10
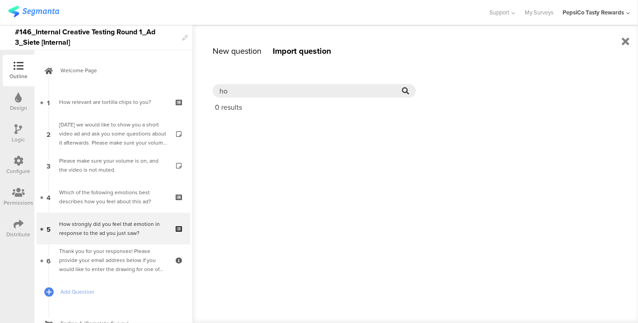
type input "h"
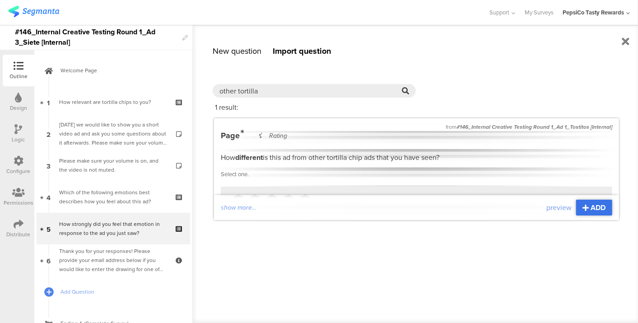
click at [600, 211] on span "ADD" at bounding box center [598, 207] width 15 height 10
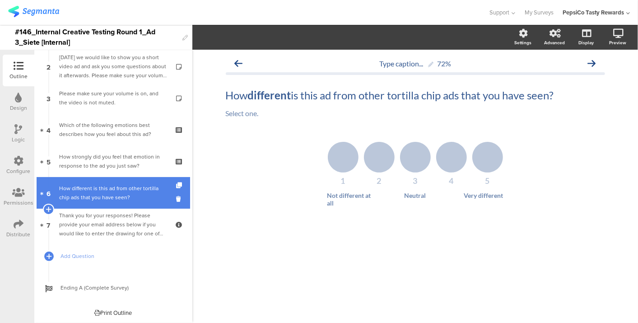
scroll to position [68, 0]
click at [47, 210] on icon at bounding box center [49, 209] width 6 height 8
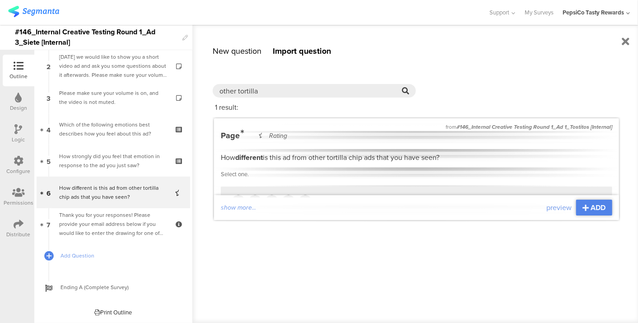
drag, startPoint x: 292, startPoint y: 94, endPoint x: 6, endPoint y: 72, distance: 286.7
click at [10, 85] on div "Outline Design Logic Configure Permissions Distribute New question Import quest…" at bounding box center [319, 174] width 638 height 298
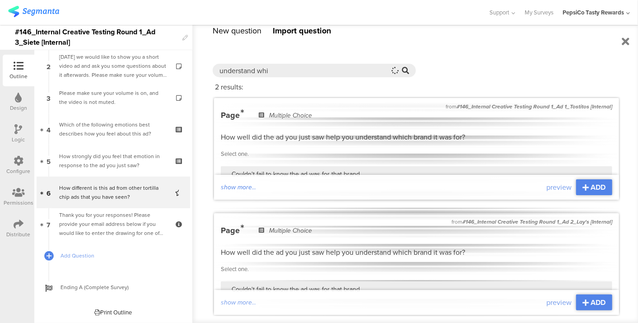
scroll to position [32, 0]
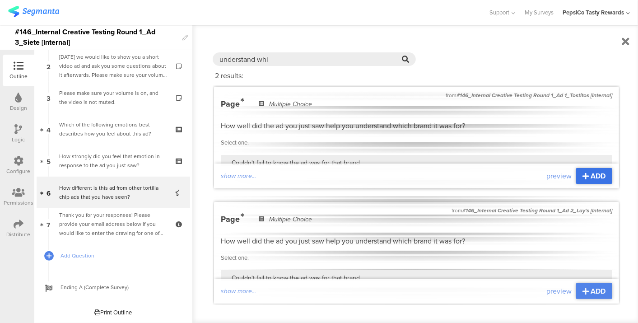
click at [577, 181] on div "ADD" at bounding box center [594, 176] width 36 height 16
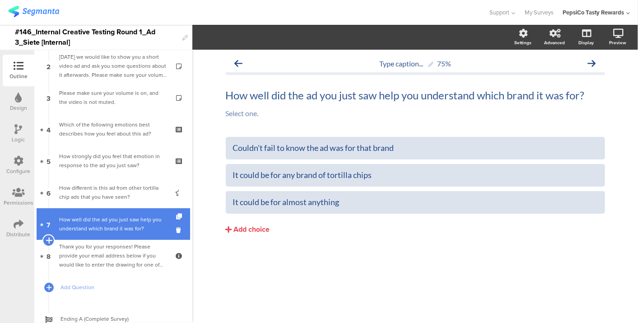
click at [50, 238] on icon at bounding box center [49, 240] width 6 height 8
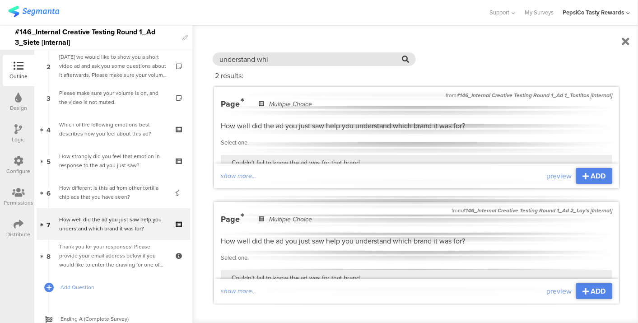
click at [339, 56] on input "understand whi" at bounding box center [311, 59] width 182 height 10
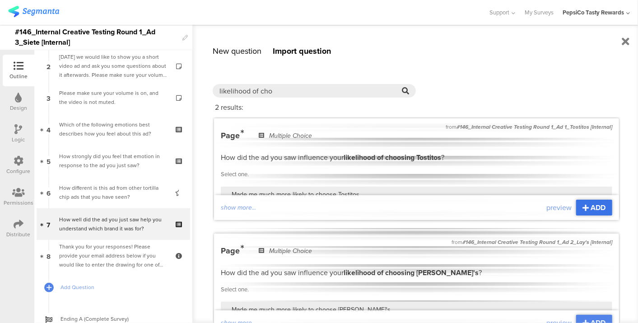
type input "likelihood of cho"
click at [582, 209] on div "ADD" at bounding box center [594, 208] width 36 height 16
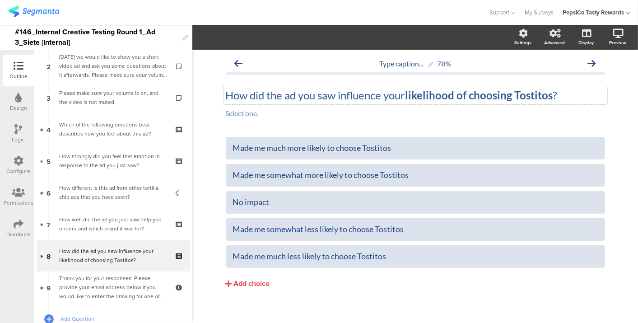
click at [537, 98] on strong "likelihood of choosing Tostitos" at bounding box center [480, 95] width 148 height 13
click at [385, 153] on div "Made me much more likely to choose Tostitos" at bounding box center [415, 148] width 365 height 10
copy div "Siete"
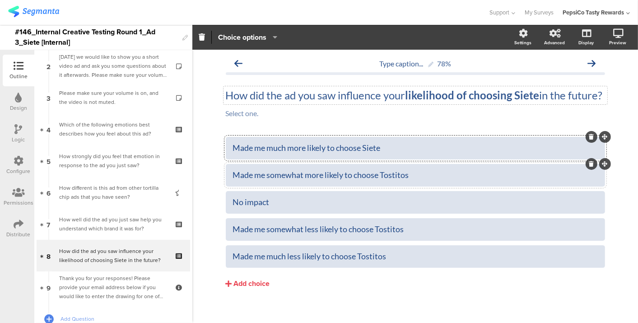
click at [387, 180] on div "Made me somewhat more likely to choose Tostitos" at bounding box center [415, 175] width 365 height 10
paste div
click at [386, 234] on div "Made me somewhat less likely to choose Tostitos" at bounding box center [415, 229] width 365 height 10
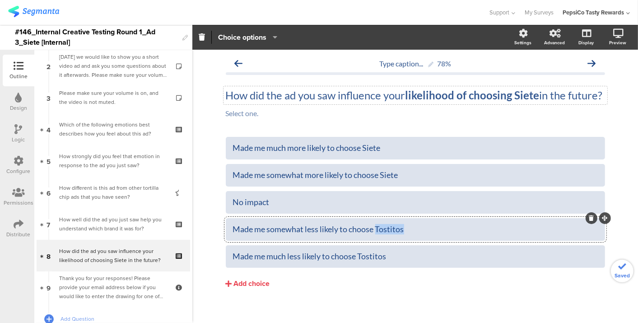
paste div
click at [376, 262] on div "Made me much less likely to choose Tostitos" at bounding box center [415, 256] width 365 height 10
paste div
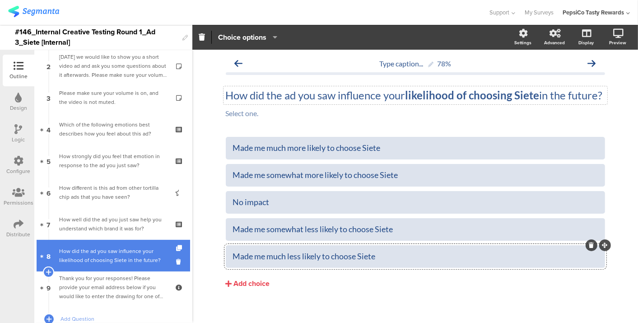
click at [118, 258] on div "How did the ad you saw influence your likelihood of choosing Siete in the futur…" at bounding box center [113, 256] width 108 height 18
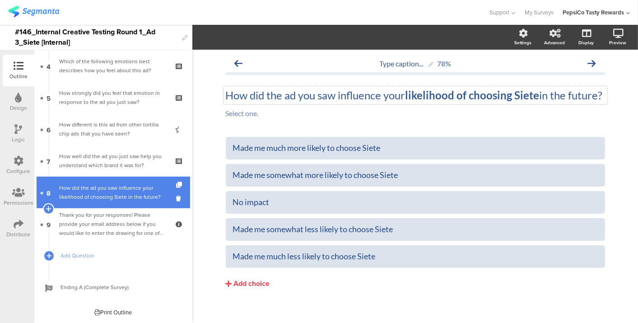
scroll to position [99, 0]
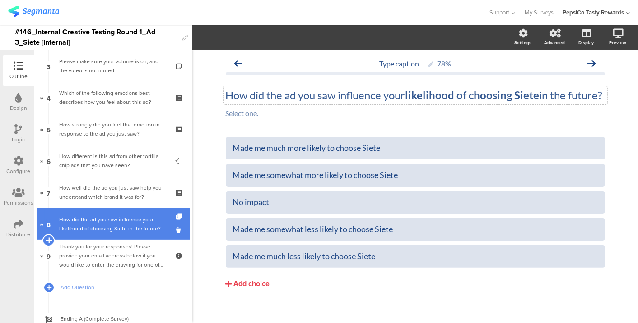
click at [47, 241] on icon at bounding box center [49, 240] width 6 height 8
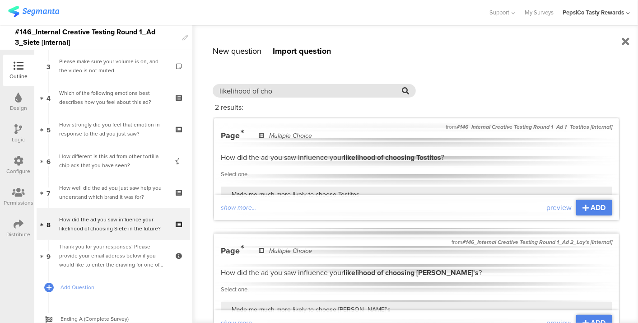
click at [285, 93] on input "likelihood of cho" at bounding box center [311, 91] width 182 height 10
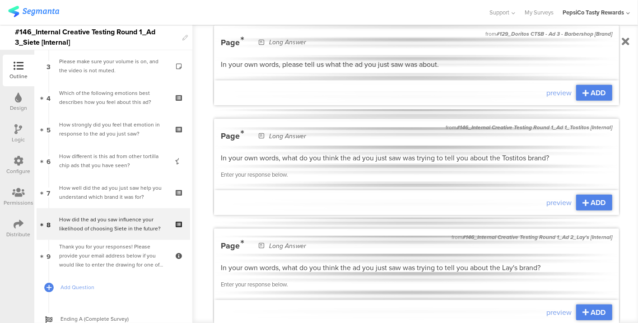
scroll to position [301, 0]
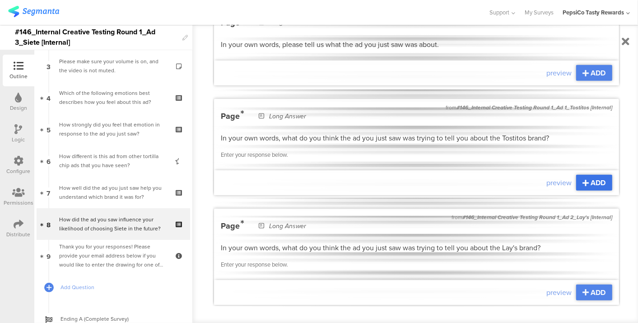
type input "in your own word"
click at [591, 186] on span "ADD" at bounding box center [598, 183] width 15 height 10
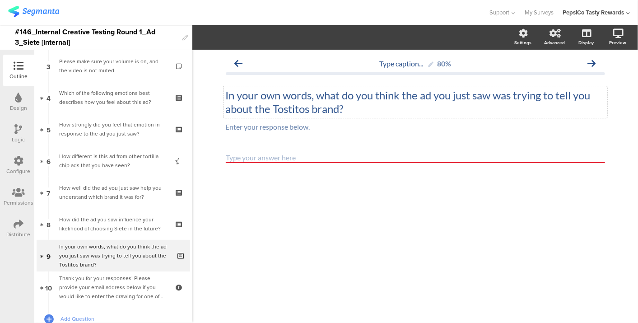
click at [302, 111] on div "In your own words, what do you think the ad you just saw was trying to tell you…" at bounding box center [416, 102] width 384 height 32
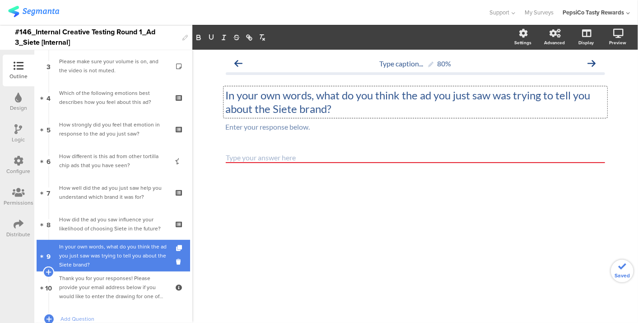
click at [113, 250] on div "In your own words, what do you think the ad you just saw was trying to tell you…" at bounding box center [115, 255] width 112 height 27
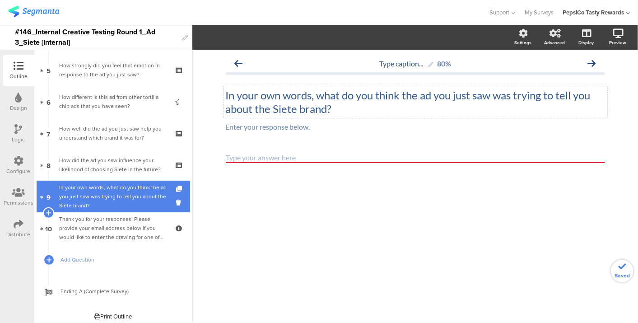
scroll to position [163, 0]
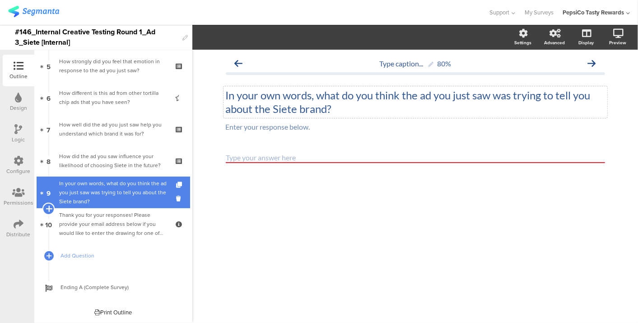
click at [47, 208] on icon at bounding box center [49, 209] width 6 height 8
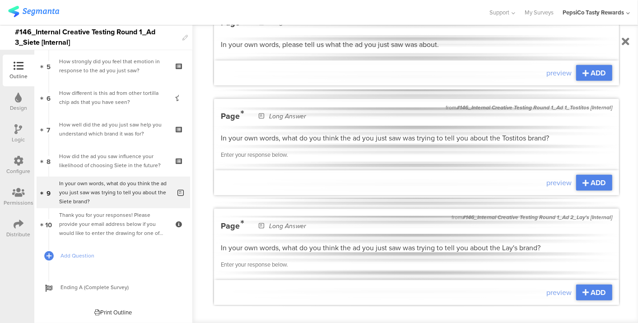
scroll to position [0, 0]
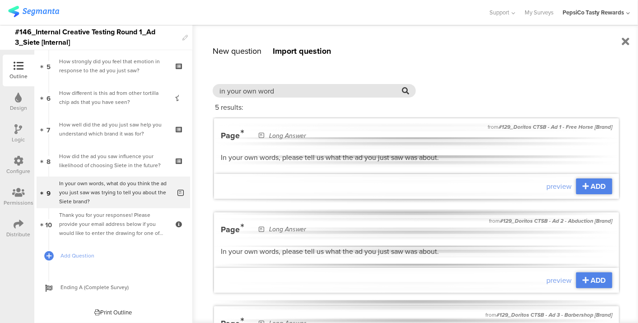
click at [293, 93] on input "in your own word" at bounding box center [311, 91] width 182 height 10
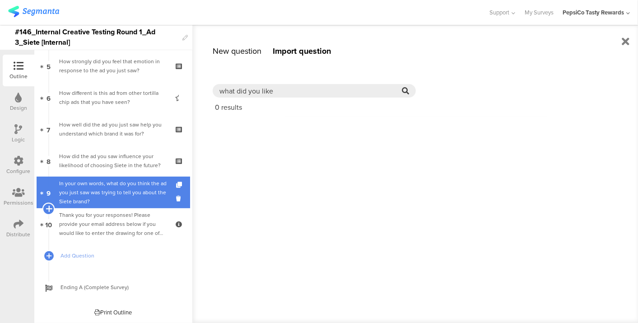
click at [47, 206] on icon at bounding box center [49, 209] width 6 height 8
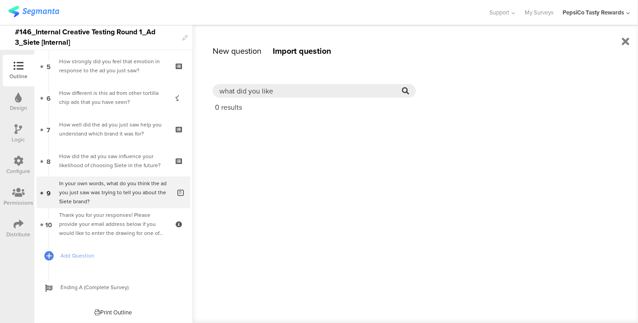
type input "what did you like"
click at [238, 53] on div "New question" at bounding box center [237, 51] width 49 height 12
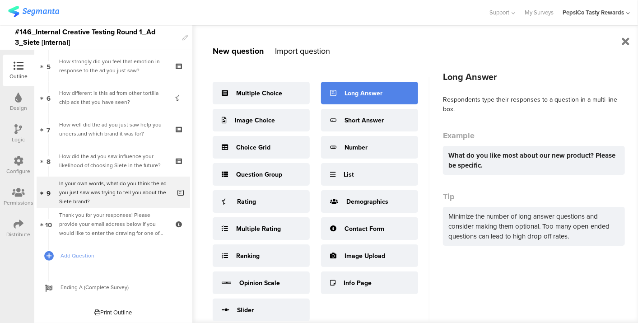
click at [374, 98] on div "Long Answer" at bounding box center [369, 93] width 97 height 23
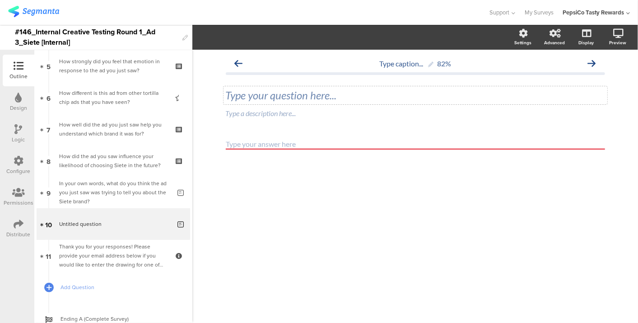
click at [323, 99] on div "Type your question here..." at bounding box center [415, 96] width 379 height 14
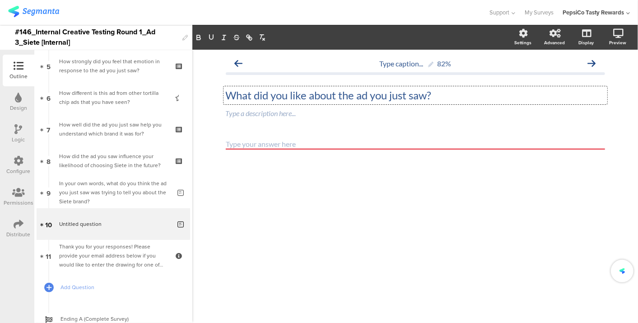
click at [294, 97] on p "What did you like about the ad you just saw?" at bounding box center [415, 96] width 379 height 14
click at [276, 118] on div "Type a description here..." at bounding box center [416, 114] width 384 height 14
click at [351, 111] on p at bounding box center [415, 113] width 379 height 9
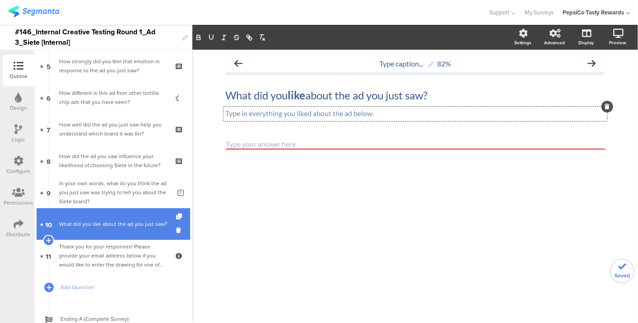
click at [112, 229] on div "What did you like about the ad you just saw?" at bounding box center [115, 224] width 112 height 9
click at [166, 215] on link "10 What did you like about the ad you just saw?" at bounding box center [114, 224] width 154 height 32
click at [176, 217] on icon at bounding box center [180, 217] width 8 height 6
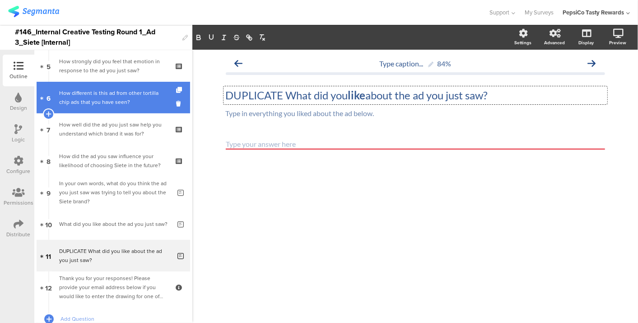
drag, startPoint x: 288, startPoint y: 97, endPoint x: 139, endPoint y: 71, distance: 151.6
click at [137, 81] on div "Outline Design Logic Configure Permissions Distribute New question Import quest…" at bounding box center [319, 174] width 638 height 298
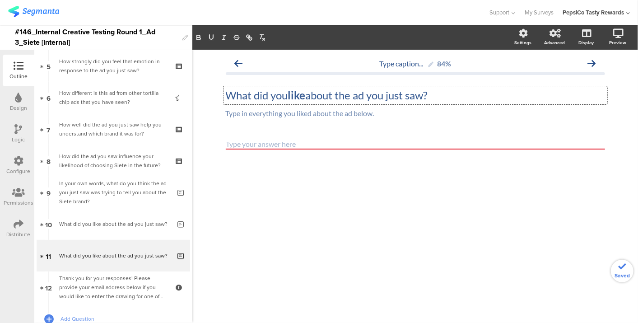
click at [295, 98] on strong "like" at bounding box center [297, 95] width 18 height 13
click at [300, 115] on div "Type in everything you liked about the ad below. Type in everything you liked a…" at bounding box center [416, 114] width 384 height 14
click at [321, 206] on div "Type caption... 84% What did you dislike about the ad you just saw? What did yo…" at bounding box center [415, 186] width 446 height 273
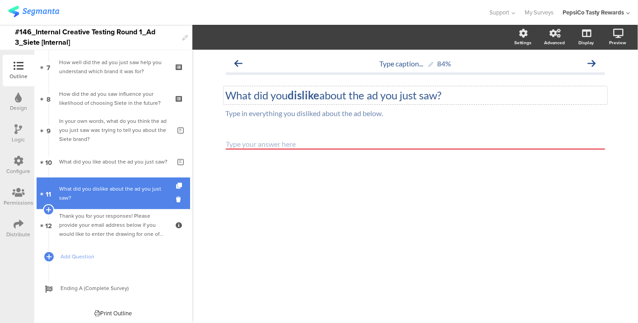
scroll to position [226, 0]
click at [47, 206] on icon at bounding box center [49, 209] width 6 height 8
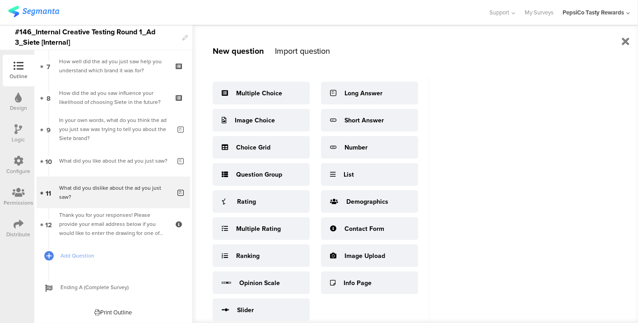
click at [315, 53] on div "Import question" at bounding box center [302, 51] width 55 height 12
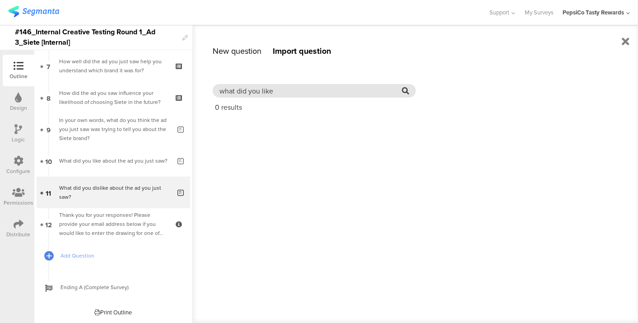
click at [315, 88] on input "what did you like" at bounding box center [311, 91] width 182 height 10
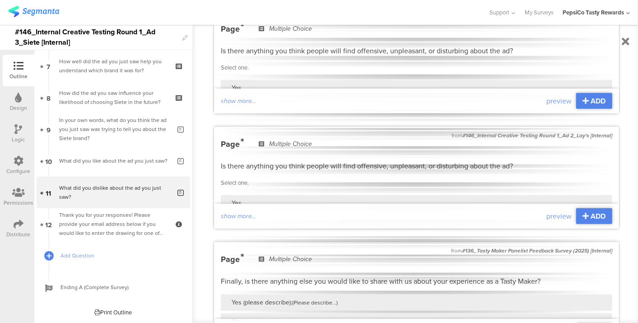
scroll to position [150, 0]
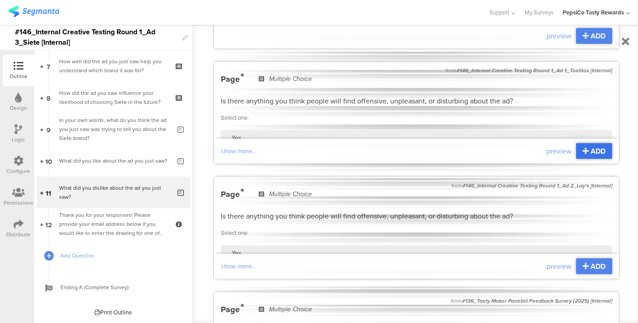
click at [598, 147] on span "ADD" at bounding box center [598, 151] width 15 height 10
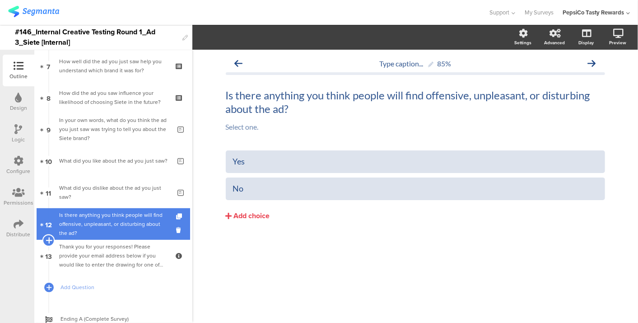
click at [51, 240] on icon at bounding box center [49, 240] width 6 height 8
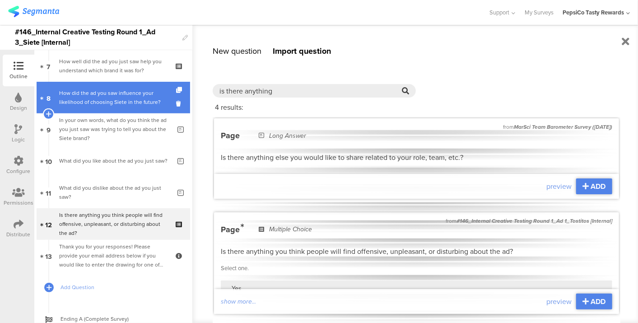
drag, startPoint x: 295, startPoint y: 93, endPoint x: 104, endPoint y: 85, distance: 191.2
click at [105, 86] on sg-editor-questions-list "New question Import question Multiple Choice Image Choice Choice Grid Question …" at bounding box center [113, 186] width 158 height 273
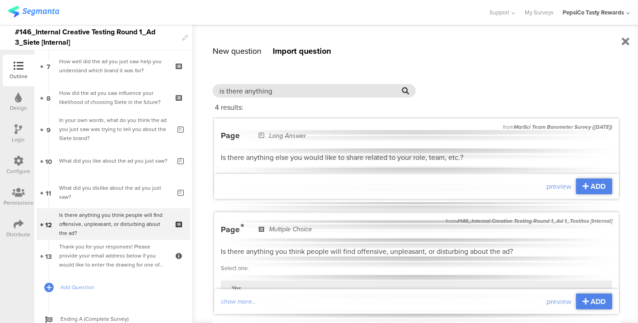
click at [273, 94] on input "is there anything" at bounding box center [311, 91] width 182 height 10
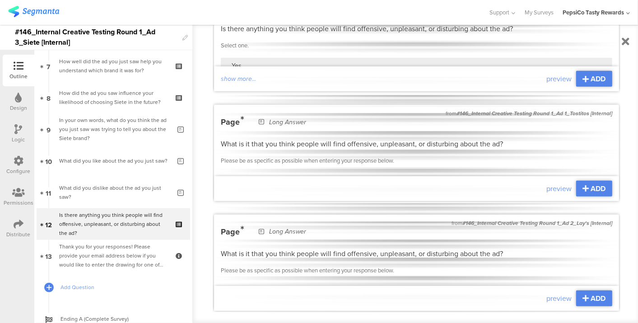
scroll to position [367, 0]
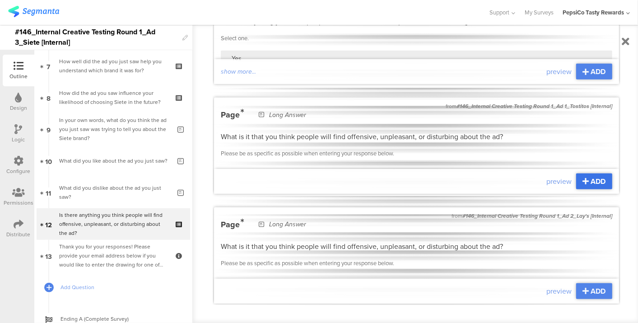
type input "unpleasant"
click at [591, 185] on span "ADD" at bounding box center [598, 181] width 15 height 10
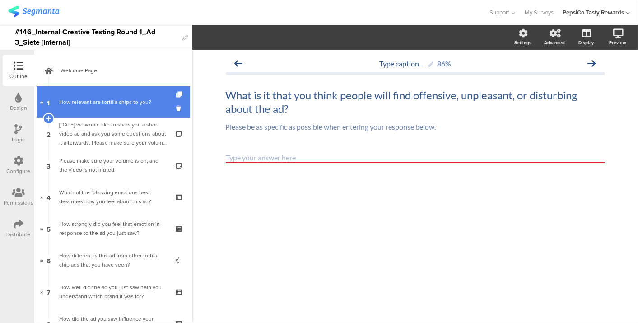
click at [88, 97] on link "1 How relevant are tortilla chips to you?" at bounding box center [114, 102] width 154 height 32
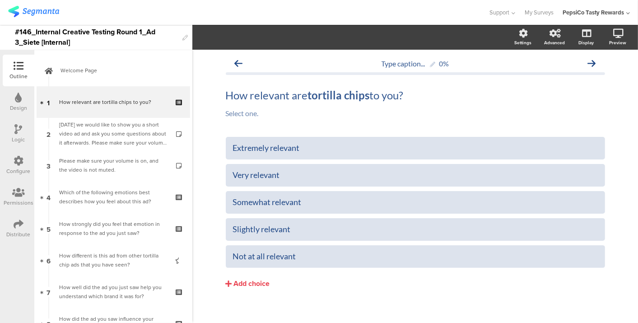
click at [11, 130] on div "Logic" at bounding box center [19, 134] width 32 height 32
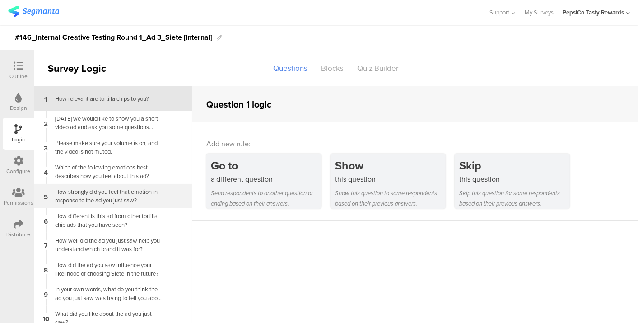
click at [103, 204] on div "How strongly did you feel that emotion in response to the ad you just saw?" at bounding box center [106, 195] width 113 height 17
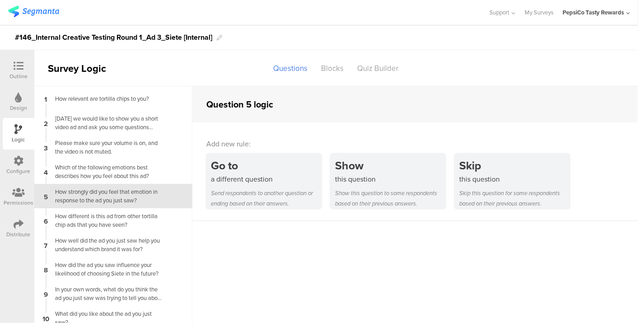
scroll to position [9, 0]
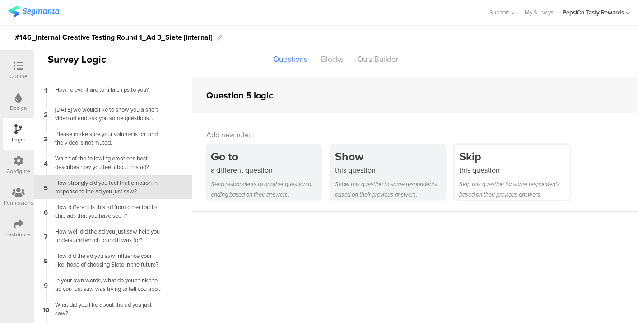
click at [491, 171] on div "this question" at bounding box center [514, 170] width 111 height 10
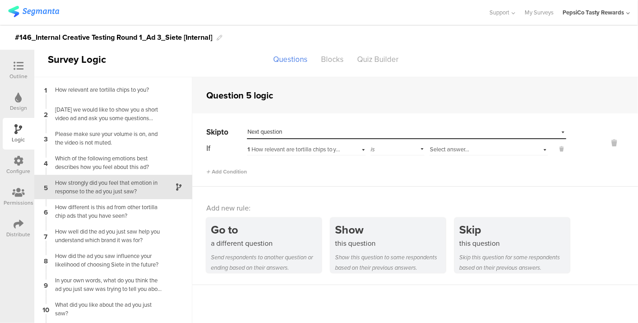
click at [307, 128] on div "Select destination... Next question" at bounding box center [401, 132] width 307 height 8
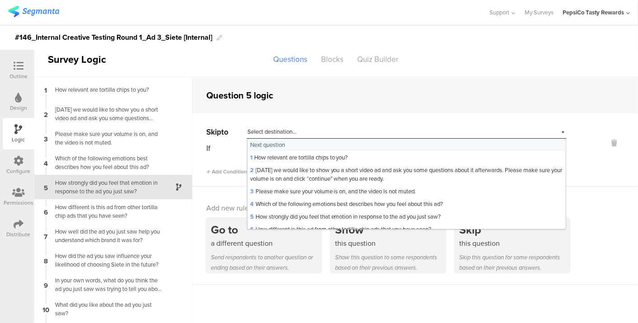
click at [307, 128] on div "Select destination... Next question" at bounding box center [365, 132] width 235 height 8
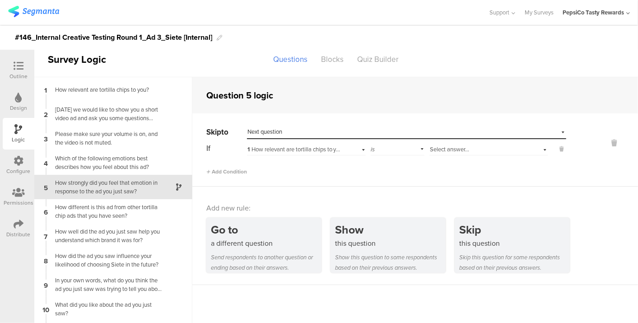
click at [298, 134] on div "Select destination... Next question" at bounding box center [401, 132] width 307 height 8
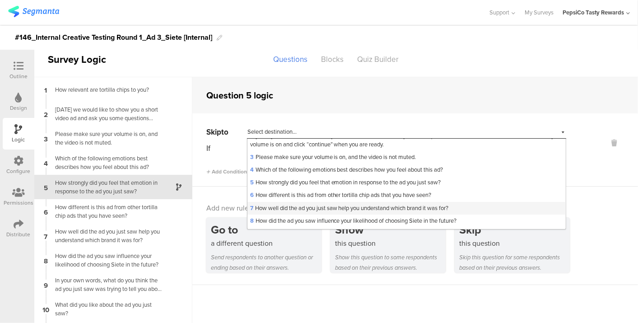
scroll to position [50, 0]
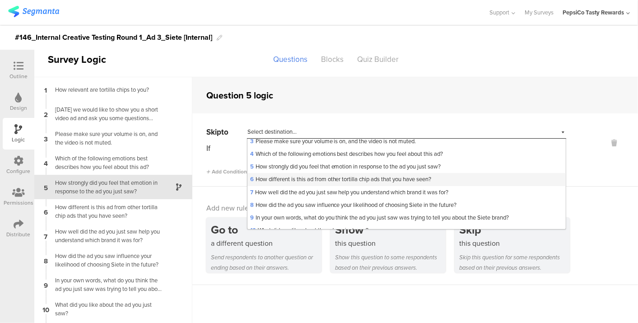
click at [285, 181] on span "6 How different is this ad from other tortilla chip ads that you have seen?" at bounding box center [341, 179] width 182 height 9
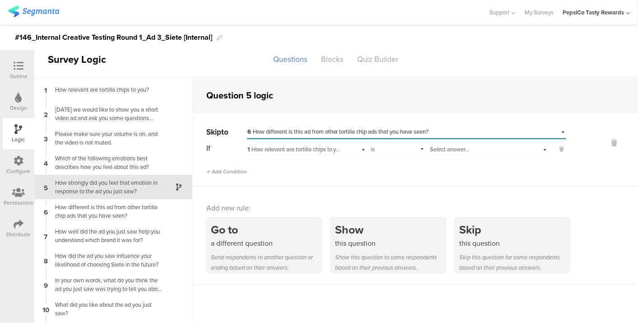
scroll to position [0, 0]
click at [321, 151] on span "1 How relevant are tortilla chips to you?" at bounding box center [297, 149] width 98 height 9
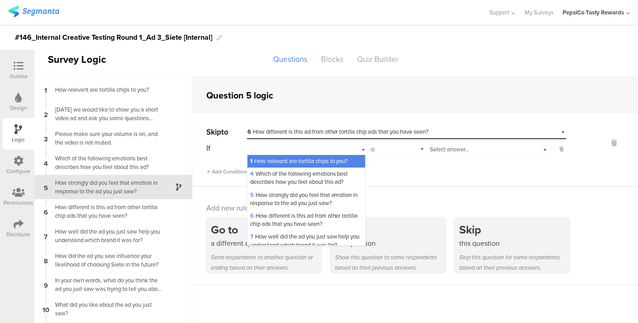
click at [321, 166] on div "1 How relevant are tortilla chips to you?" at bounding box center [307, 161] width 118 height 13
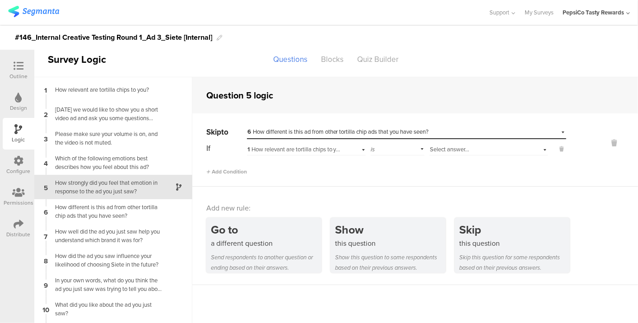
click at [332, 151] on span "1 How relevant are tortilla chips to you?" at bounding box center [297, 149] width 98 height 9
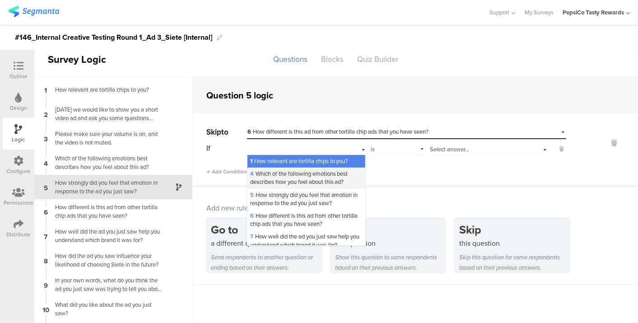
click at [325, 175] on span "4 Which of the following emotions best describes how you feel about this ad?" at bounding box center [299, 177] width 98 height 17
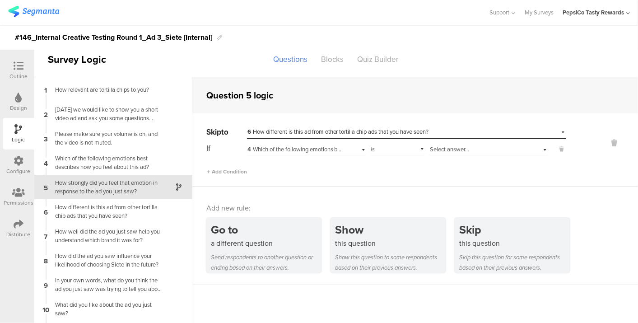
click at [468, 149] on div "Select answer..." at bounding box center [478, 149] width 96 height 8
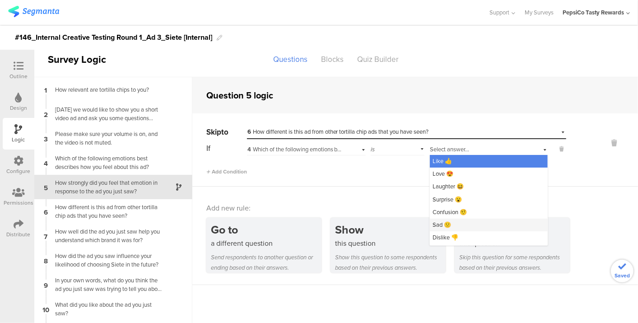
scroll to position [37, 0]
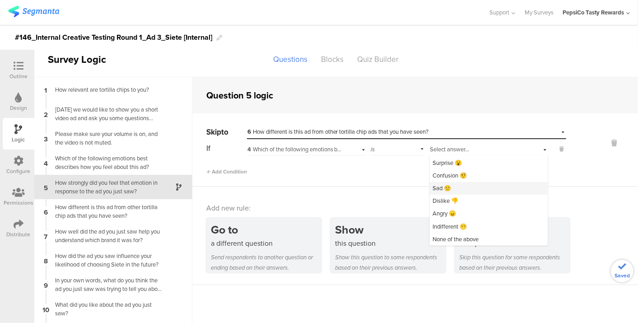
click at [463, 224] on span "Indifferent 😶" at bounding box center [450, 226] width 34 height 9
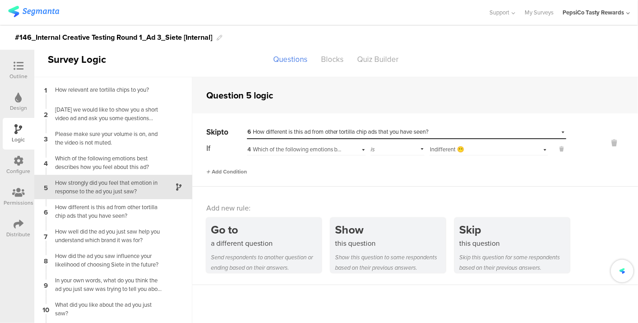
click at [240, 168] on span "Add Condition" at bounding box center [226, 172] width 41 height 8
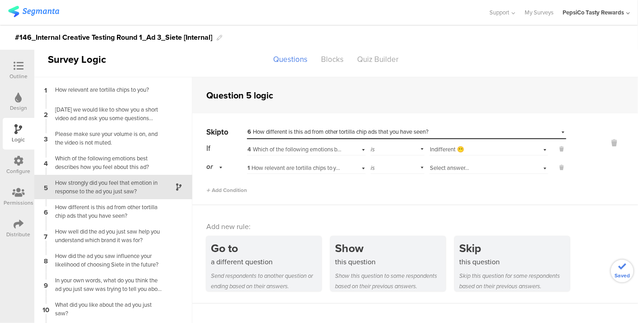
click at [300, 170] on span "1 How relevant are tortilla chips to you?" at bounding box center [297, 168] width 98 height 9
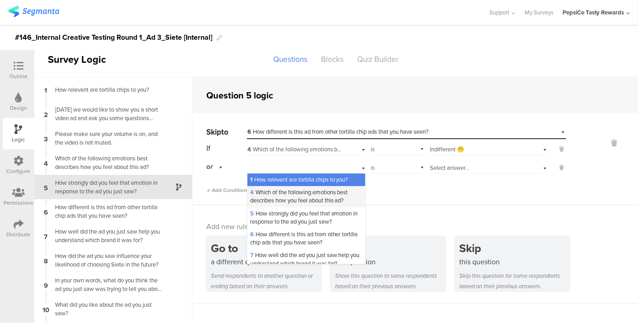
click at [296, 198] on span "4 Which of the following emotions best describes how you feel about this ad?" at bounding box center [299, 196] width 98 height 17
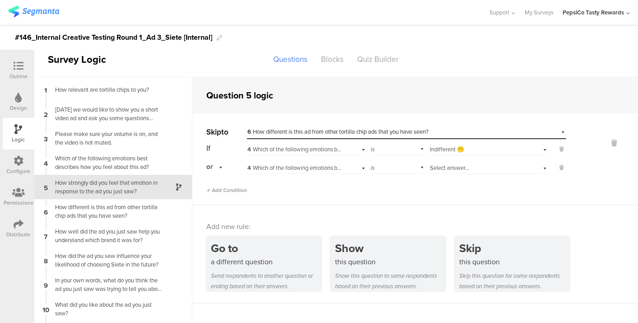
click at [466, 170] on div "Select answer..." at bounding box center [478, 168] width 96 height 8
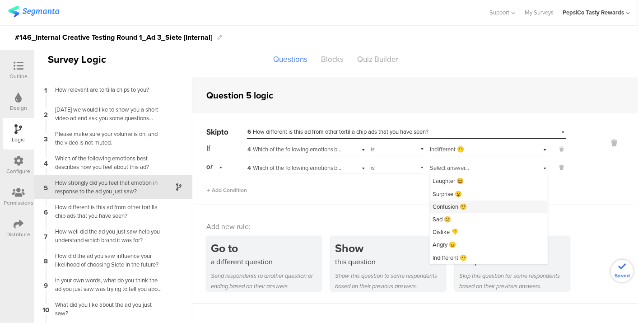
scroll to position [37, 0]
click at [454, 255] on span "None of the above" at bounding box center [456, 257] width 46 height 9
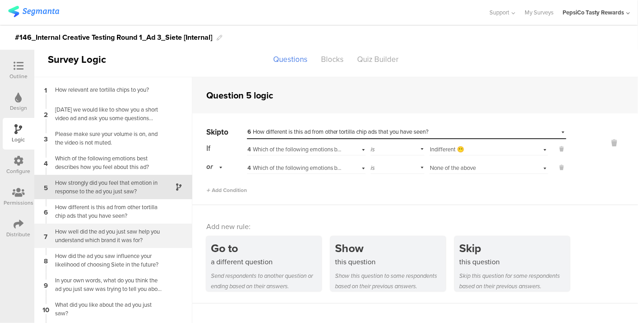
scroll to position [68, 0]
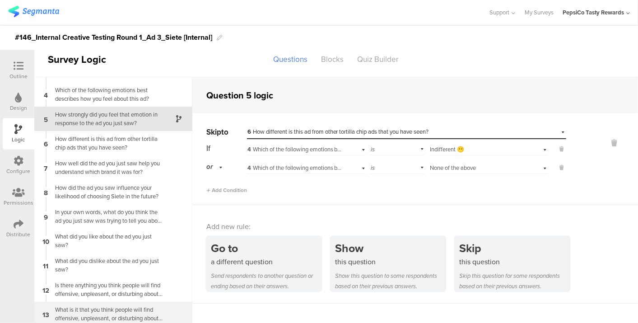
click at [100, 302] on div "13 What is it that you think people will find offensive, unpleasant, or disturb…" at bounding box center [113, 314] width 158 height 24
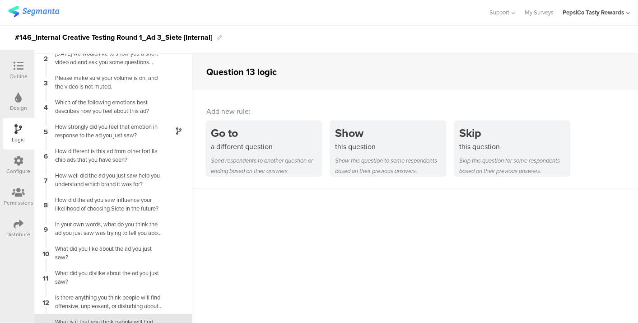
scroll to position [68, 0]
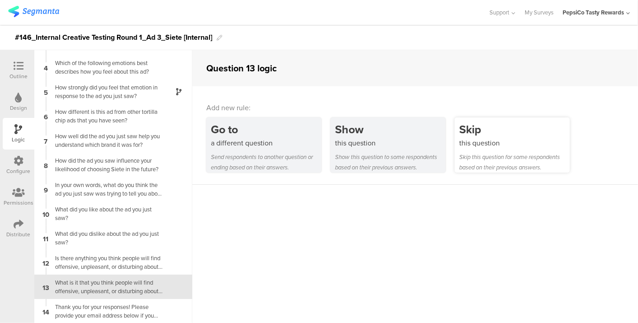
click at [489, 145] on div "this question" at bounding box center [514, 143] width 111 height 10
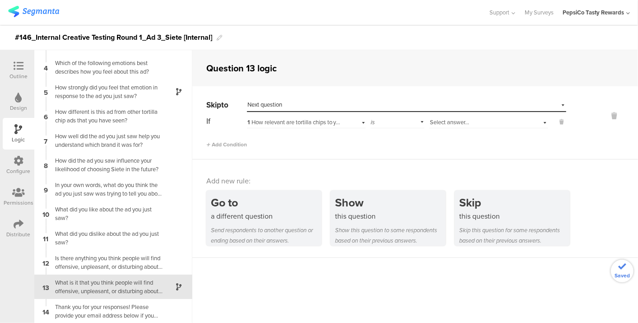
click at [304, 109] on div "Select destination... Next question" at bounding box center [406, 105] width 319 height 14
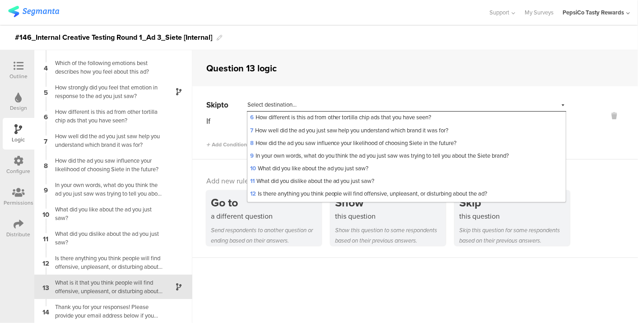
scroll to position [130, 0]
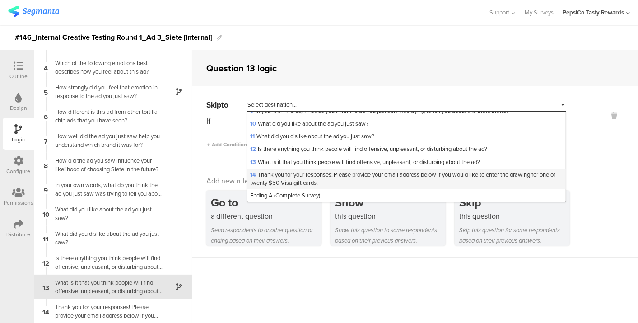
click at [304, 184] on span "14 Thank you for your responses! Please provide your email address below if you…" at bounding box center [403, 178] width 306 height 17
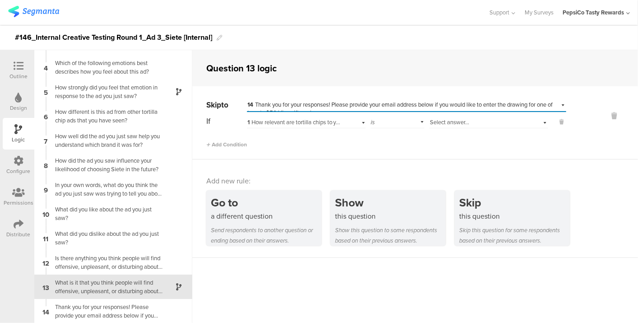
click at [313, 118] on span "1 How relevant are tortilla chips to you?" at bounding box center [297, 122] width 98 height 9
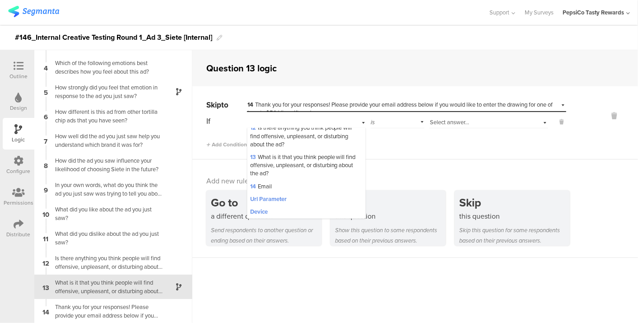
scroll to position [161, 0]
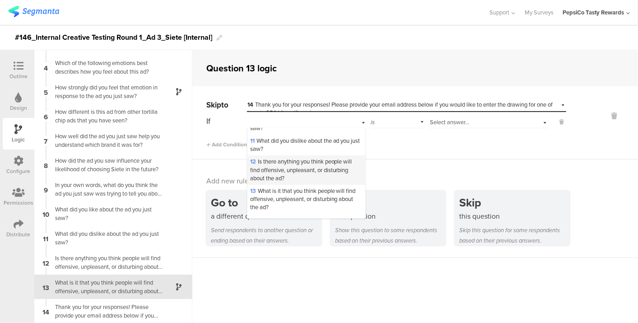
click at [316, 182] on span "12 Is there anything you think people will find offensive, unpleasant, or distu…" at bounding box center [301, 169] width 102 height 25
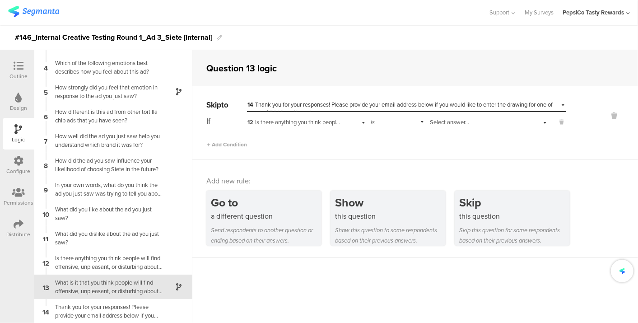
click at [447, 118] on span "Select answer..." at bounding box center [449, 122] width 39 height 9
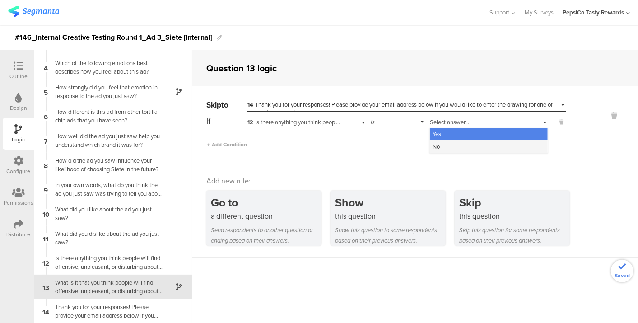
click at [450, 148] on div "No" at bounding box center [489, 146] width 118 height 13
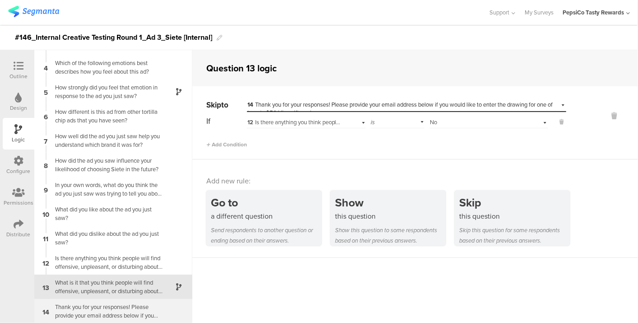
click at [108, 310] on div "Thank you for your responses! Please provide your email address below if you wo…" at bounding box center [106, 311] width 113 height 17
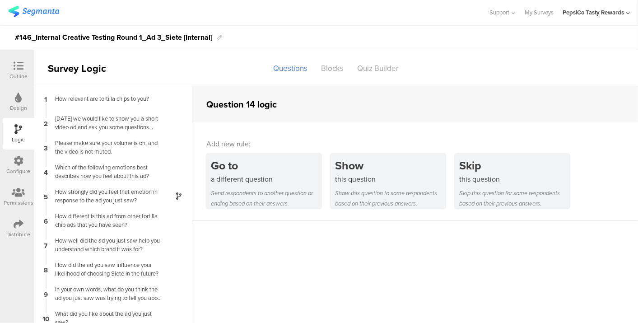
click at [6, 74] on div "Outline" at bounding box center [19, 71] width 32 height 32
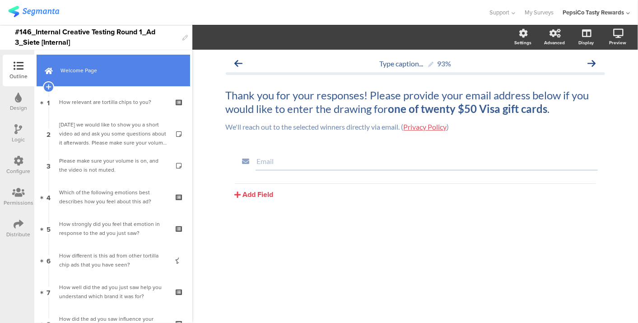
click at [112, 73] on span "Welcome Page" at bounding box center [119, 70] width 116 height 9
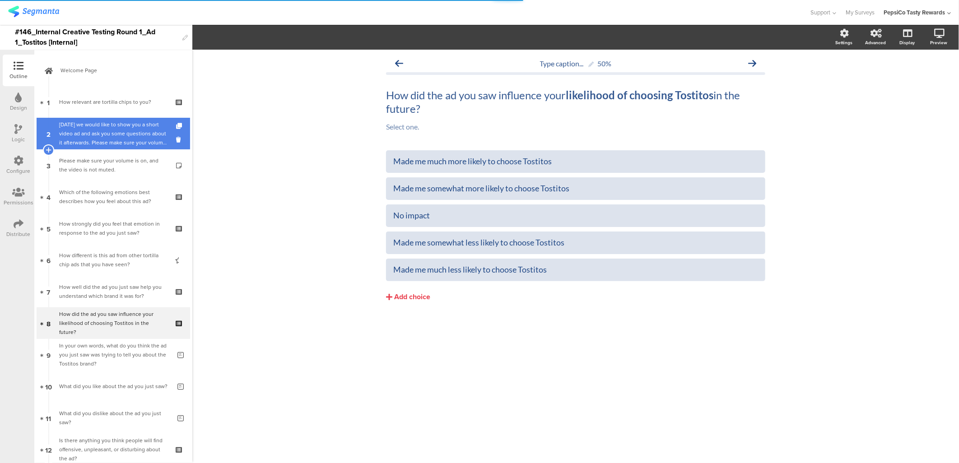
scroll to position [66, 0]
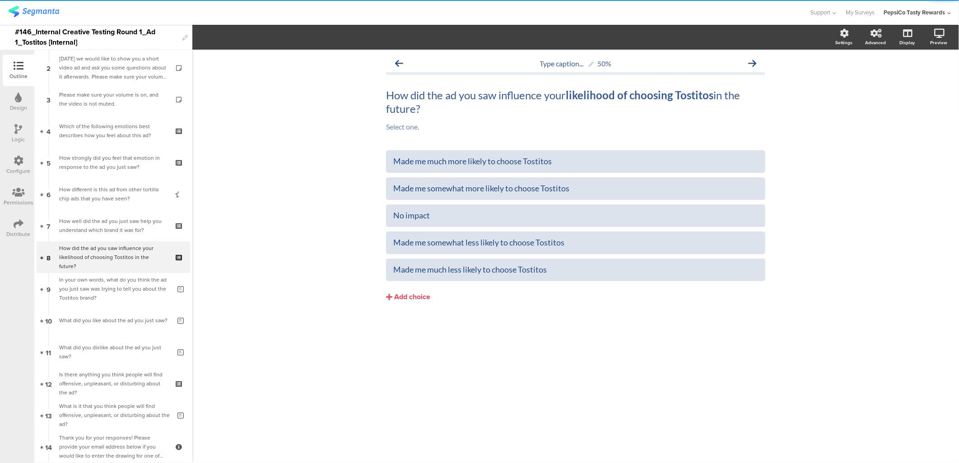
click at [32, 11] on img at bounding box center [33, 11] width 51 height 11
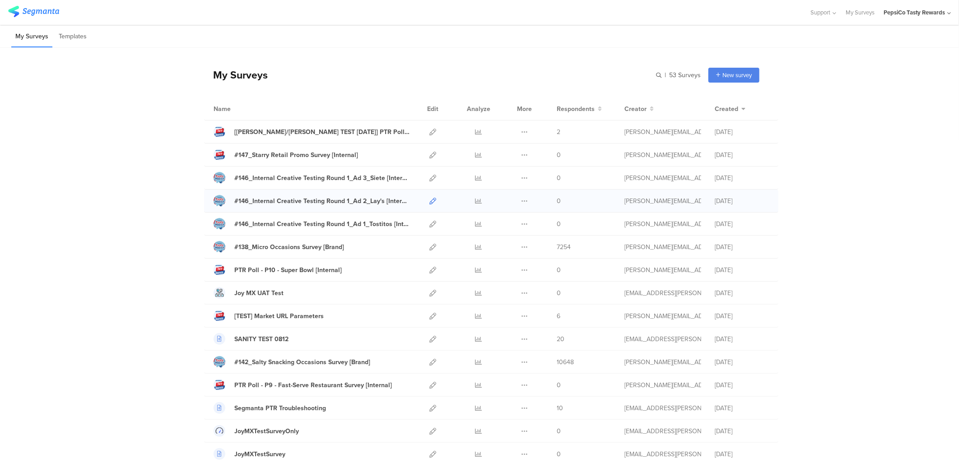
click at [430, 200] on icon at bounding box center [433, 201] width 7 height 7
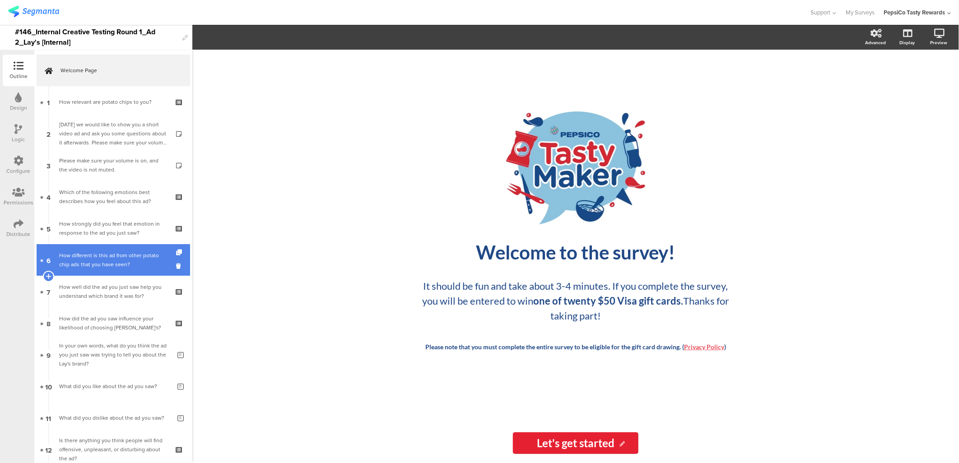
click at [108, 267] on div "How different is this ad from other potato chip ads that you have seen?" at bounding box center [113, 260] width 108 height 18
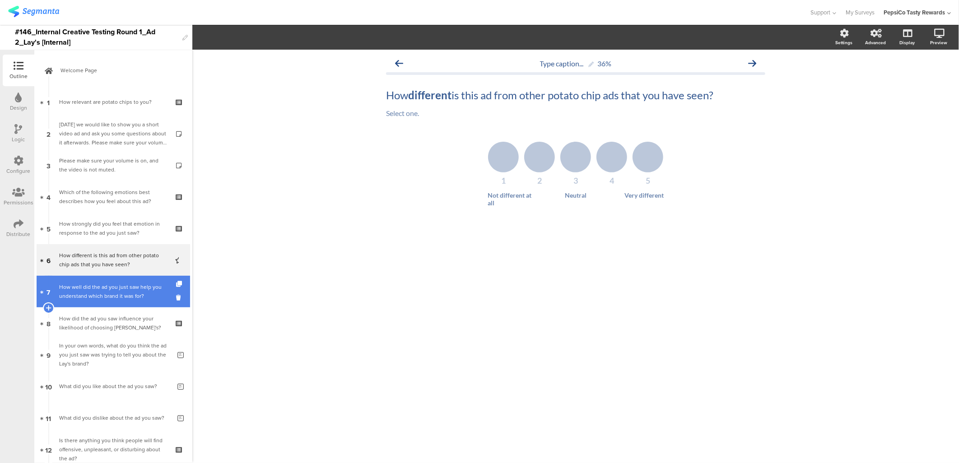
click at [108, 288] on div "How well did the ad you just saw help you understand which brand it was for?" at bounding box center [113, 292] width 108 height 18
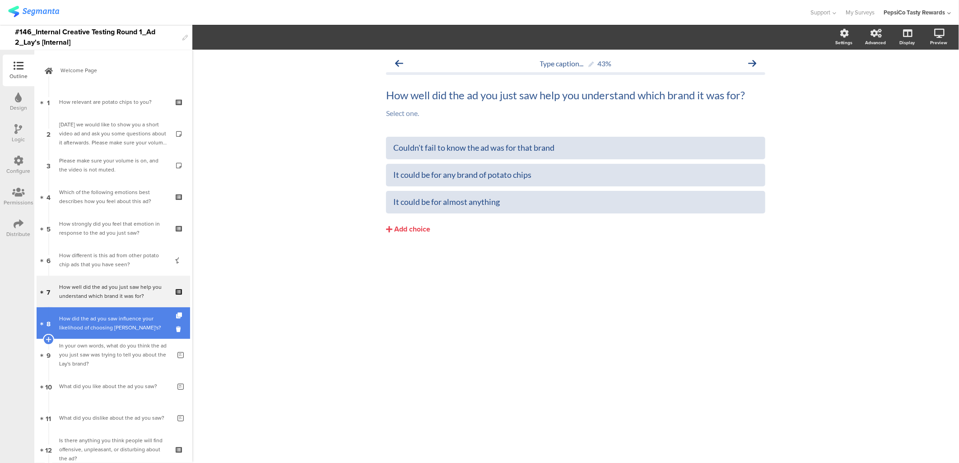
click at [114, 326] on div "How did the ad you saw influence your likelihood of choosing [PERSON_NAME]'s?" at bounding box center [113, 323] width 108 height 18
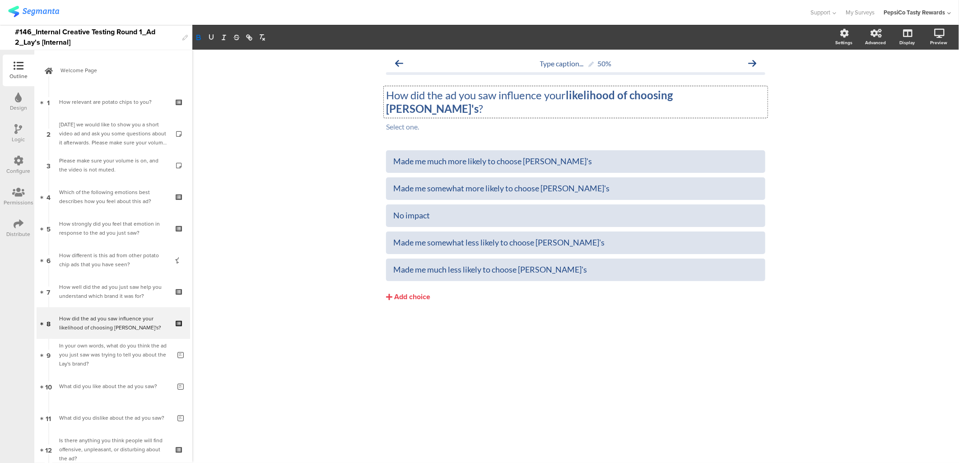
click at [701, 95] on div "How did the ad you saw influence your likelihood of choosing [PERSON_NAME]'s ? …" at bounding box center [576, 102] width 384 height 32
click at [244, 171] on div "Type caption... 50% How did the ad you saw influence your likelihood of choosin…" at bounding box center [575, 257] width 767 height 414
